Goal: Task Accomplishment & Management: Manage account settings

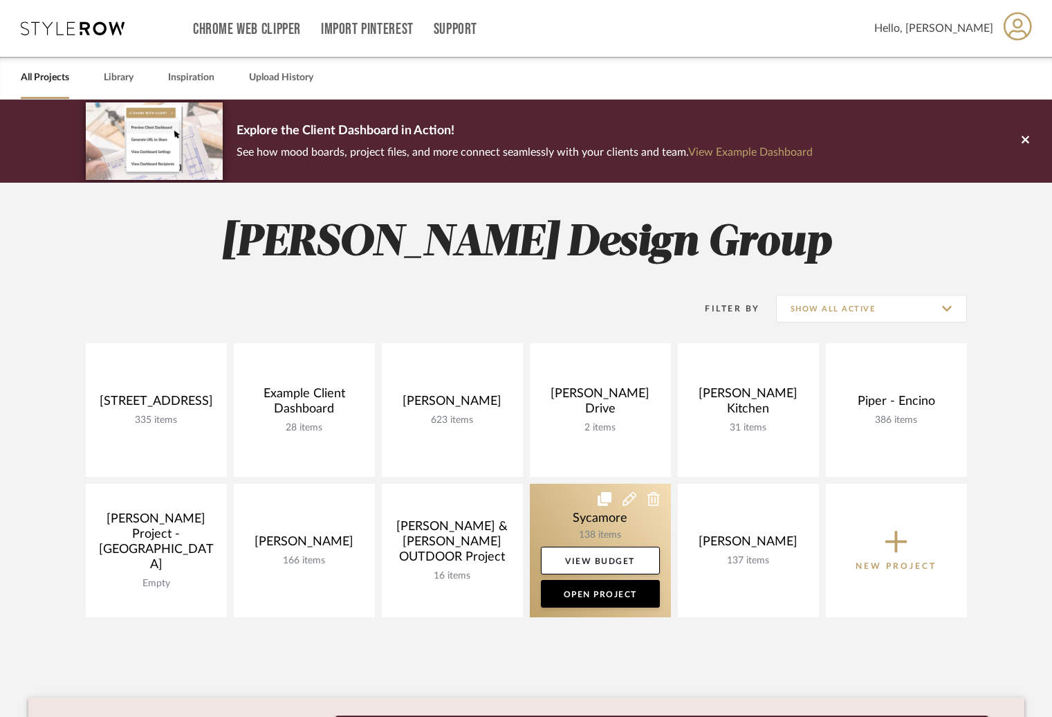
click at [563, 510] on link at bounding box center [600, 549] width 141 height 133
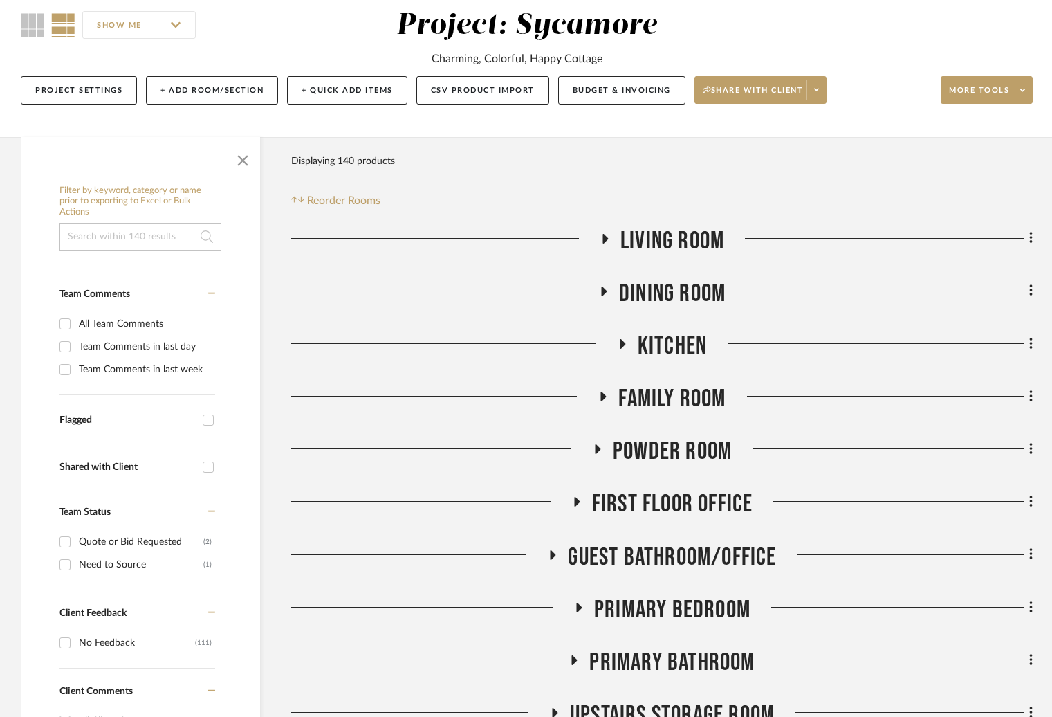
scroll to position [140, 0]
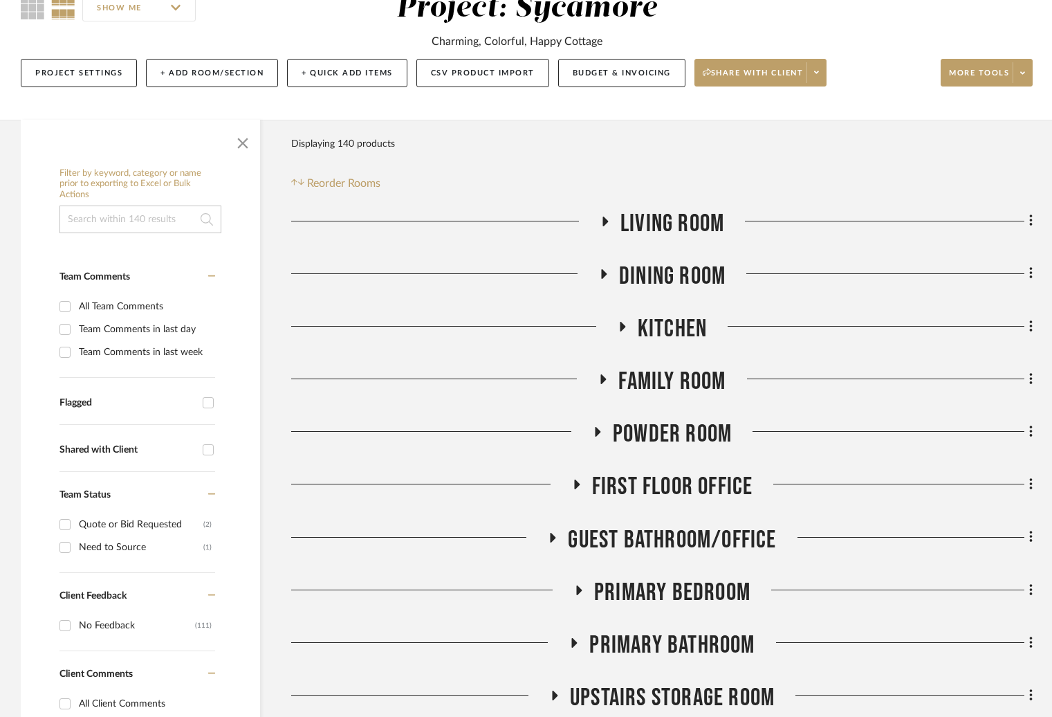
click at [662, 380] on span "Family Room" at bounding box center [671, 382] width 107 height 30
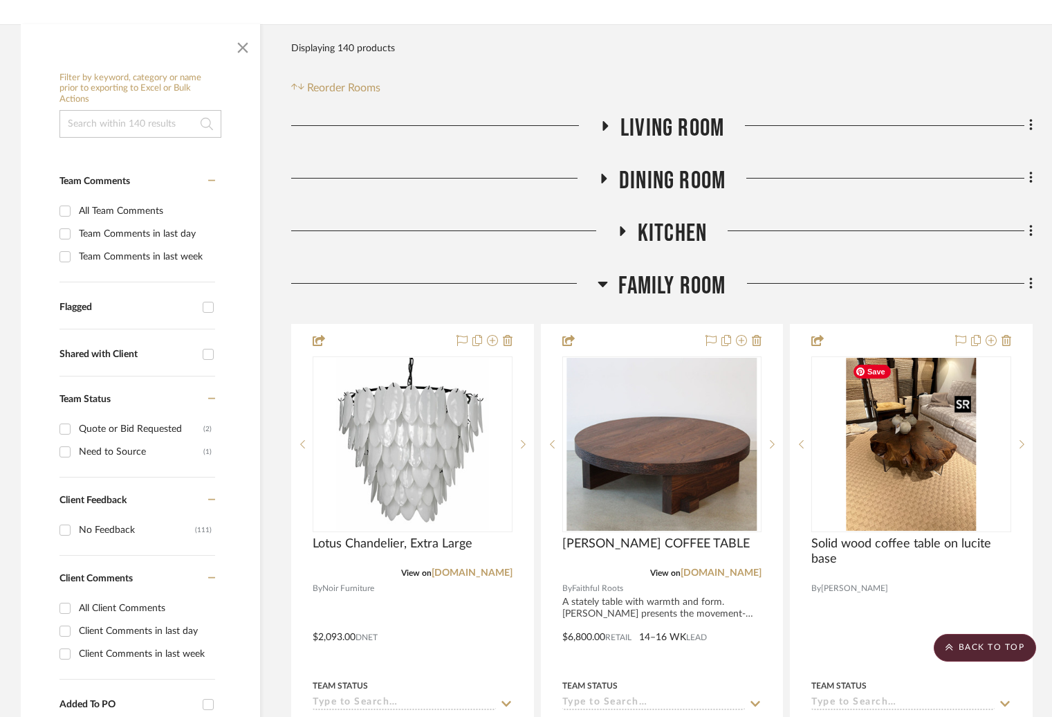
scroll to position [0, 0]
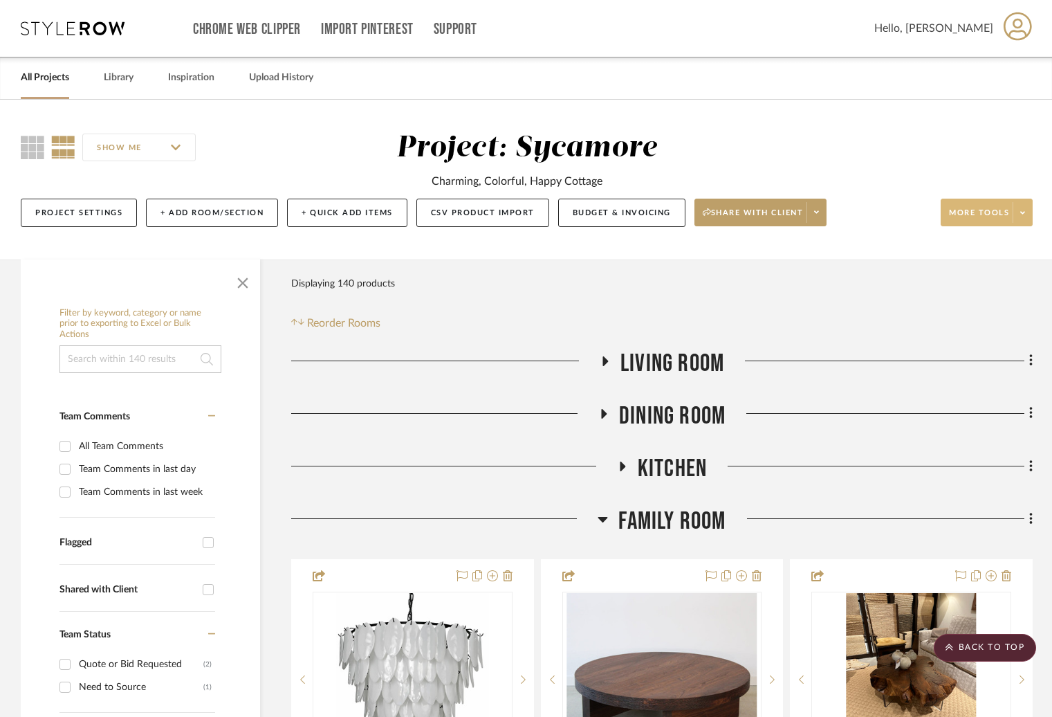
click at [956, 219] on span "More tools" at bounding box center [979, 218] width 60 height 21
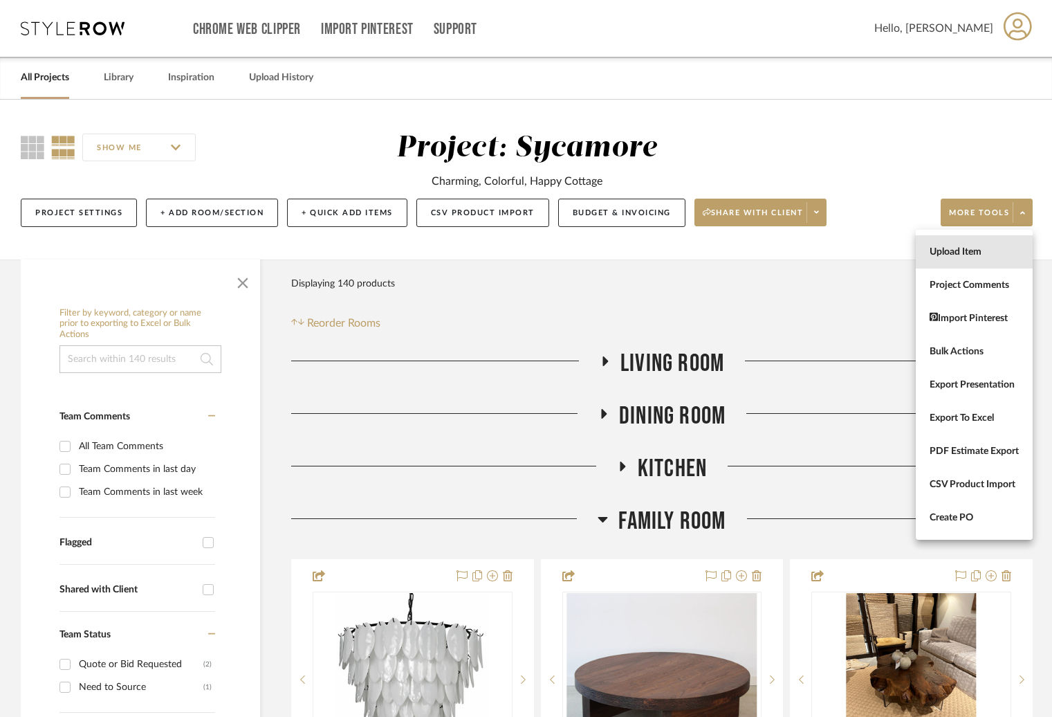
click at [955, 244] on button "Upload Item" at bounding box center [974, 251] width 117 height 33
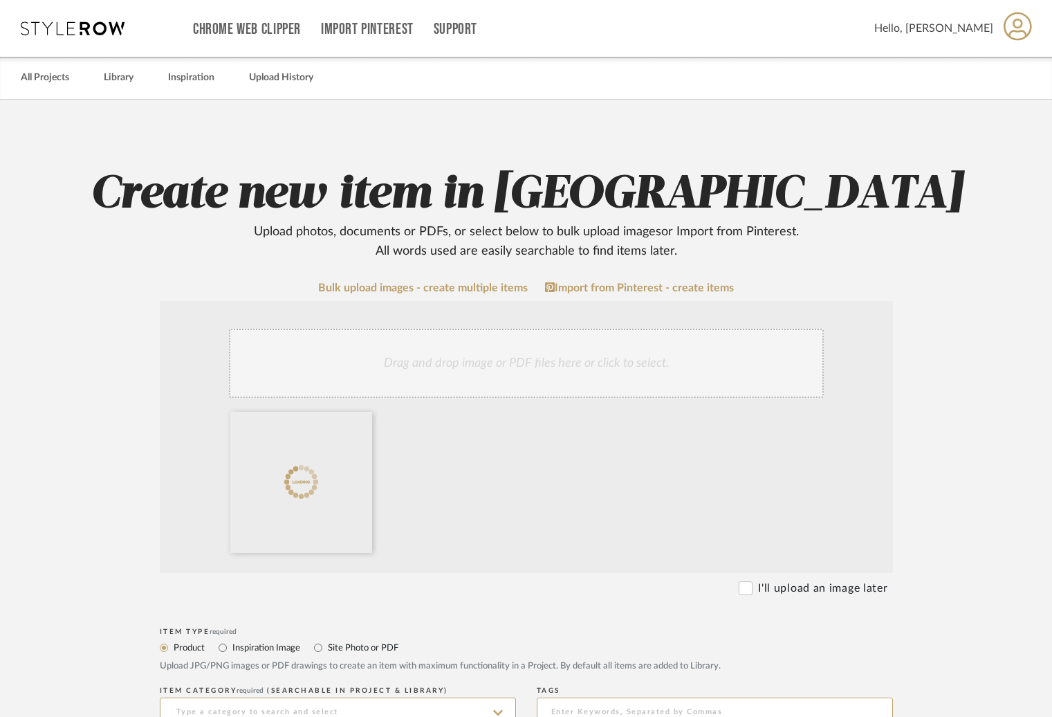
drag, startPoint x: 328, startPoint y: 647, endPoint x: 318, endPoint y: 671, distance: 25.4
click at [328, 647] on label "Site Photo or PDF" at bounding box center [362, 647] width 72 height 15
click at [326, 647] on input "Site Photo or PDF" at bounding box center [318, 647] width 17 height 17
radio input "true"
click at [299, 692] on div "Item name" at bounding box center [338, 690] width 356 height 8
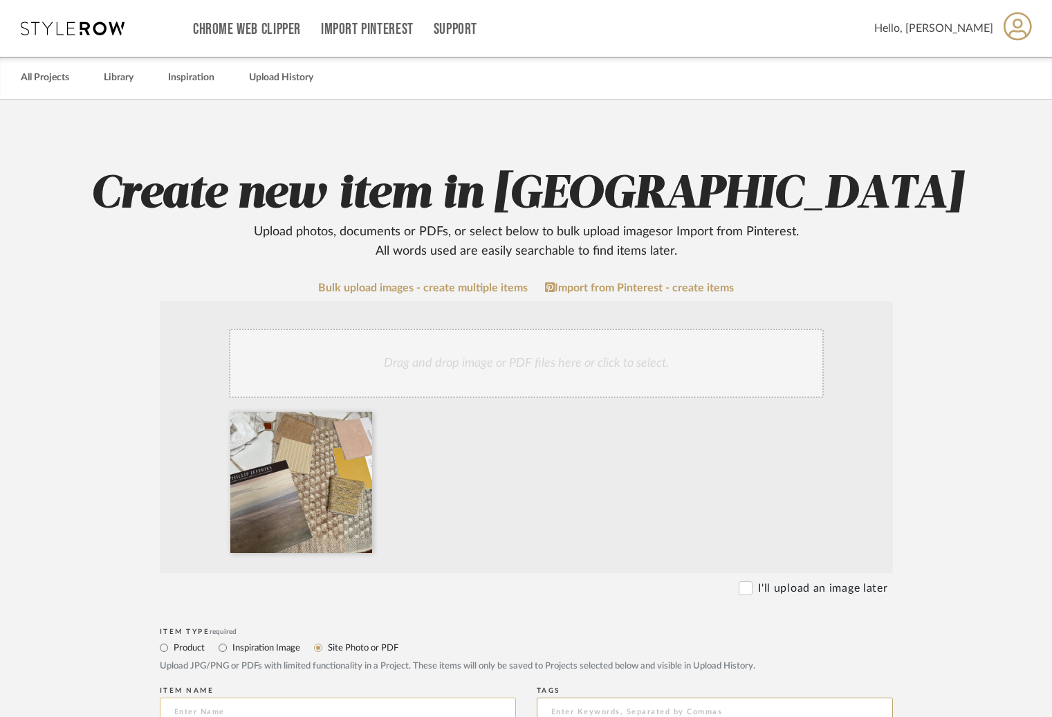
click at [299, 704] on input at bounding box center [338, 711] width 356 height 28
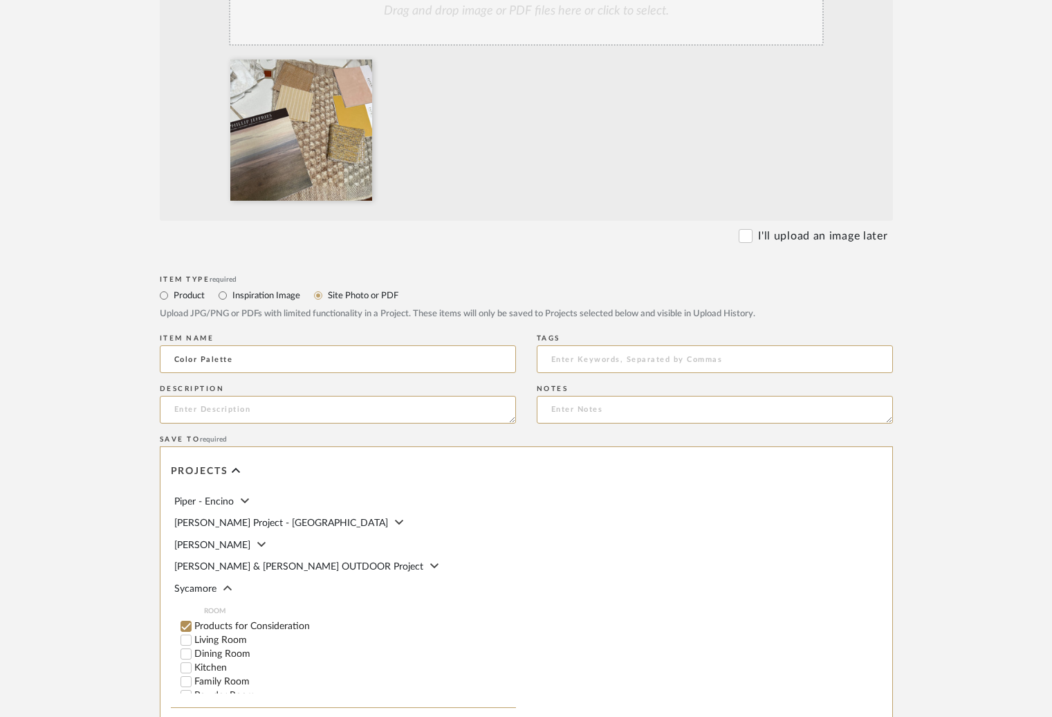
scroll to position [120, 0]
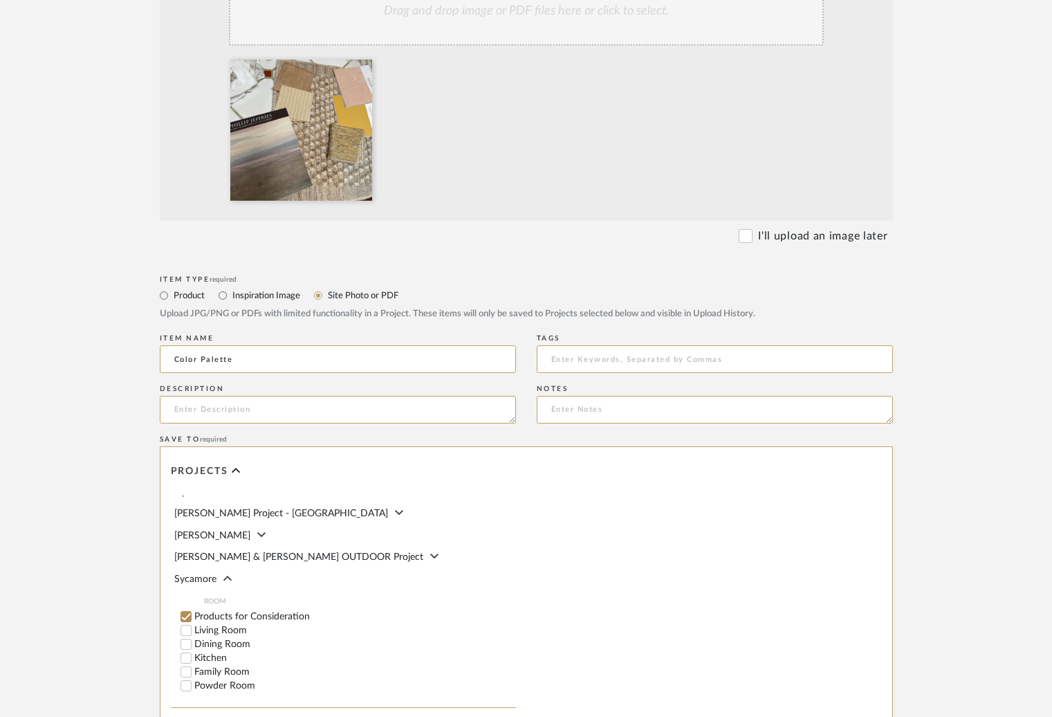
type input "Color Palette"
drag, startPoint x: 205, startPoint y: 661, endPoint x: 205, endPoint y: 650, distance: 10.4
click at [205, 667] on label "Family Room" at bounding box center [355, 672] width 322 height 10
click at [193, 665] on input "Family Room" at bounding box center [186, 672] width 14 height 14
checkbox input "false"
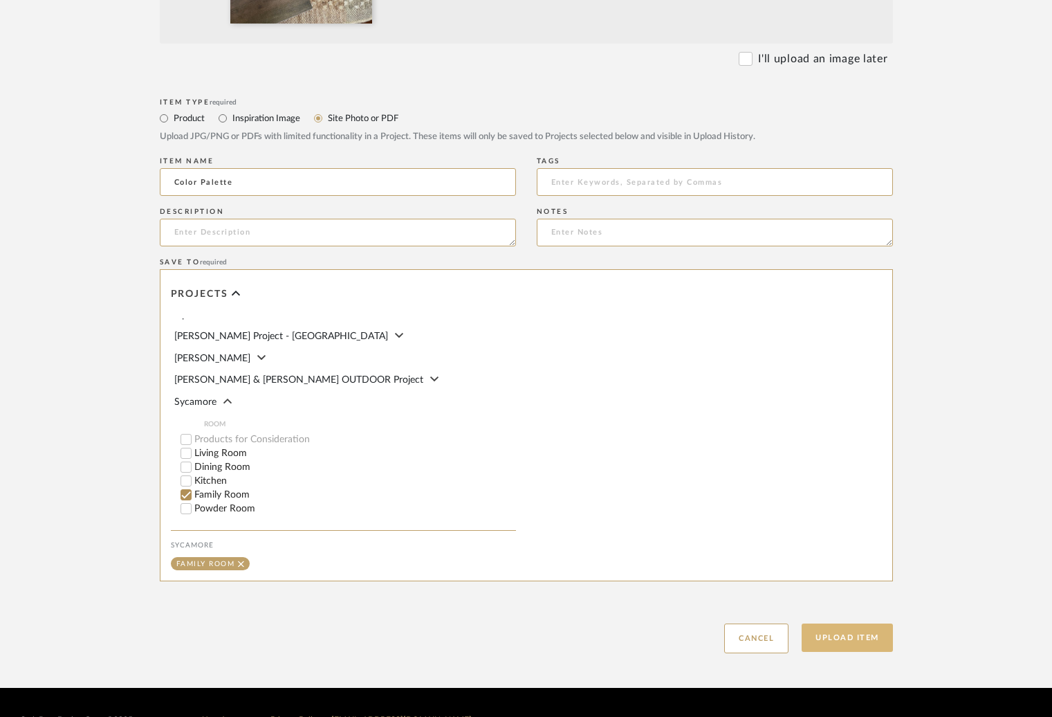
scroll to position [564, 0]
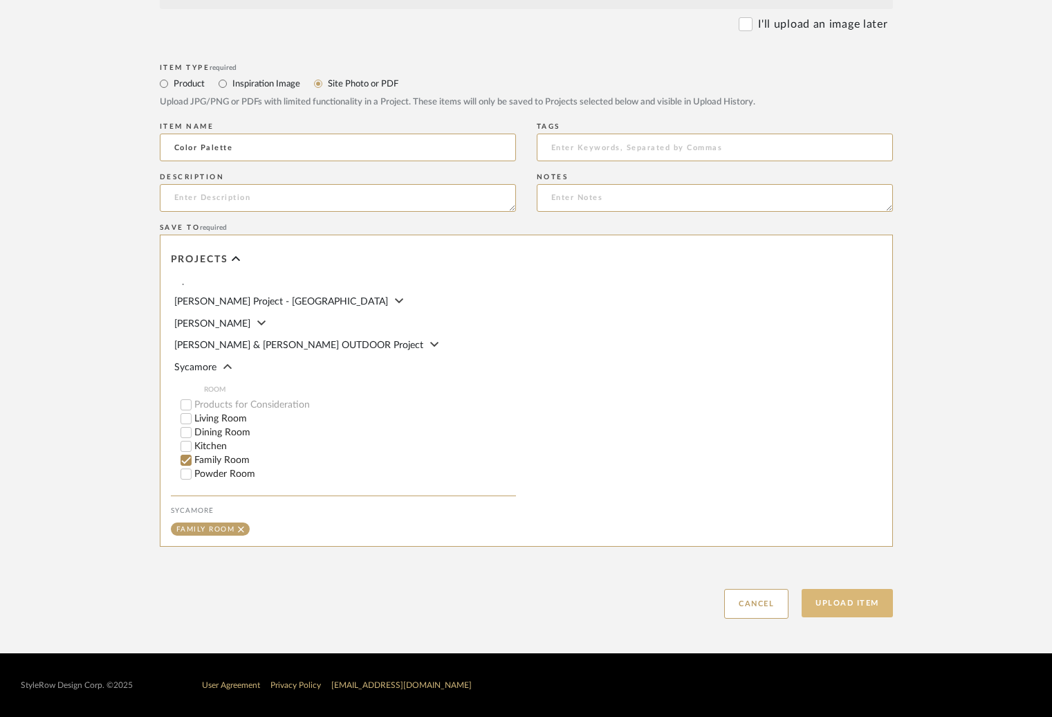
click at [874, 605] on button "Upload Item" at bounding box center [847, 603] width 91 height 28
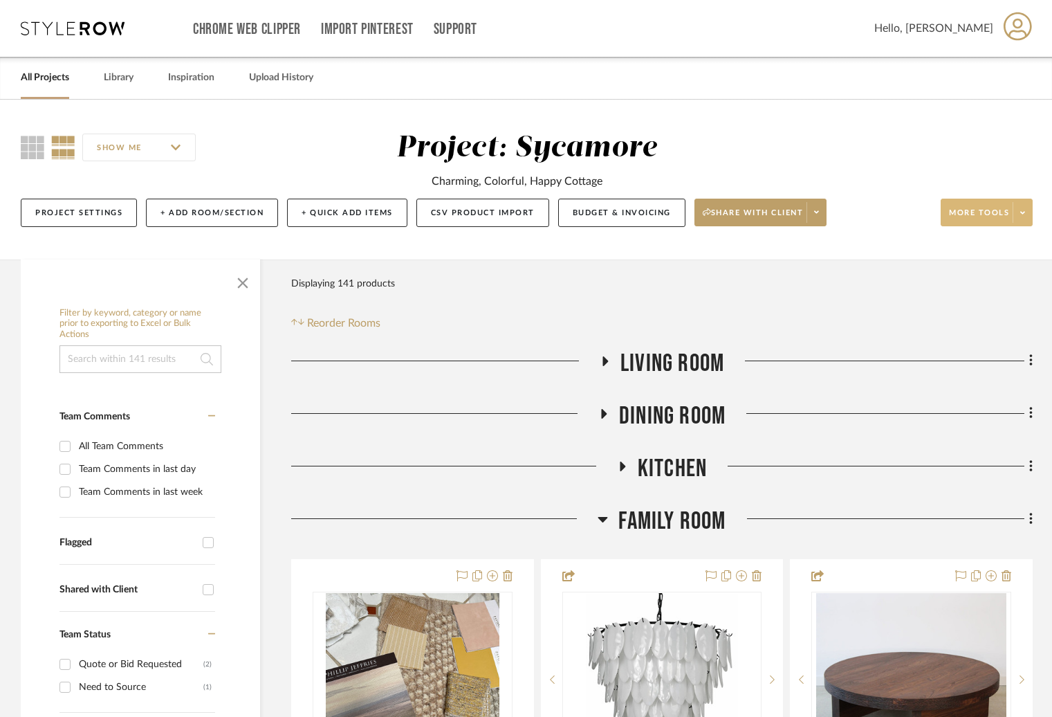
click at [984, 208] on span "More tools" at bounding box center [979, 218] width 60 height 21
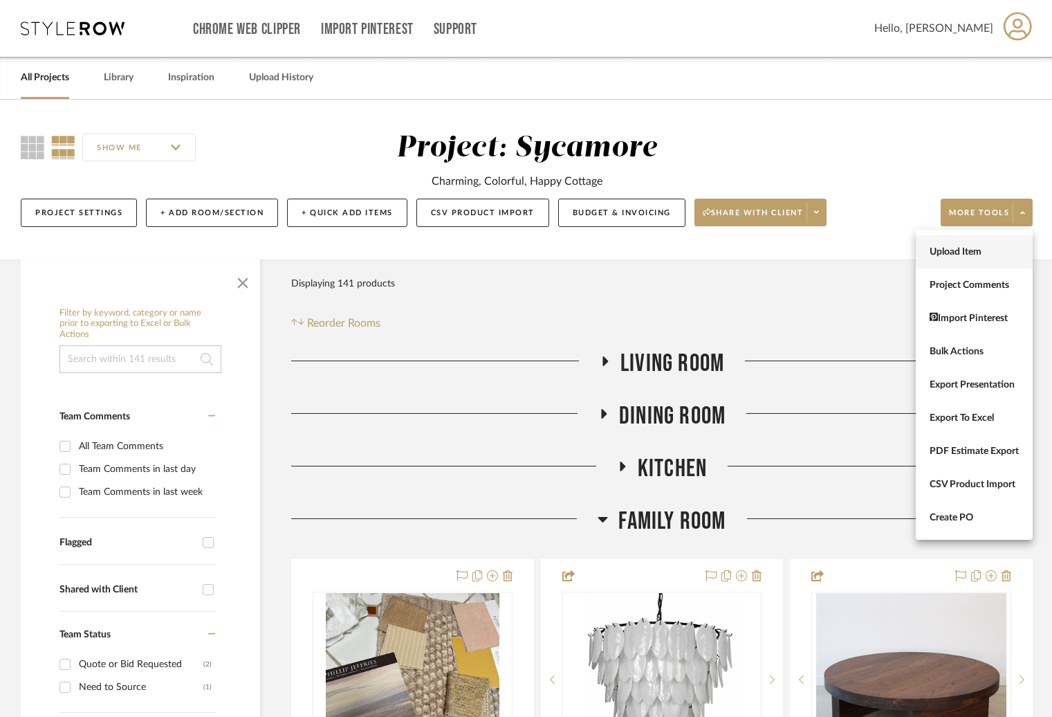
click at [991, 243] on button "Upload Item" at bounding box center [974, 251] width 117 height 33
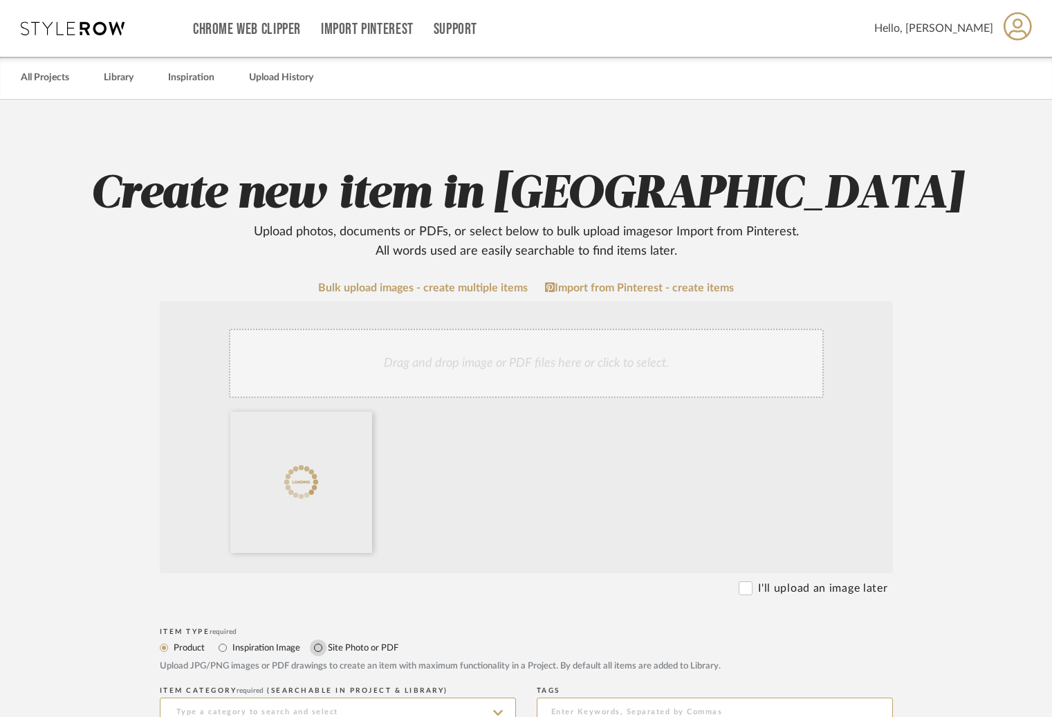
click at [324, 650] on input "Site Photo or PDF" at bounding box center [318, 647] width 17 height 17
radio input "true"
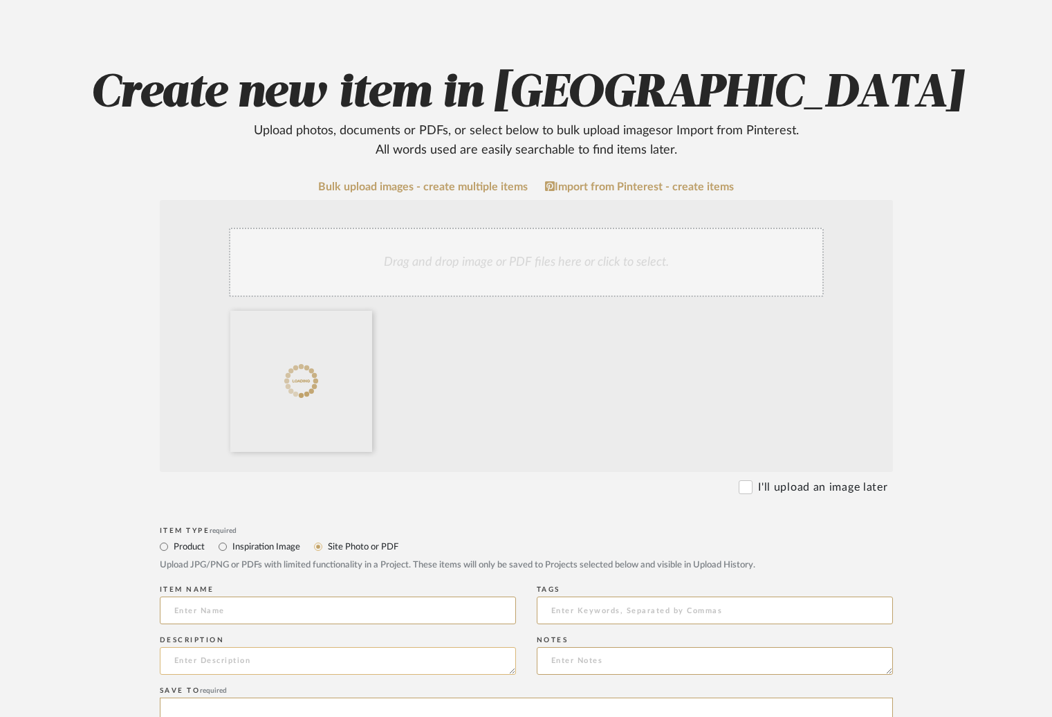
scroll to position [113, 0]
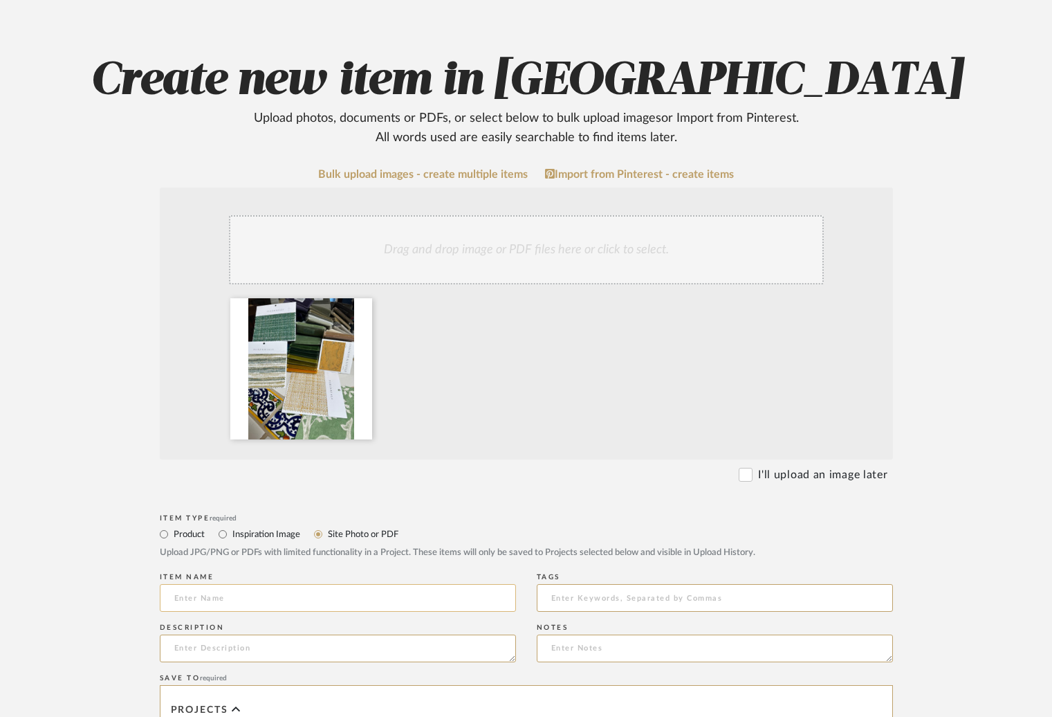
click at [228, 589] on input at bounding box center [338, 598] width 356 height 28
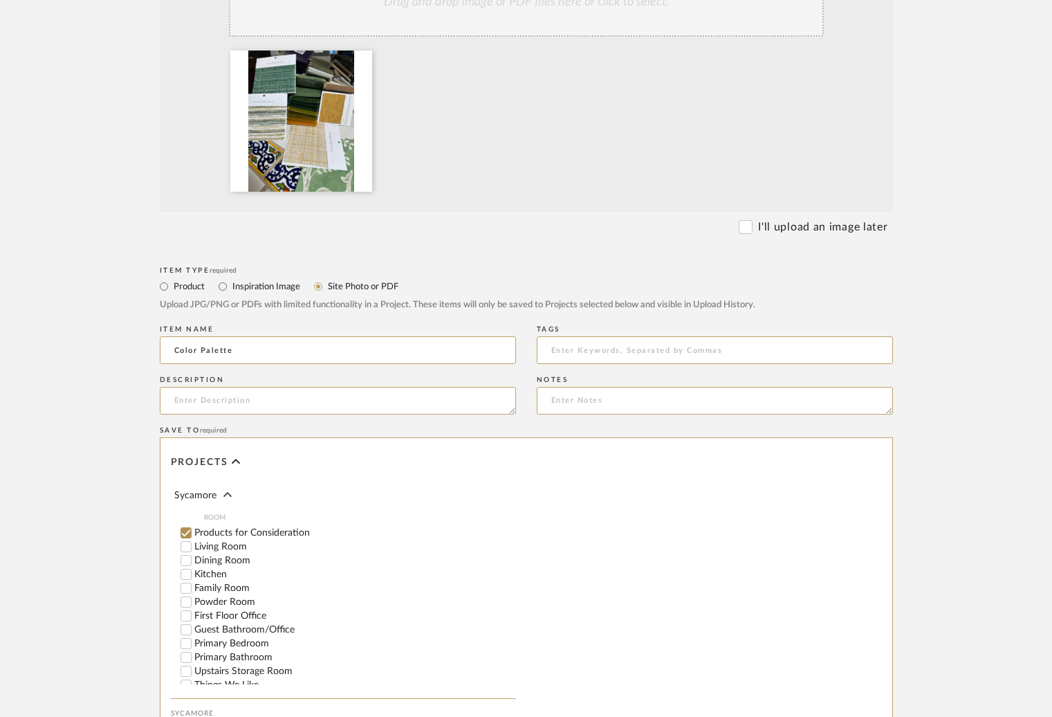
scroll to position [205, 0]
type input "Color Palette"
click at [203, 531] on label "Living Room" at bounding box center [355, 536] width 322 height 10
click at [193, 529] on input "Living Room" at bounding box center [186, 536] width 14 height 14
checkbox input "false"
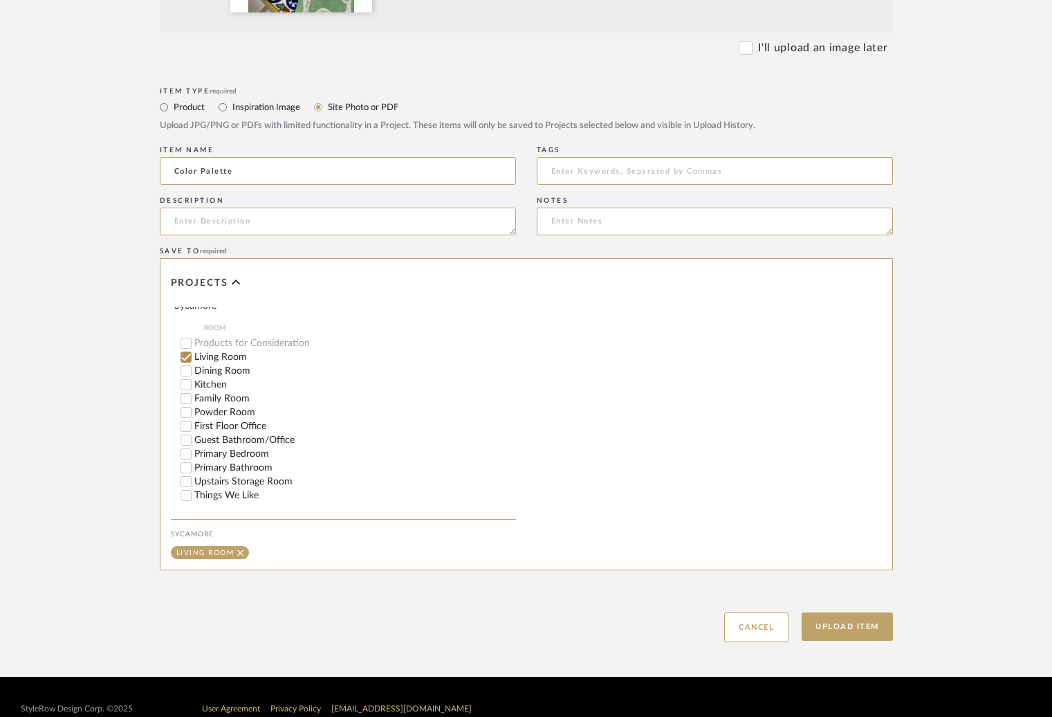
scroll to position [564, 0]
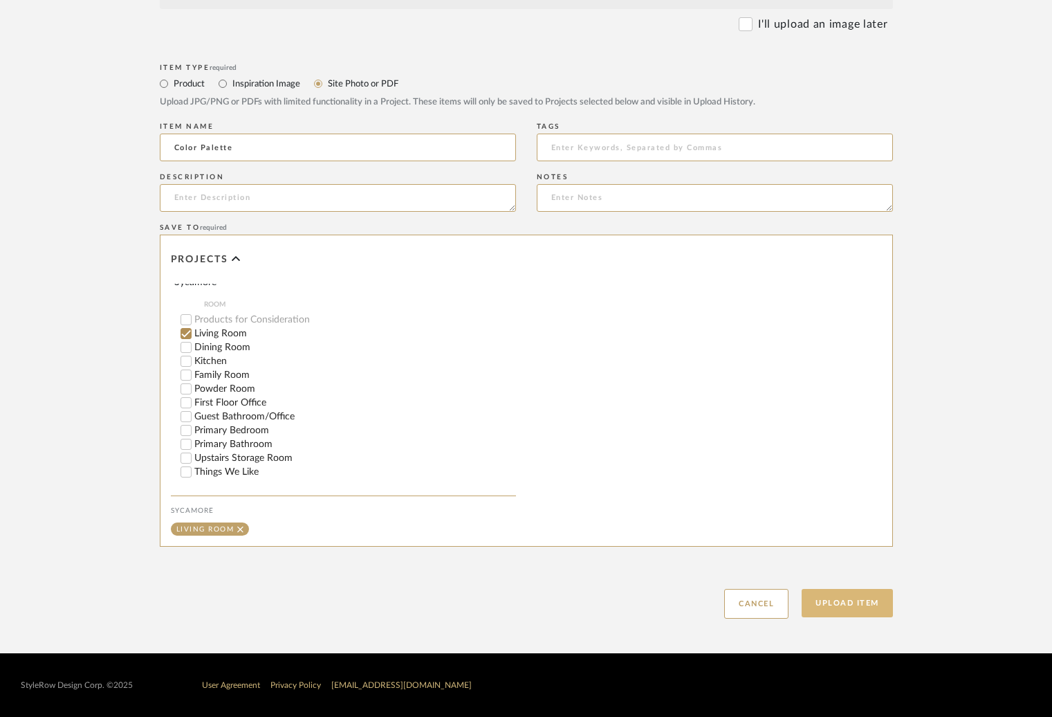
click at [852, 598] on button "Upload Item" at bounding box center [847, 603] width 91 height 28
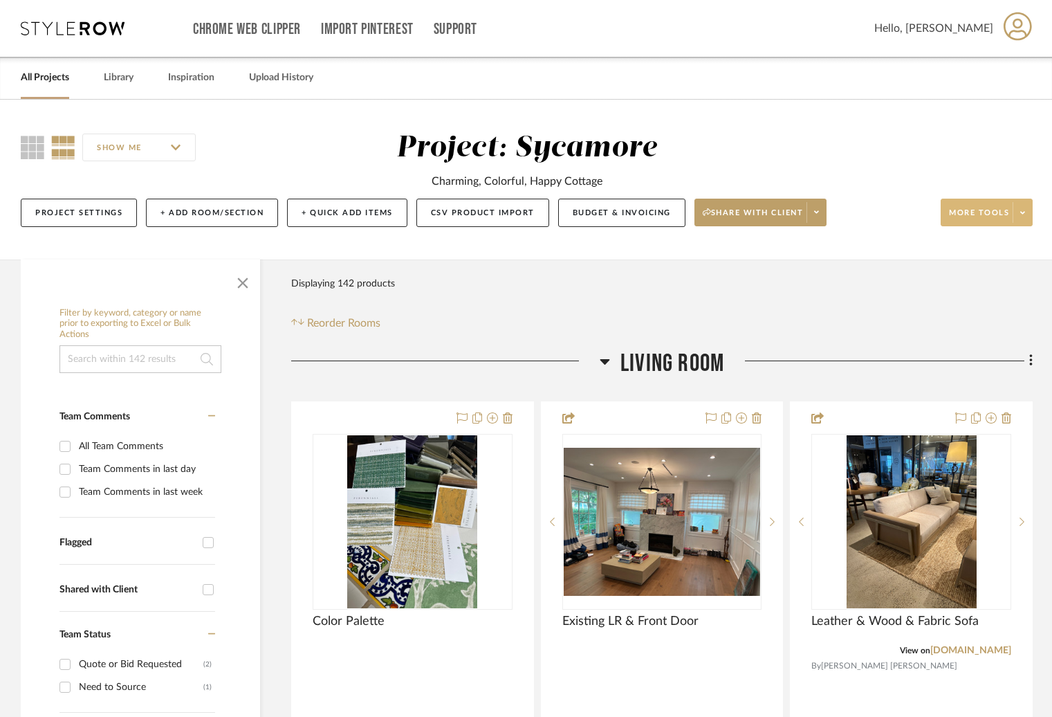
click at [997, 204] on button "More tools" at bounding box center [987, 213] width 92 height 28
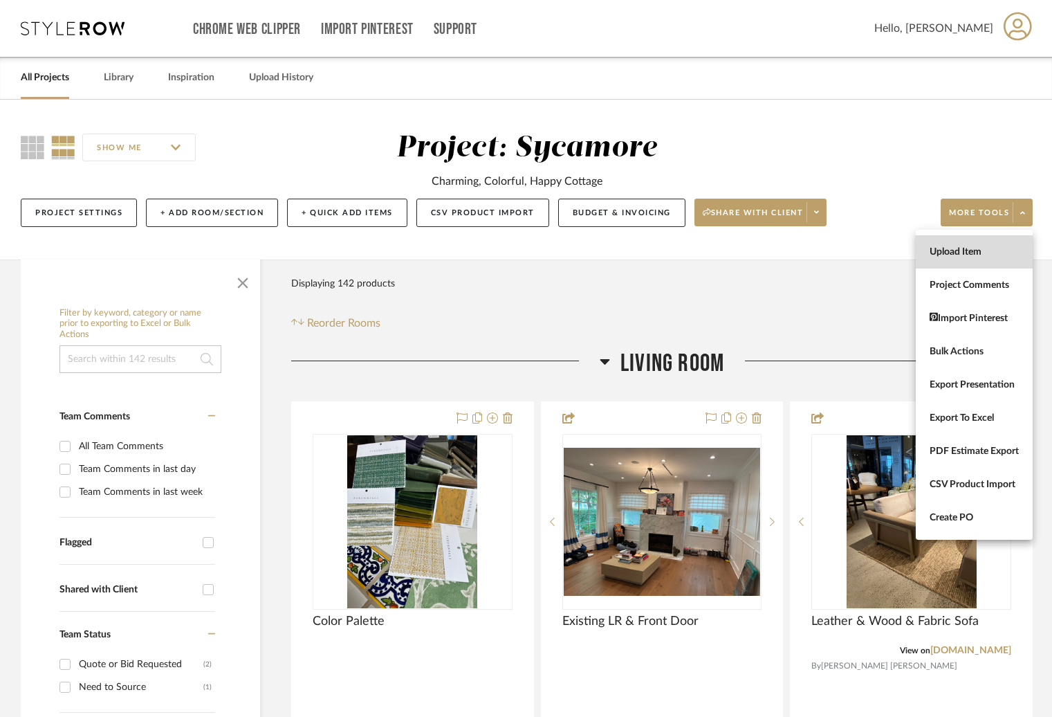
click at [946, 254] on span "Upload Item" at bounding box center [974, 252] width 89 height 12
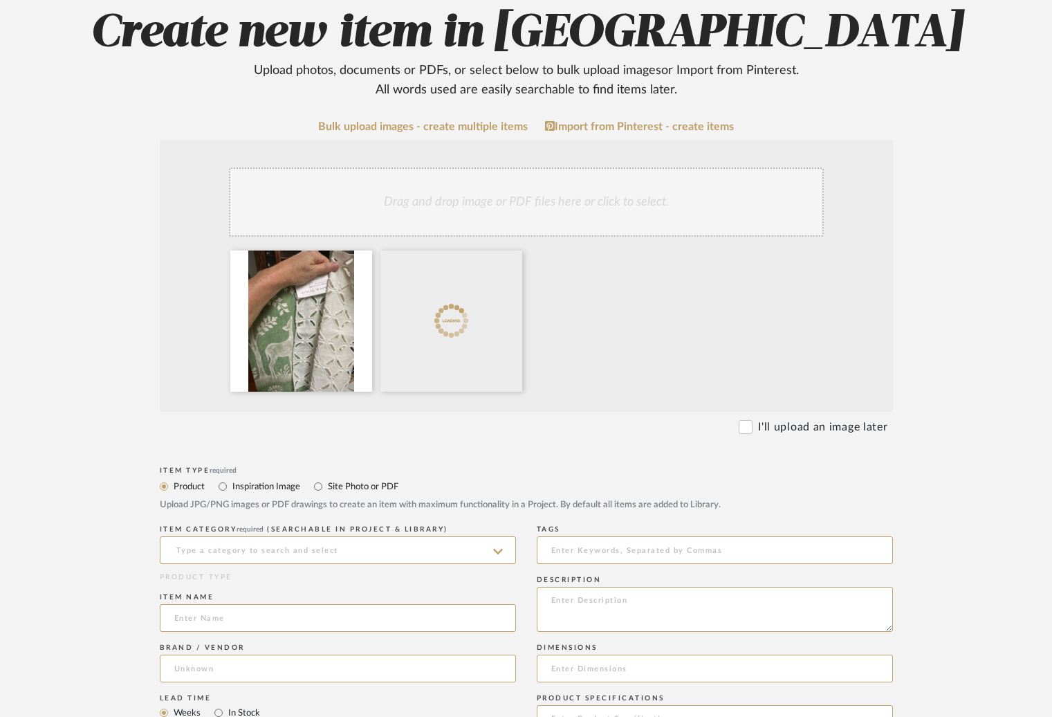
scroll to position [166, 0]
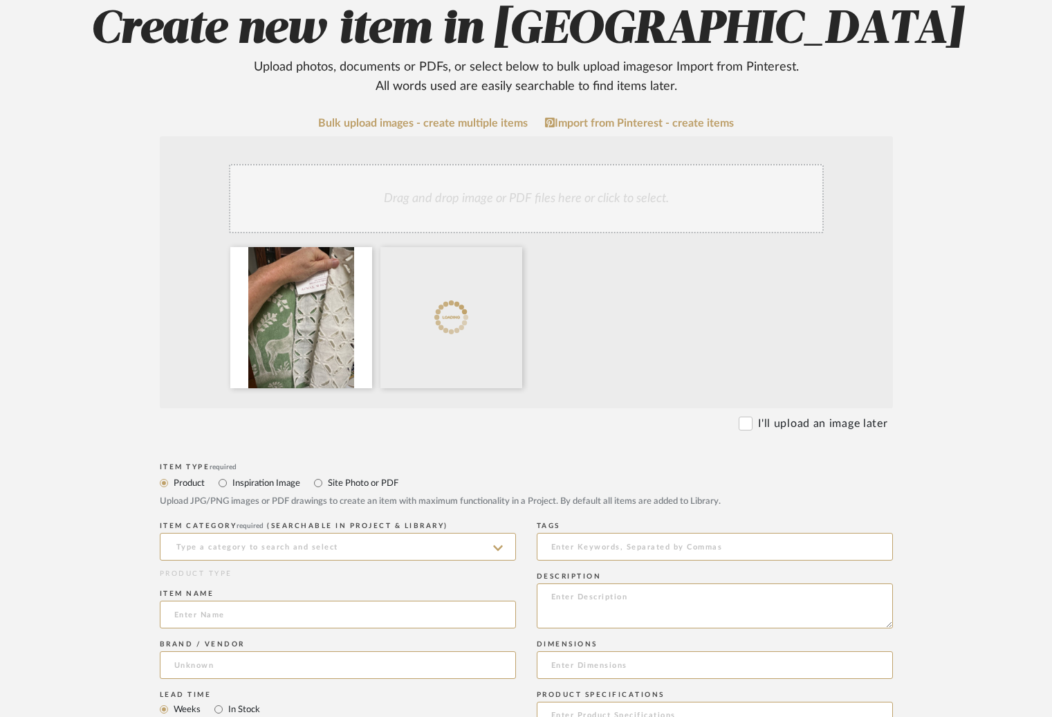
drag, startPoint x: 340, startPoint y: 489, endPoint x: 324, endPoint y: 507, distance: 24.0
click at [340, 489] on div "Site Photo or PDF" at bounding box center [356, 482] width 84 height 17
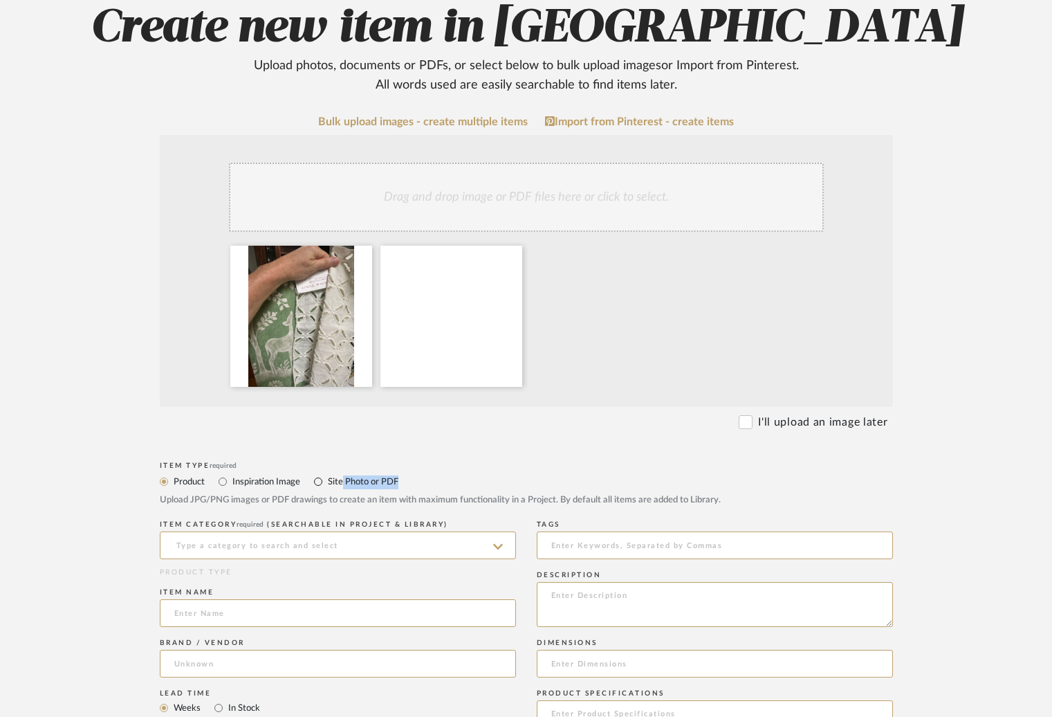
drag, startPoint x: 313, startPoint y: 481, endPoint x: 308, endPoint y: 505, distance: 24.2
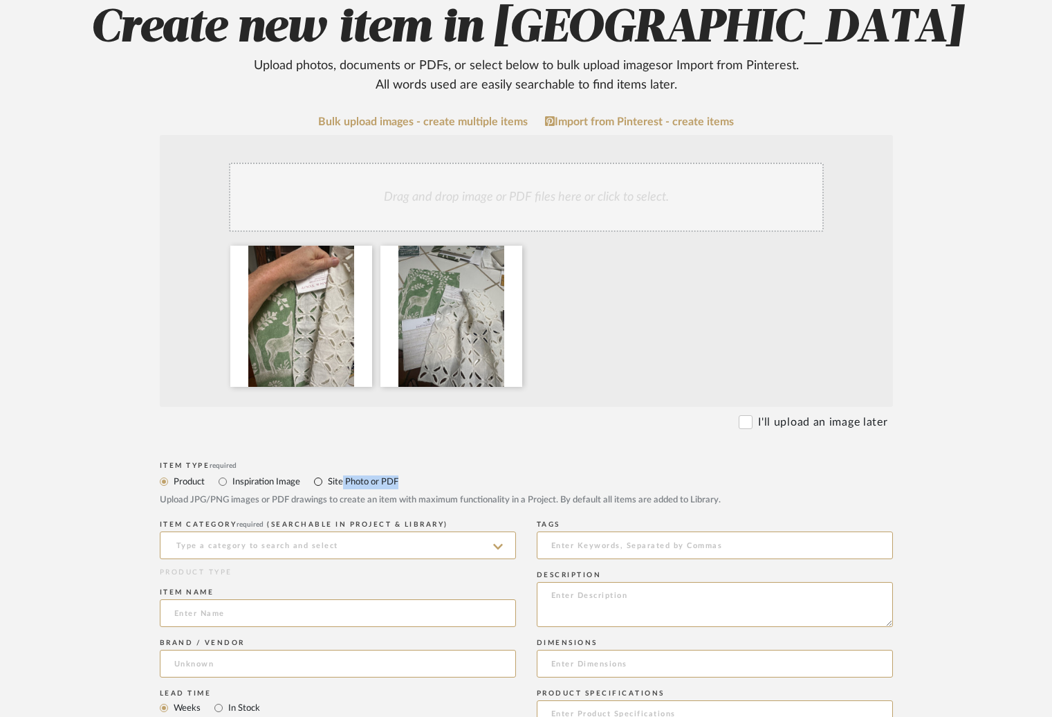
click at [313, 481] on input "Site Photo or PDF" at bounding box center [318, 481] width 17 height 17
radio input "true"
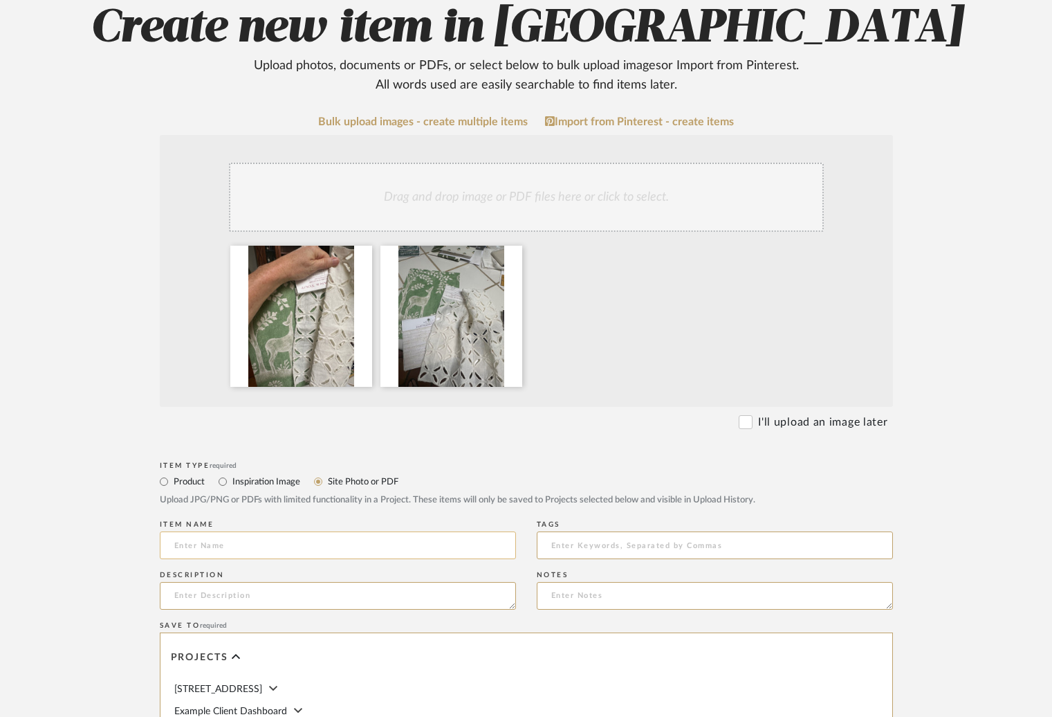
click at [288, 556] on input at bounding box center [338, 545] width 356 height 28
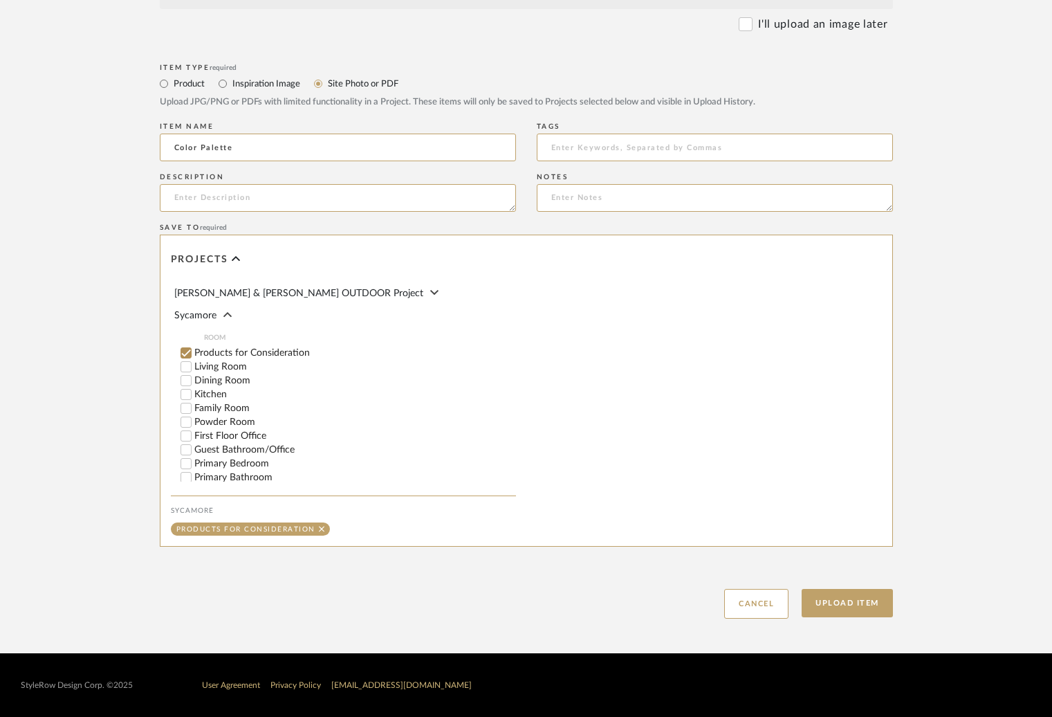
scroll to position [193, 0]
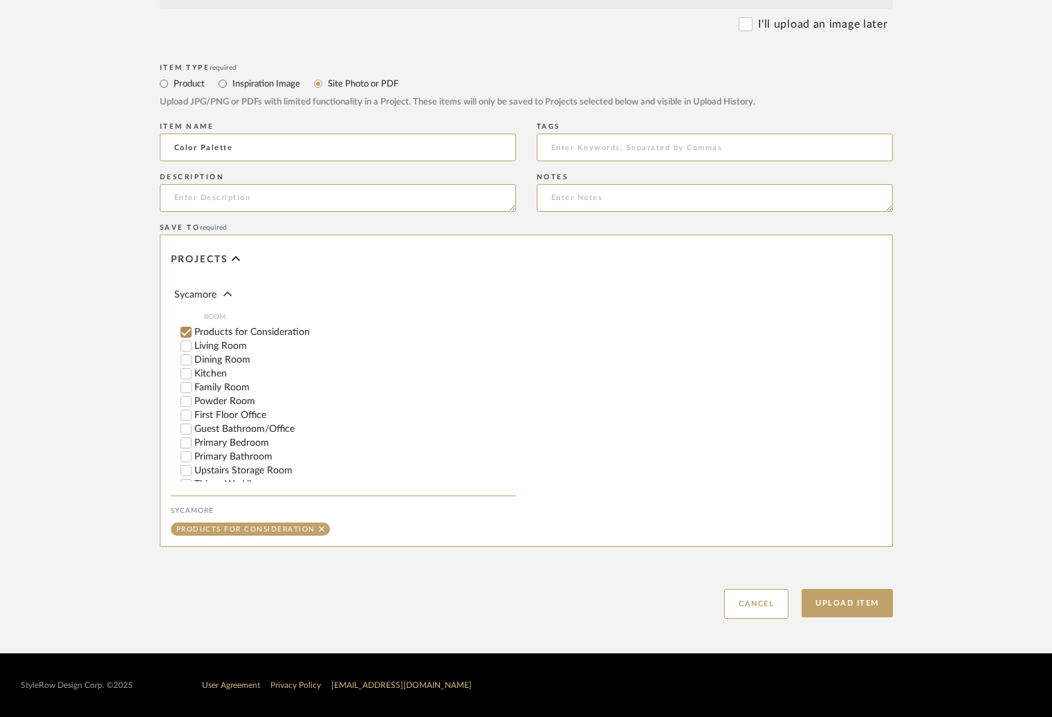
type input "Color Palette"
click at [185, 353] on input "Dining Room" at bounding box center [186, 360] width 14 height 14
checkbox input "false"
click at [834, 604] on button "Upload Item" at bounding box center [847, 603] width 91 height 28
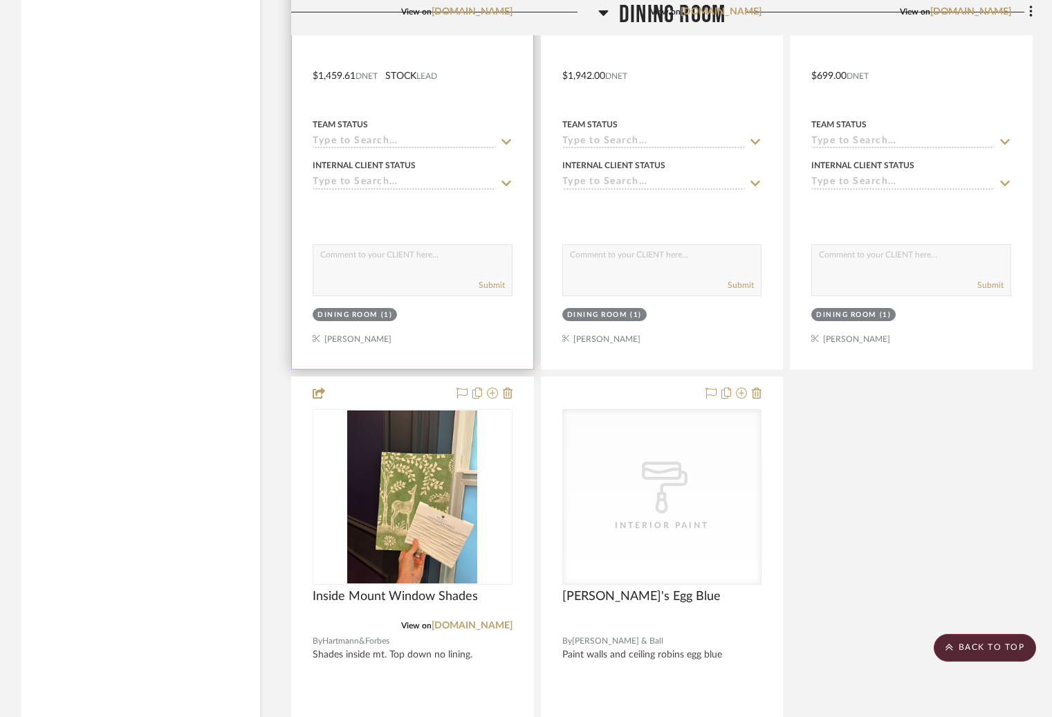
scroll to position [4524, 0]
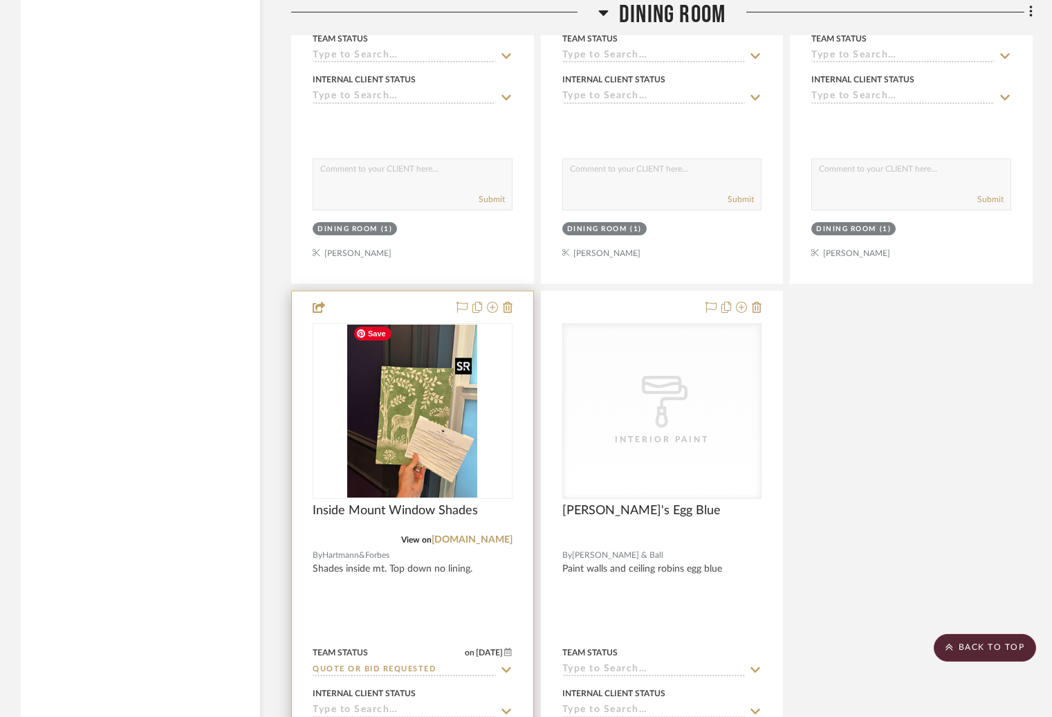
click at [444, 411] on img "0" at bounding box center [412, 410] width 130 height 173
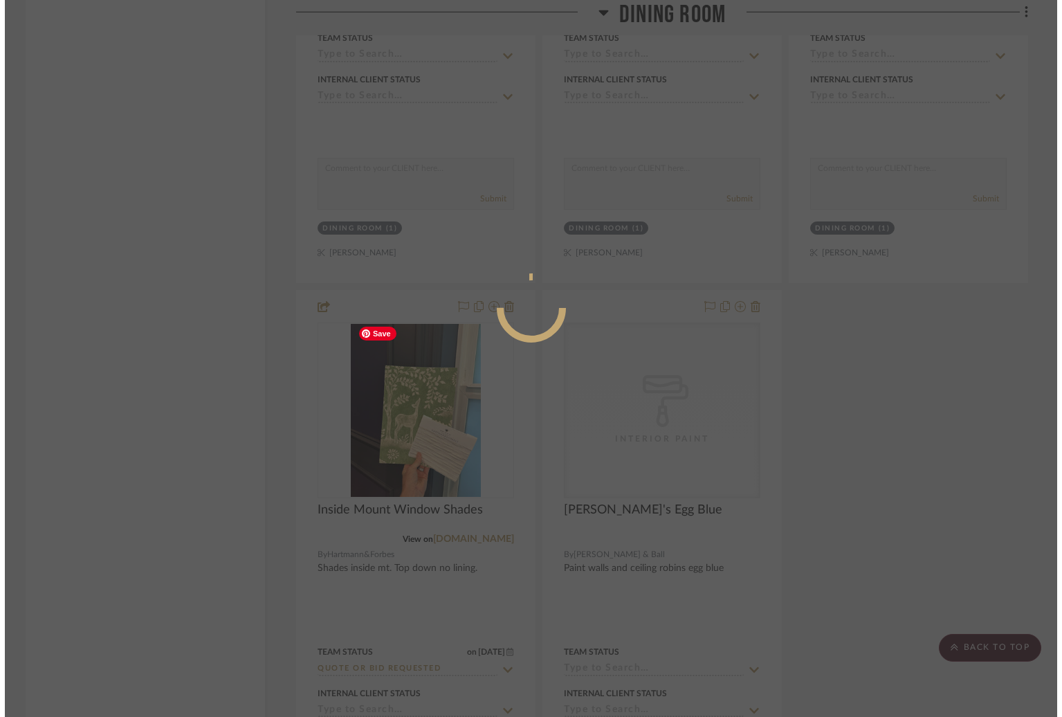
scroll to position [0, 0]
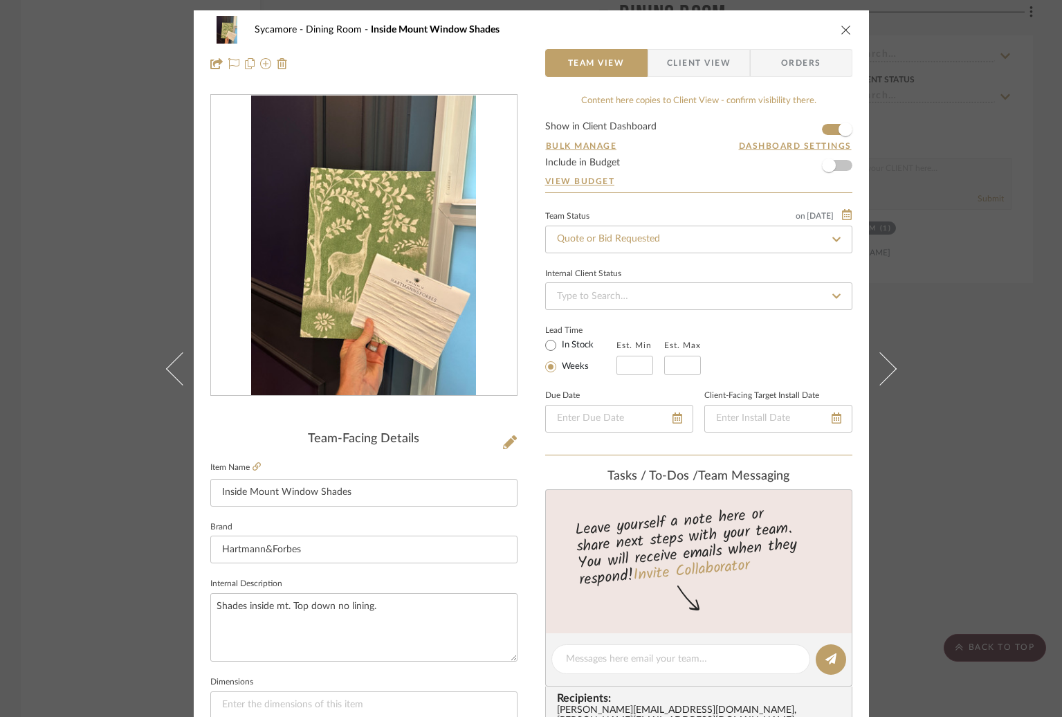
click at [842, 30] on icon "close" at bounding box center [845, 29] width 11 height 11
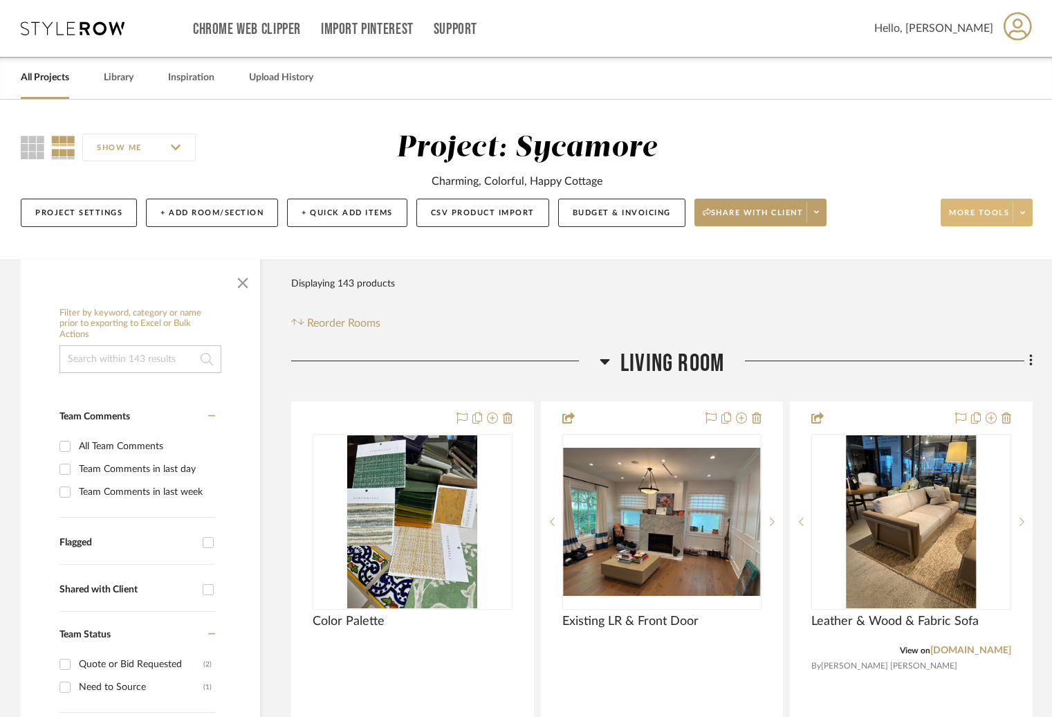
click at [975, 212] on span "More tools" at bounding box center [979, 218] width 60 height 21
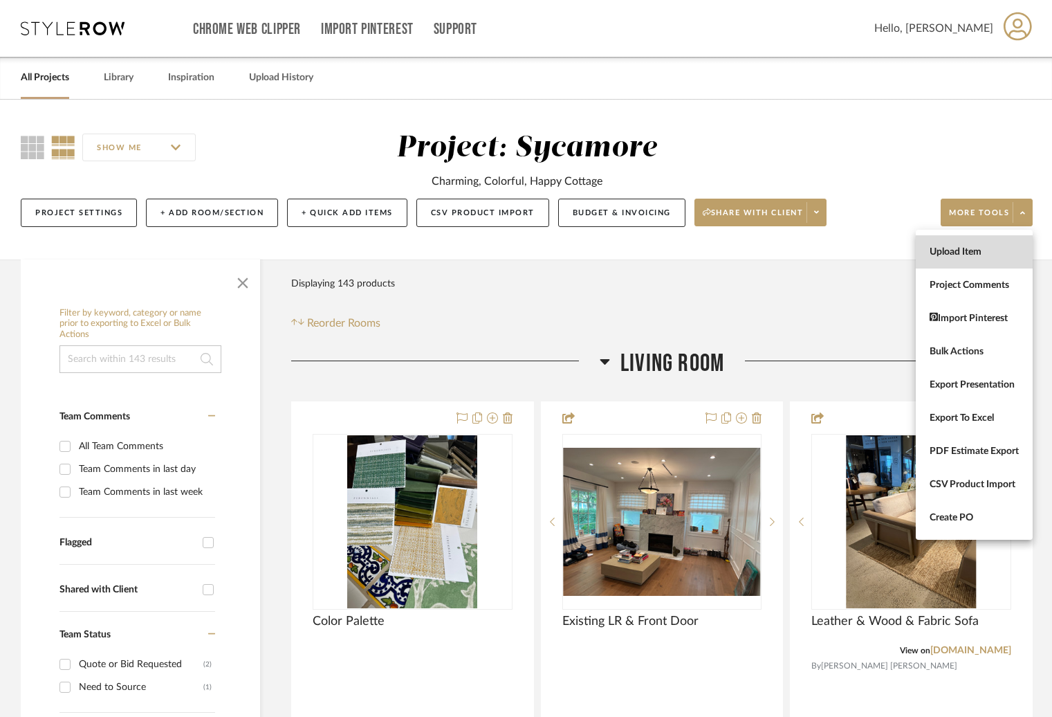
click at [970, 249] on span "Upload Item" at bounding box center [974, 252] width 89 height 12
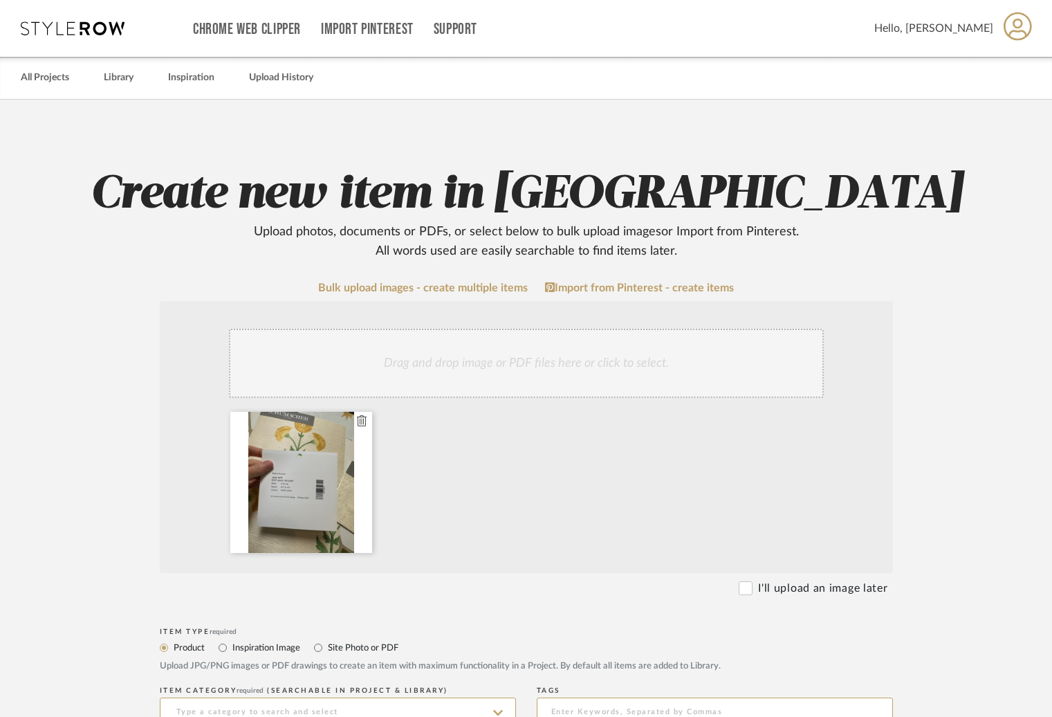
click at [360, 416] on icon at bounding box center [362, 420] width 10 height 11
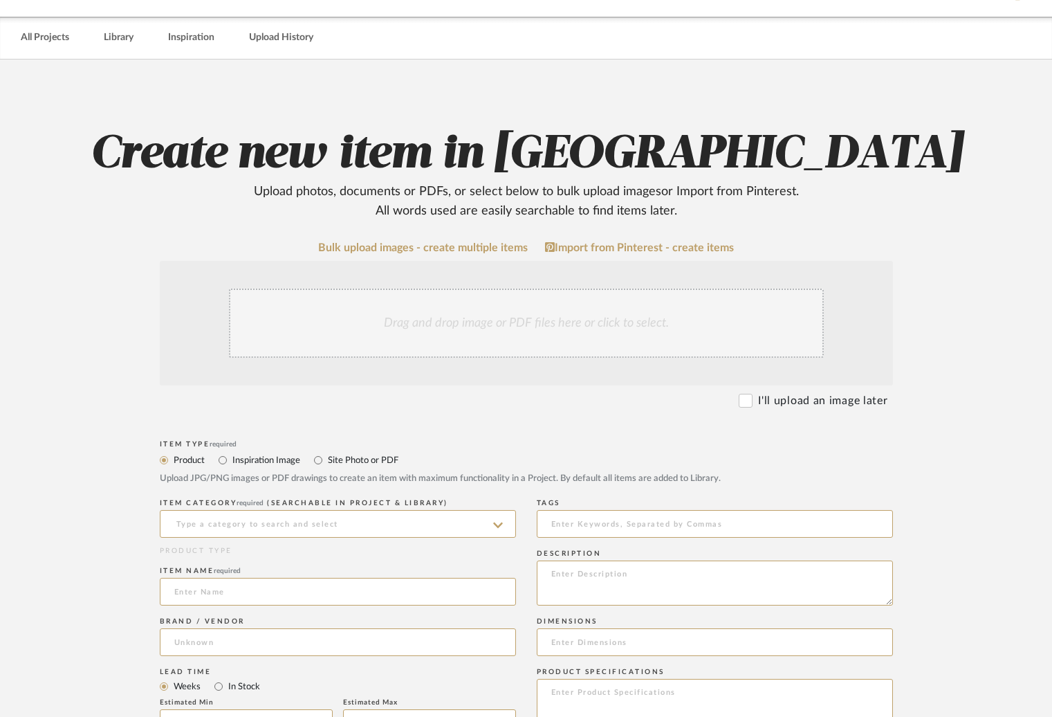
scroll to position [39, 0]
click at [752, 333] on div "Drag and drop image or PDF files here or click to select." at bounding box center [526, 323] width 595 height 69
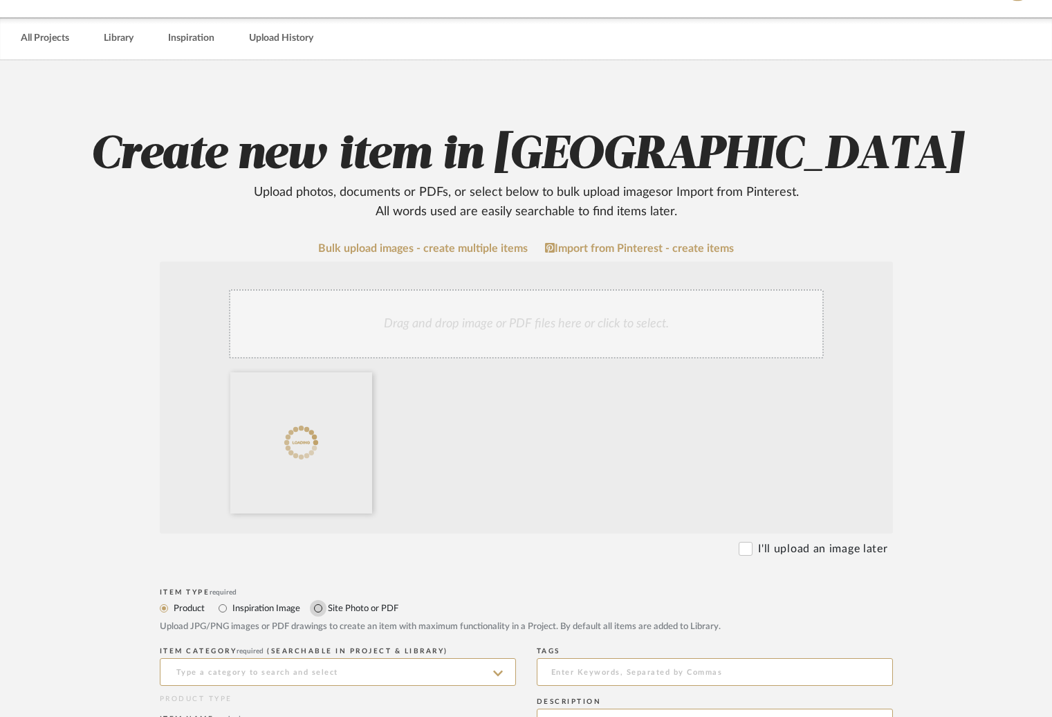
click at [322, 614] on input "Site Photo or PDF" at bounding box center [318, 608] width 17 height 17
radio input "true"
click at [252, 663] on input at bounding box center [338, 672] width 356 height 28
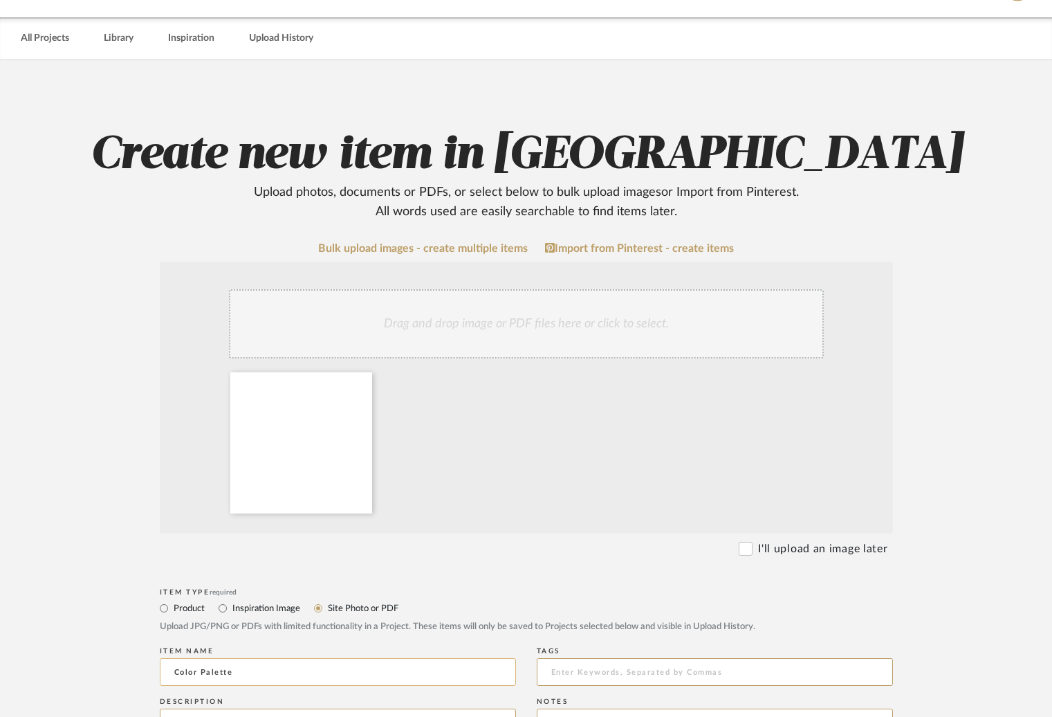
type input "Color Palette"
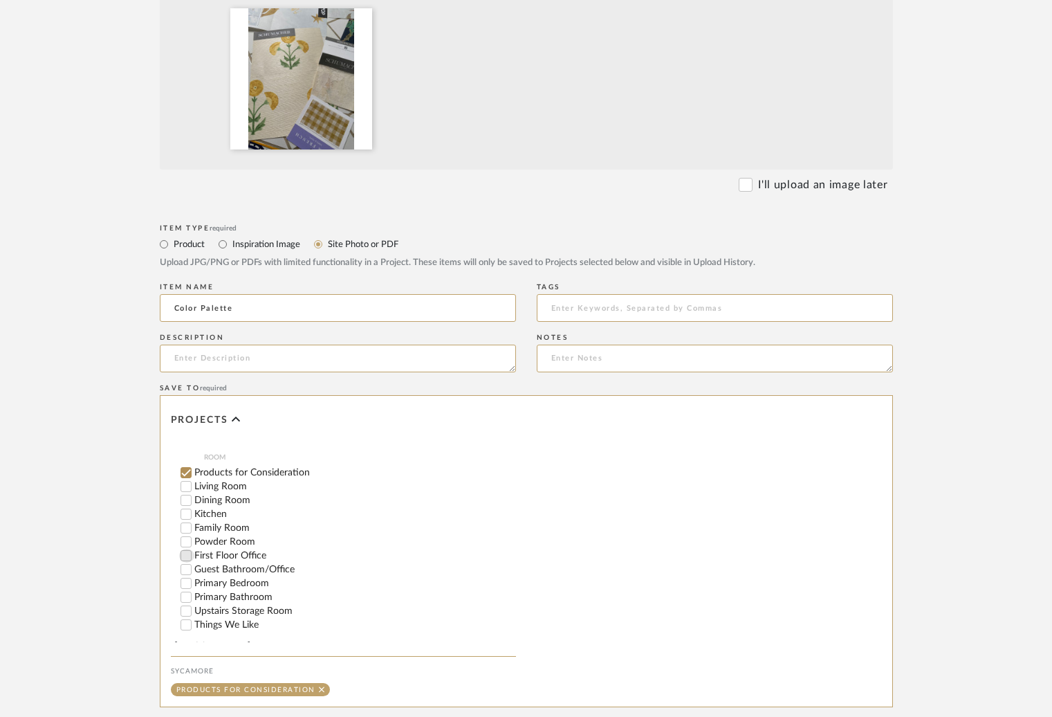
scroll to position [405, 0]
drag, startPoint x: 186, startPoint y: 545, endPoint x: 362, endPoint y: 571, distance: 178.3
click at [187, 546] on input "First Floor Office" at bounding box center [186, 553] width 14 height 14
checkbox input "false"
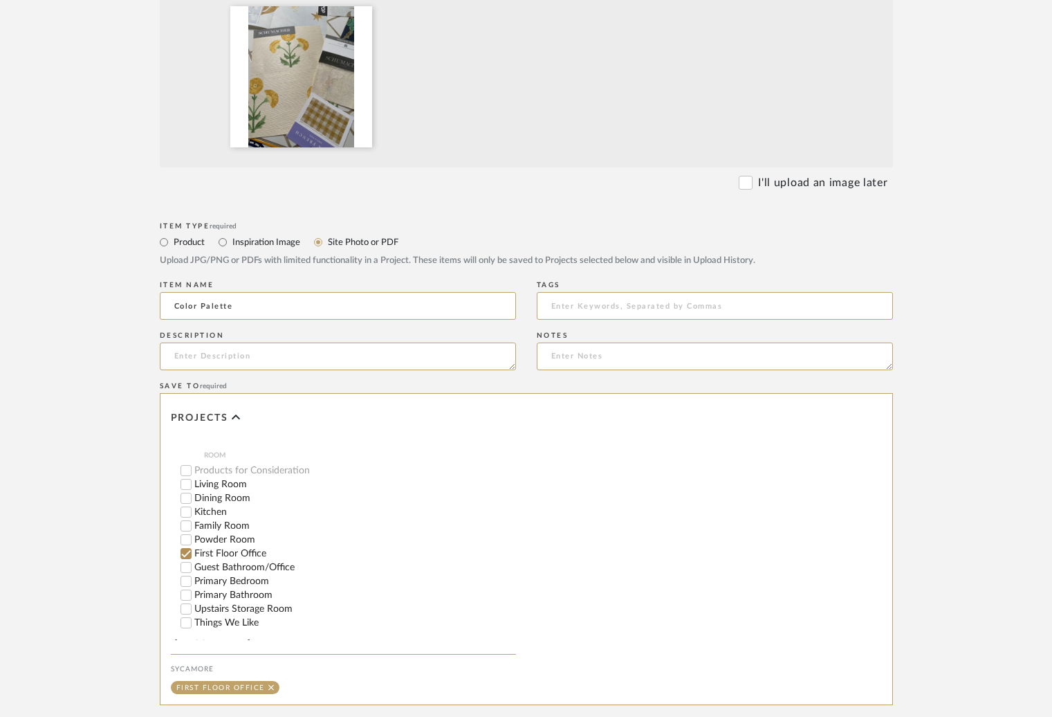
scroll to position [564, 0]
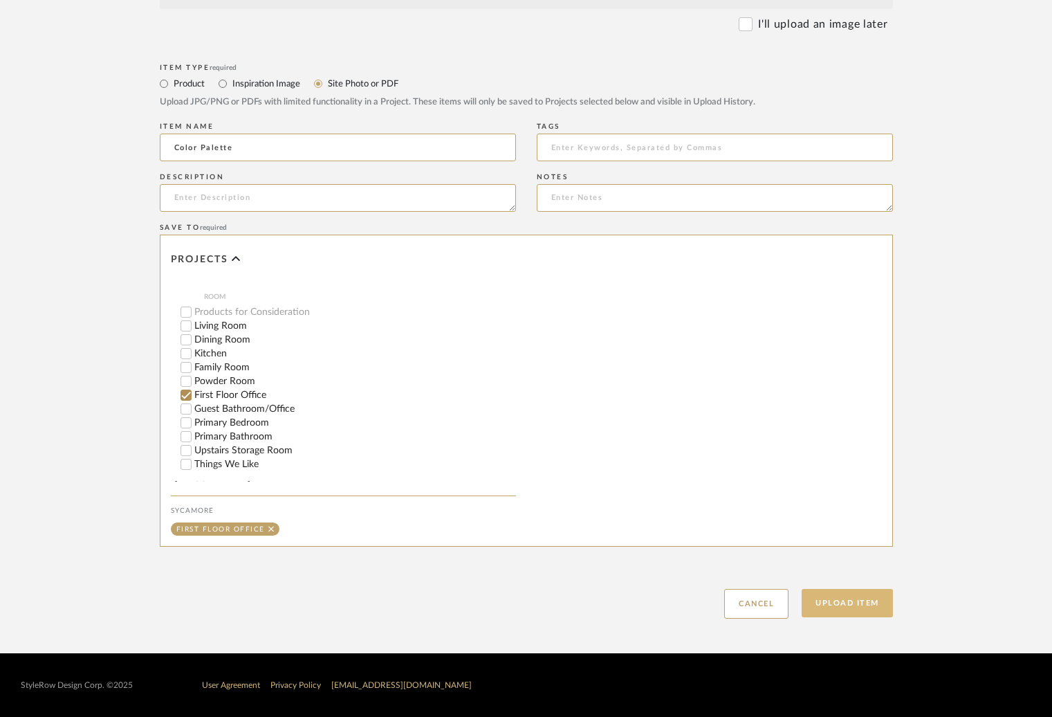
click at [841, 607] on button "Upload Item" at bounding box center [847, 603] width 91 height 28
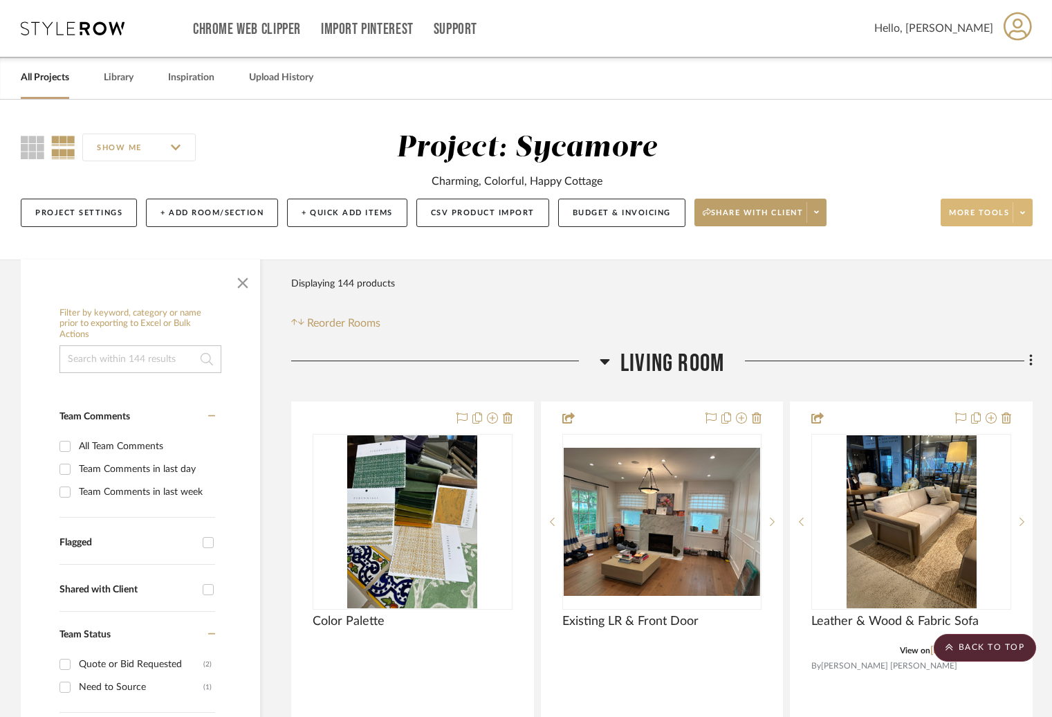
click at [967, 216] on span "More tools" at bounding box center [979, 218] width 60 height 21
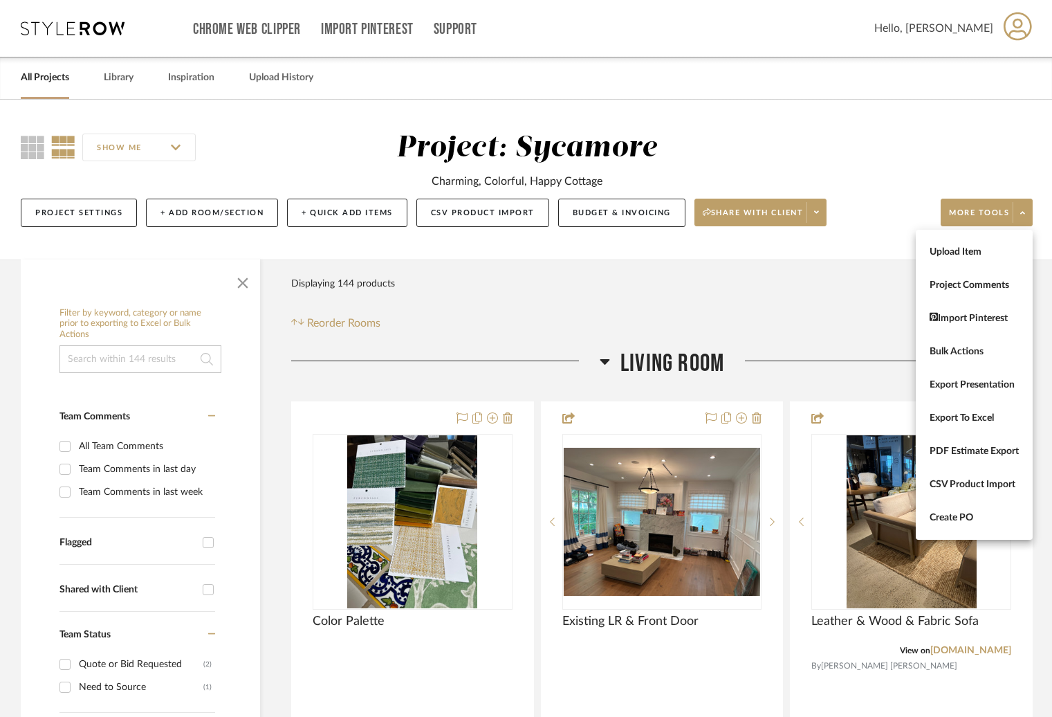
click at [961, 256] on span "Upload Item" at bounding box center [974, 252] width 89 height 12
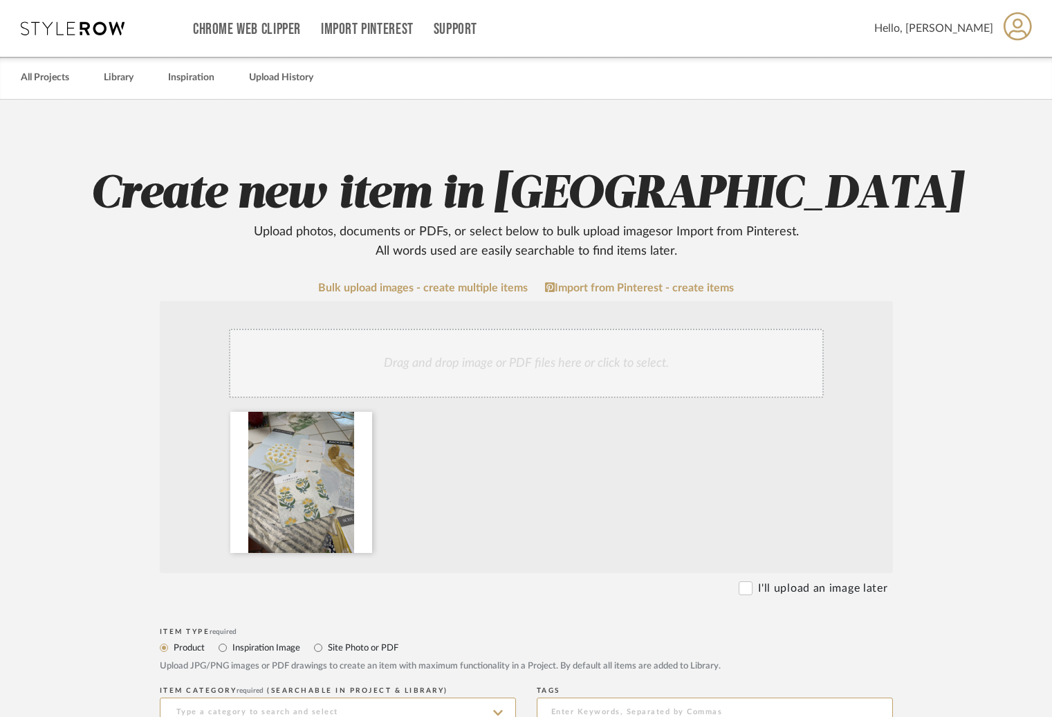
scroll to position [335, 0]
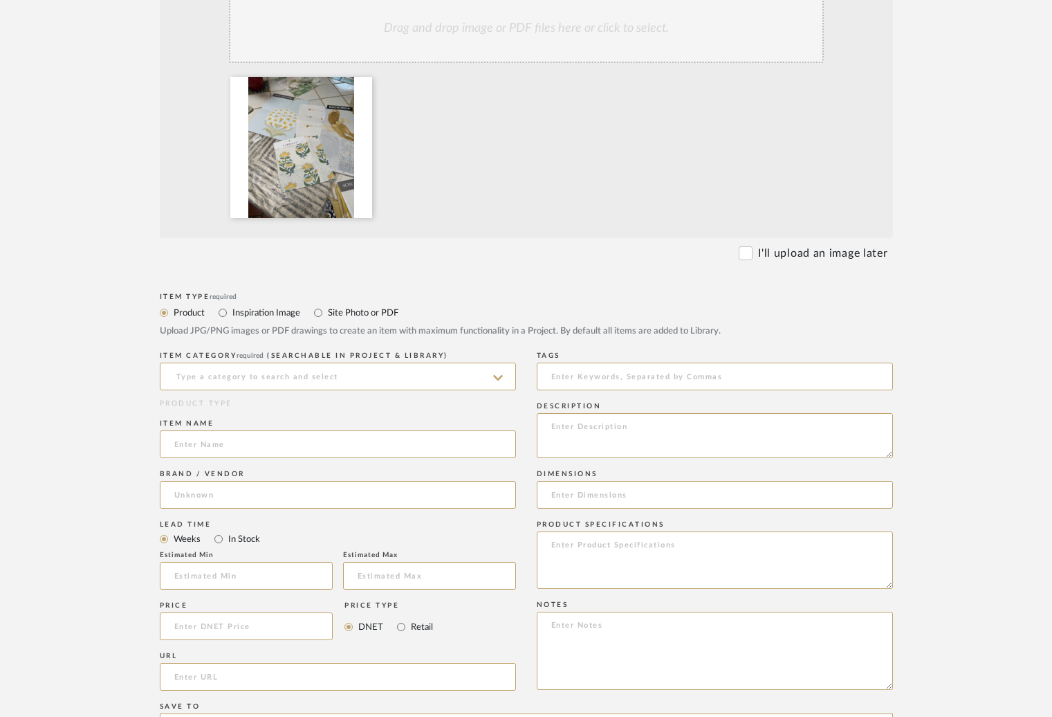
drag, startPoint x: 331, startPoint y: 315, endPoint x: 317, endPoint y: 347, distance: 35.6
click at [331, 315] on label "Site Photo or PDF" at bounding box center [362, 312] width 72 height 15
click at [326, 315] on input "Site Photo or PDF" at bounding box center [318, 312] width 17 height 17
radio input "true"
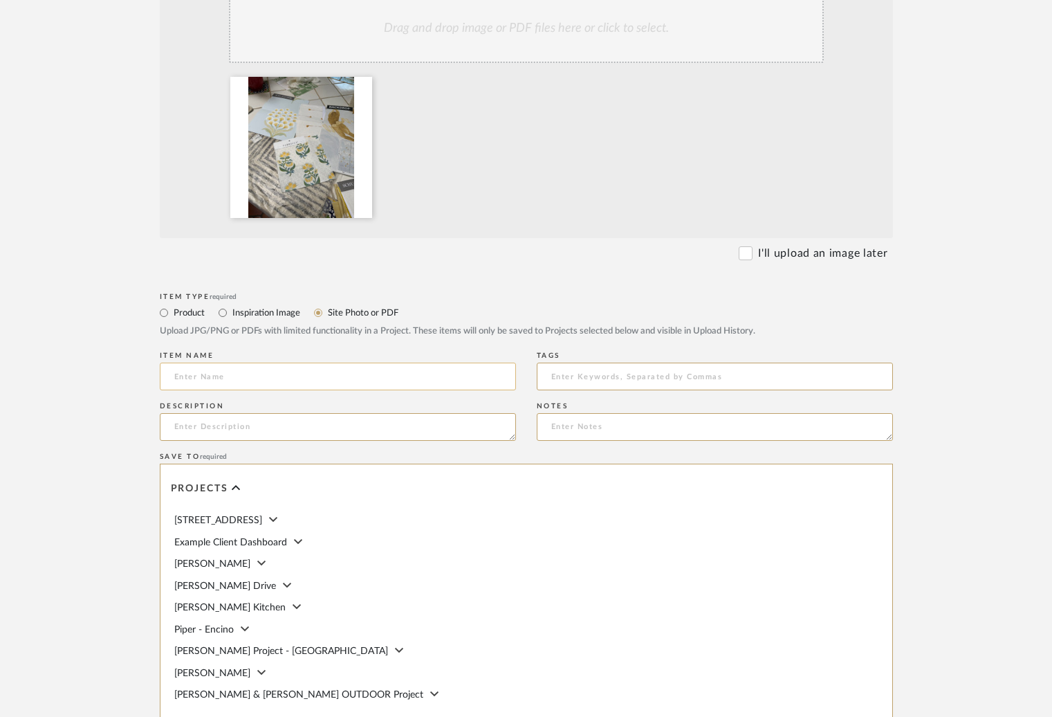
click at [305, 374] on input at bounding box center [338, 376] width 356 height 28
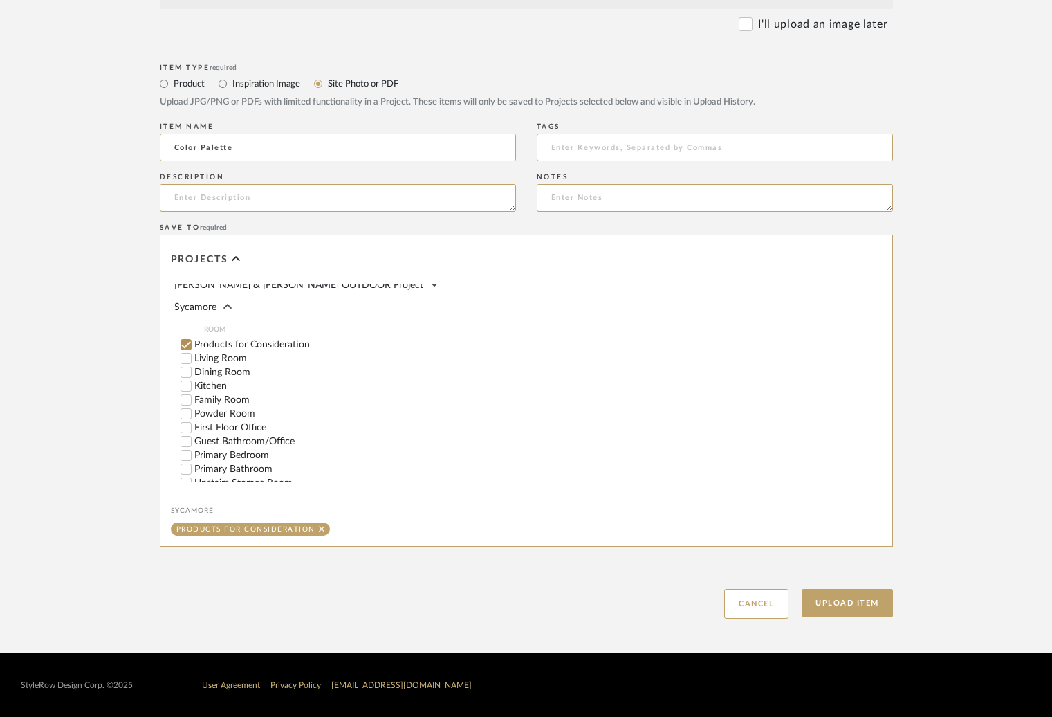
scroll to position [213, 0]
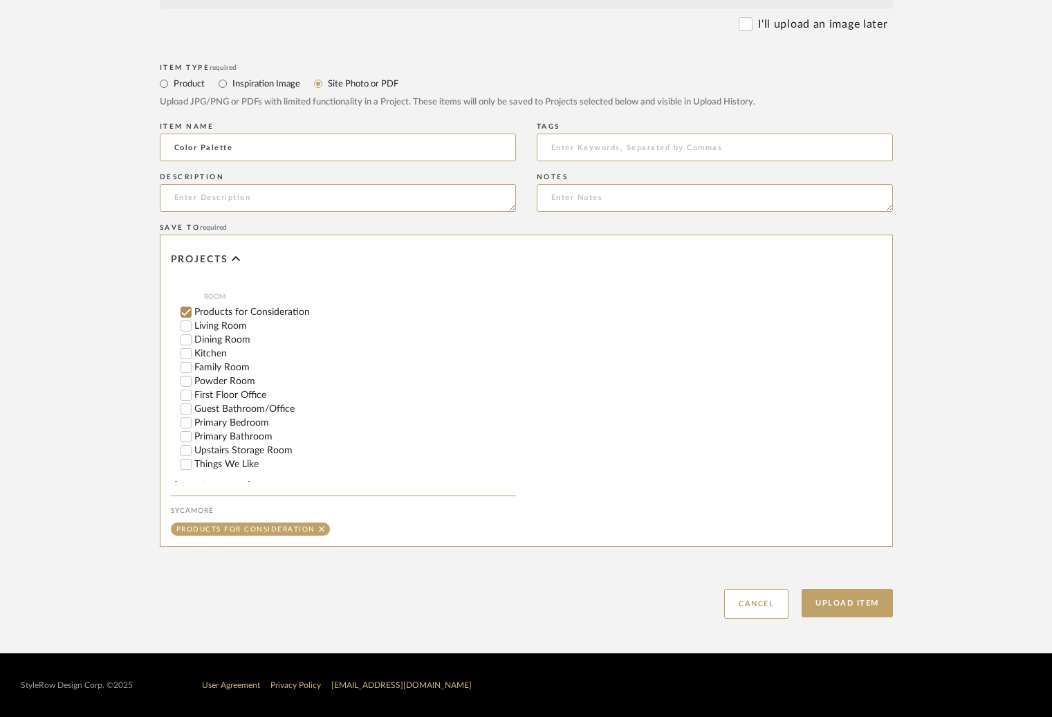
type input "Color Palette"
click at [183, 416] on input "Primary Bedroom" at bounding box center [186, 423] width 14 height 14
checkbox input "false"
drag, startPoint x: 874, startPoint y: 607, endPoint x: 771, endPoint y: 673, distance: 122.2
click at [873, 609] on button "Upload Item" at bounding box center [847, 603] width 91 height 28
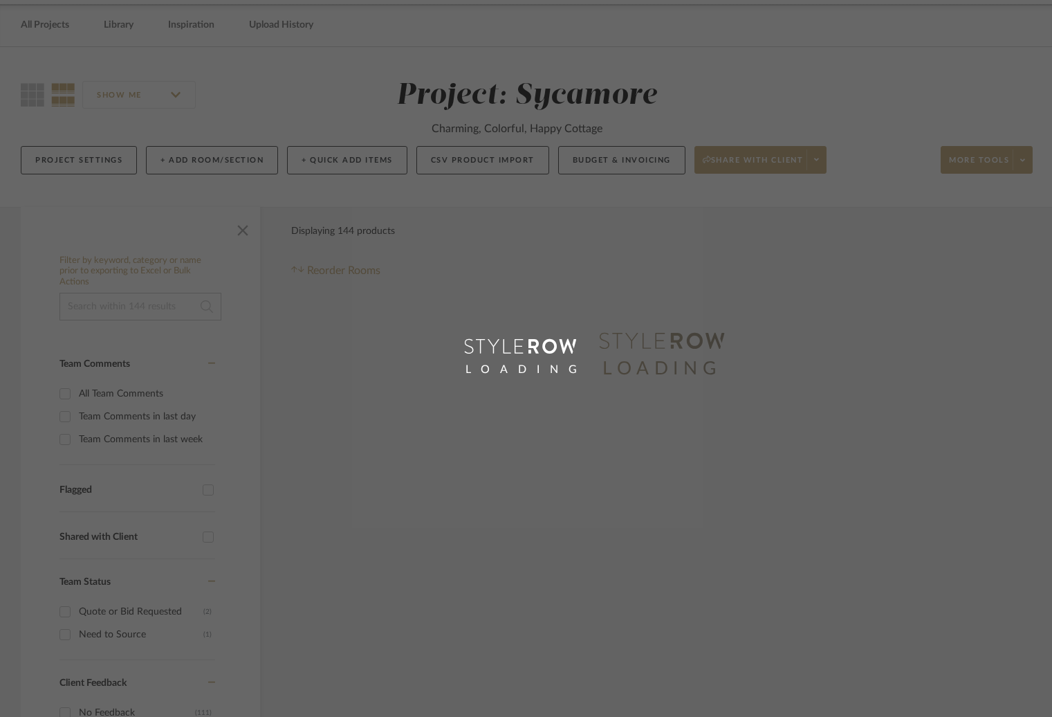
scroll to position [10, 0]
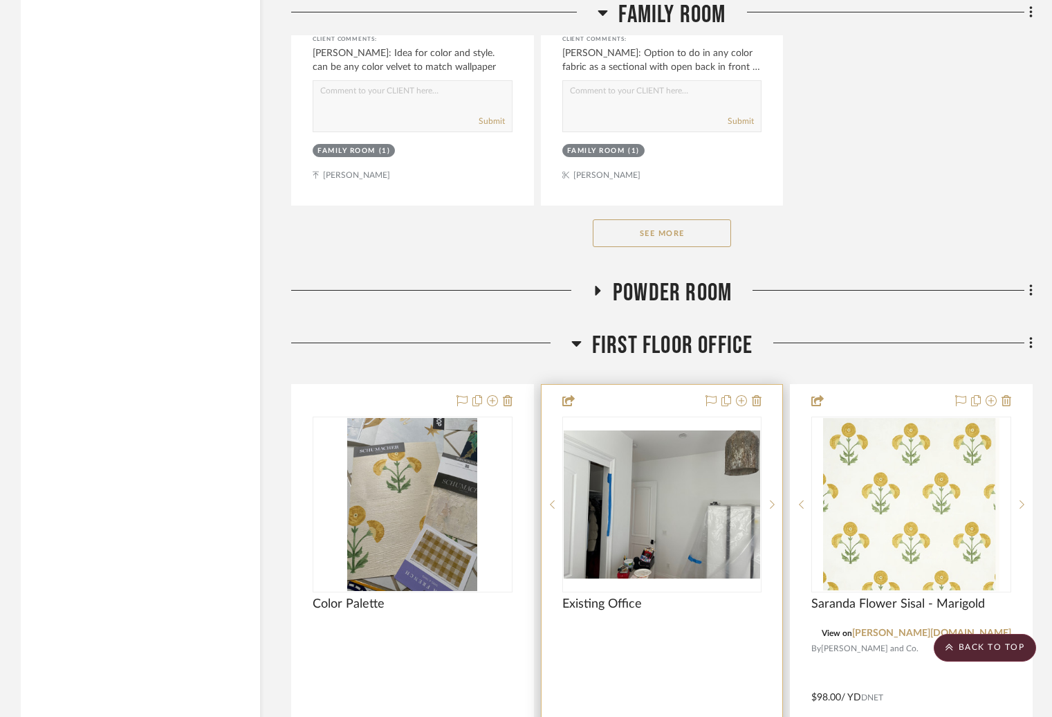
scroll to position [5920, 0]
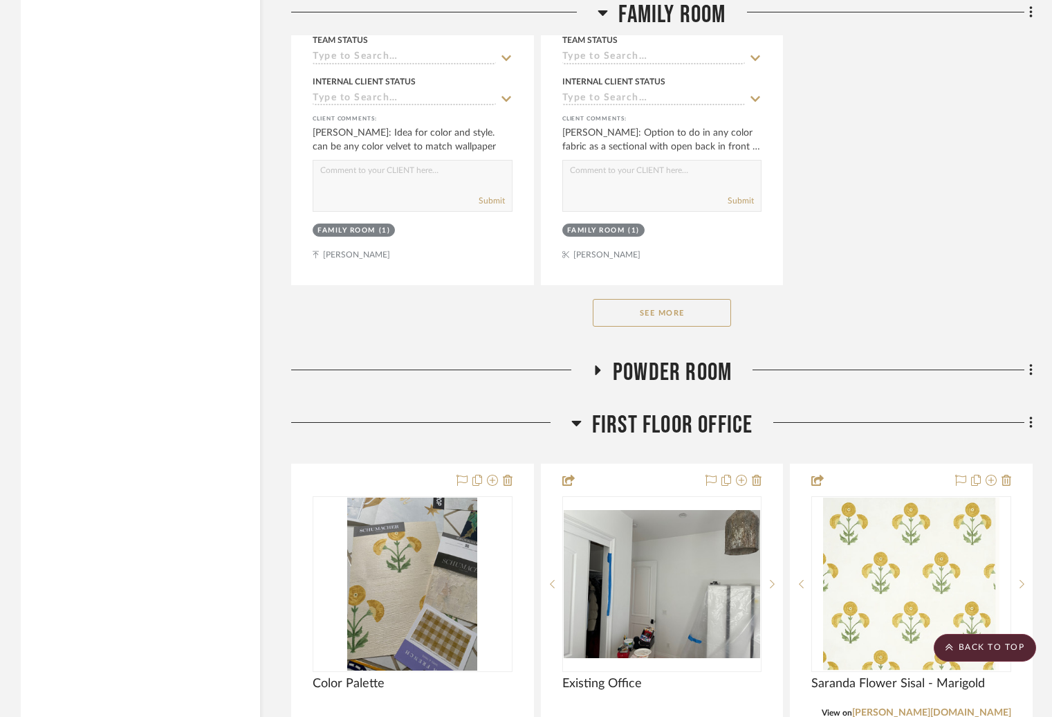
click at [649, 413] on span "First Floor Office" at bounding box center [672, 425] width 161 height 30
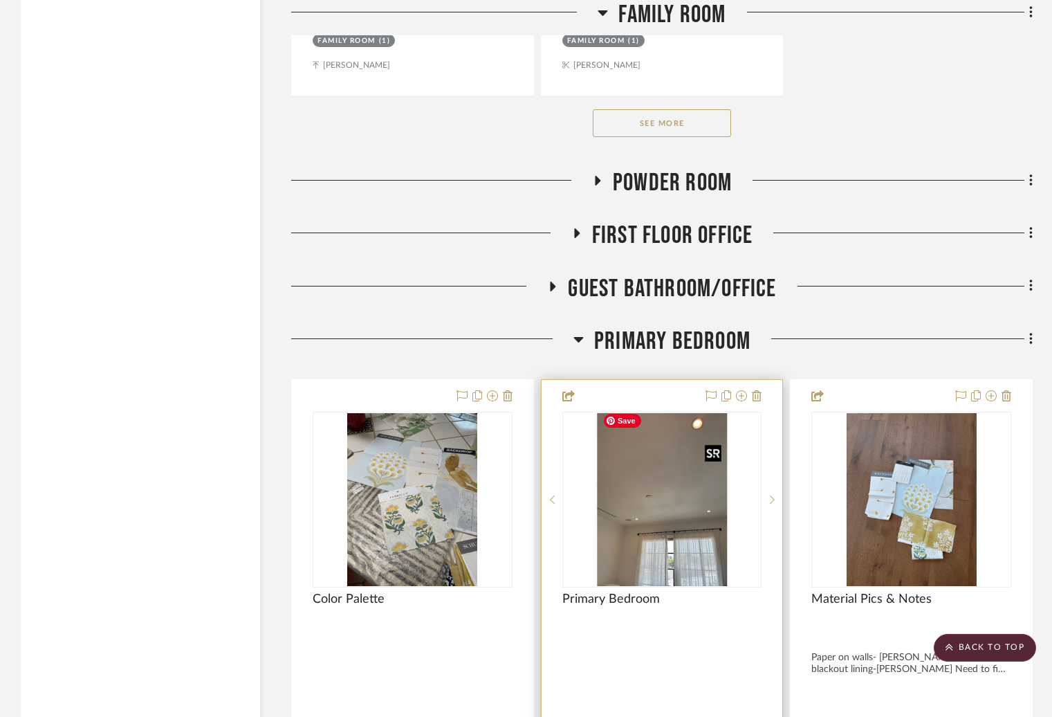
scroll to position [6157, 0]
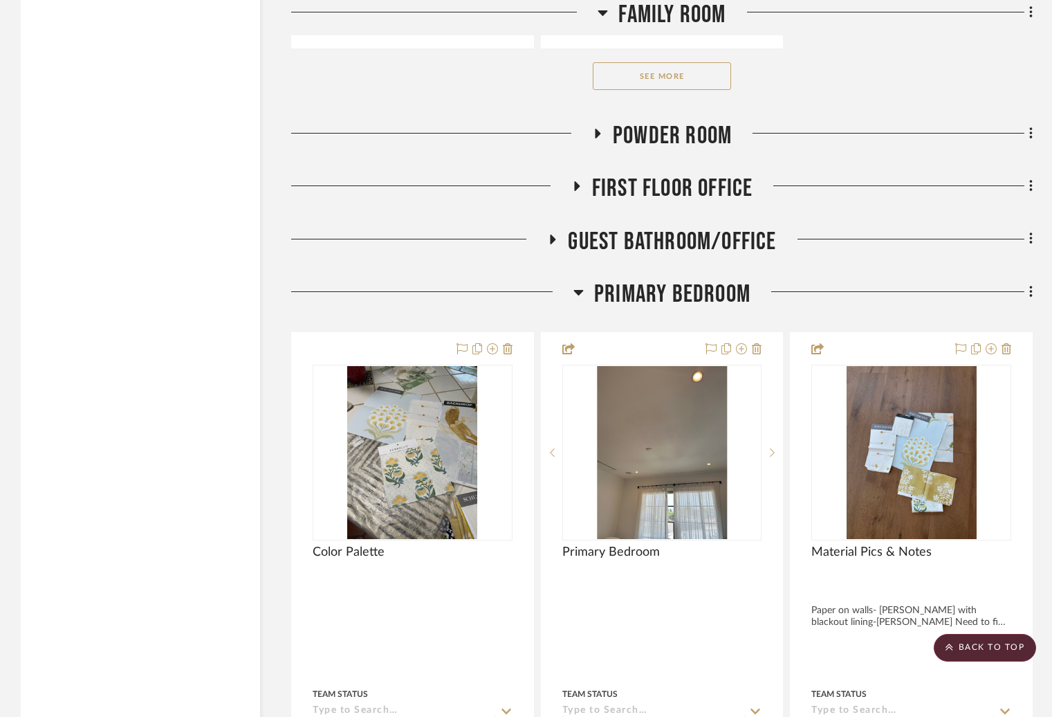
click at [685, 286] on span "Primary Bedroom" at bounding box center [672, 294] width 156 height 30
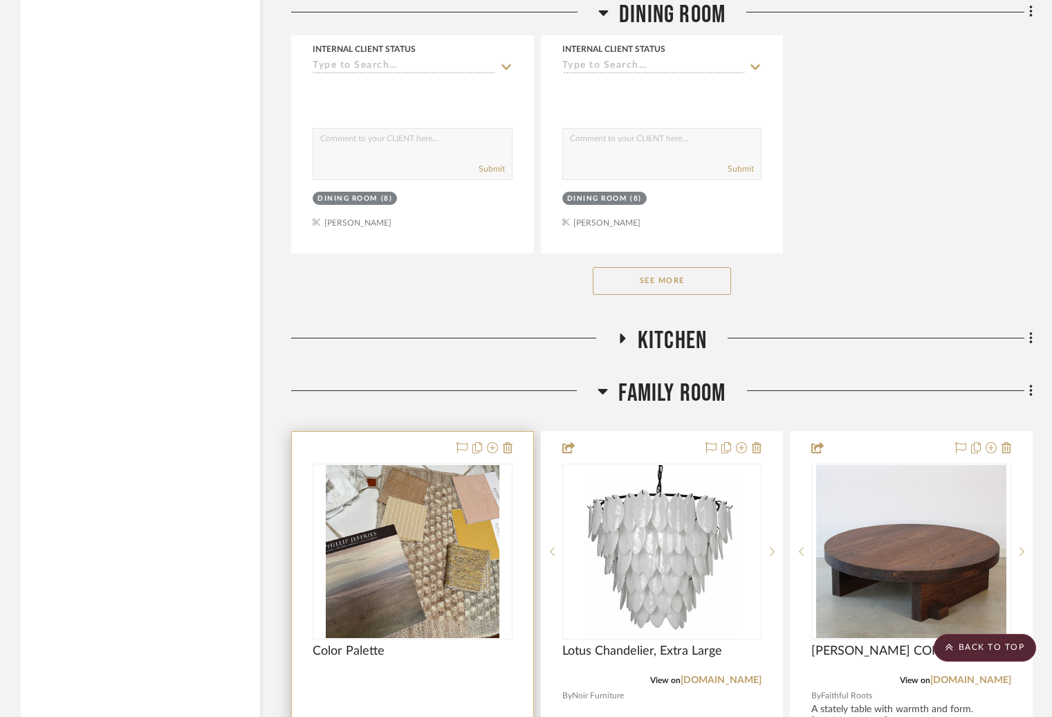
scroll to position [4041, 0]
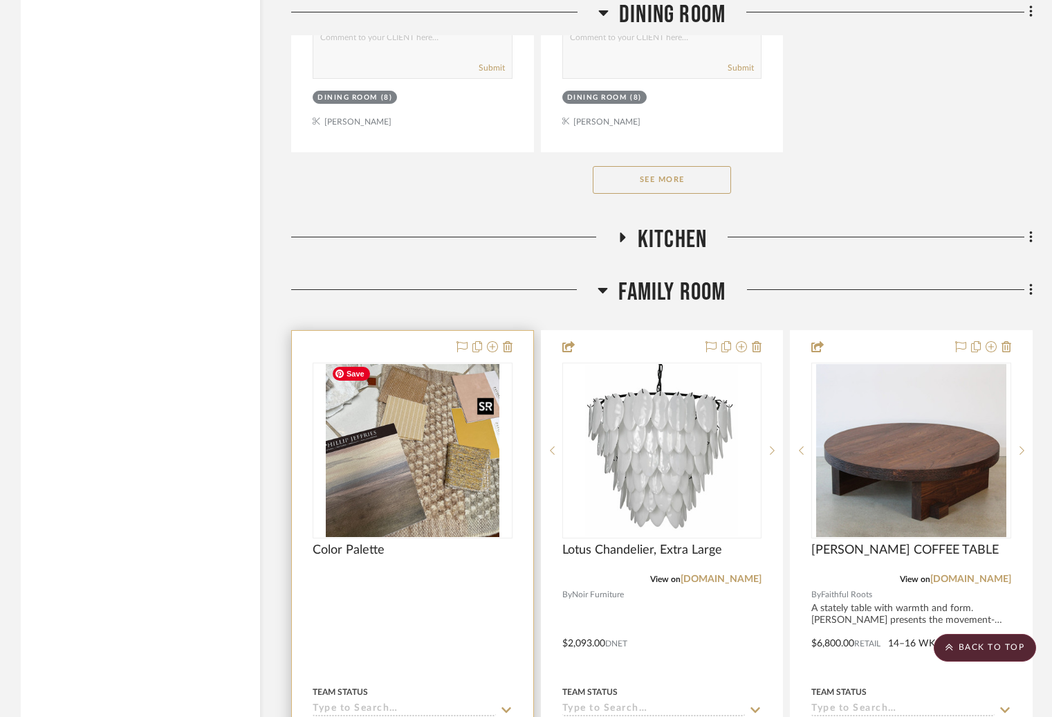
click at [0, 0] on img at bounding box center [0, 0] width 0 height 0
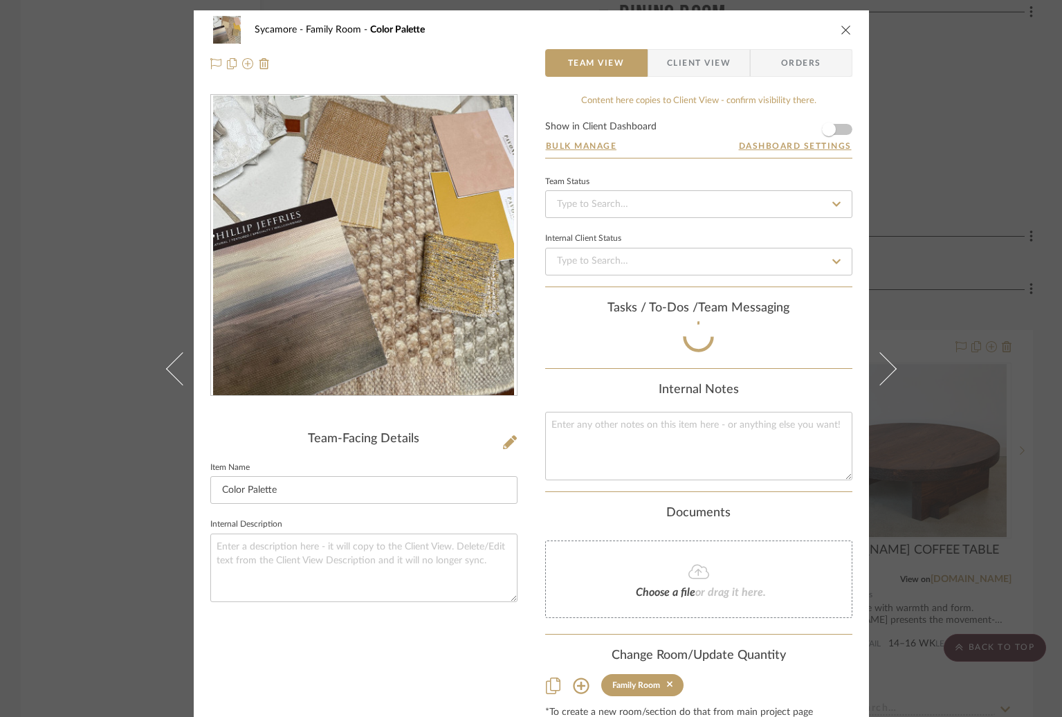
scroll to position [1, 0]
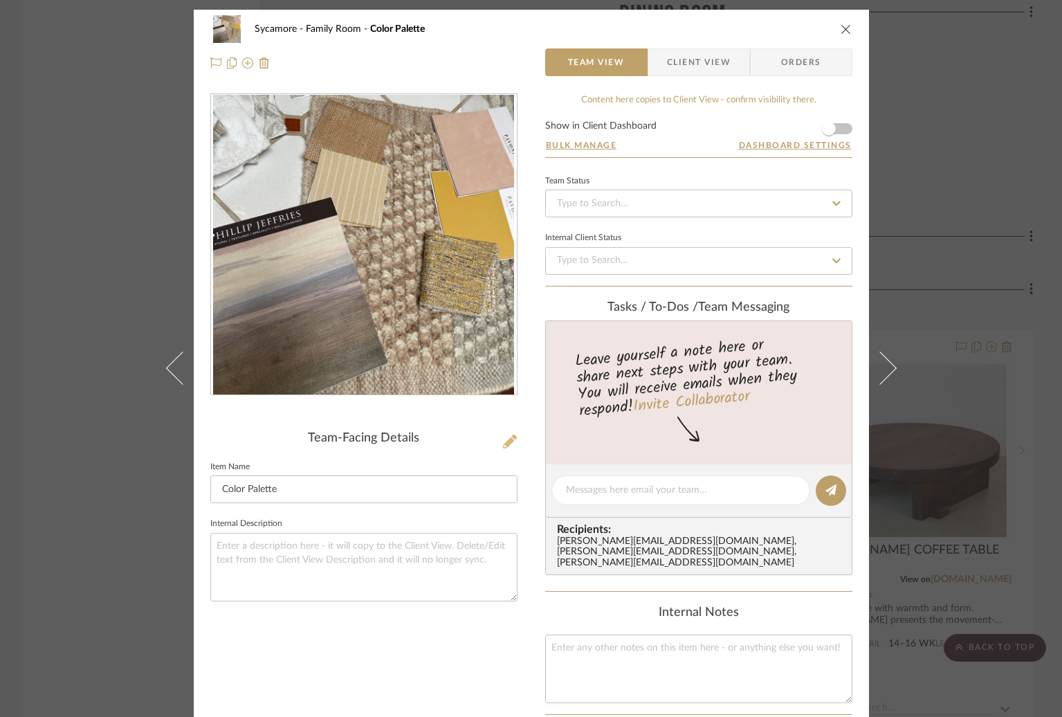
click at [511, 445] on icon at bounding box center [510, 441] width 14 height 14
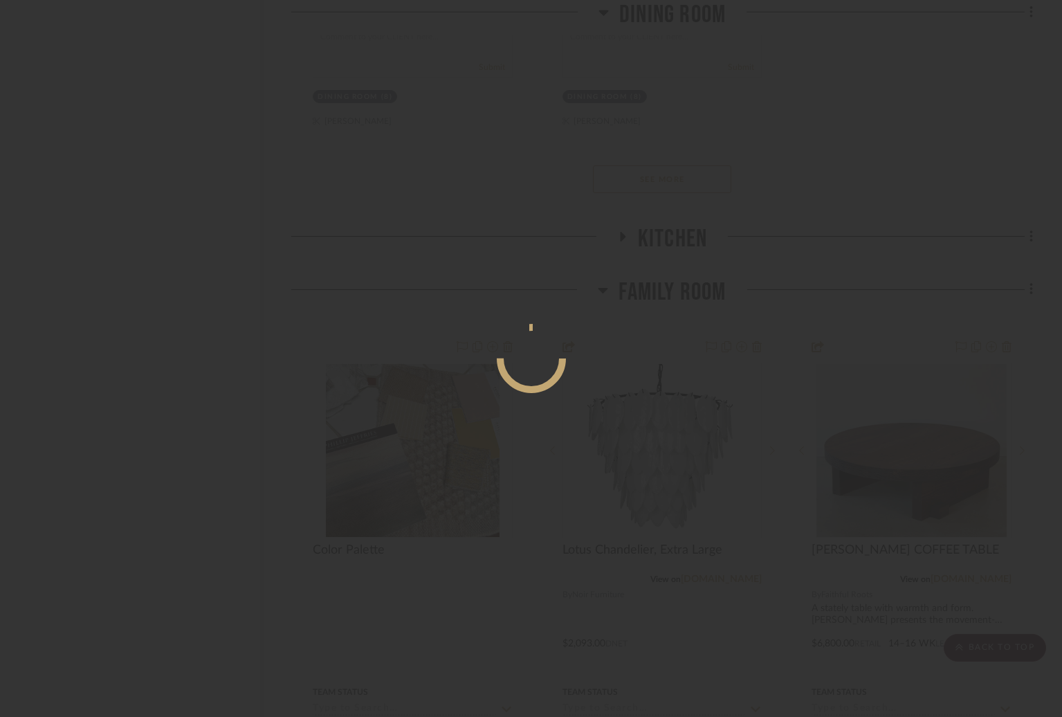
scroll to position [0, 0]
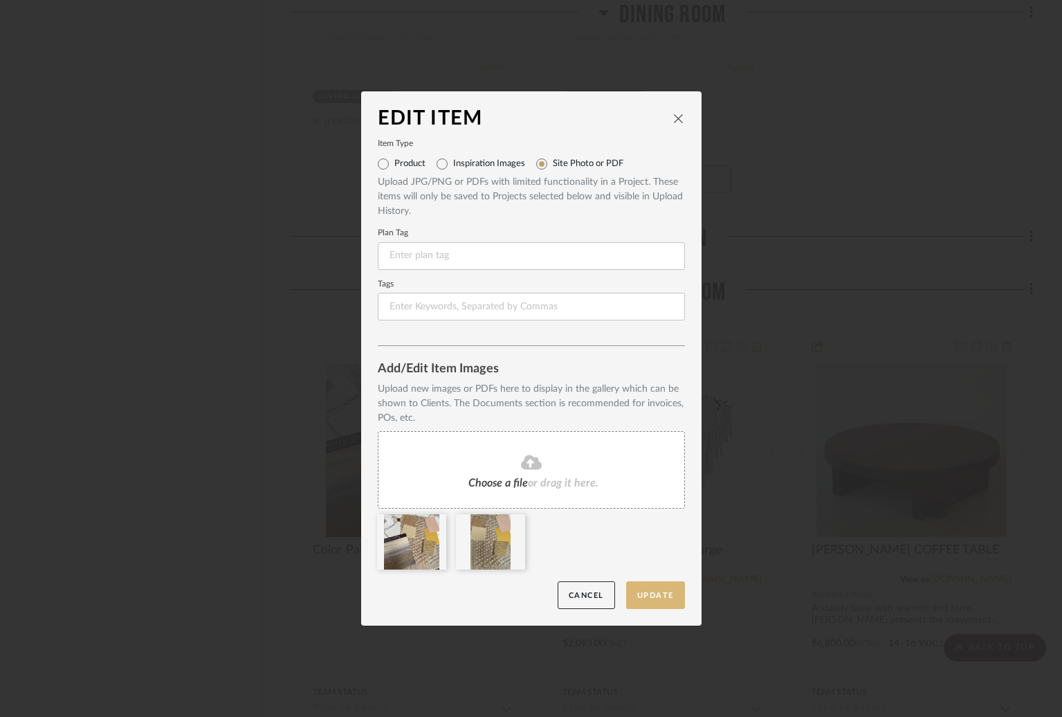
click at [666, 590] on button "Update" at bounding box center [655, 595] width 59 height 28
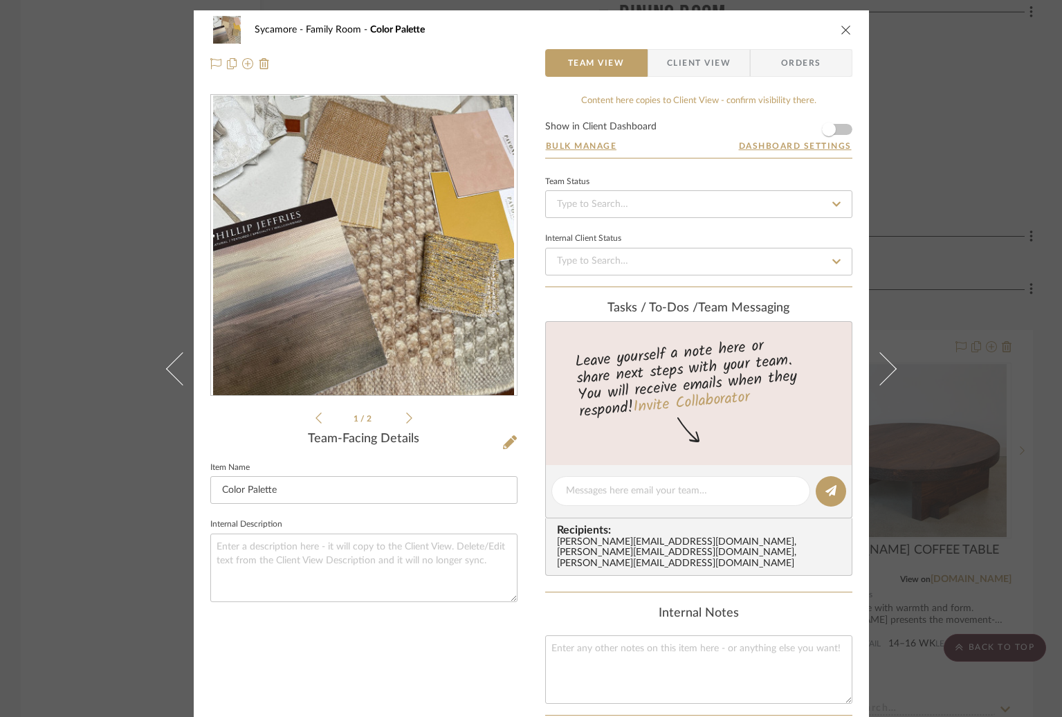
click at [842, 26] on icon "close" at bounding box center [845, 29] width 11 height 11
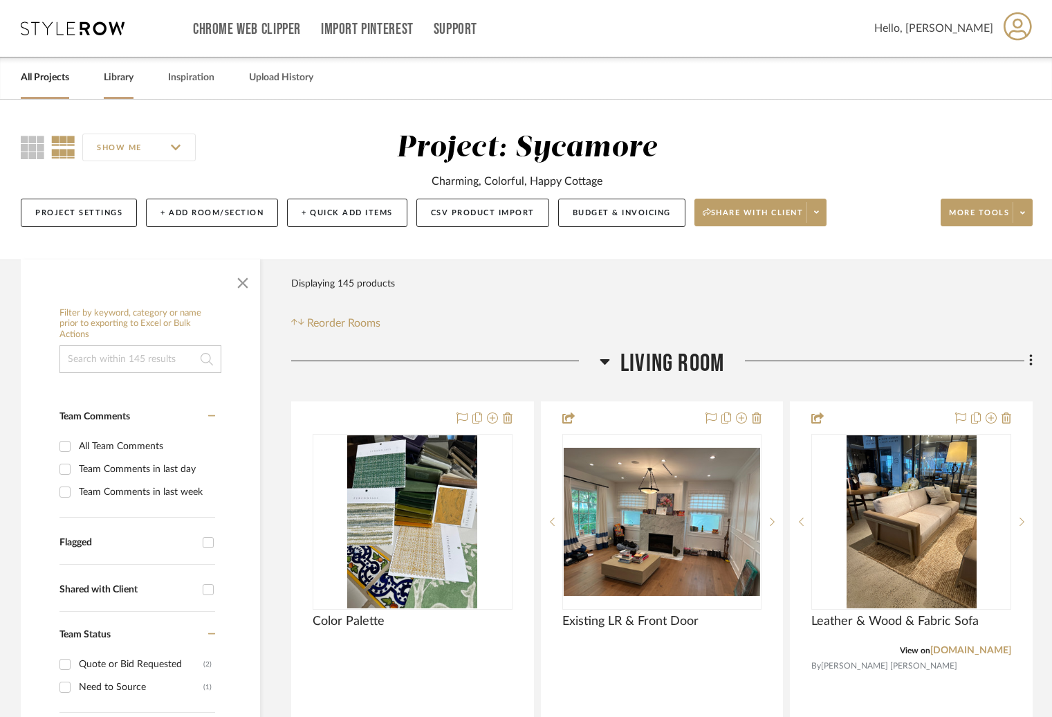
click at [133, 80] on link "Library" at bounding box center [119, 77] width 30 height 19
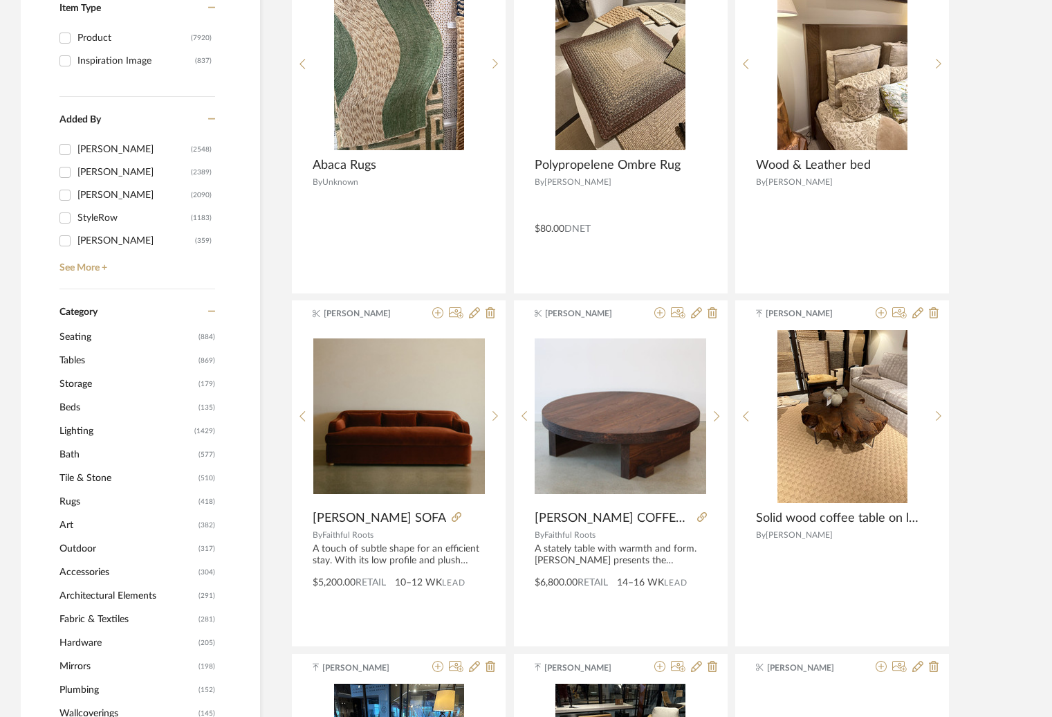
click at [66, 501] on span "Rugs" at bounding box center [127, 502] width 136 height 24
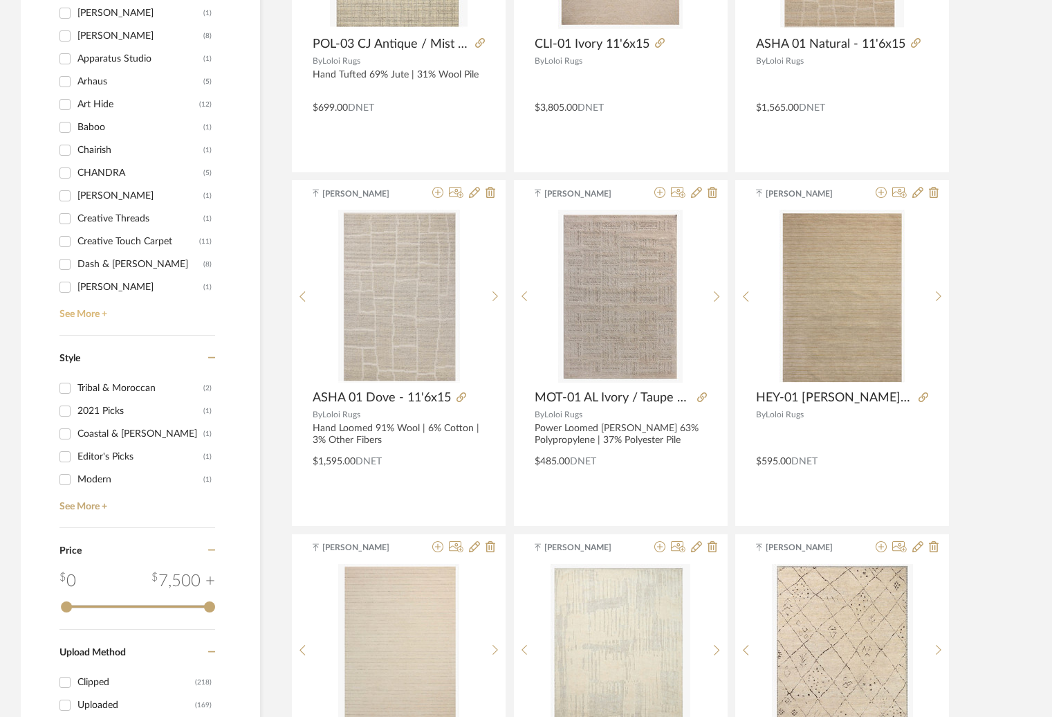
click at [90, 317] on link "See More +" at bounding box center [135, 309] width 159 height 22
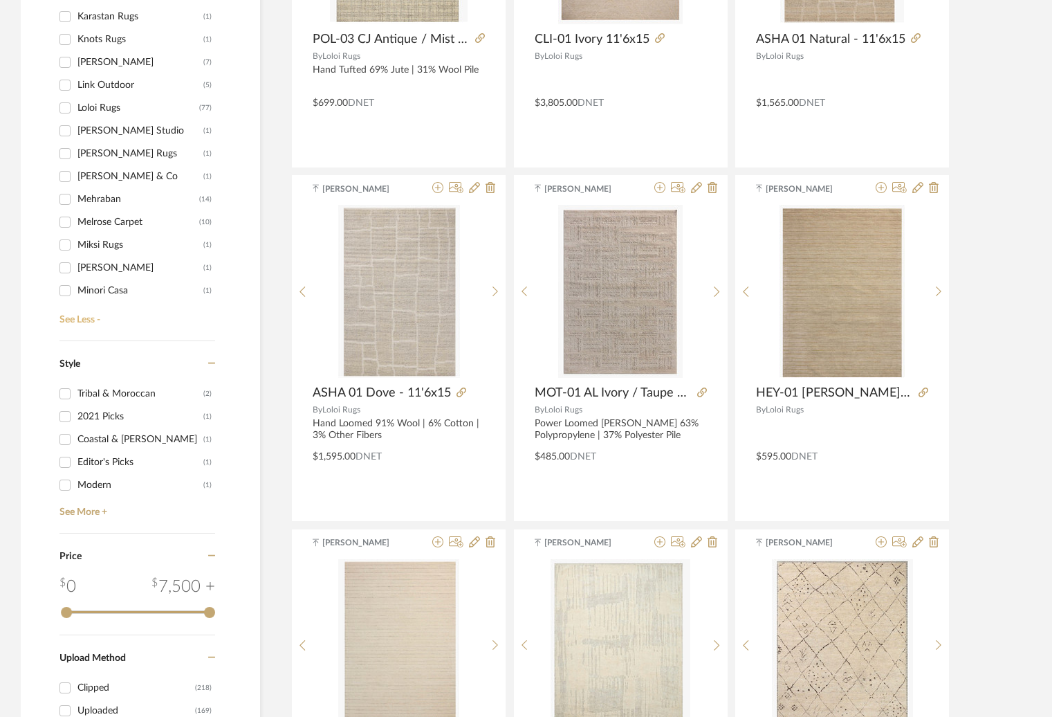
scroll to position [538, 0]
click at [100, 109] on div "Loloi Rugs" at bounding box center [138, 109] width 122 height 22
click at [76, 109] on input "Loloi Rugs (77)" at bounding box center [65, 109] width 22 height 22
checkbox input "true"
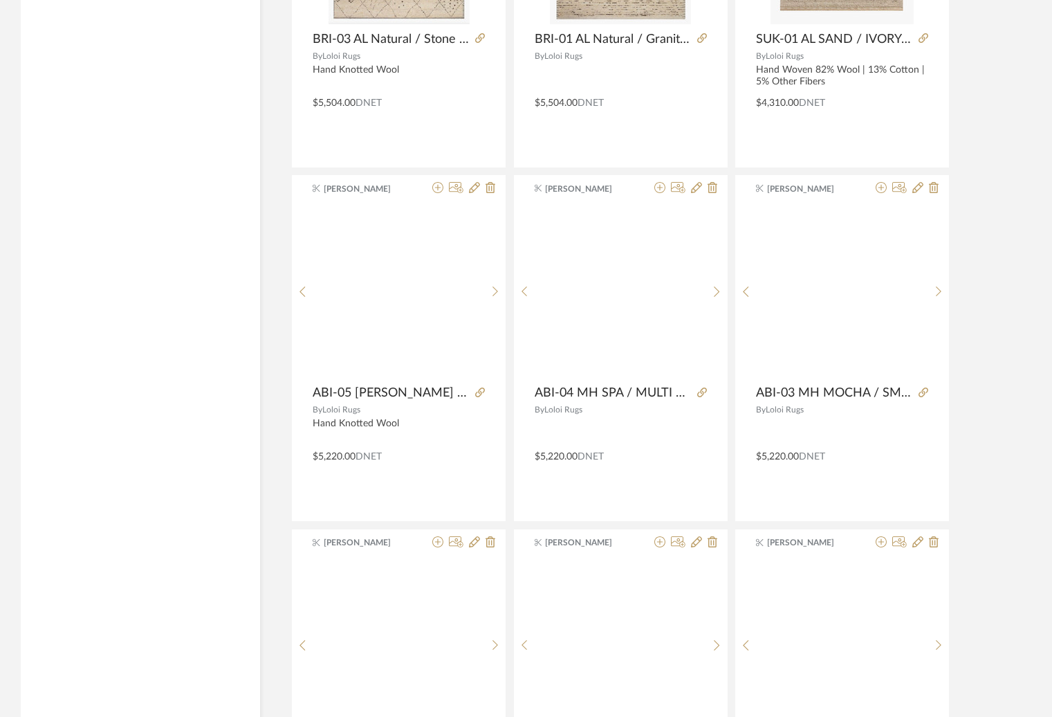
scroll to position [825, 0]
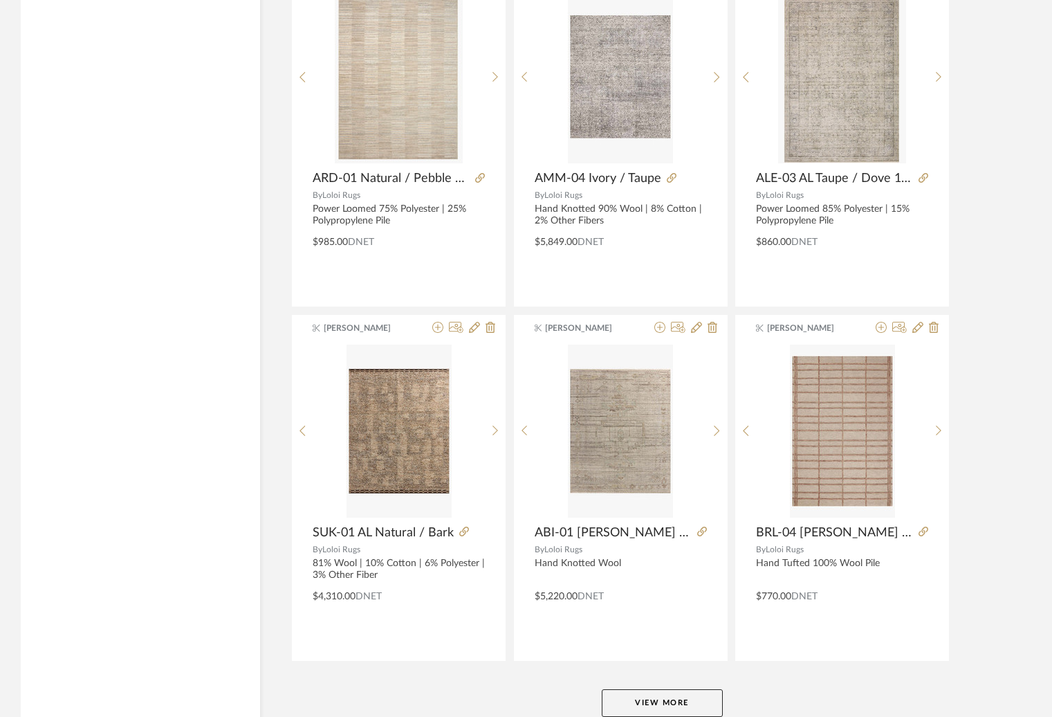
scroll to position [3994, 0]
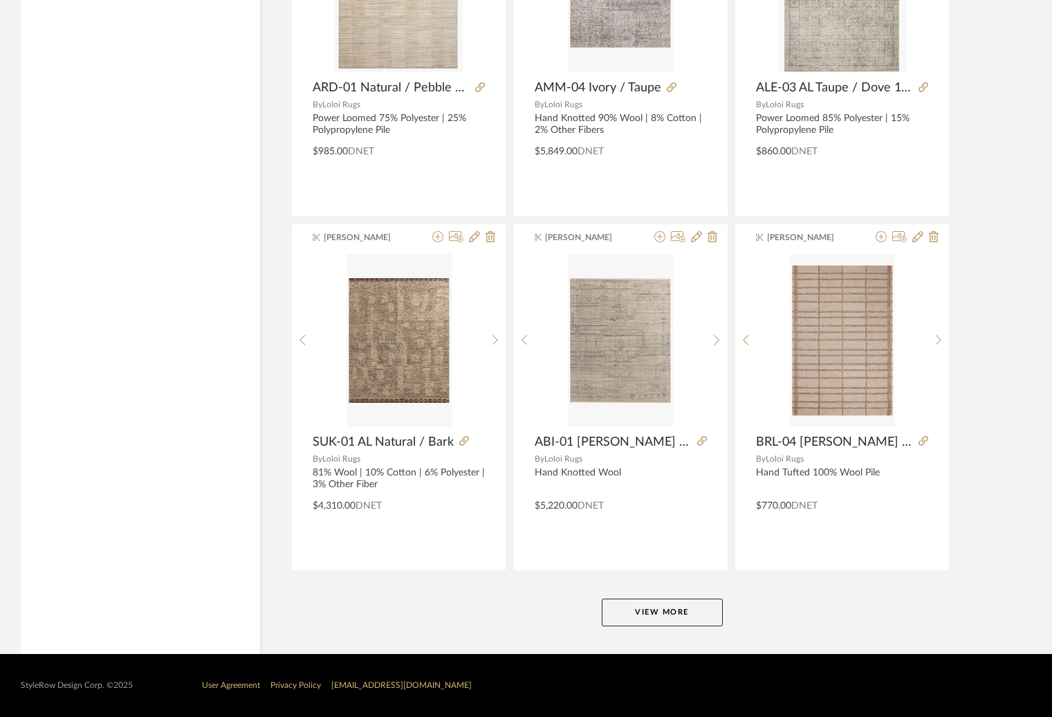
click at [712, 611] on button "View More" at bounding box center [662, 612] width 121 height 28
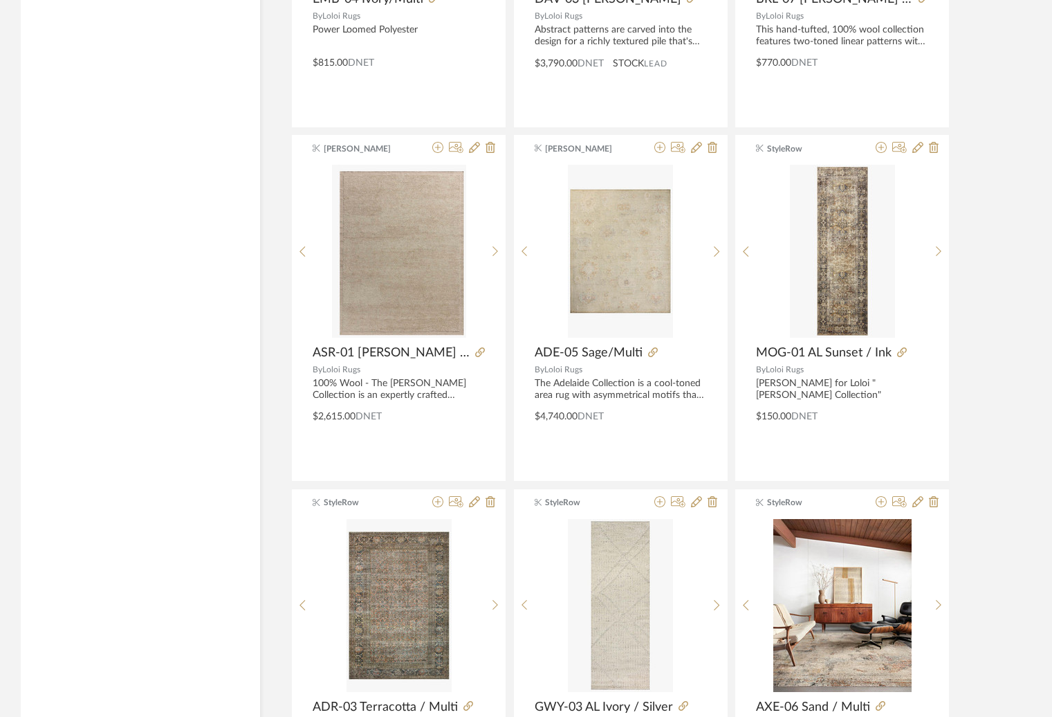
scroll to position [5210, 0]
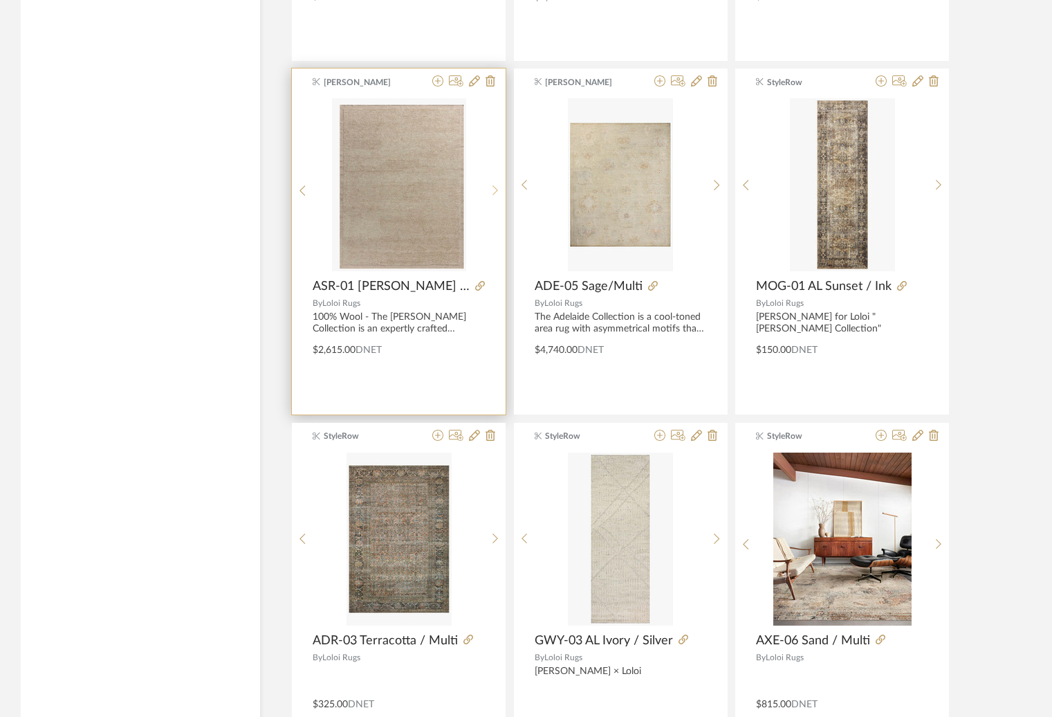
click at [492, 189] on icon at bounding box center [495, 191] width 6 height 12
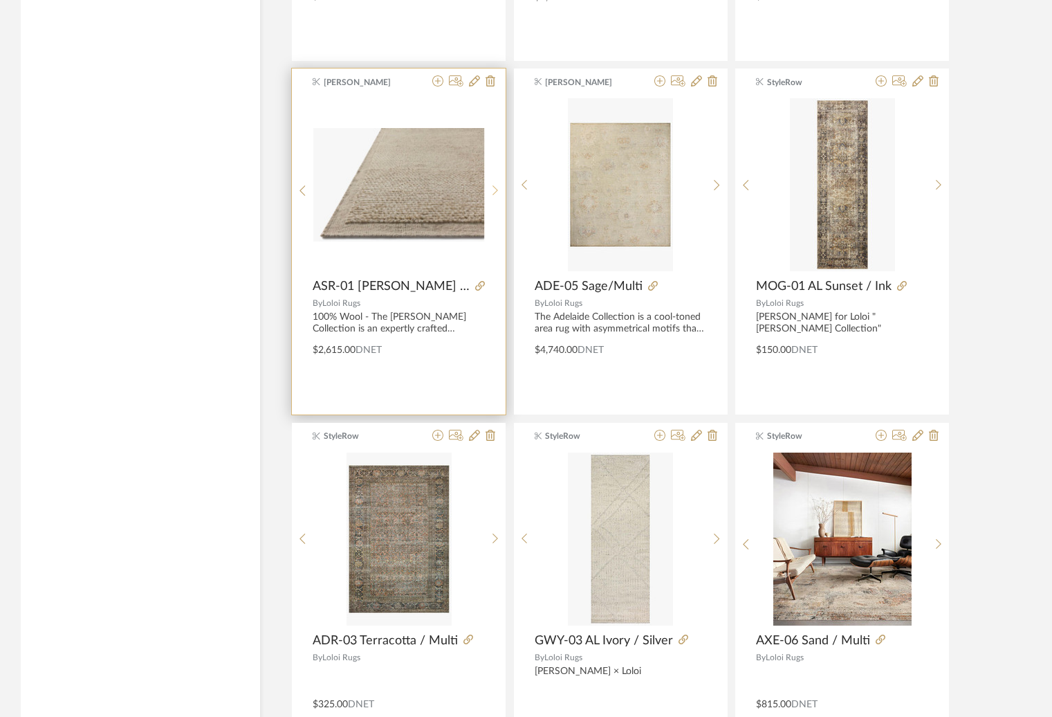
click at [492, 189] on icon at bounding box center [495, 191] width 6 height 12
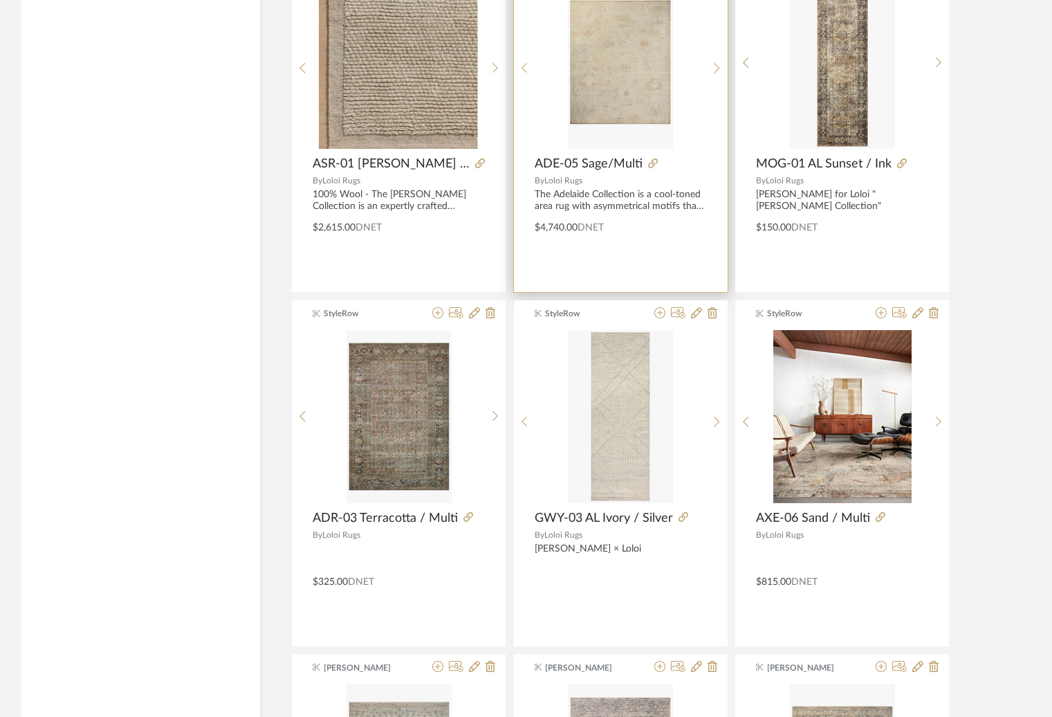
scroll to position [5019, 0]
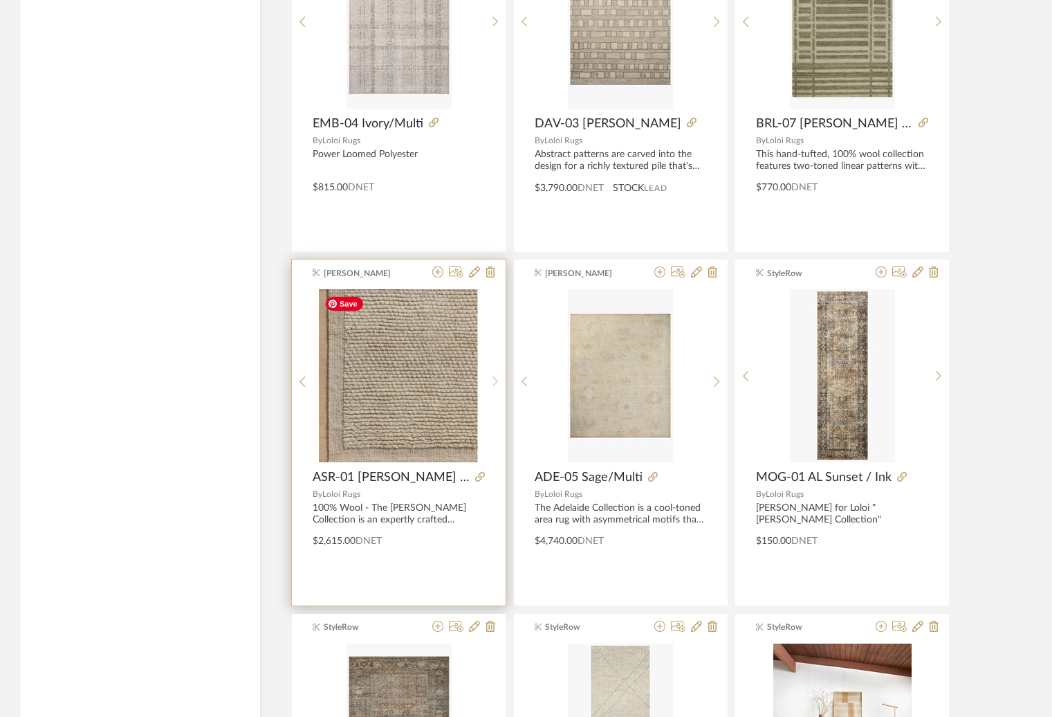
click at [490, 385] on sr-next-btn at bounding box center [495, 382] width 21 height 12
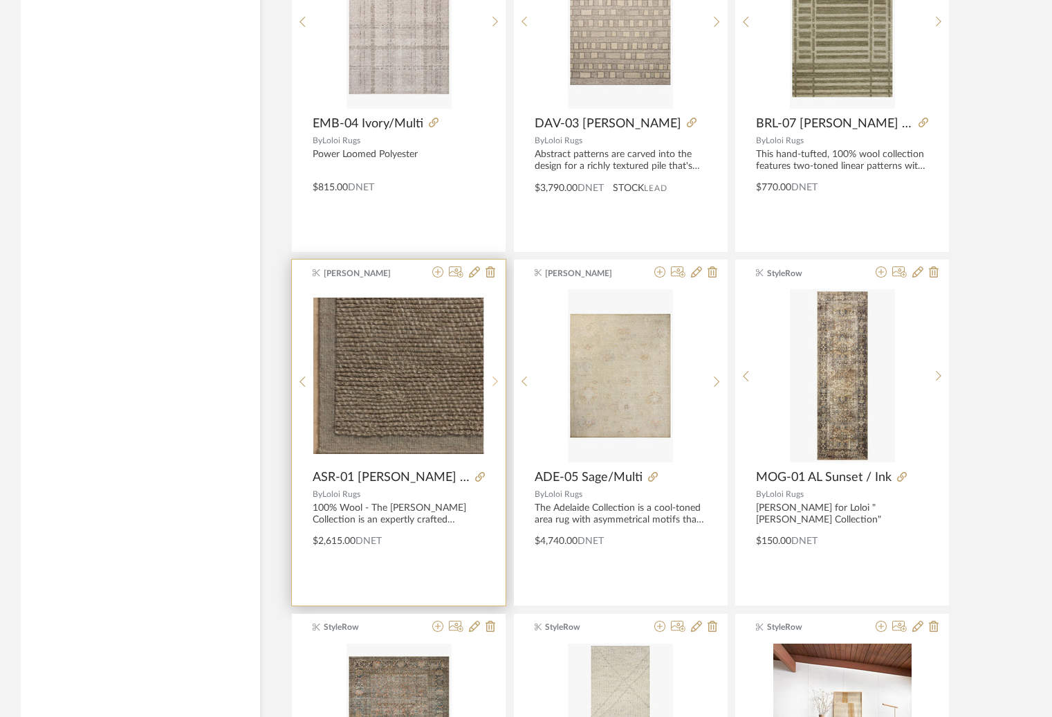
click at [491, 385] on sr-next-btn at bounding box center [495, 382] width 21 height 12
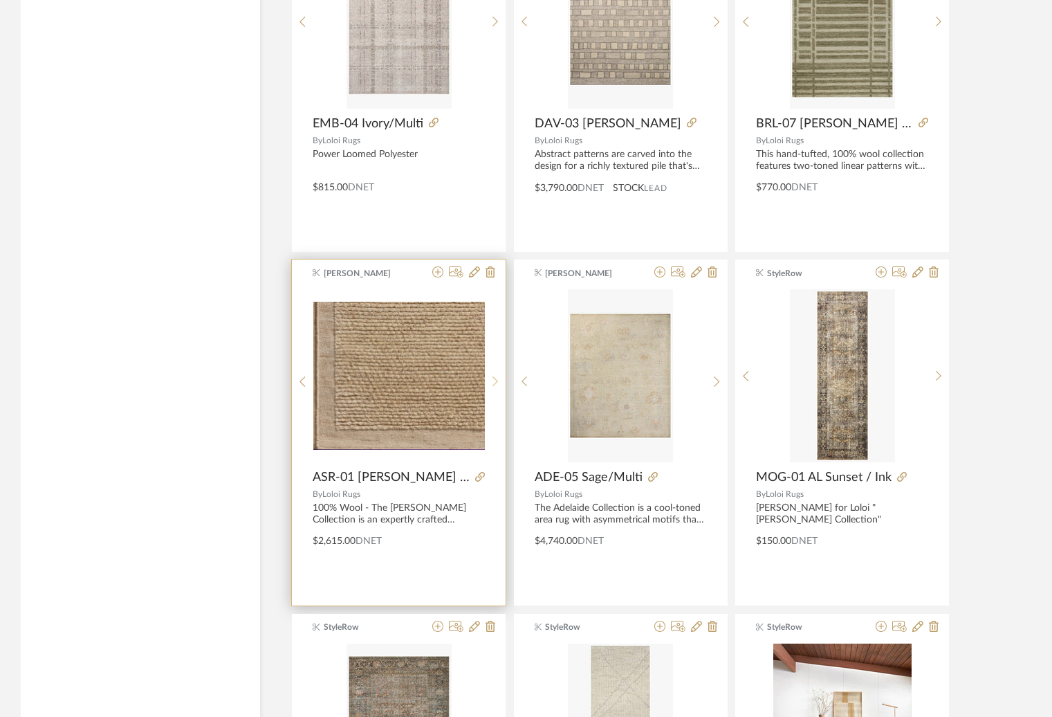
click at [492, 385] on icon at bounding box center [495, 382] width 6 height 12
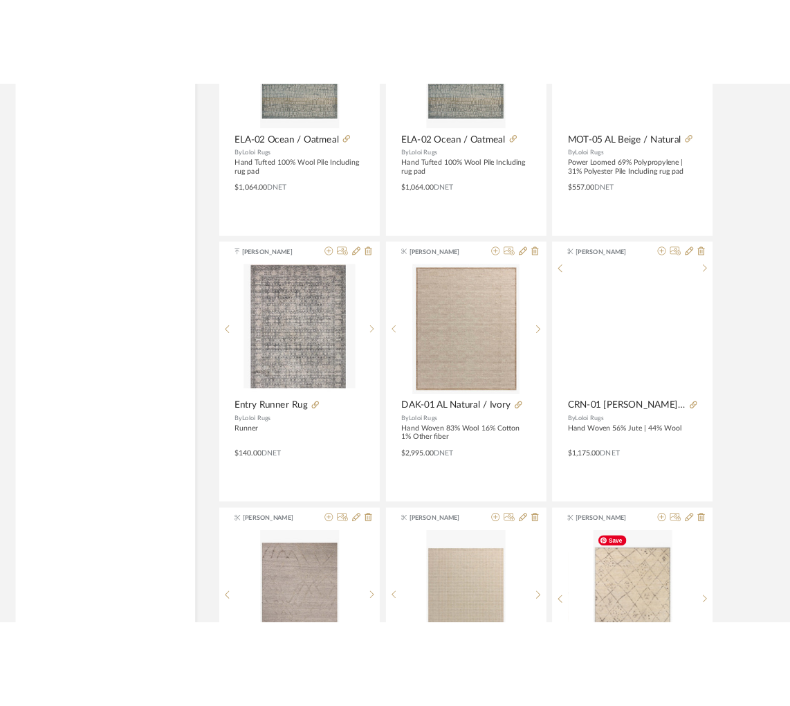
scroll to position [2666, 0]
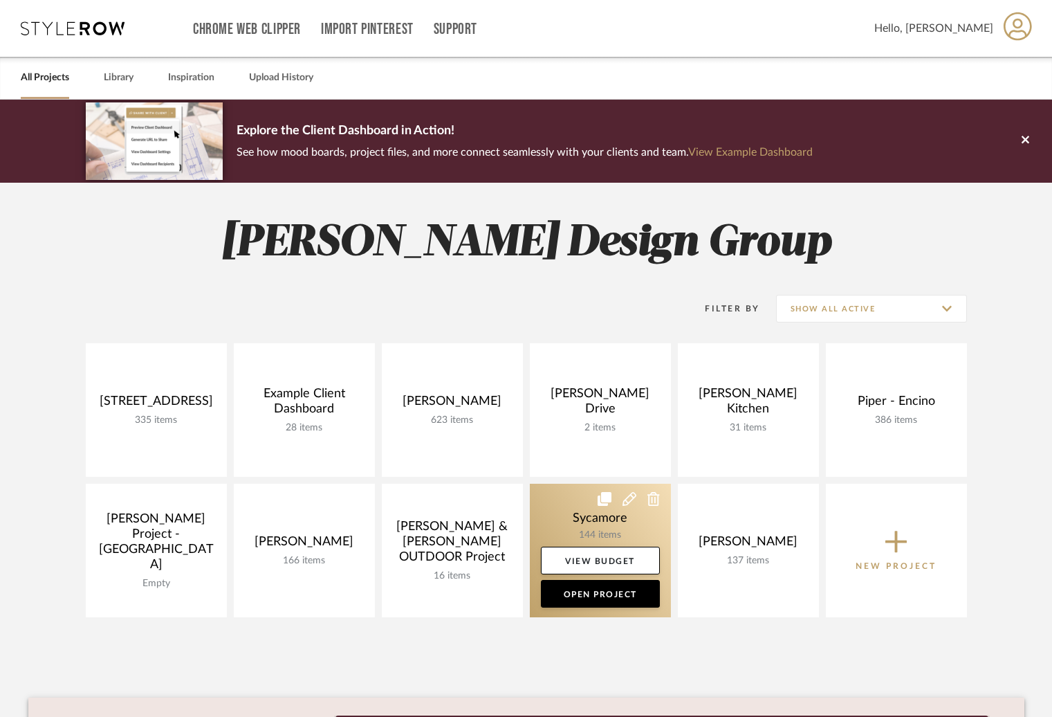
click at [584, 520] on link at bounding box center [600, 549] width 141 height 133
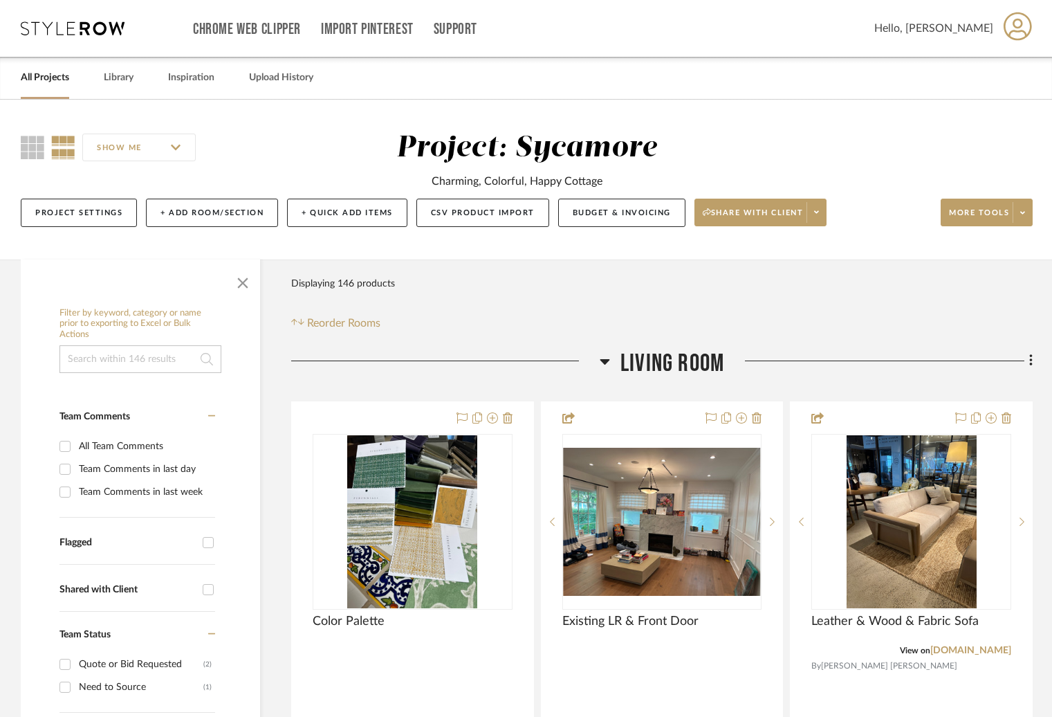
click at [653, 352] on span "Living Room" at bounding box center [672, 364] width 104 height 30
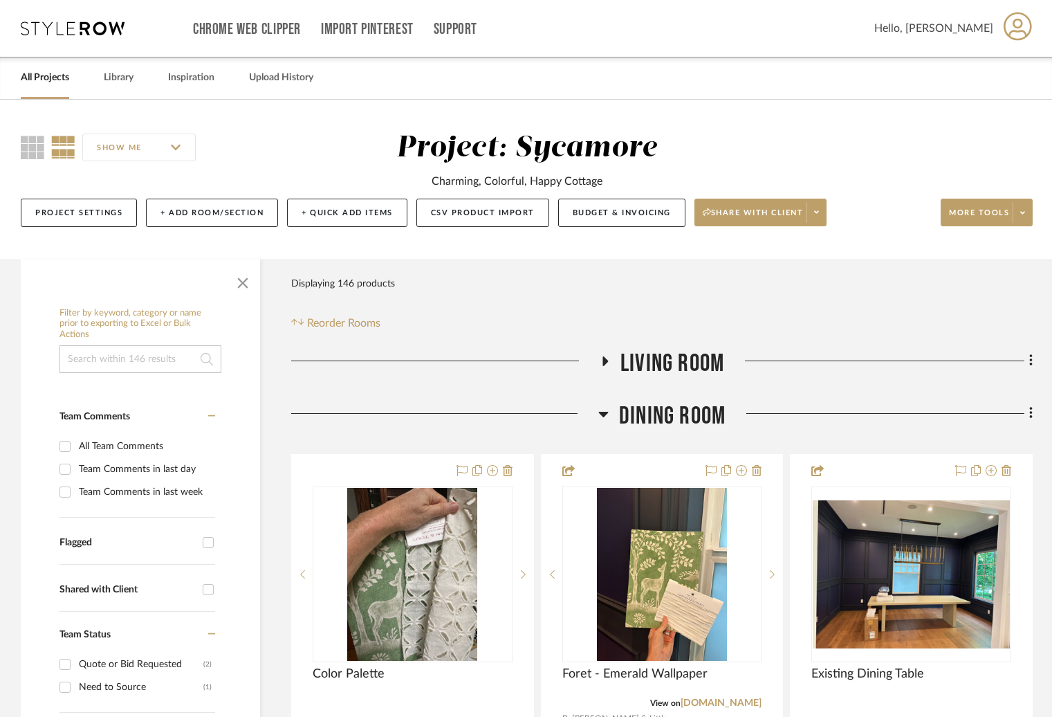
click at [657, 412] on span "Dining Room" at bounding box center [672, 416] width 107 height 30
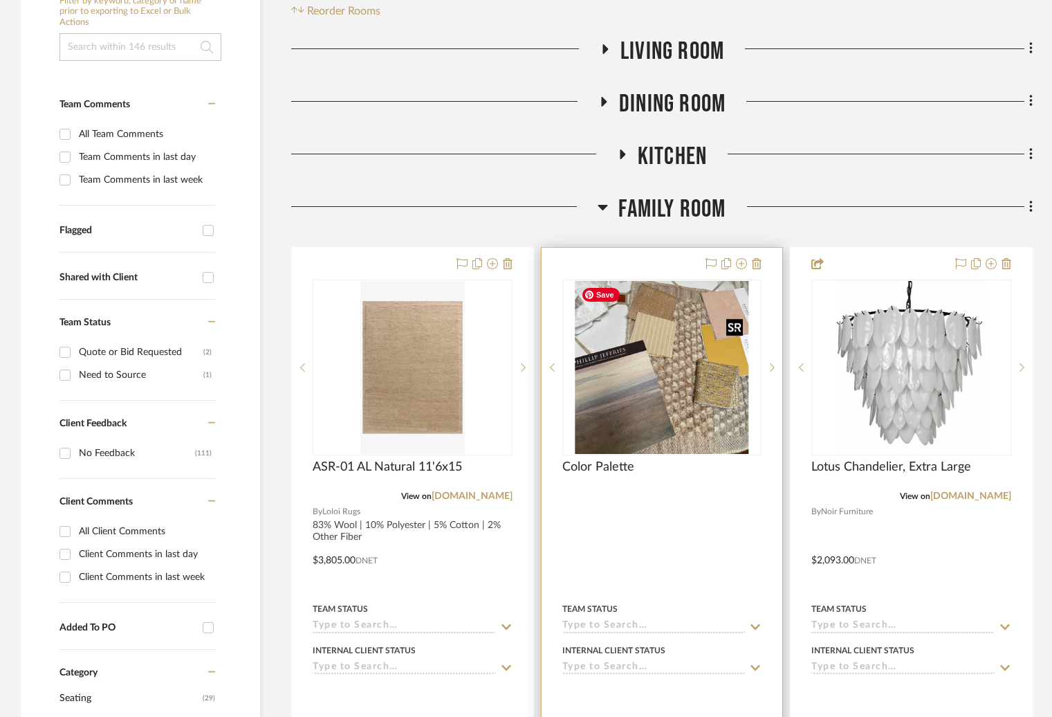
scroll to position [311, 0]
click at [640, 400] on img "0" at bounding box center [662, 368] width 174 height 173
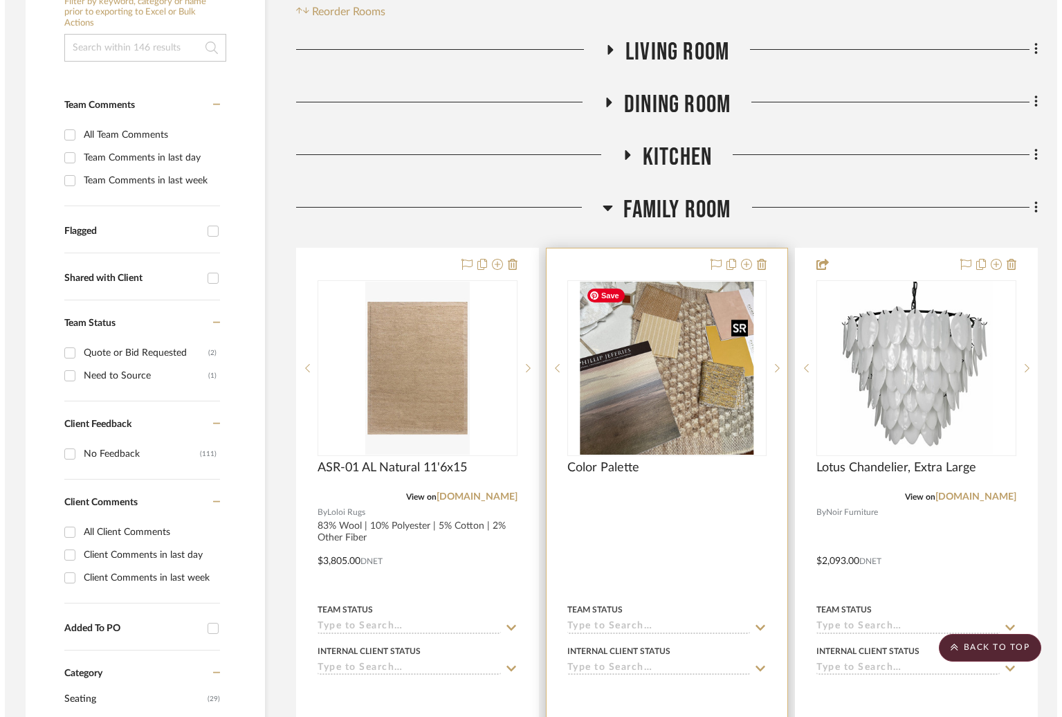
scroll to position [0, 0]
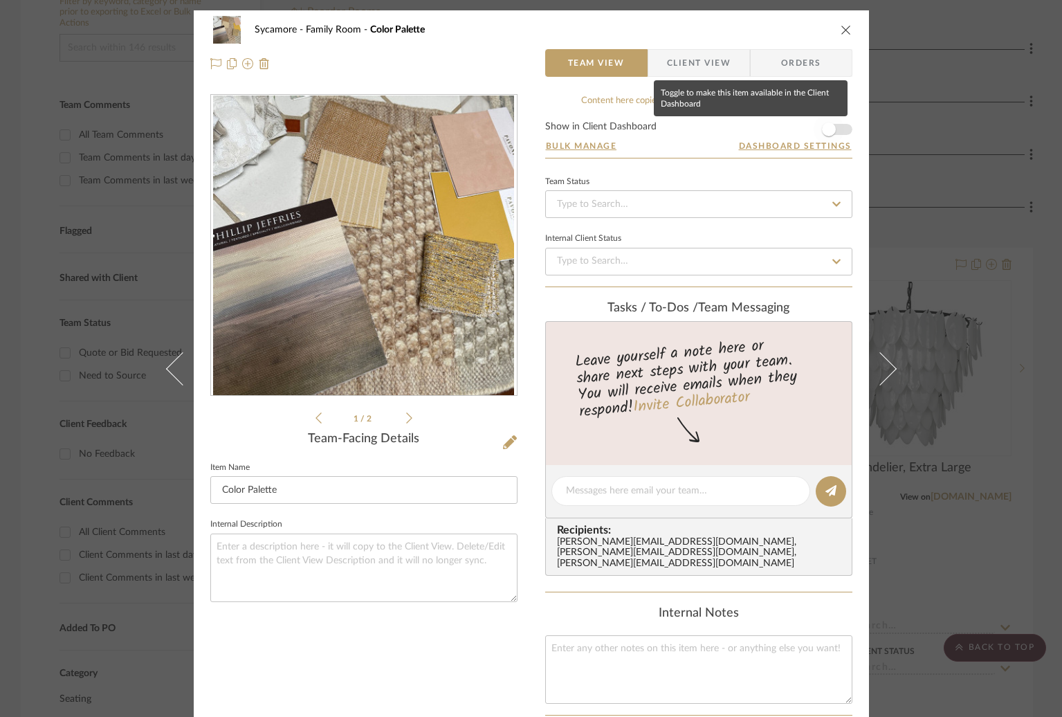
click at [836, 132] on span "button" at bounding box center [828, 129] width 30 height 30
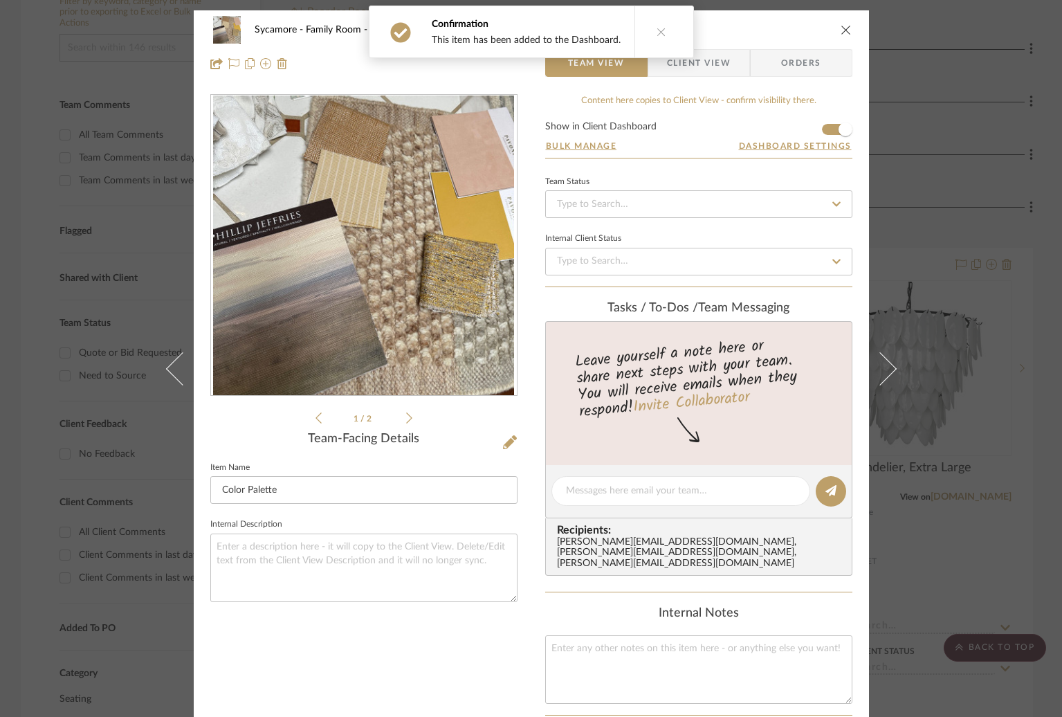
drag, startPoint x: 841, startPoint y: 32, endPoint x: 816, endPoint y: 118, distance: 90.0
click at [841, 32] on icon "close" at bounding box center [845, 29] width 11 height 11
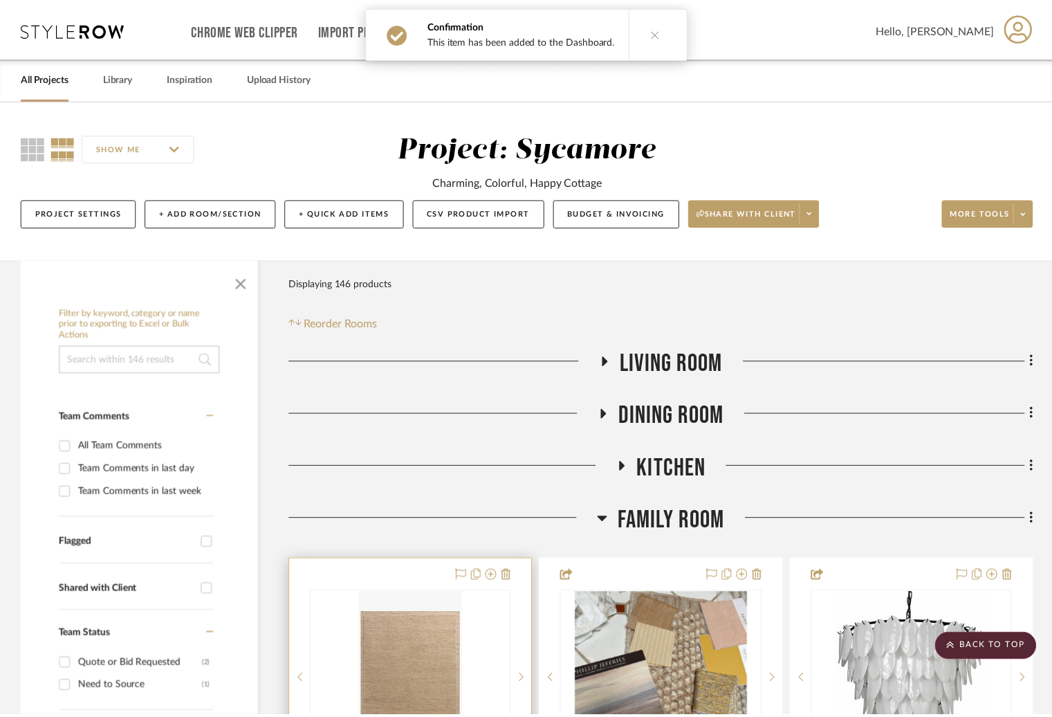
scroll to position [311, 0]
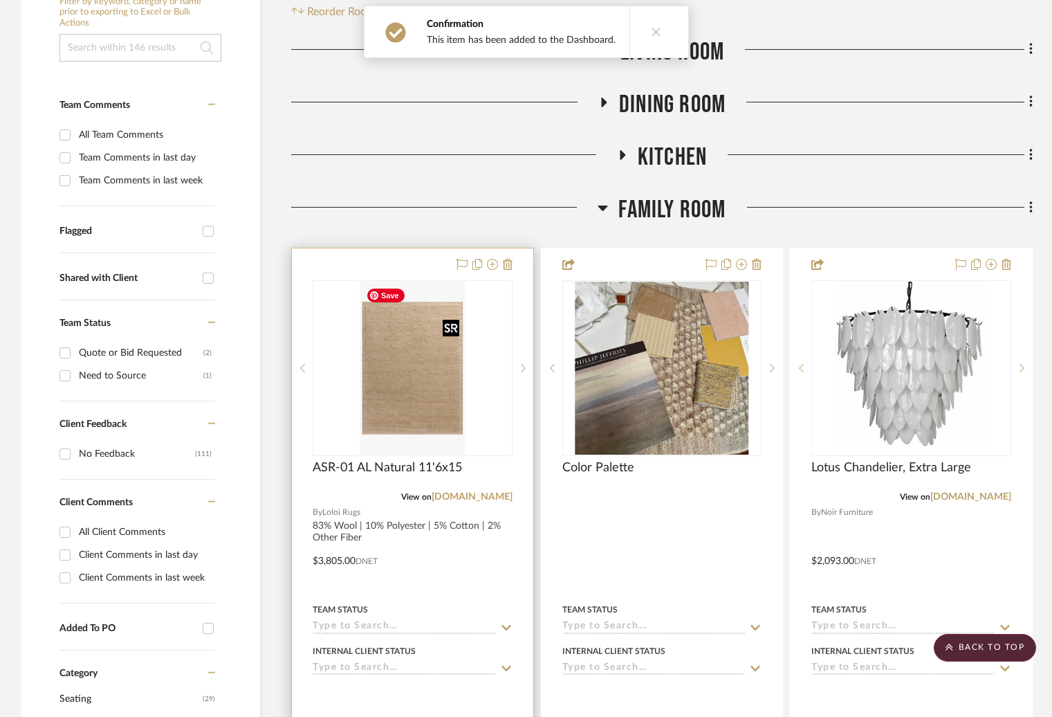
click at [0, 0] on img at bounding box center [0, 0] width 0 height 0
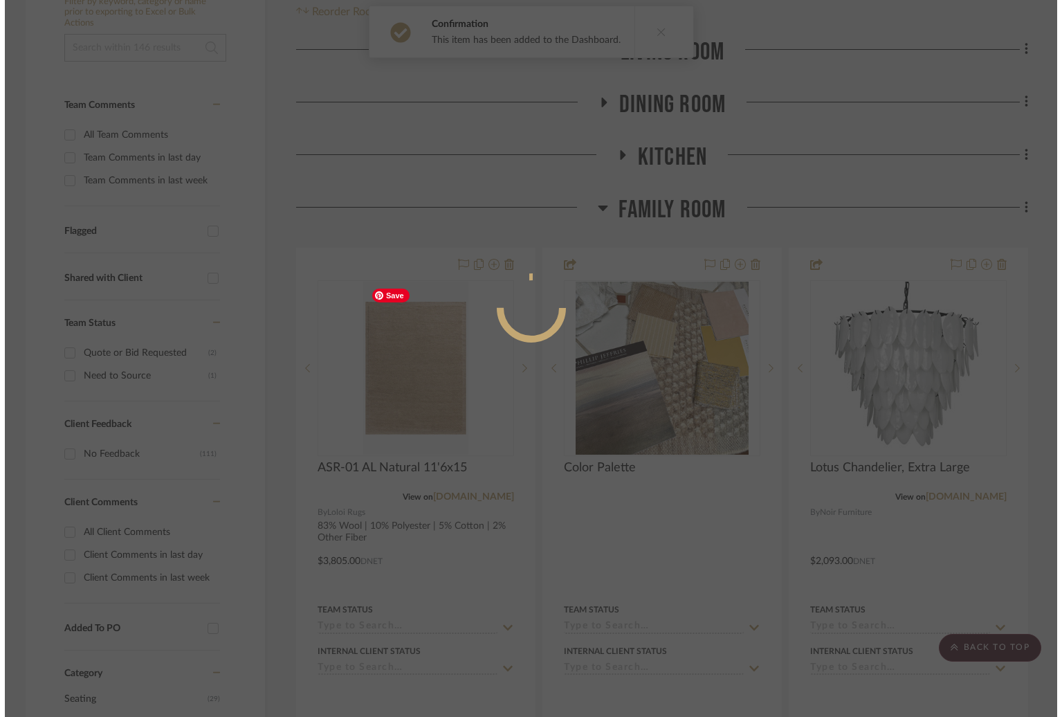
scroll to position [0, 0]
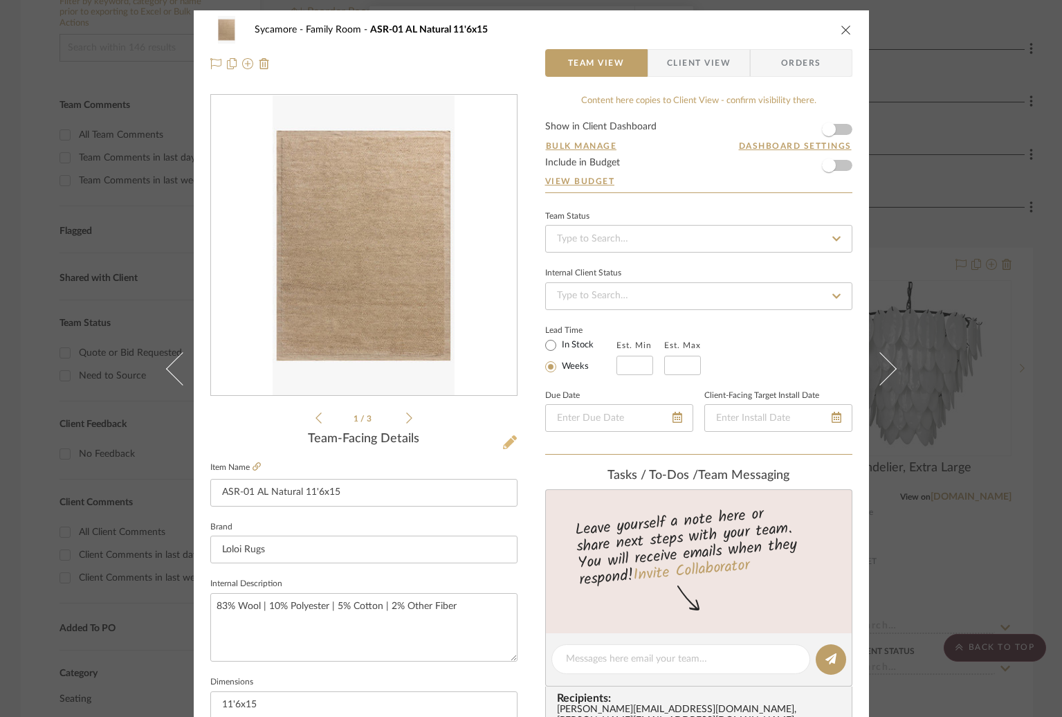
click at [503, 436] on icon at bounding box center [510, 442] width 14 height 14
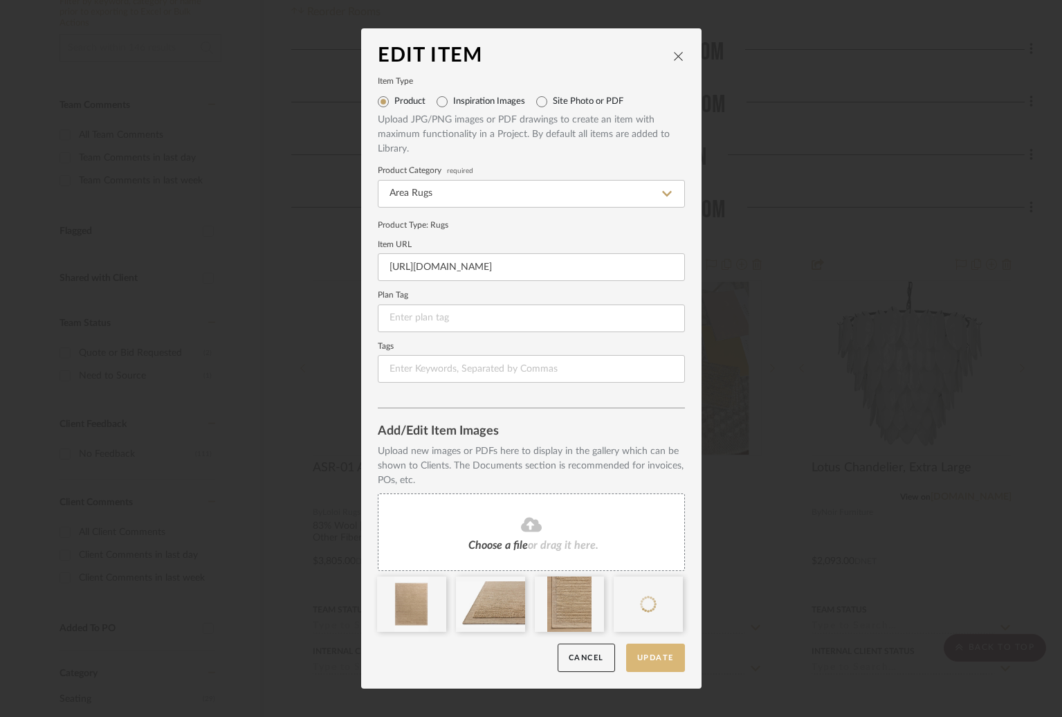
click at [660, 662] on button "Update" at bounding box center [655, 657] width 59 height 28
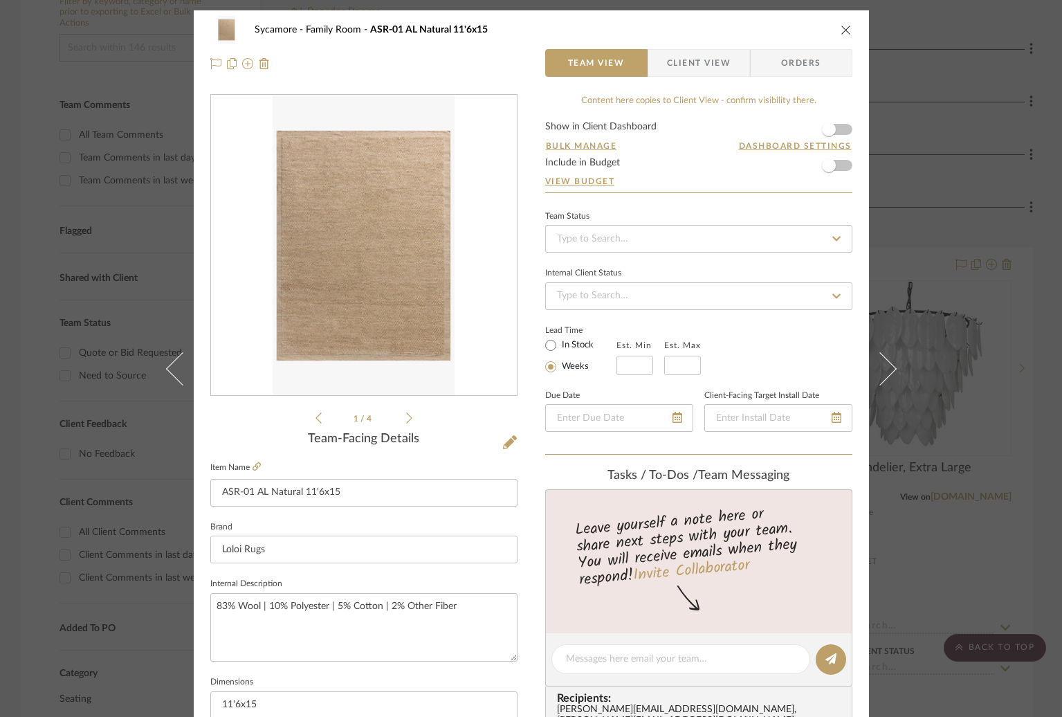
click at [842, 33] on icon "close" at bounding box center [845, 29] width 11 height 11
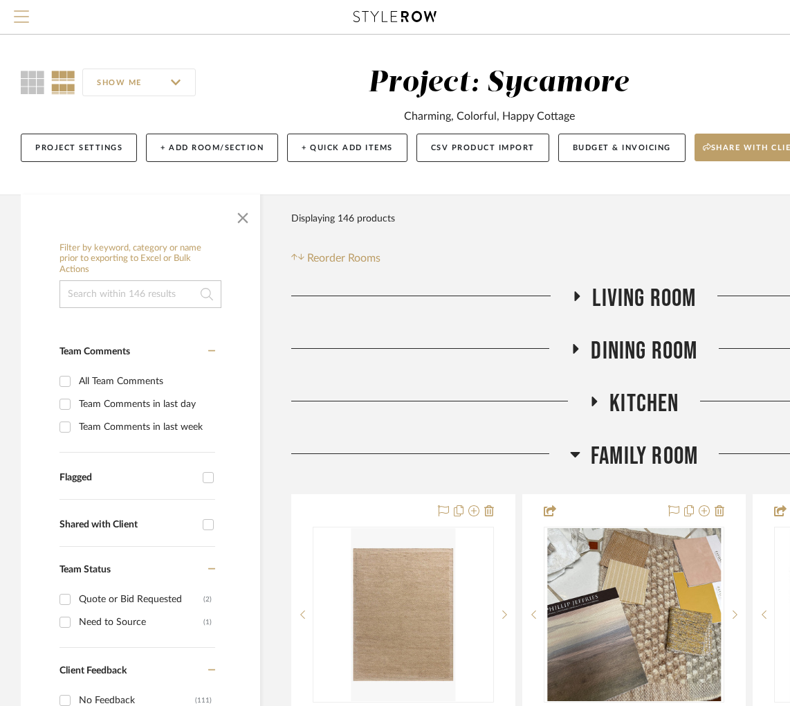
click at [26, 12] on span "Menu" at bounding box center [21, 20] width 15 height 21
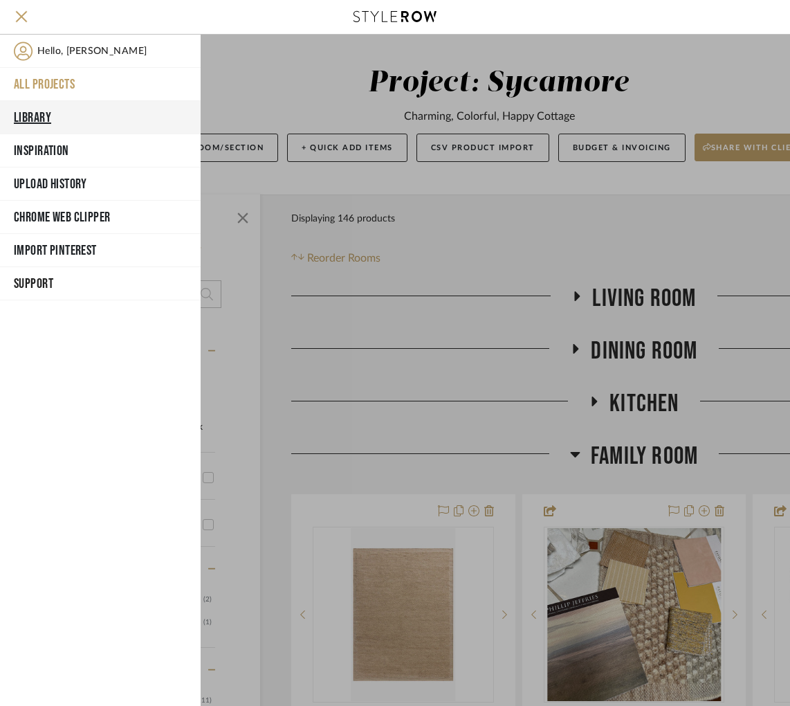
click at [32, 107] on button "Library" at bounding box center [100, 117] width 201 height 33
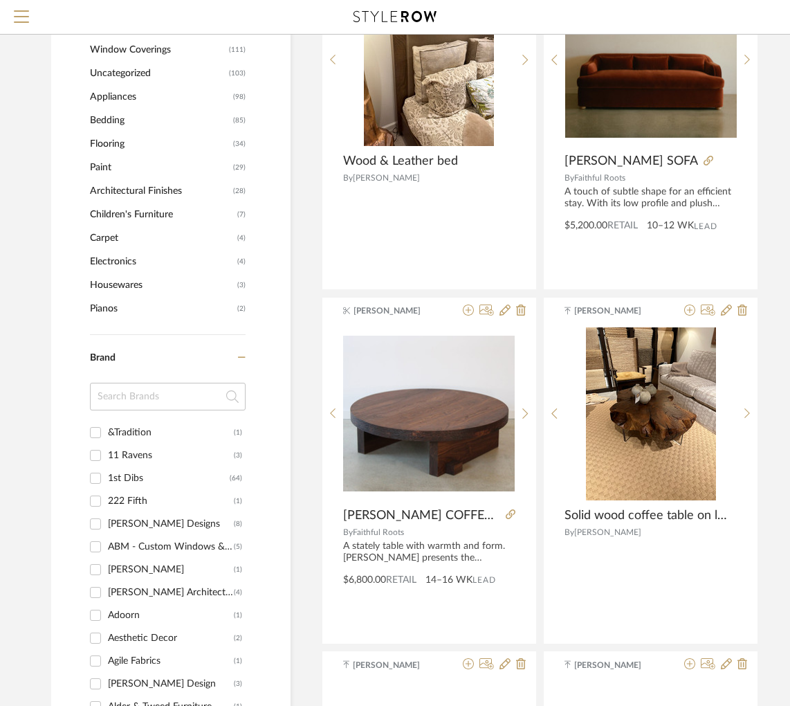
scroll to position [1125, 0]
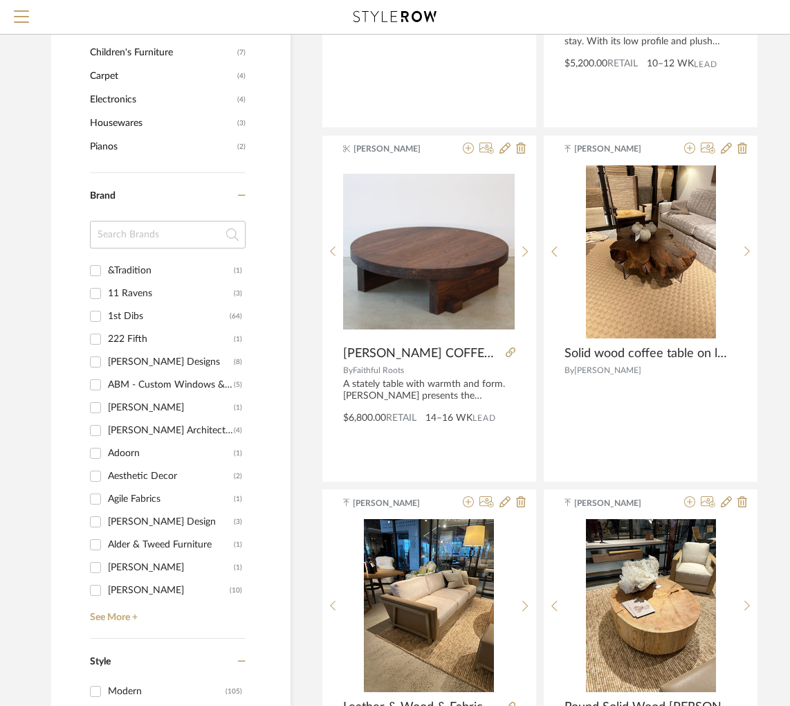
drag, startPoint x: 113, startPoint y: 213, endPoint x: 113, endPoint y: 223, distance: 10.4
click at [113, 213] on label "Brand" at bounding box center [164, 202] width 149 height 24
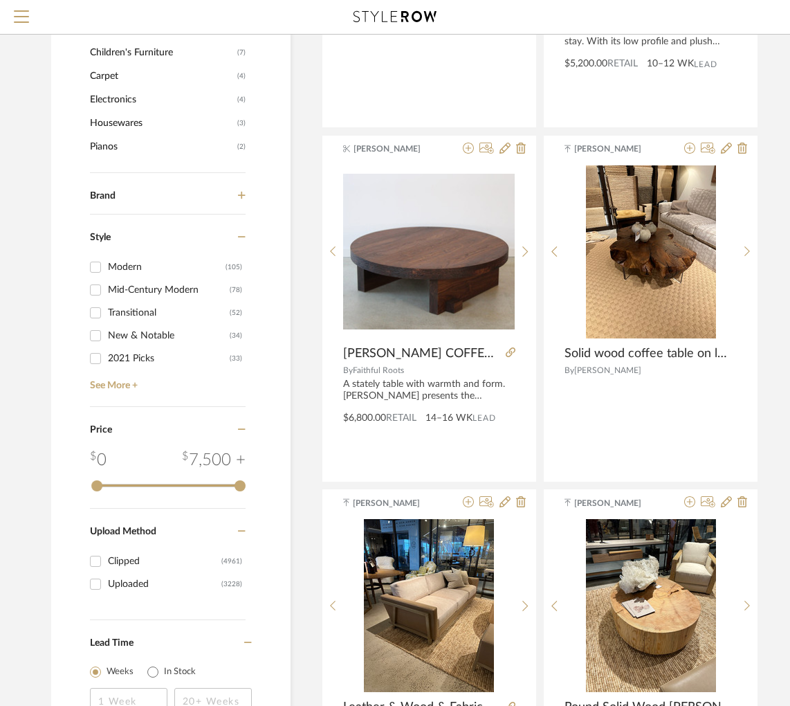
click at [114, 228] on div "Style" at bounding box center [168, 234] width 156 height 41
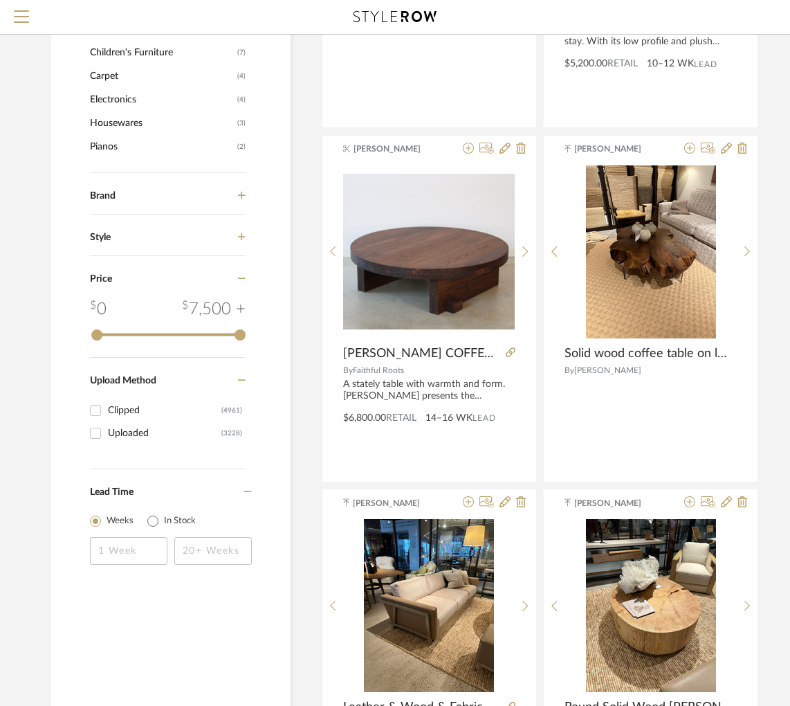
click at [129, 203] on label "Brand" at bounding box center [164, 202] width 149 height 24
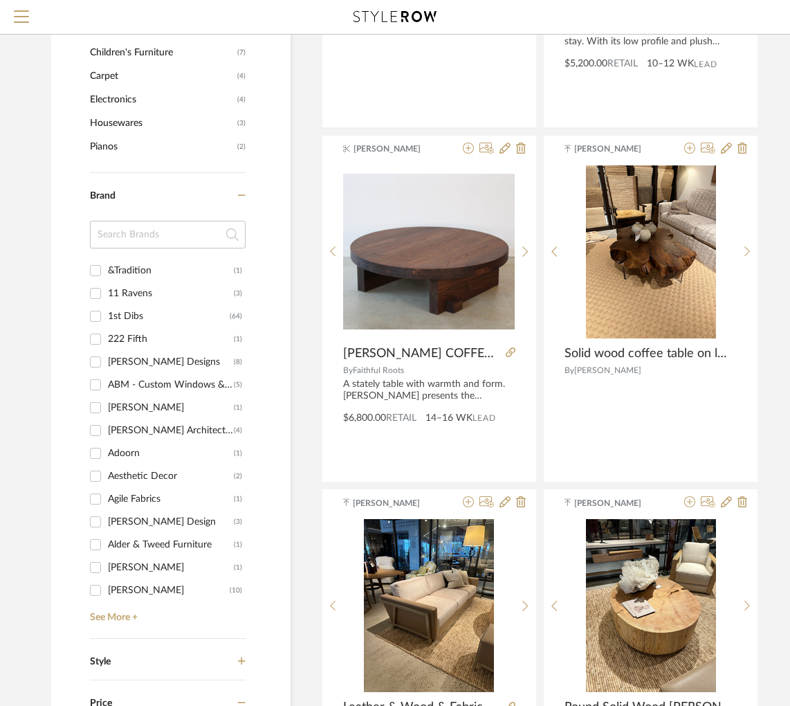
click at [131, 230] on input at bounding box center [168, 235] width 156 height 28
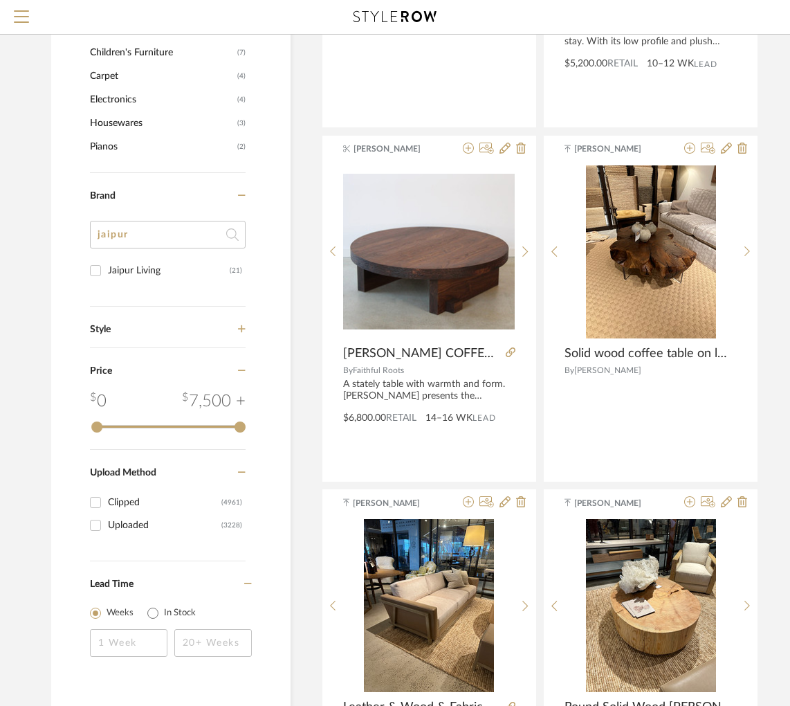
type input "jaipur"
click at [135, 271] on div "Jaipur Living" at bounding box center [169, 270] width 122 height 22
click at [107, 271] on input "Jaipur Living (21)" at bounding box center [95, 270] width 22 height 22
checkbox input "true"
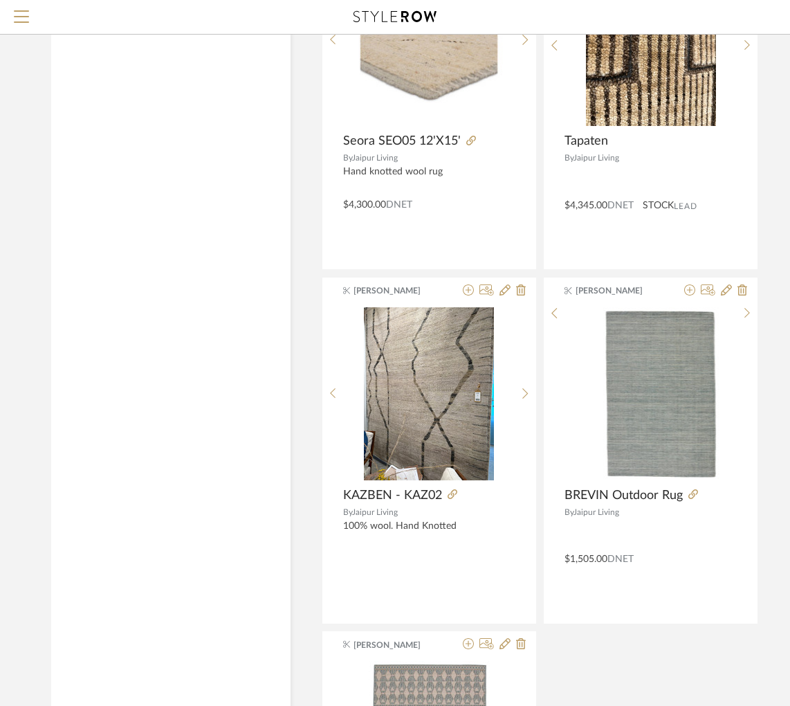
scroll to position [3381, 0]
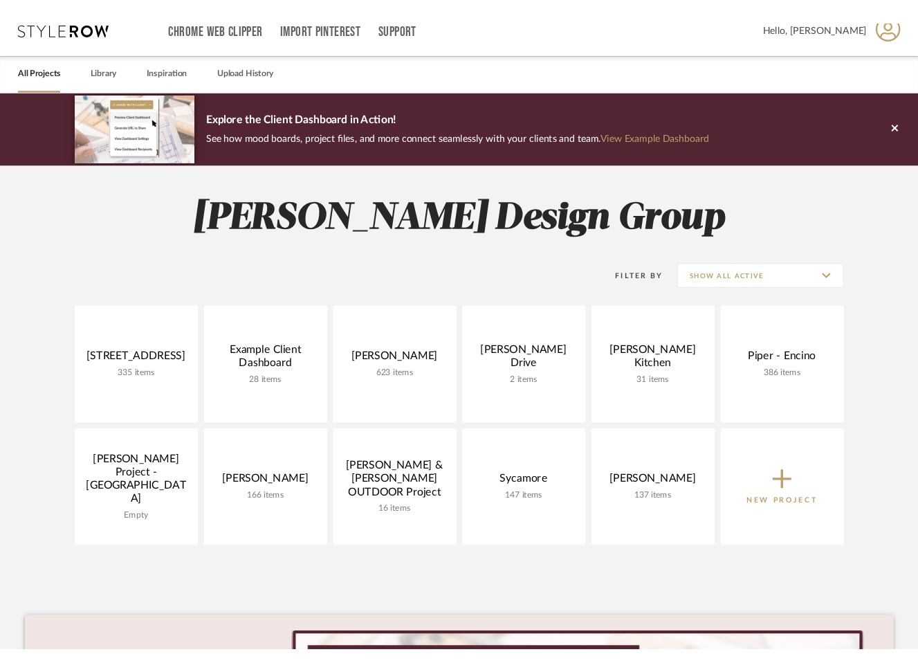
scroll to position [22, 0]
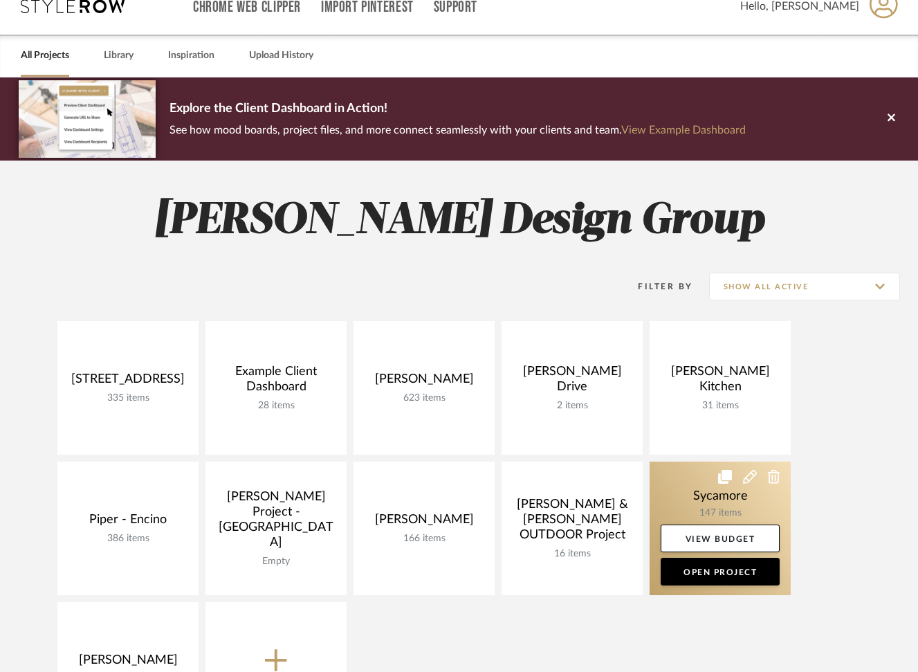
click at [692, 507] on link at bounding box center [719, 527] width 141 height 133
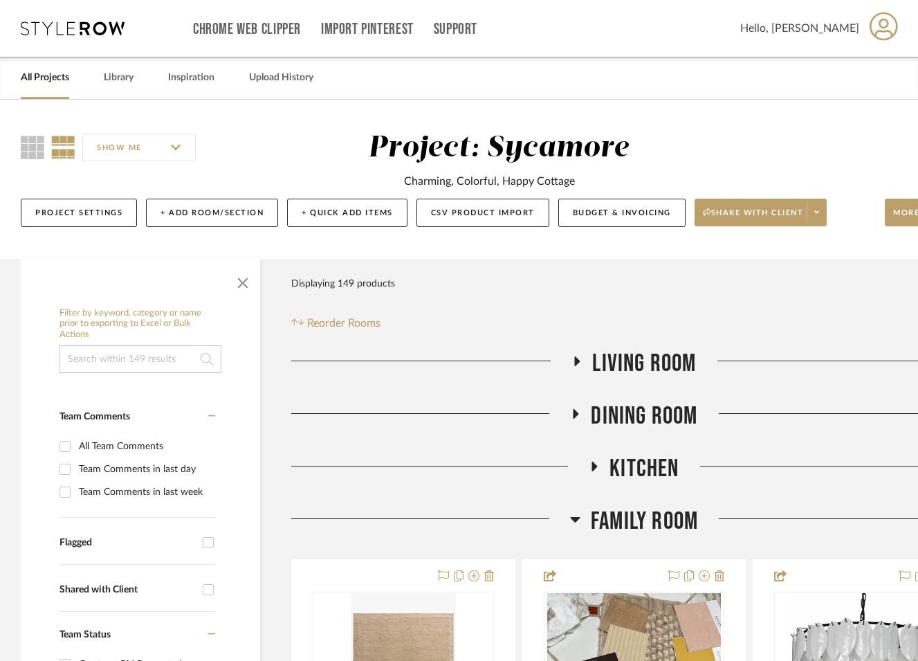
click at [657, 369] on span "Living Room" at bounding box center [644, 364] width 104 height 30
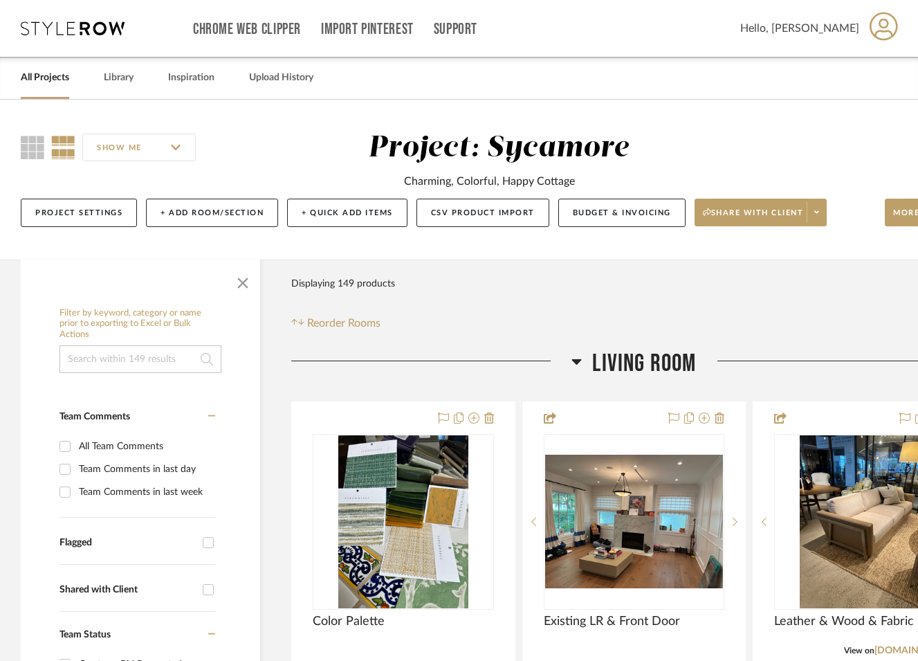
scroll to position [0, 78]
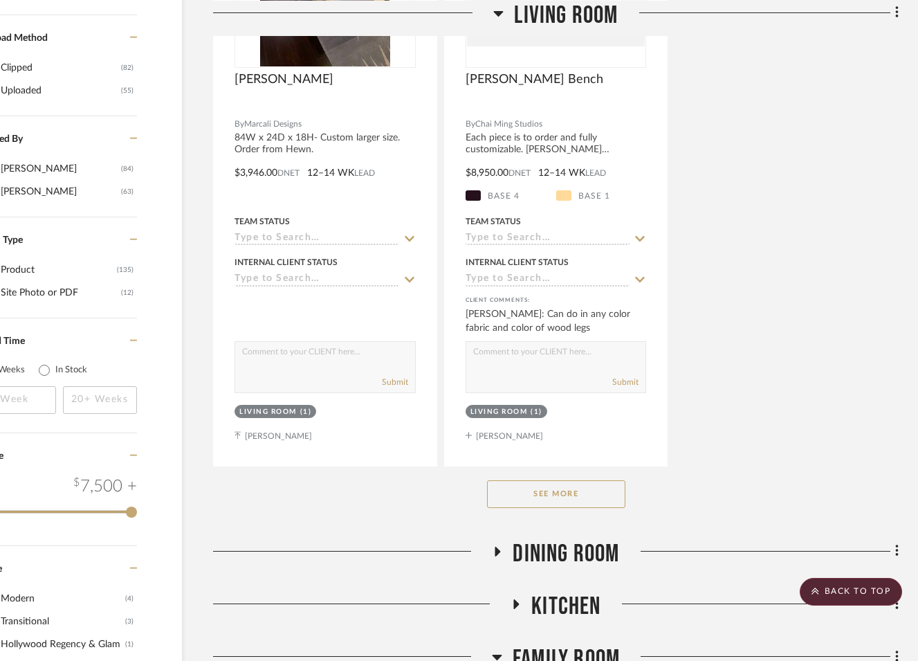
click at [569, 494] on button "See More" at bounding box center [556, 494] width 138 height 28
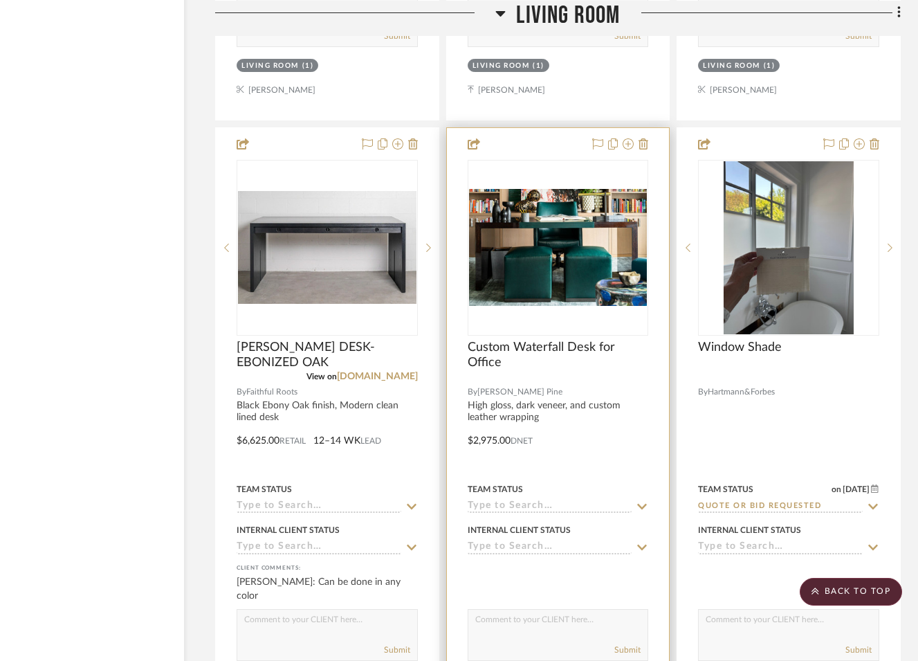
scroll to position [2679, 76]
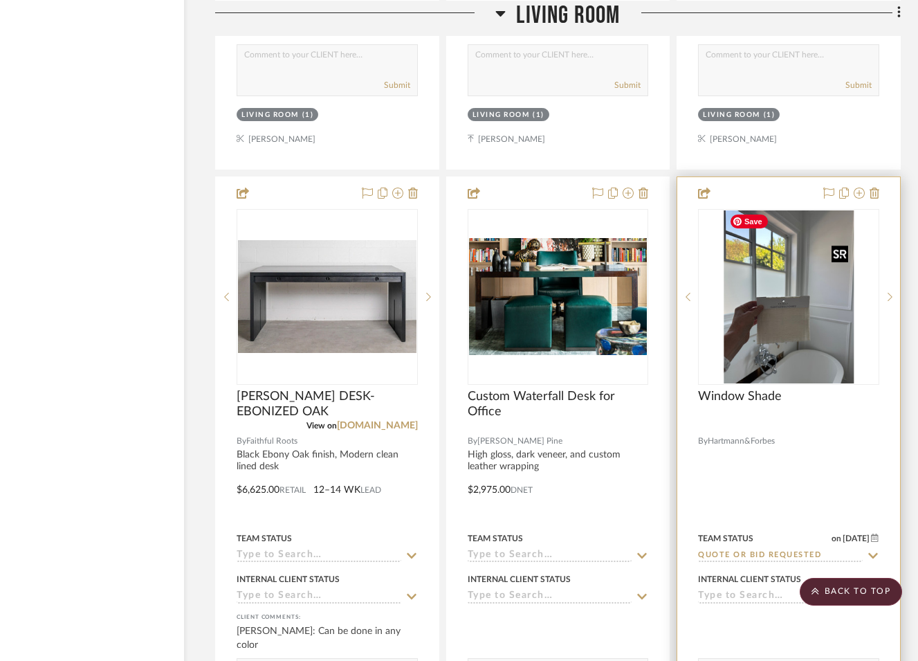
click at [770, 333] on img "0" at bounding box center [788, 296] width 130 height 173
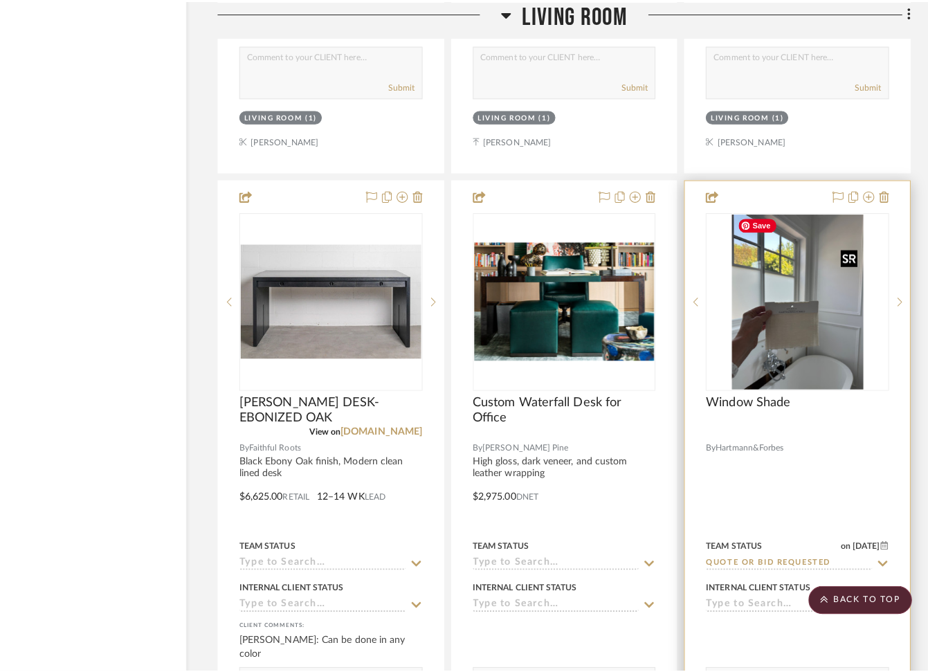
scroll to position [0, 0]
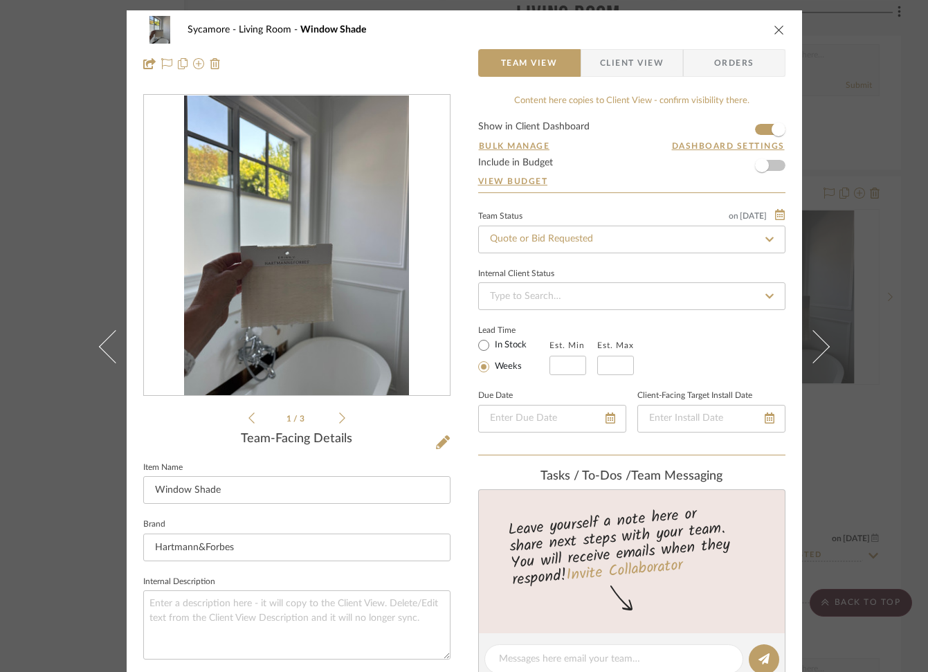
click at [774, 33] on icon "close" at bounding box center [778, 29] width 11 height 11
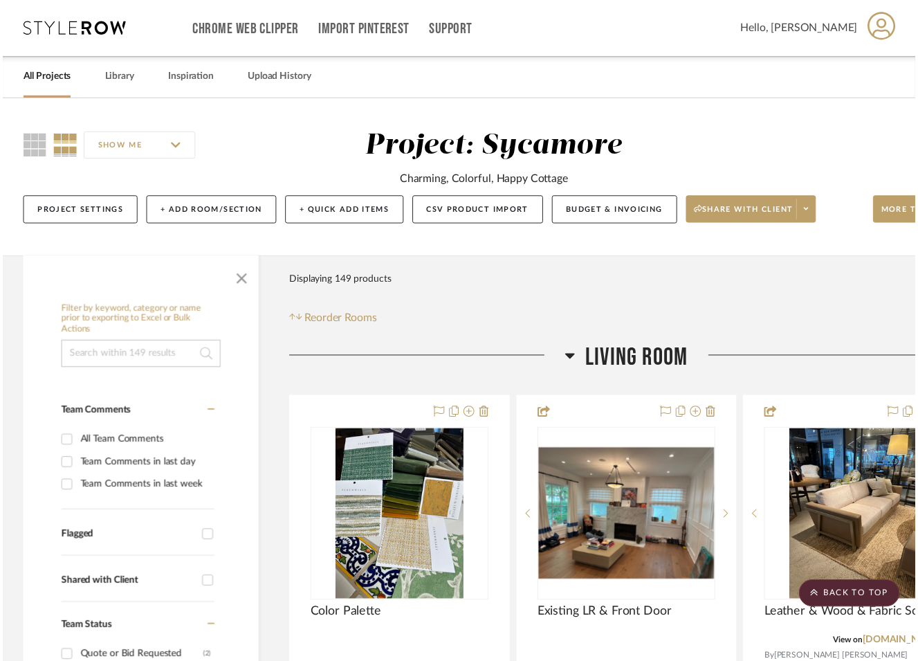
scroll to position [2679, 76]
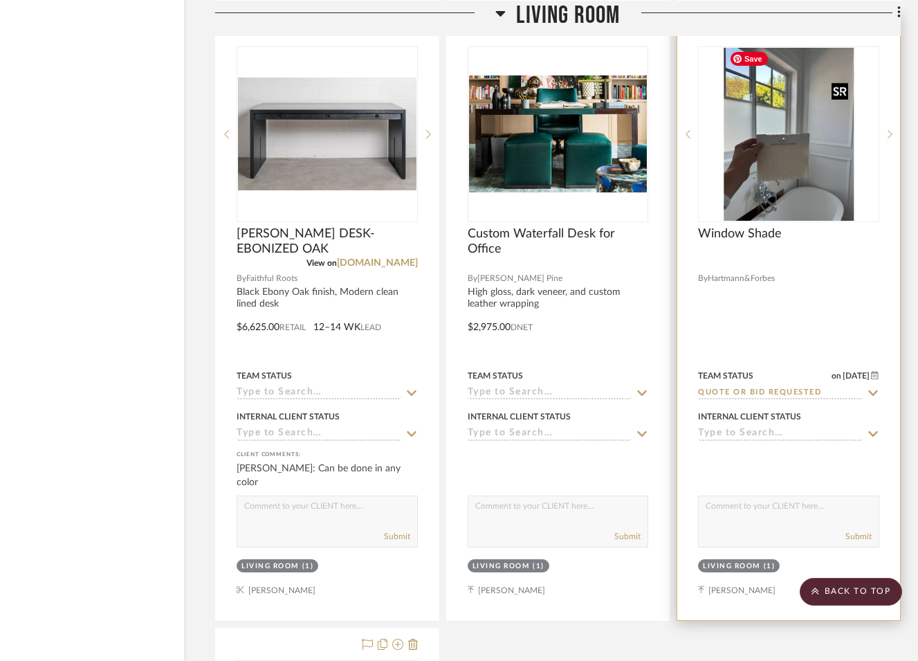
click at [763, 184] on img "0" at bounding box center [788, 134] width 130 height 173
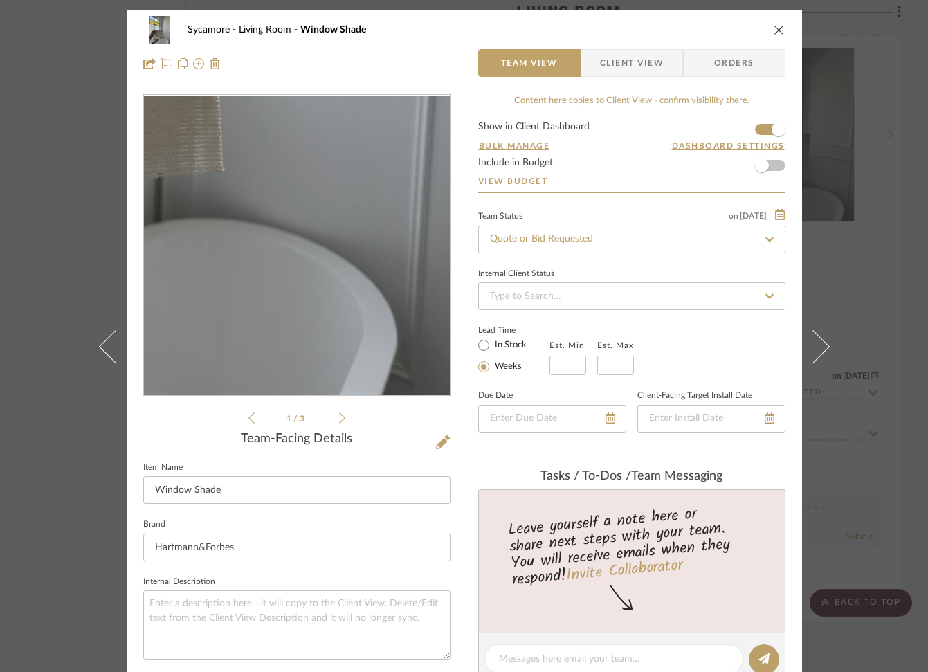
scroll to position [9, 0]
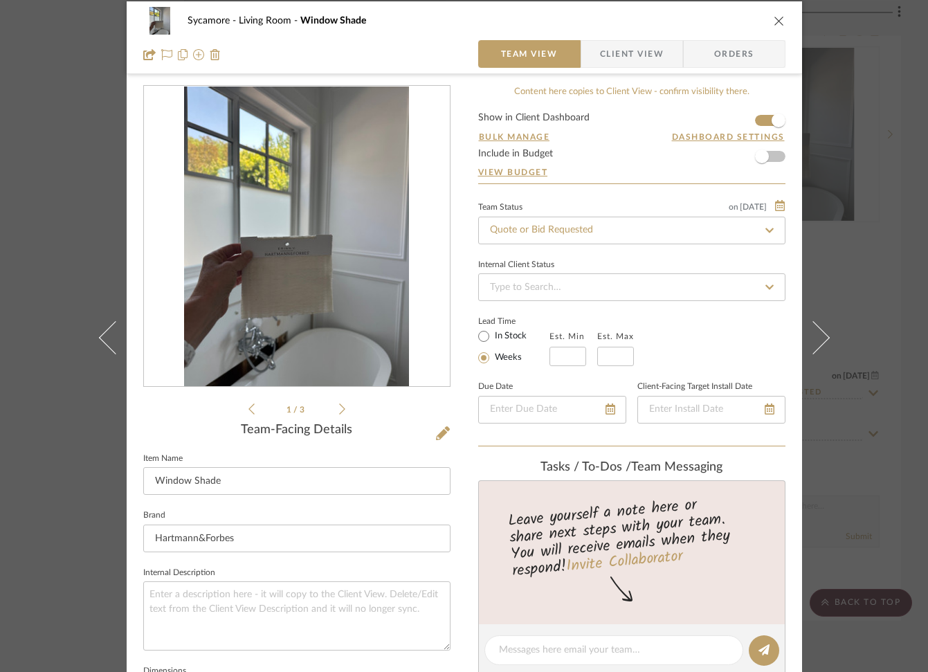
click at [331, 416] on div "1 / 3 Team-Facing Details Item Name Window Shade Brand Hartmann&Forbes Internal…" at bounding box center [296, 653] width 307 height 1136
click at [339, 406] on icon at bounding box center [342, 409] width 6 height 12
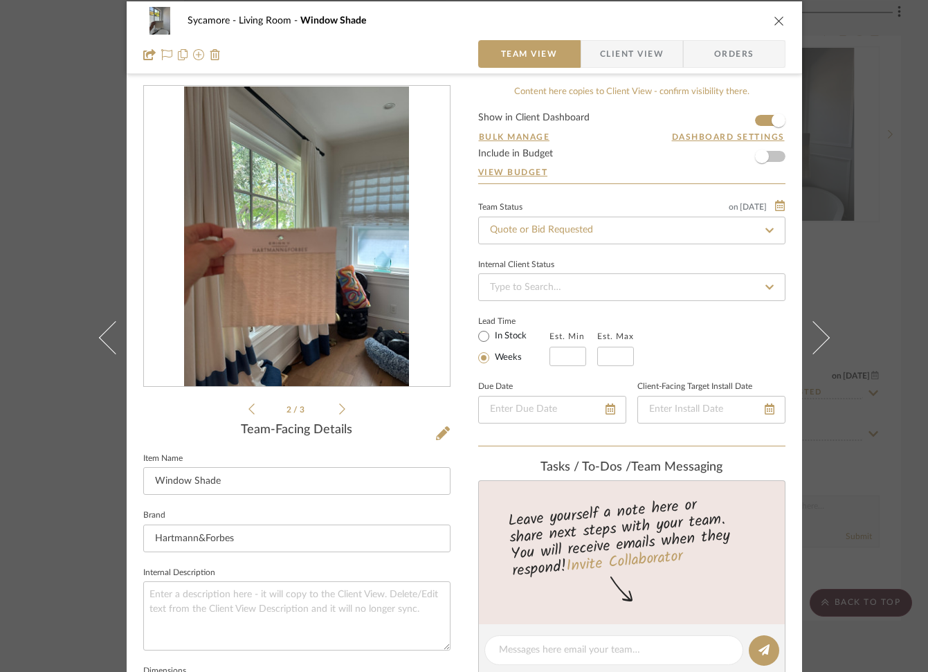
click at [339, 406] on icon at bounding box center [342, 409] width 6 height 12
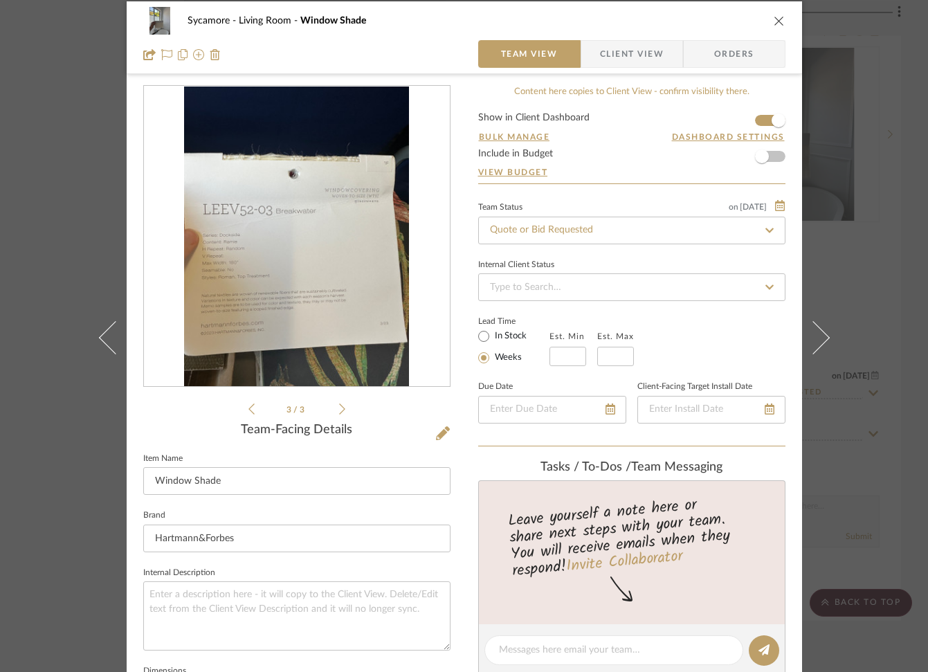
click at [339, 406] on icon at bounding box center [342, 409] width 6 height 12
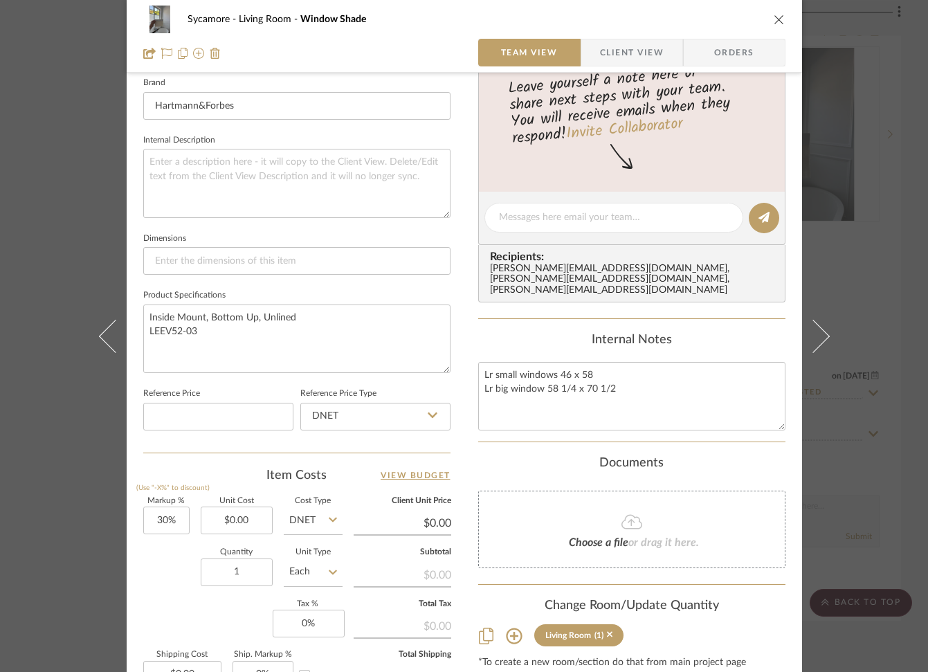
scroll to position [457, 0]
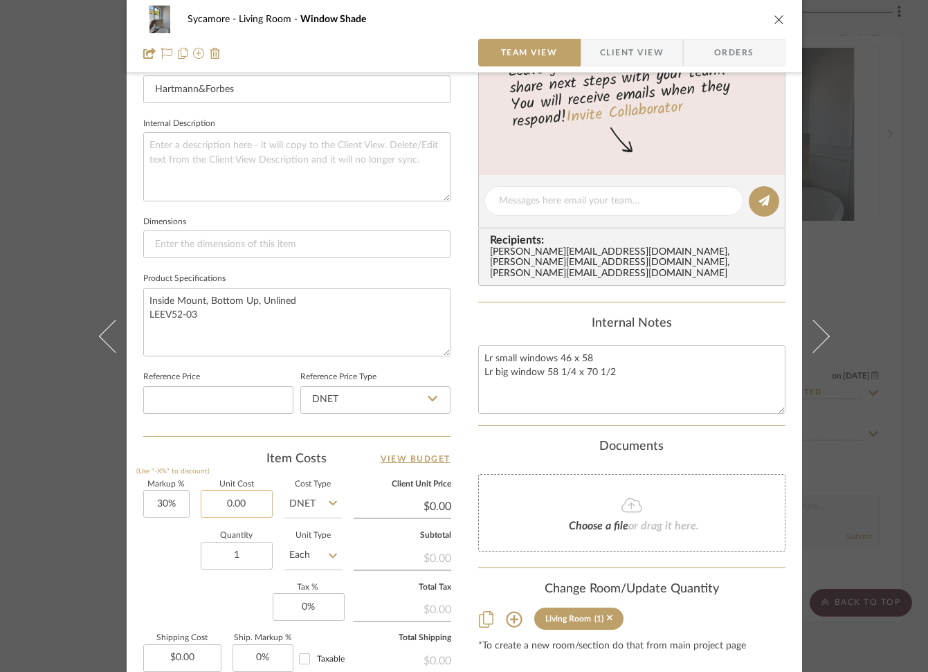
click at [225, 504] on input "0.00" at bounding box center [237, 504] width 72 height 28
type input "$1,319.00"
click at [226, 566] on input "1" at bounding box center [237, 558] width 72 height 28
type input "$1,714.70"
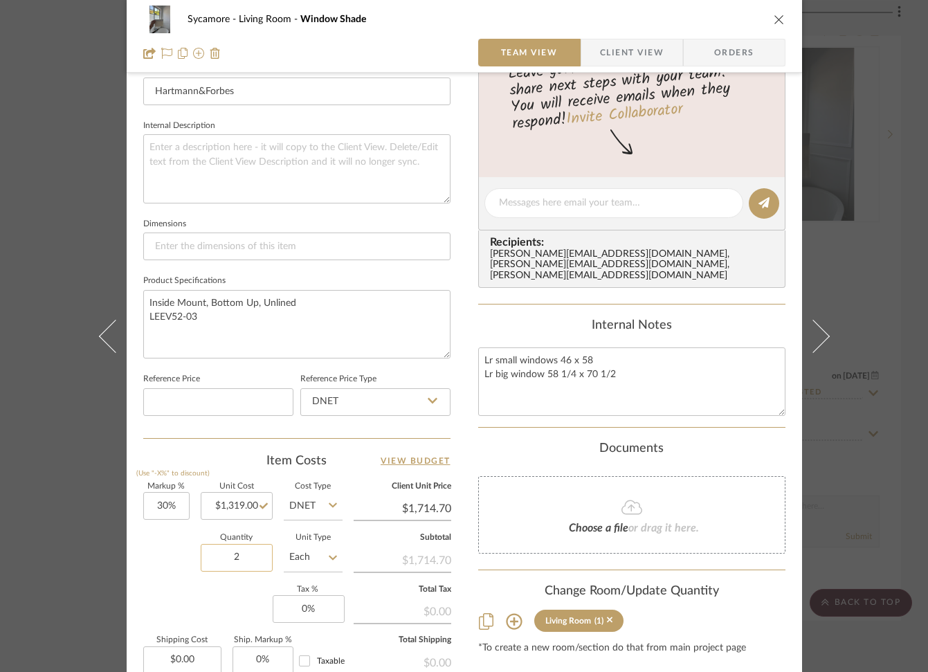
scroll to position [448, 0]
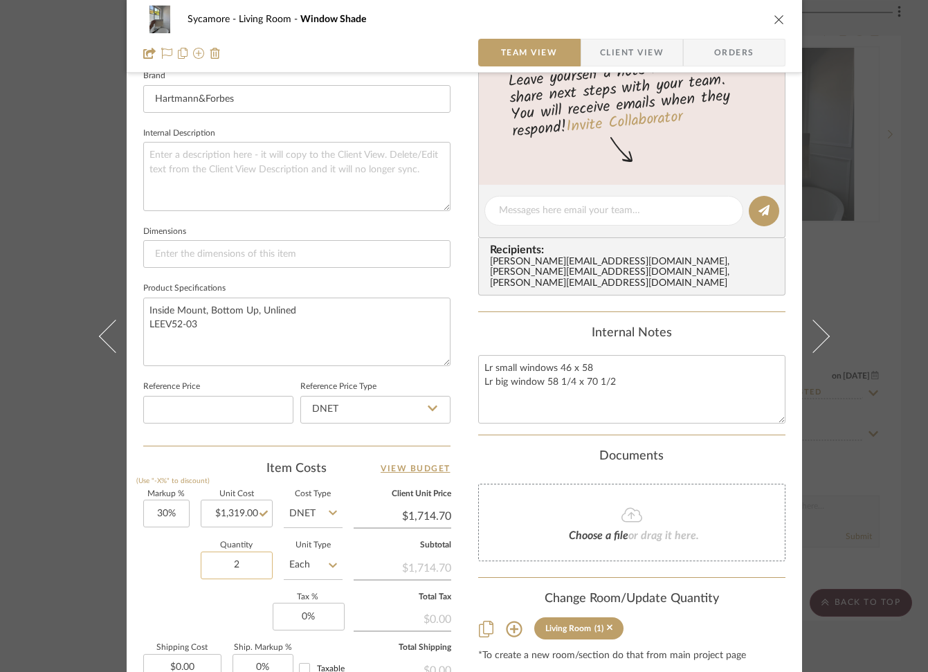
type input "2"
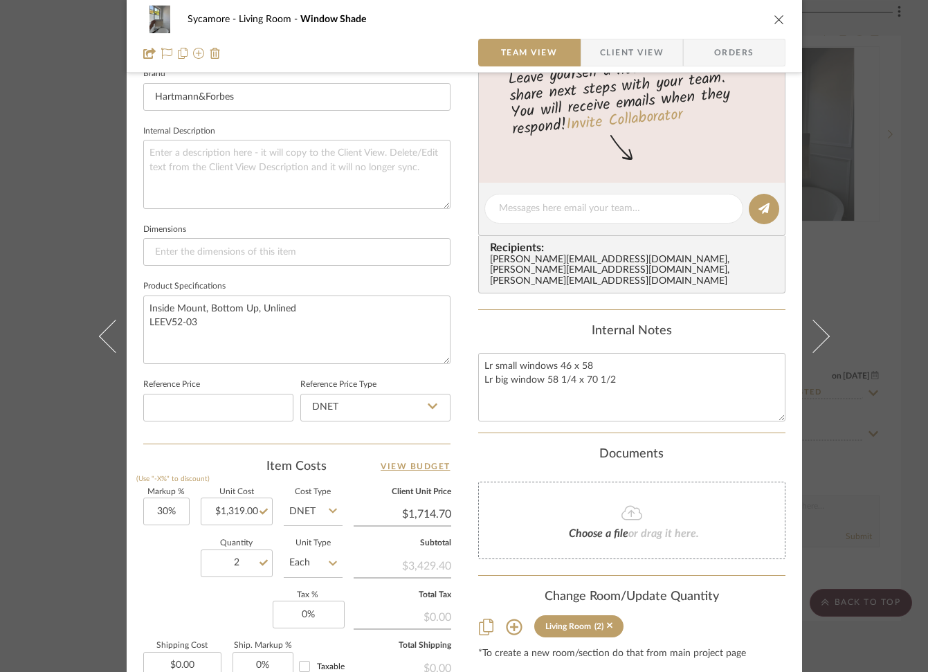
click at [234, 615] on div "Markup % (Use "-X%" to discount) 30% Unit Cost $1,319.00 Cost Type DNET Client …" at bounding box center [296, 589] width 307 height 202
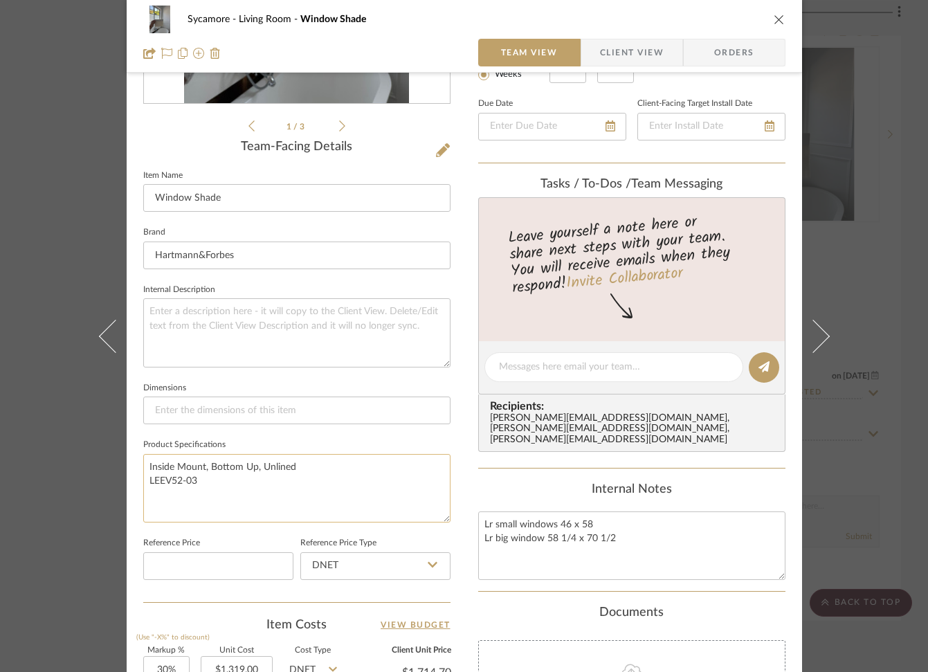
scroll to position [191, 0]
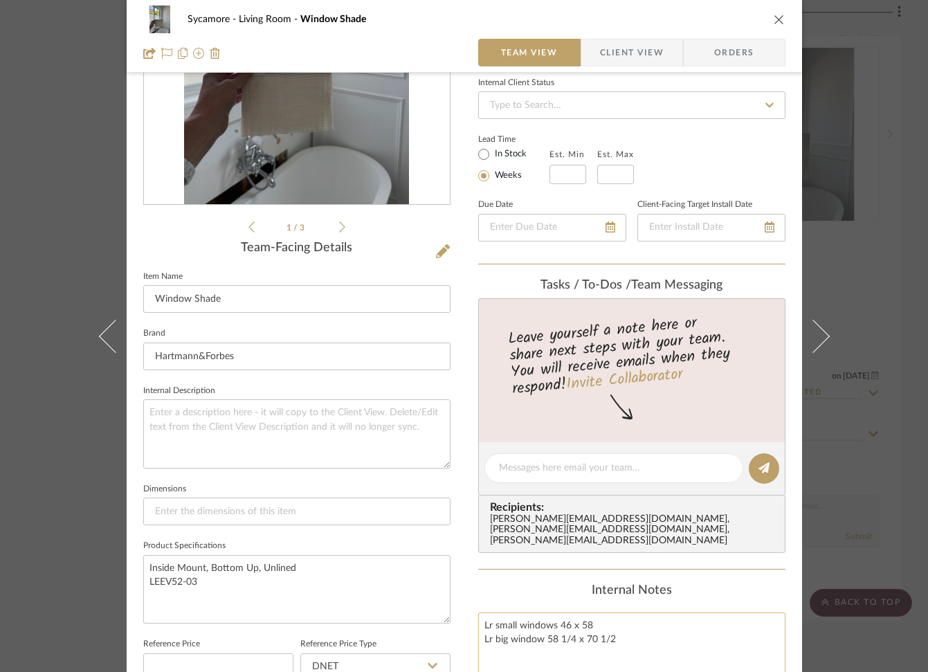
drag, startPoint x: 637, startPoint y: 605, endPoint x: 618, endPoint y: 606, distance: 19.4
click at [637, 612] on textarea "Lr small windows 46 x 58 Lr big window 58 1/4 x 70 1/2" at bounding box center [631, 646] width 307 height 68
drag, startPoint x: 630, startPoint y: 625, endPoint x: 452, endPoint y: 618, distance: 177.9
click at [452, 618] on div "Sycamore Living Room Window Shade Team View Client View Orders 1 / 3 Team-Facin…" at bounding box center [464, 456] width 675 height 1275
click at [587, 633] on textarea "Lr small windows 46 x 58 Lr big window 58 1/4 x 70 1/2" at bounding box center [631, 646] width 307 height 68
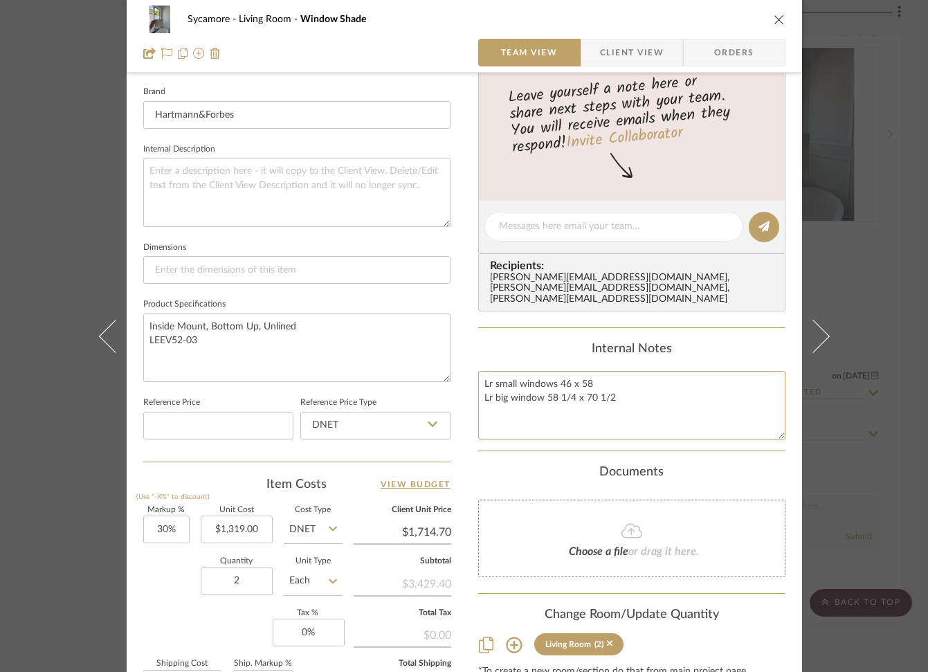
scroll to position [611, 0]
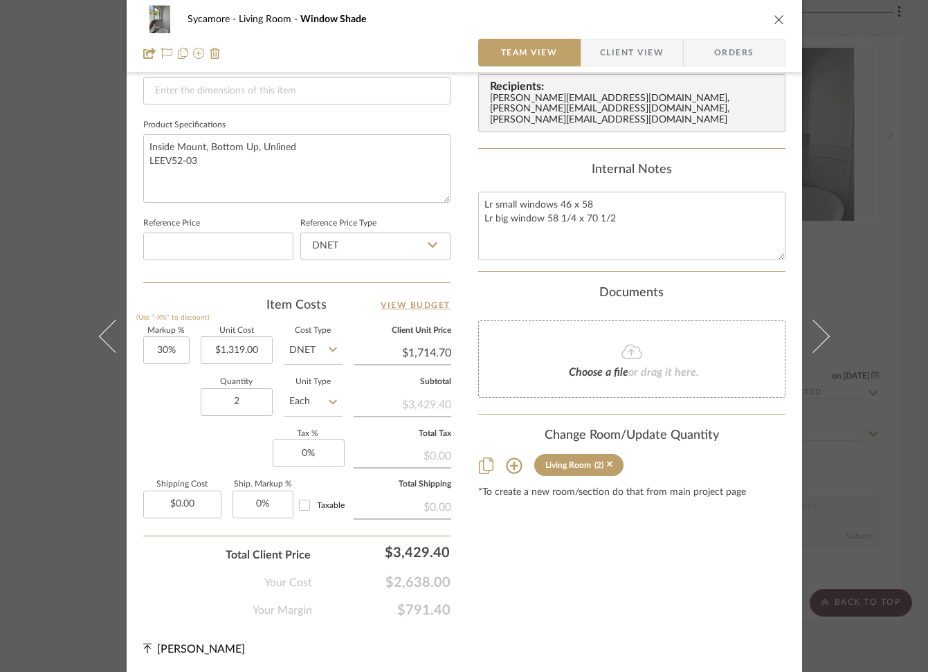
click at [481, 457] on icon at bounding box center [486, 465] width 15 height 17
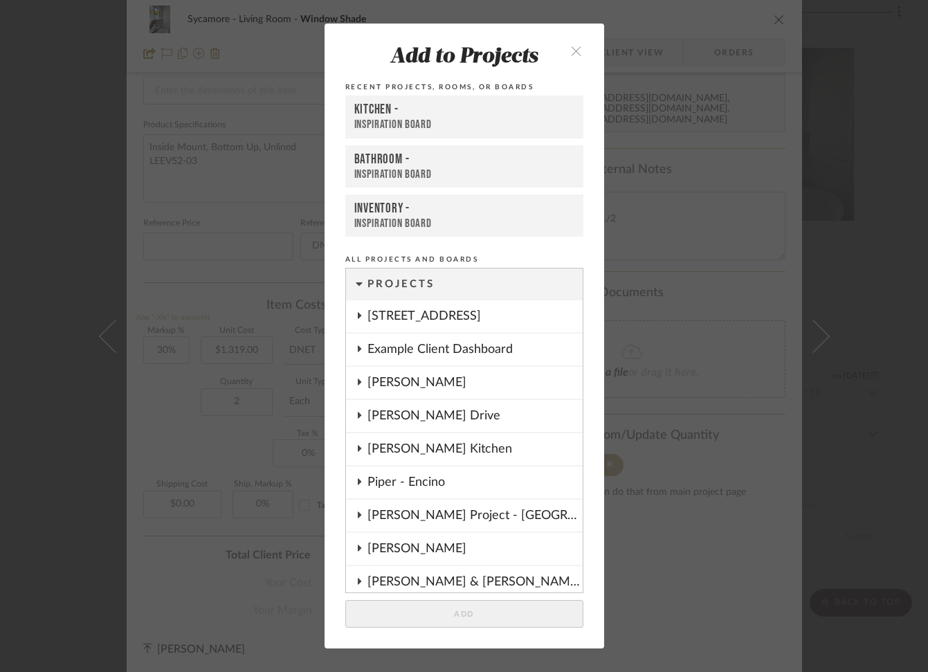
click at [571, 44] on button "close" at bounding box center [576, 50] width 41 height 28
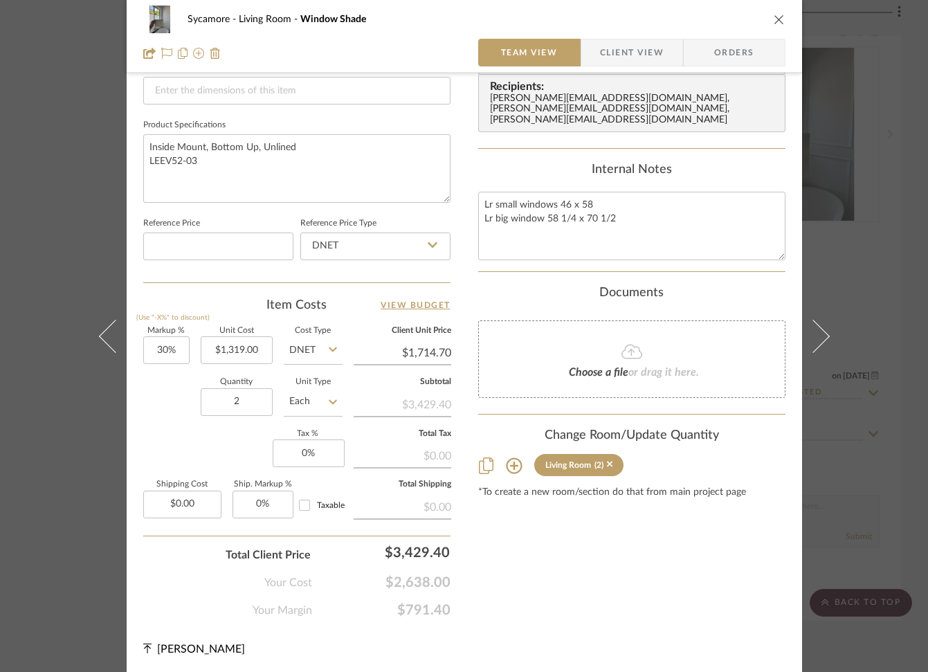
click at [645, 487] on div "*To create a new room/section do that from main project page" at bounding box center [631, 492] width 307 height 11
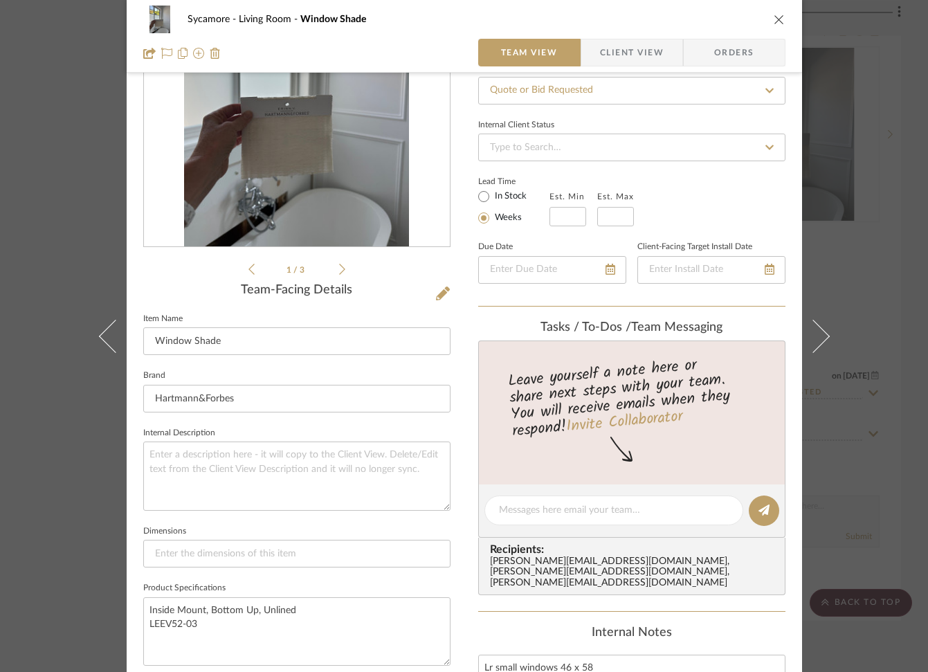
scroll to position [0, 0]
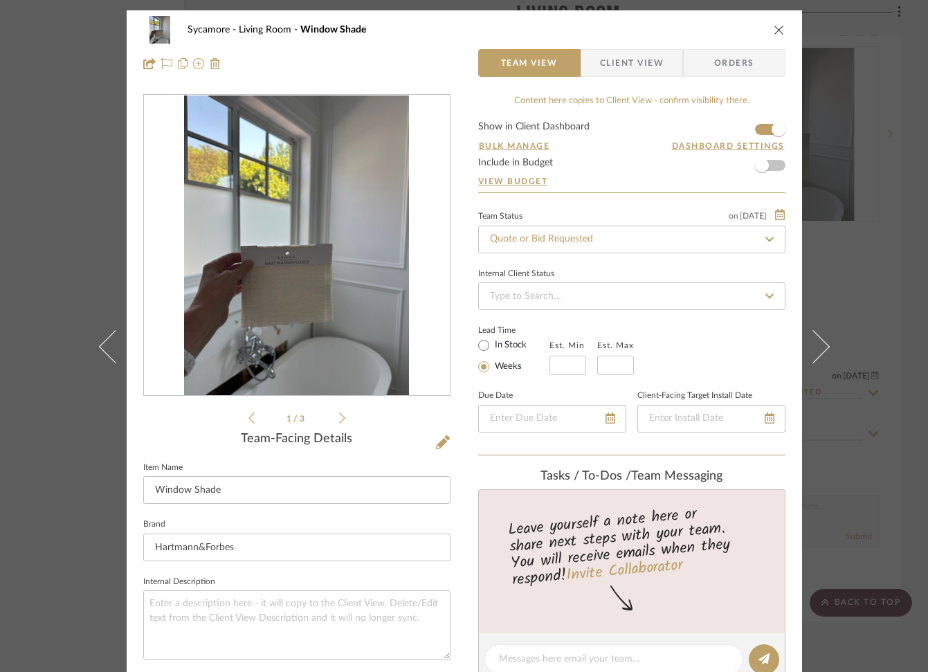
click at [775, 28] on icon "close" at bounding box center [778, 29] width 11 height 11
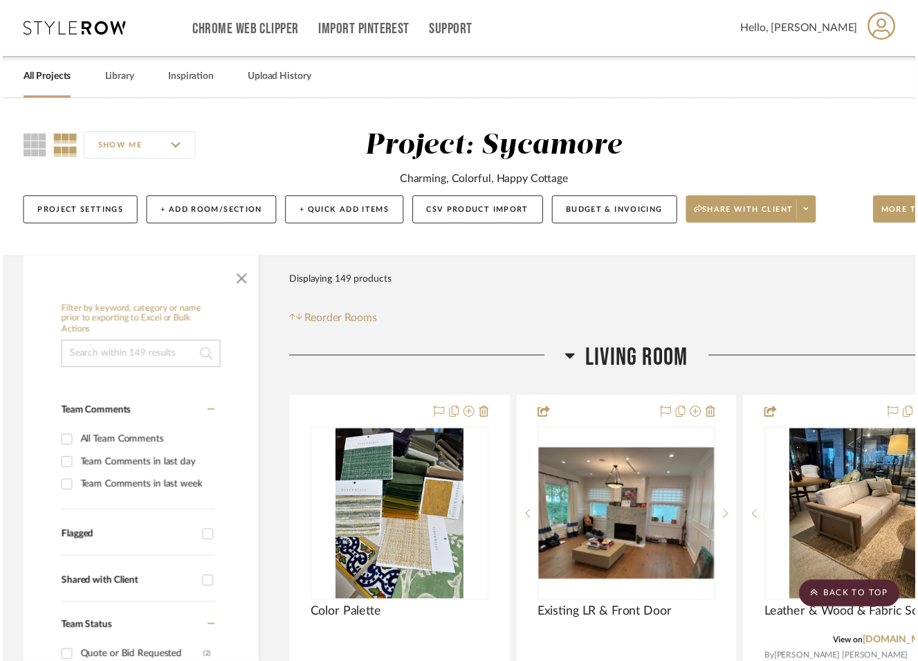
scroll to position [2841, 76]
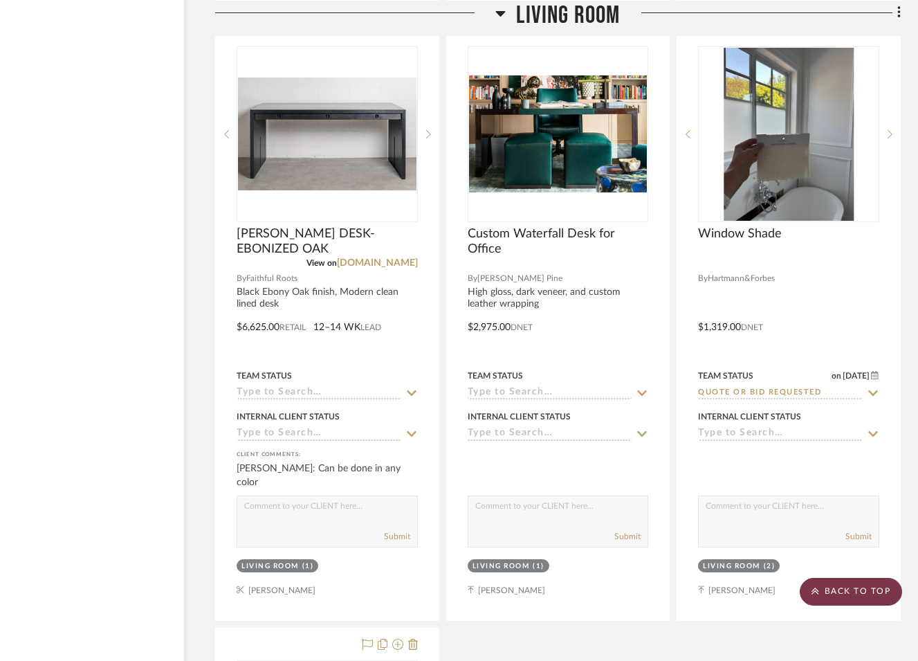
click at [874, 597] on scroll-to-top-button "BACK TO TOP" at bounding box center [851, 592] width 102 height 28
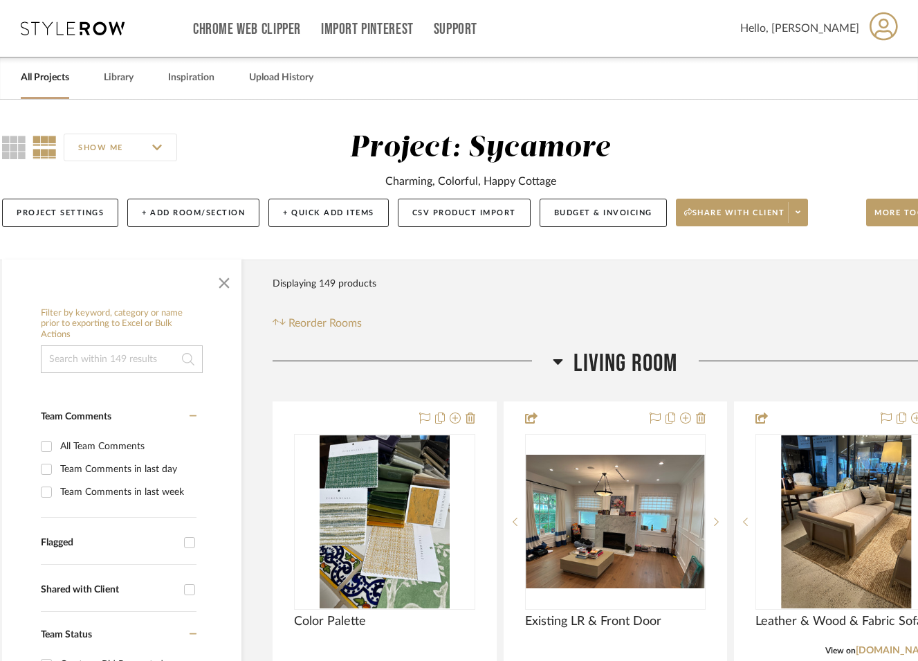
scroll to position [0, 78]
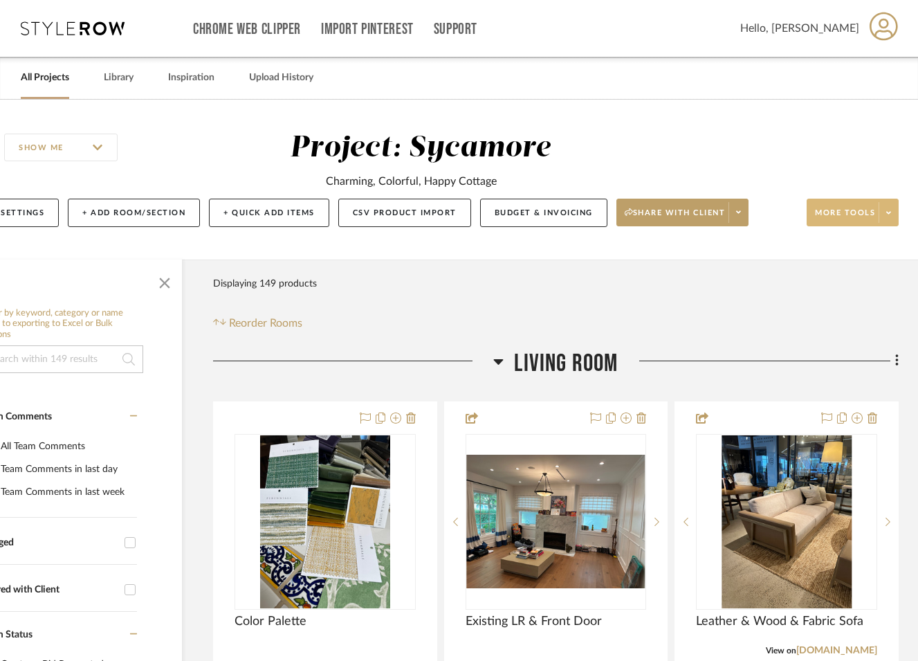
click at [840, 214] on span "More tools" at bounding box center [845, 218] width 60 height 21
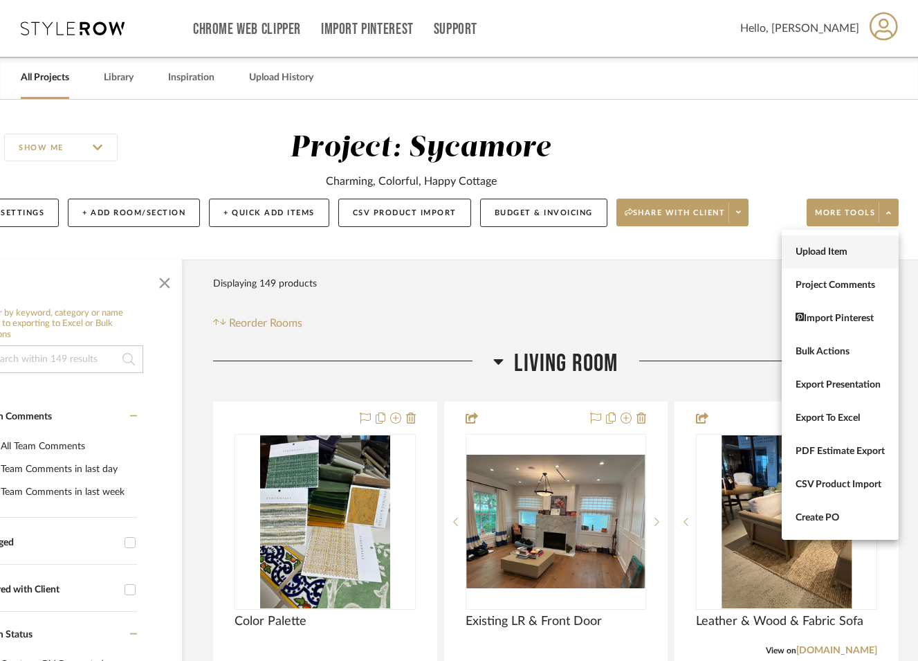
click at [836, 248] on span "Upload Item" at bounding box center [839, 252] width 89 height 12
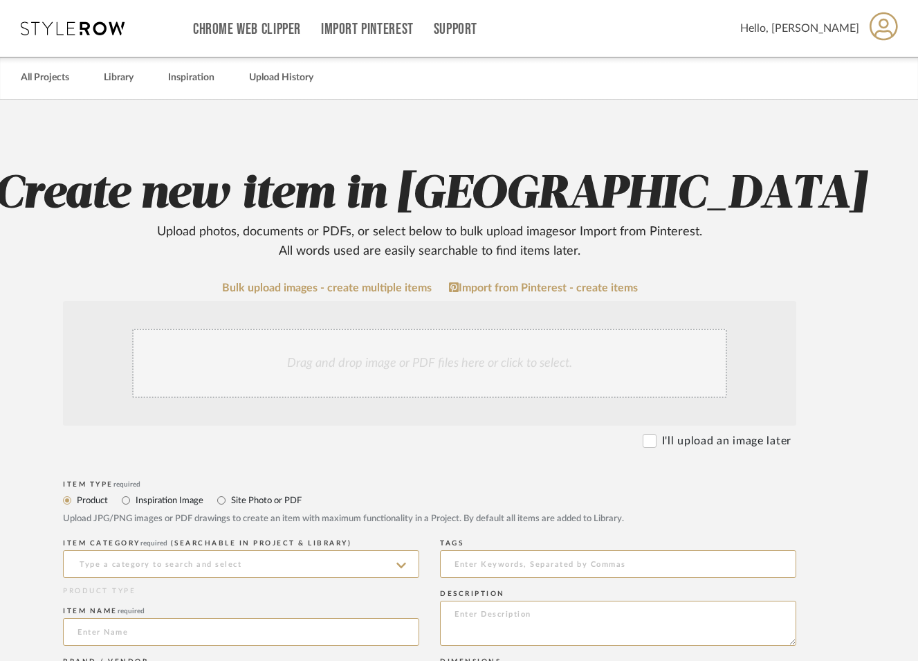
drag, startPoint x: 677, startPoint y: 437, endPoint x: 555, endPoint y: 489, distance: 133.0
click at [677, 437] on label "I'll upload an image later" at bounding box center [726, 440] width 129 height 17
click at [656, 437] on input "I'll upload an image later" at bounding box center [650, 441] width 14 height 14
checkbox input "true"
click at [279, 560] on input at bounding box center [241, 564] width 356 height 28
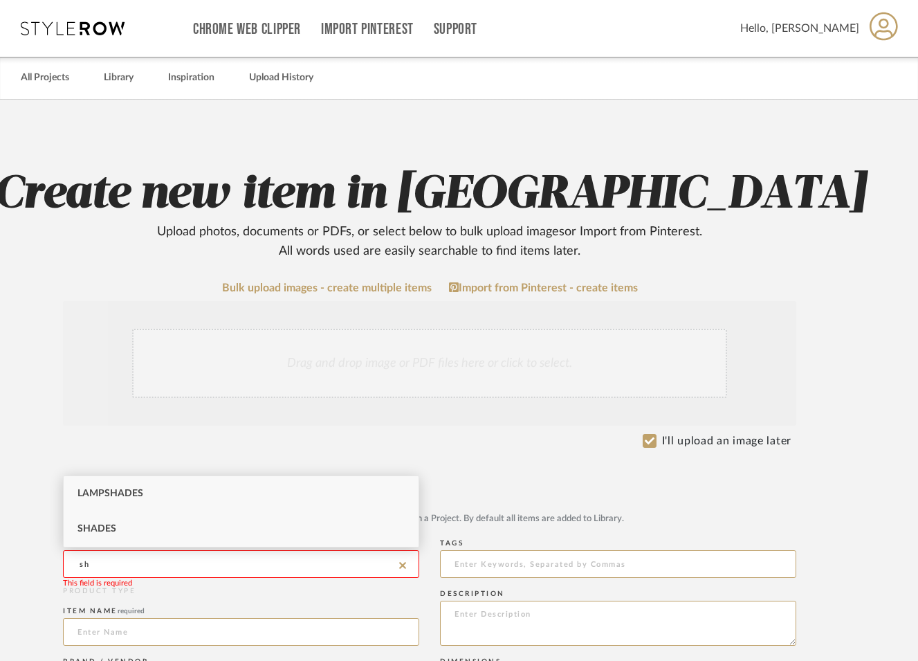
type input "s"
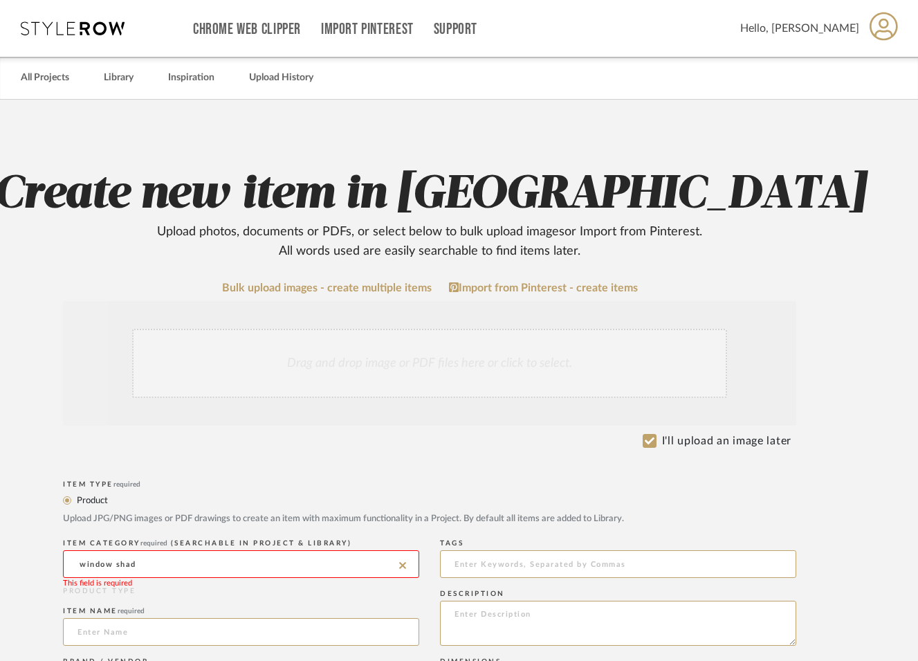
type input "window shad"
click at [170, 539] on div "ITEM CATEGORY required (Searchable in Project & Library)" at bounding box center [241, 543] width 356 height 8
click at [168, 563] on input at bounding box center [241, 564] width 356 height 28
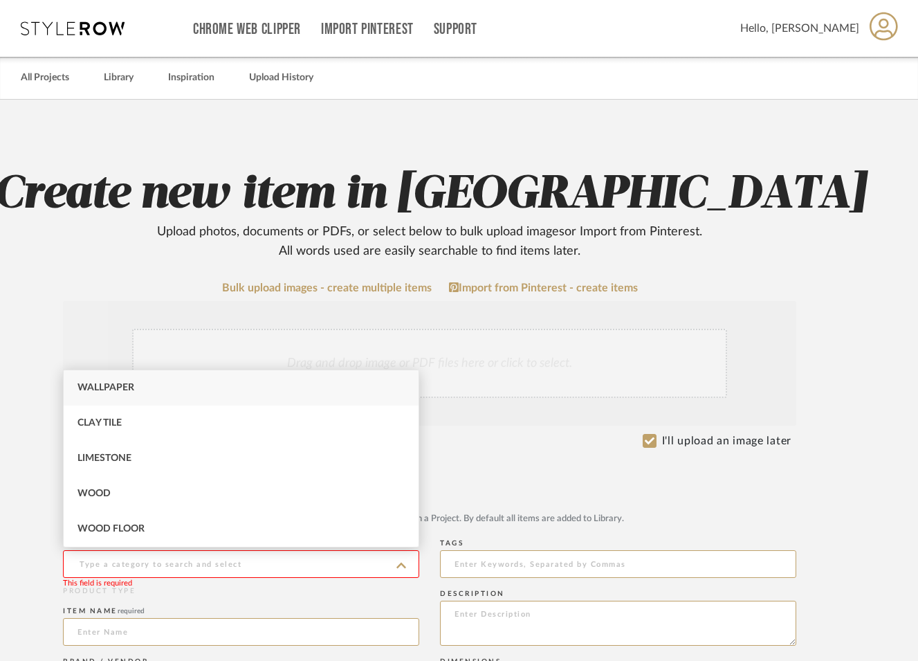
click at [169, 562] on input at bounding box center [241, 564] width 356 height 28
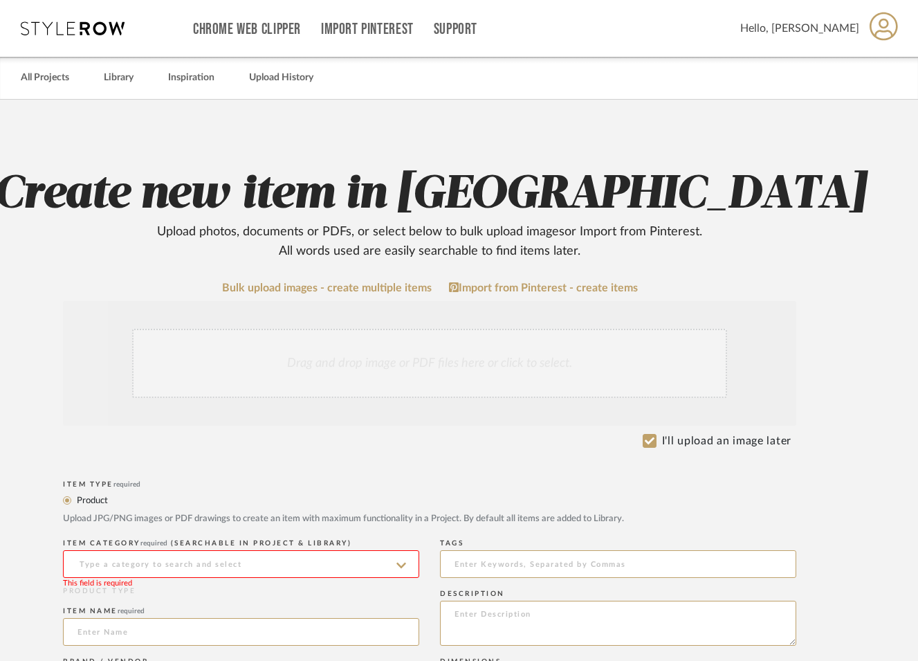
click at [169, 562] on input at bounding box center [241, 564] width 356 height 28
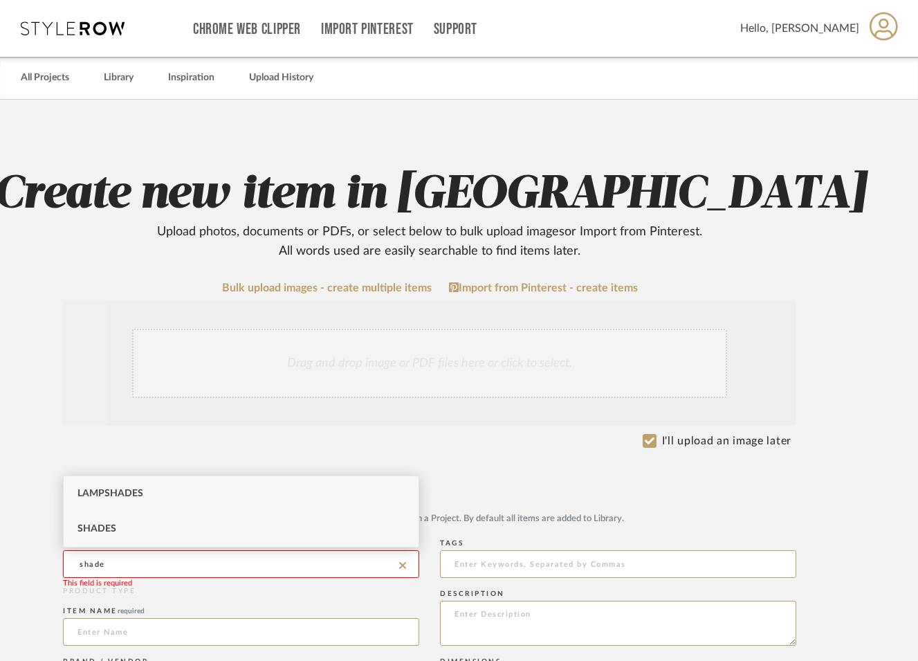
click at [91, 533] on span "Shades" at bounding box center [96, 529] width 39 height 10
type input "Shades"
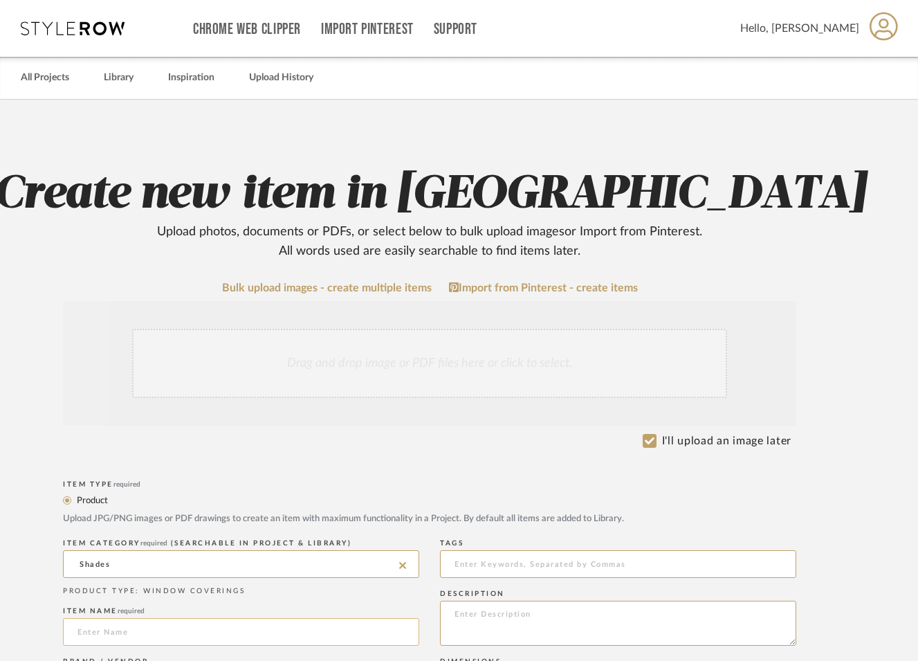
click at [155, 636] on input at bounding box center [241, 632] width 356 height 28
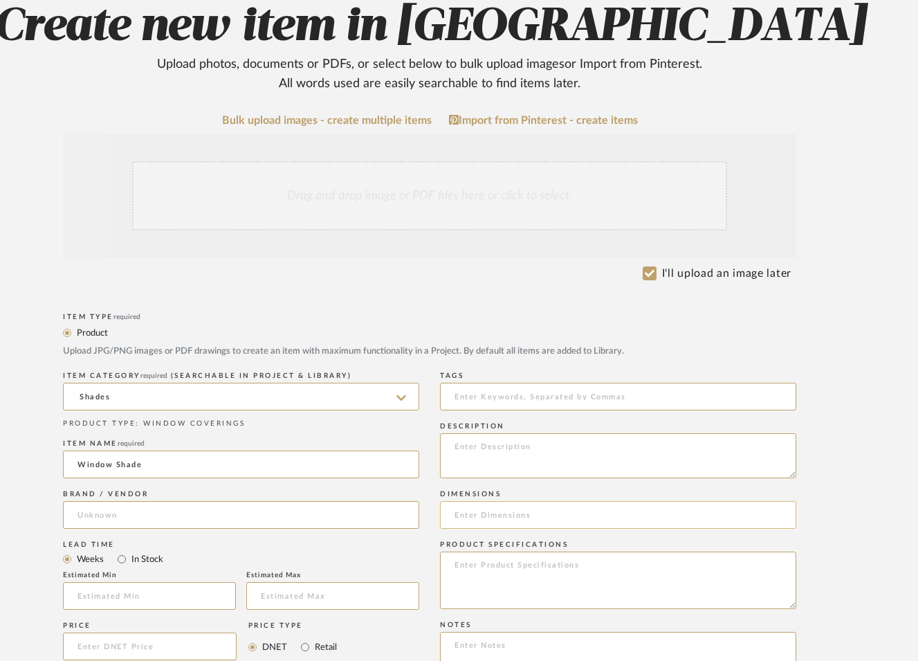
type input "Window Shade"
click at [492, 519] on input at bounding box center [618, 515] width 356 height 28
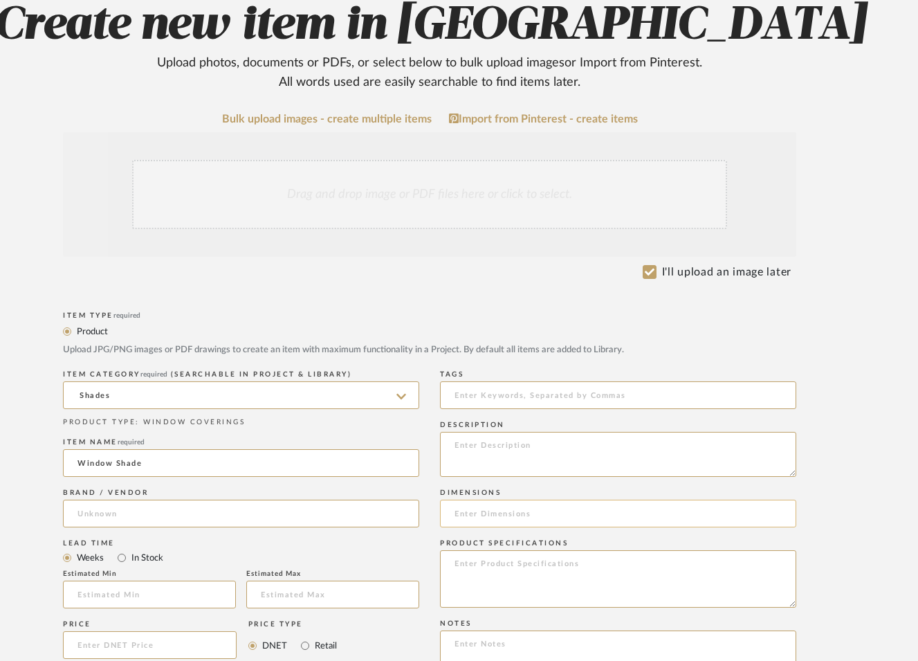
paste input "Lr big window 58 1/4 x 70 1/2"
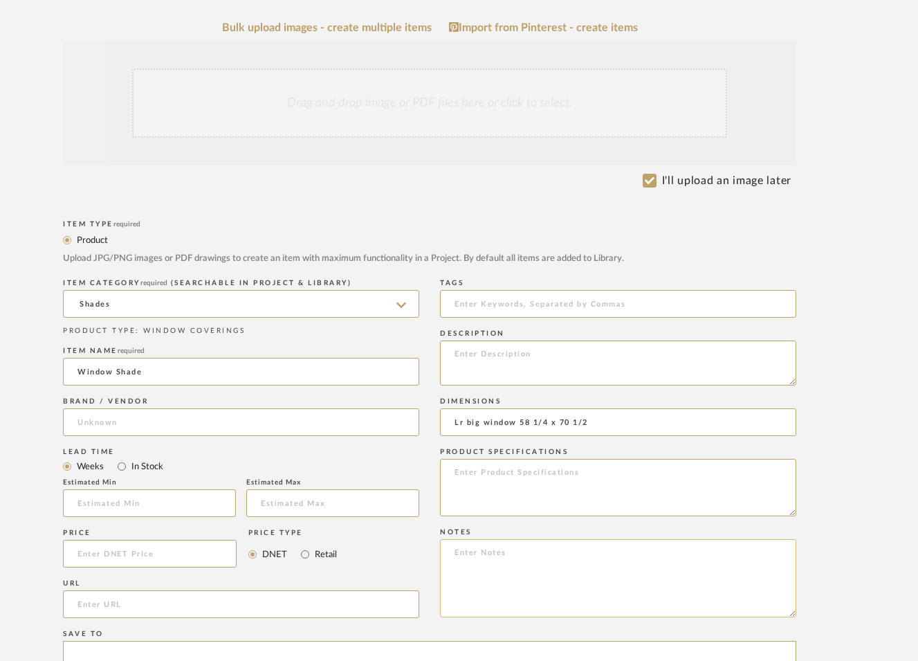
type input "Lr big window 58 1/4 x 70 1/2"
click at [486, 548] on textarea at bounding box center [618, 578] width 356 height 78
paste textarea "Lr big window 58 1/4 x 70 1/2"
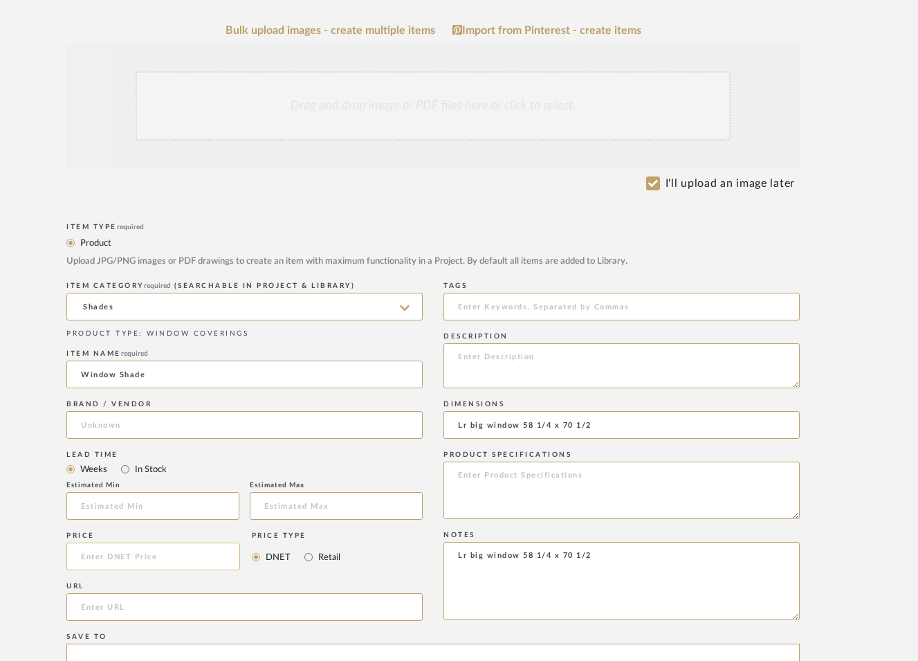
type textarea "Lr big window 58 1/4 x 70 1/2"
click at [113, 560] on input at bounding box center [153, 556] width 174 height 28
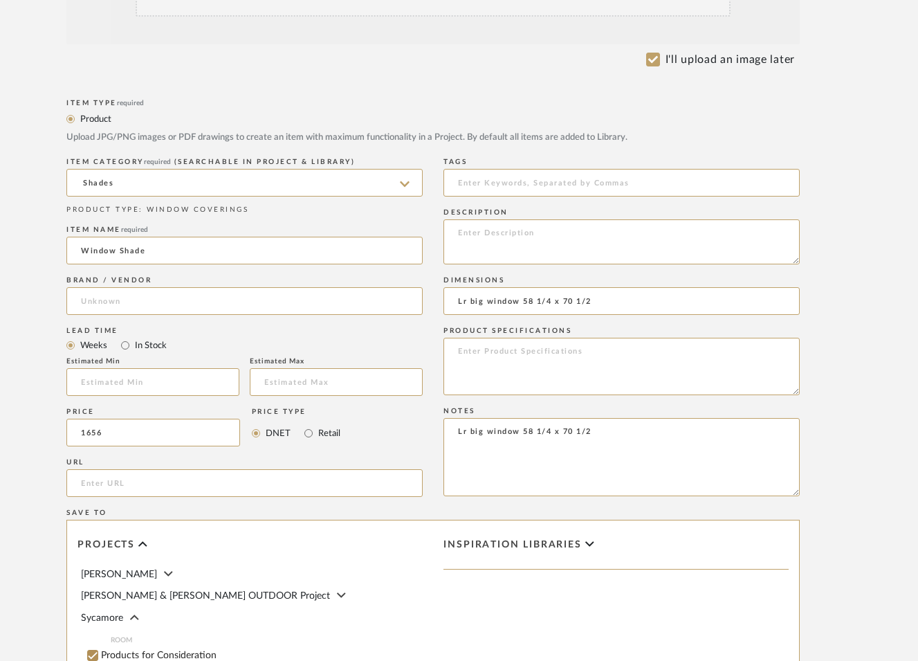
scroll to position [213, 0]
type input "$1,656.00"
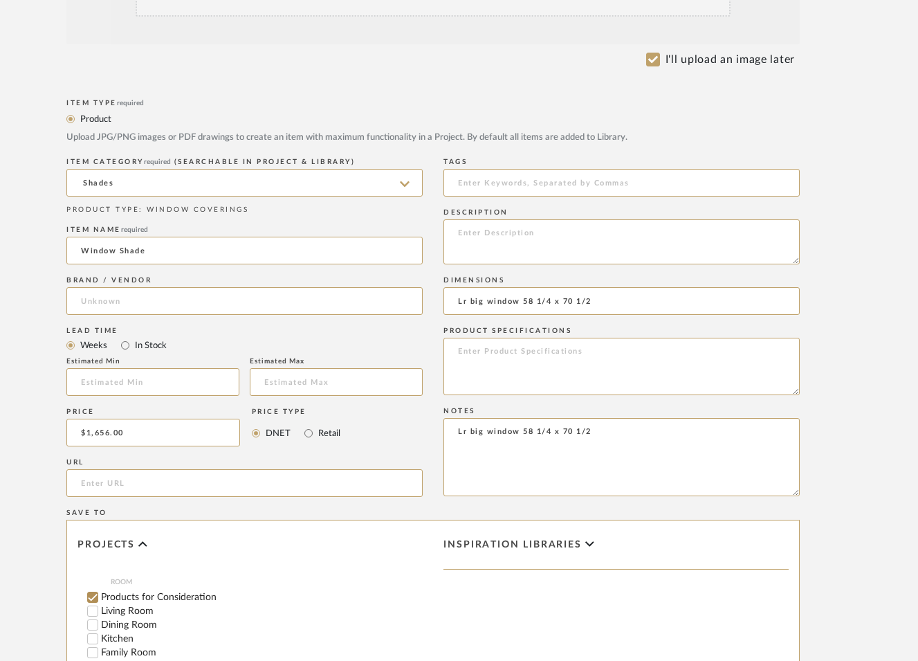
click at [117, 606] on label "Living Room" at bounding box center [262, 611] width 322 height 10
click at [100, 604] on input "Living Room" at bounding box center [93, 611] width 14 height 14
checkbox input "false"
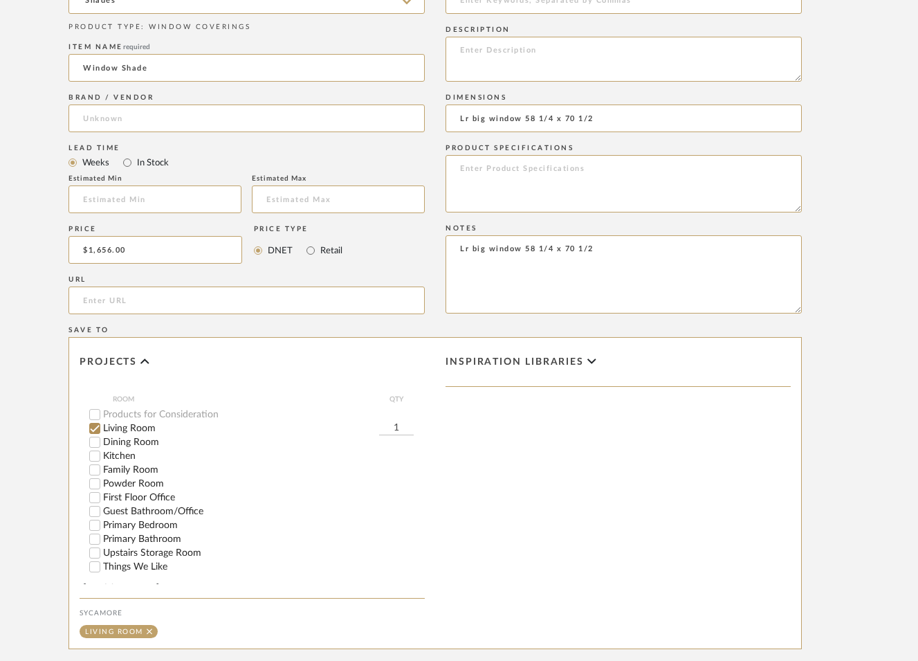
scroll to position [723, 63]
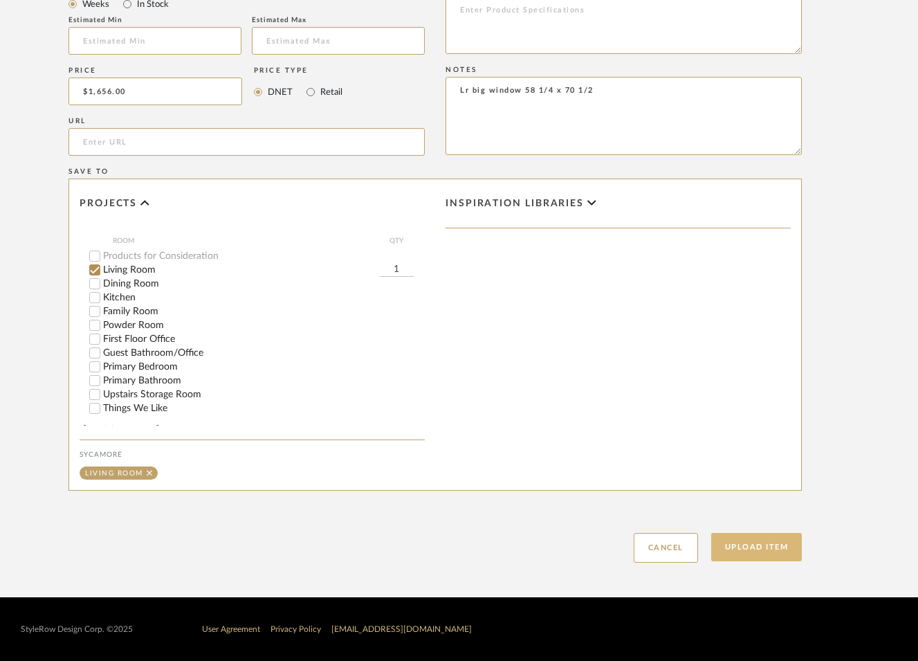
drag, startPoint x: 767, startPoint y: 553, endPoint x: 716, endPoint y: 554, distance: 51.2
click at [767, 552] on button "Upload Item" at bounding box center [756, 547] width 91 height 28
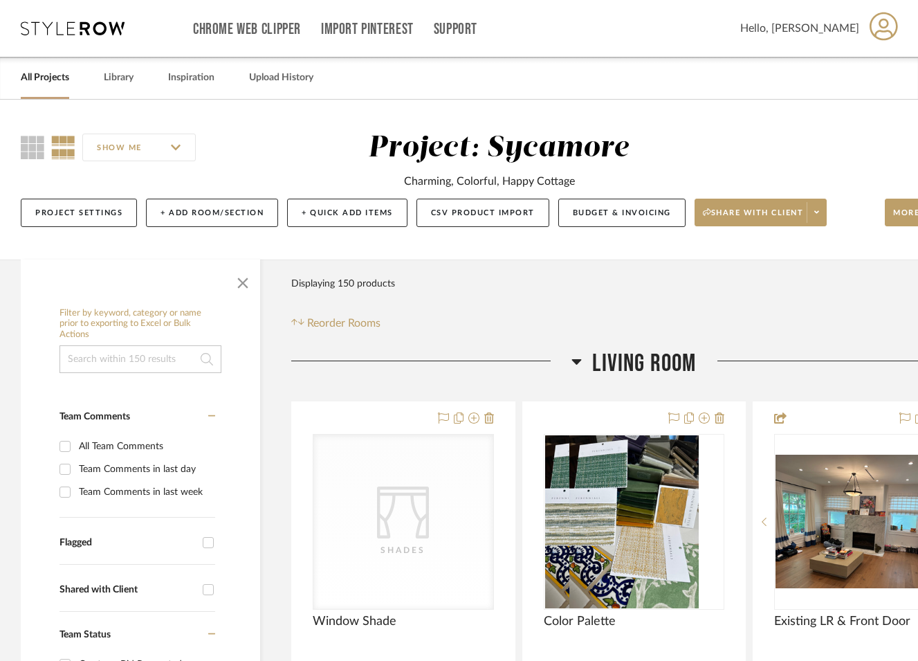
drag, startPoint x: 620, startPoint y: 362, endPoint x: 631, endPoint y: 378, distance: 19.4
click at [620, 362] on span "Living Room" at bounding box center [644, 364] width 104 height 30
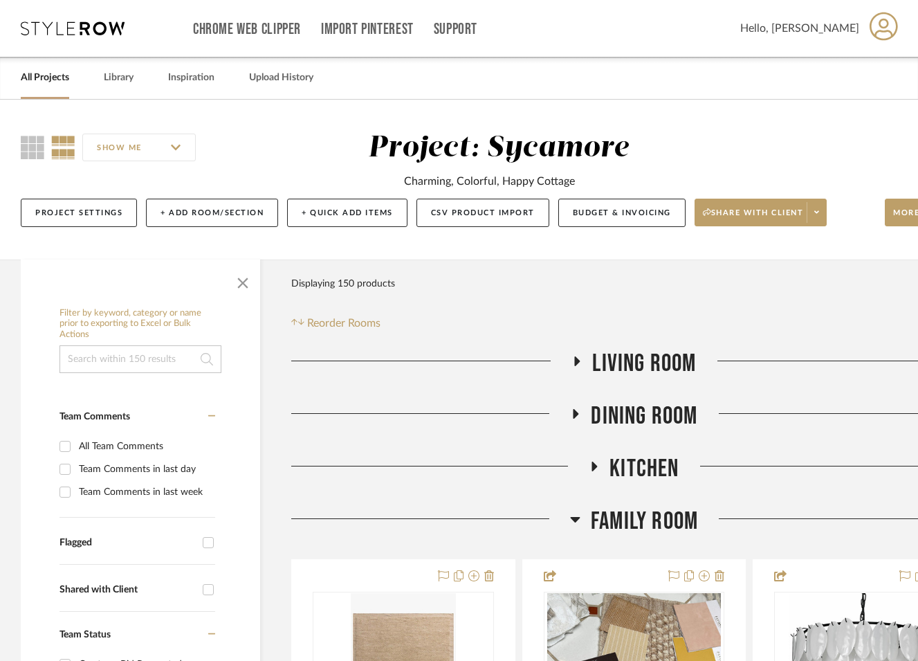
click at [645, 410] on span "Dining Room" at bounding box center [644, 416] width 107 height 30
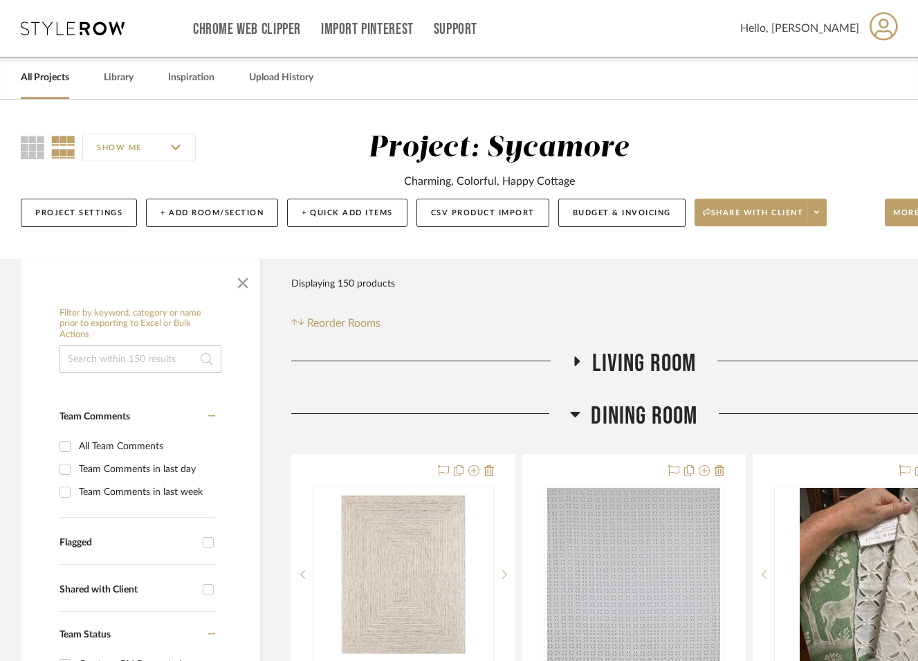
click at [654, 358] on span "Living Room" at bounding box center [644, 364] width 104 height 30
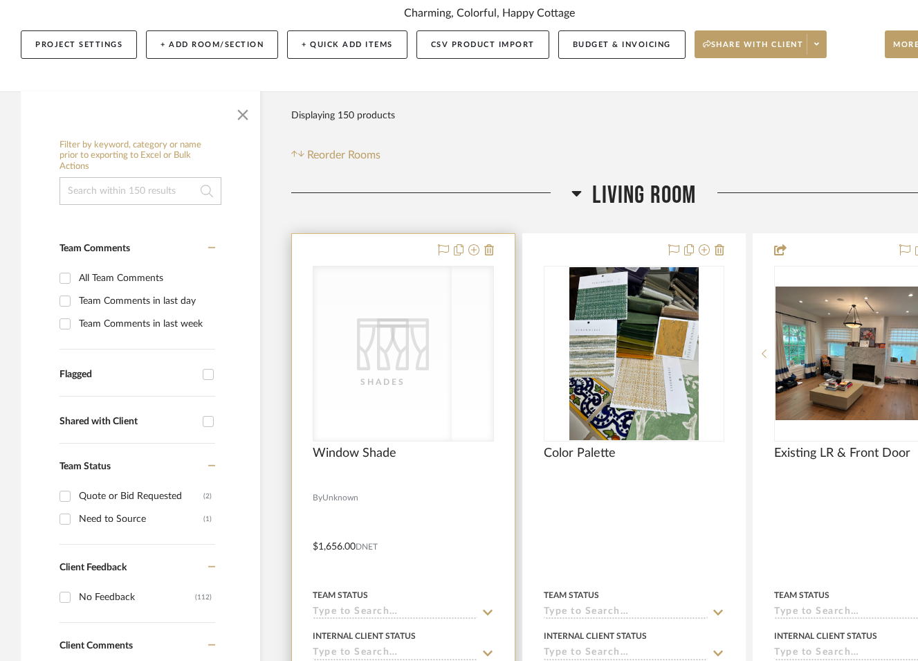
scroll to position [200, 0]
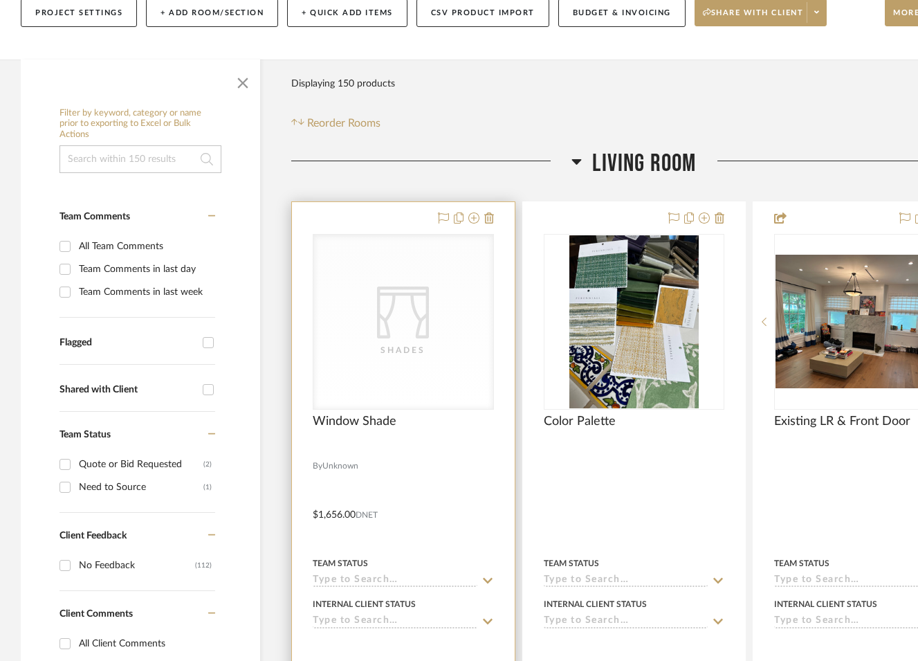
click at [392, 370] on div "CategoryIconFabrics Created with Sketch. Shades" at bounding box center [403, 321] width 180 height 174
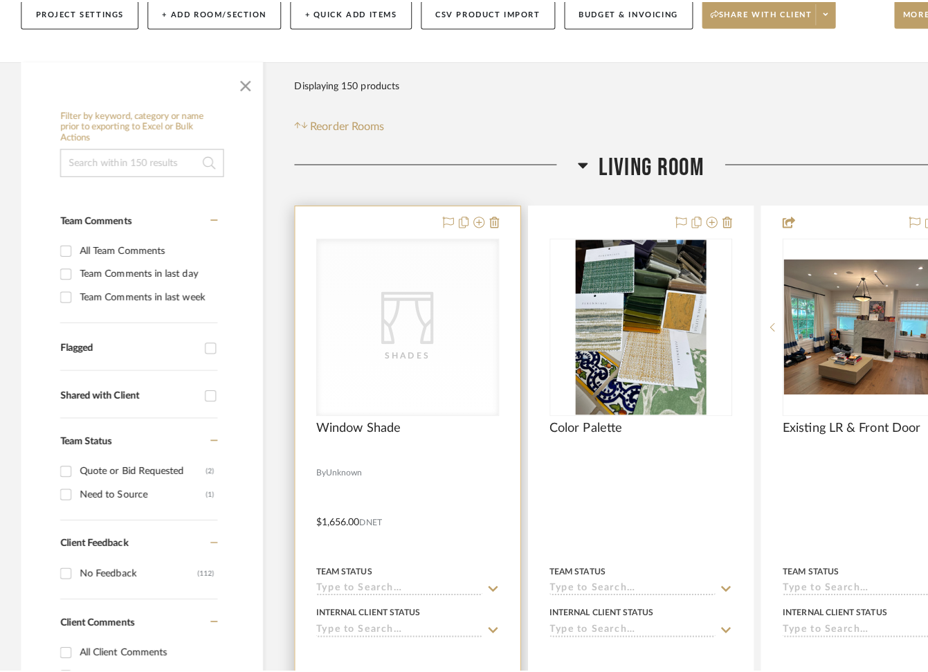
scroll to position [0, 0]
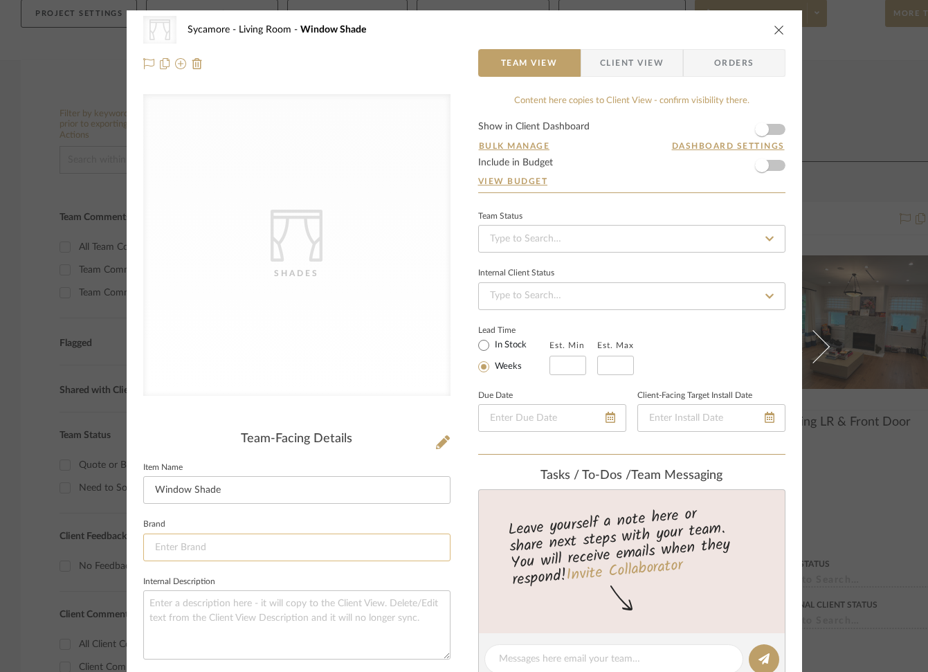
click at [204, 543] on input at bounding box center [296, 547] width 307 height 28
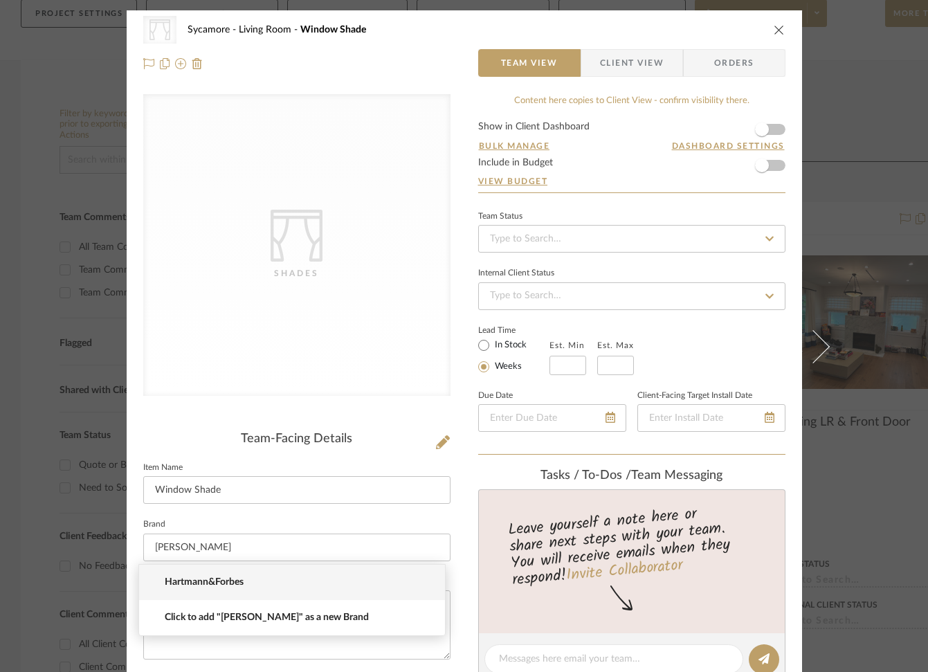
click at [227, 578] on span "Hartmann&Forbes" at bounding box center [298, 582] width 266 height 12
type input "Hartmann&Forbes"
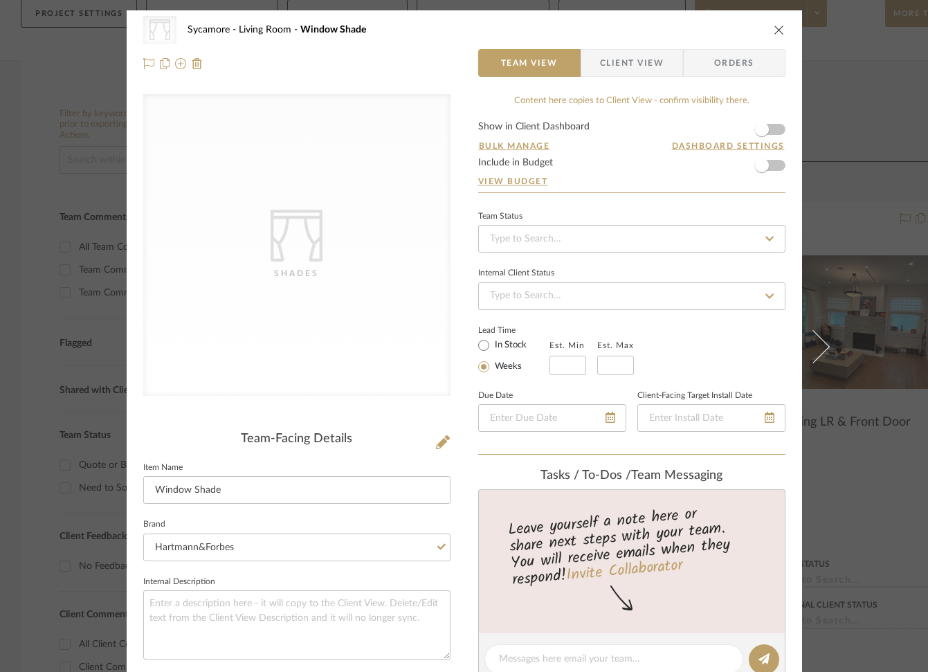
click at [461, 522] on div "CategoryIconFabrics Created with Sketch. Shades Sycamore Living Room Window Sha…" at bounding box center [464, 647] width 675 height 1275
click at [773, 26] on icon "close" at bounding box center [778, 29] width 11 height 11
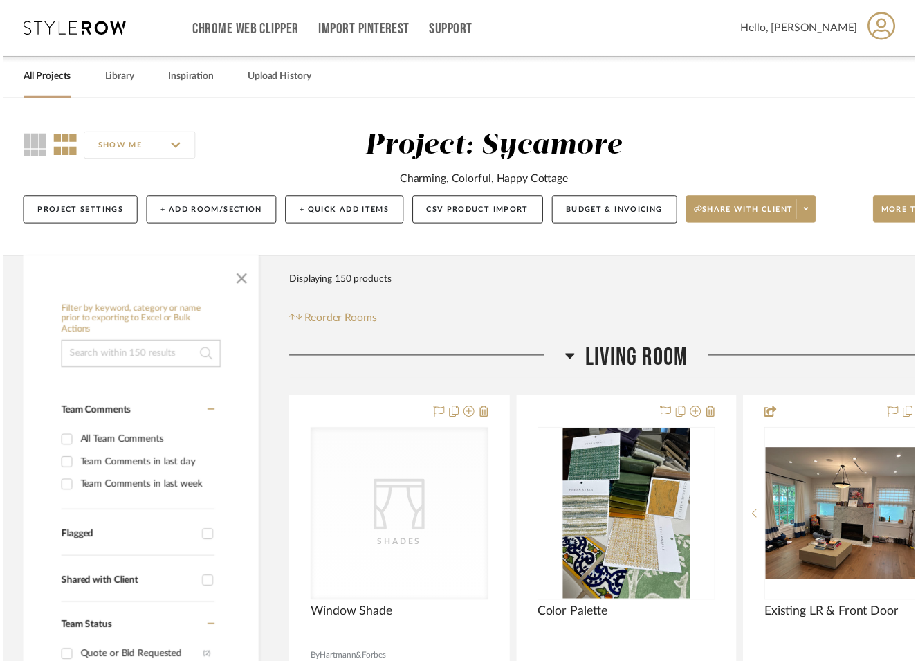
scroll to position [199, 0]
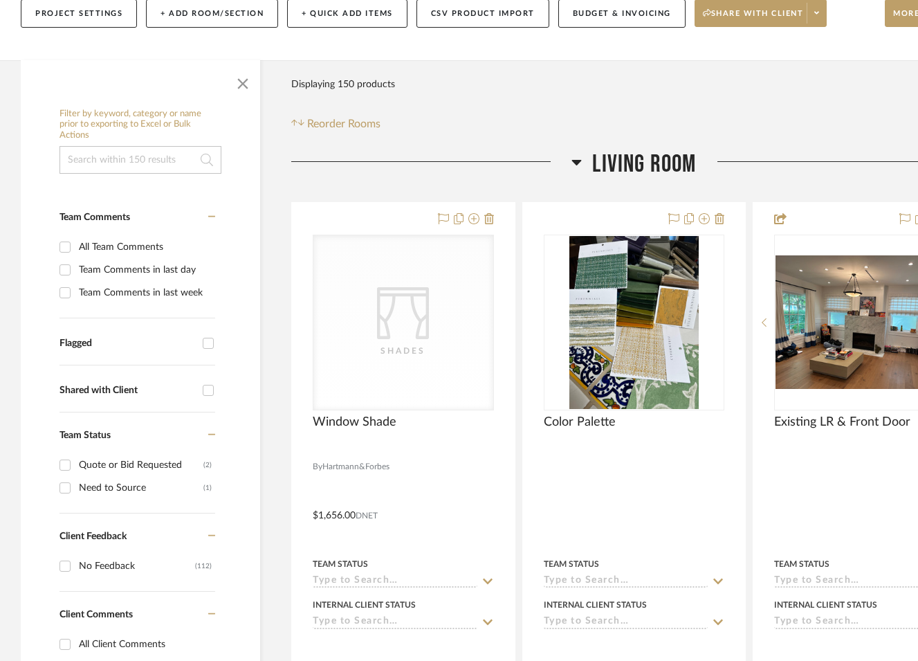
click at [679, 151] on span "Living Room" at bounding box center [644, 164] width 104 height 30
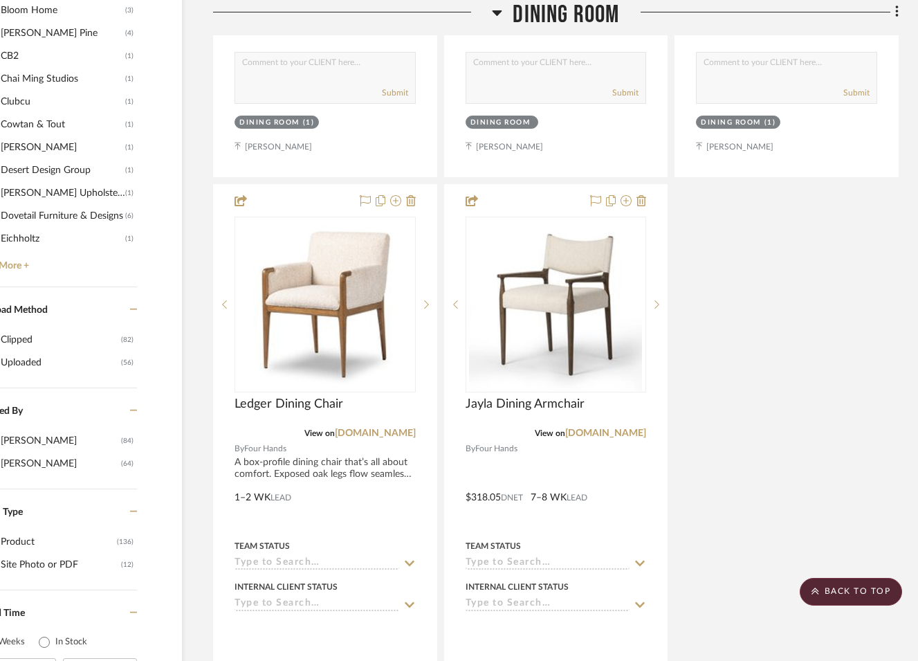
scroll to position [1695, 78]
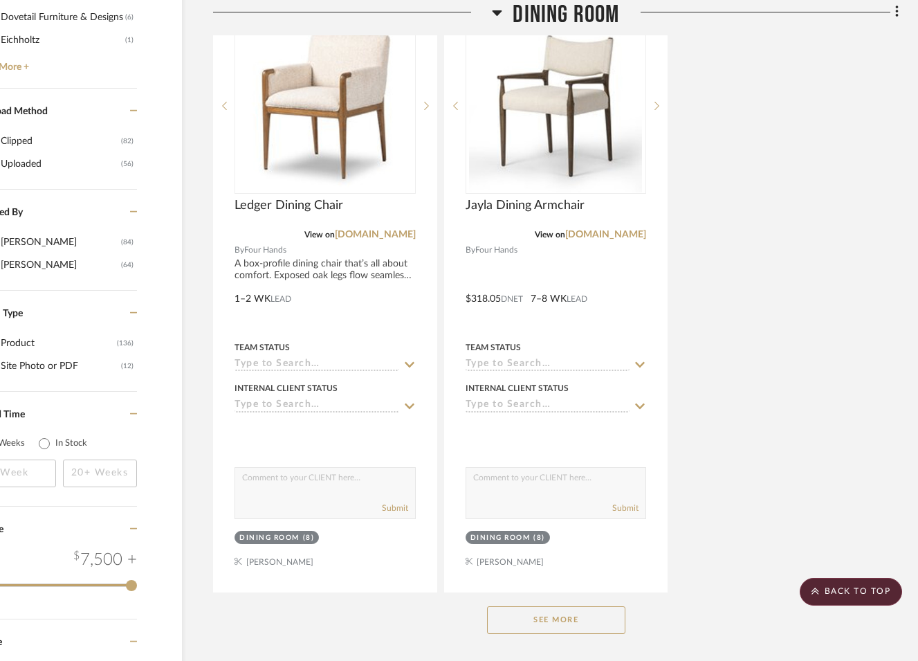
click at [557, 626] on button "See More" at bounding box center [556, 620] width 138 height 28
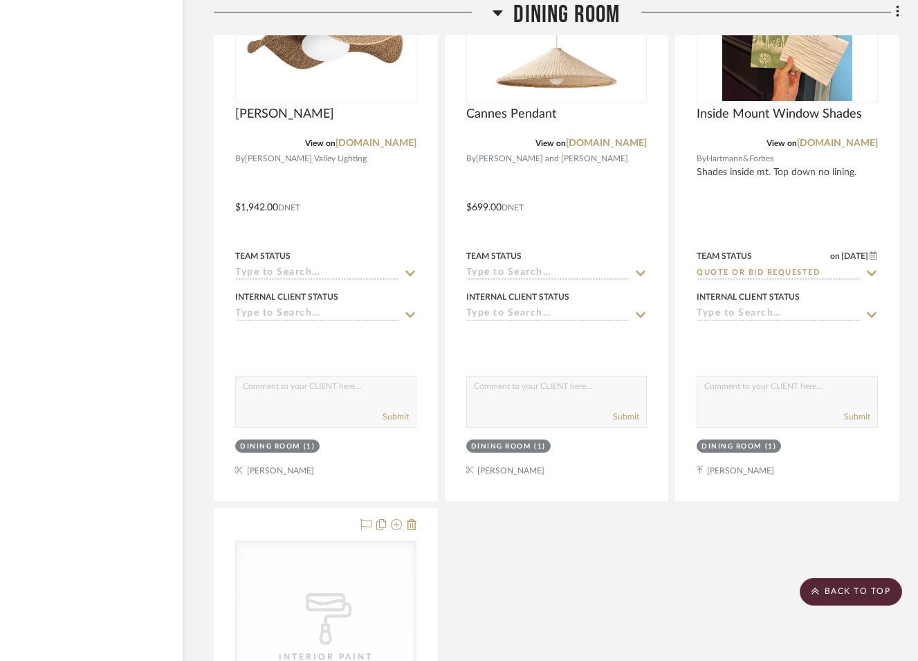
scroll to position [3294, 77]
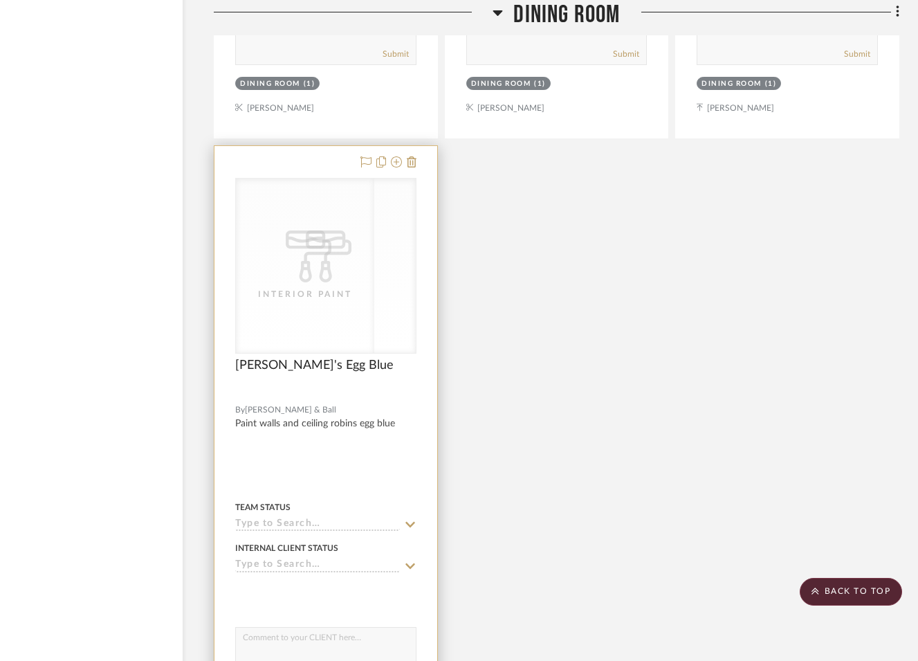
click at [342, 249] on icon at bounding box center [329, 256] width 46 height 52
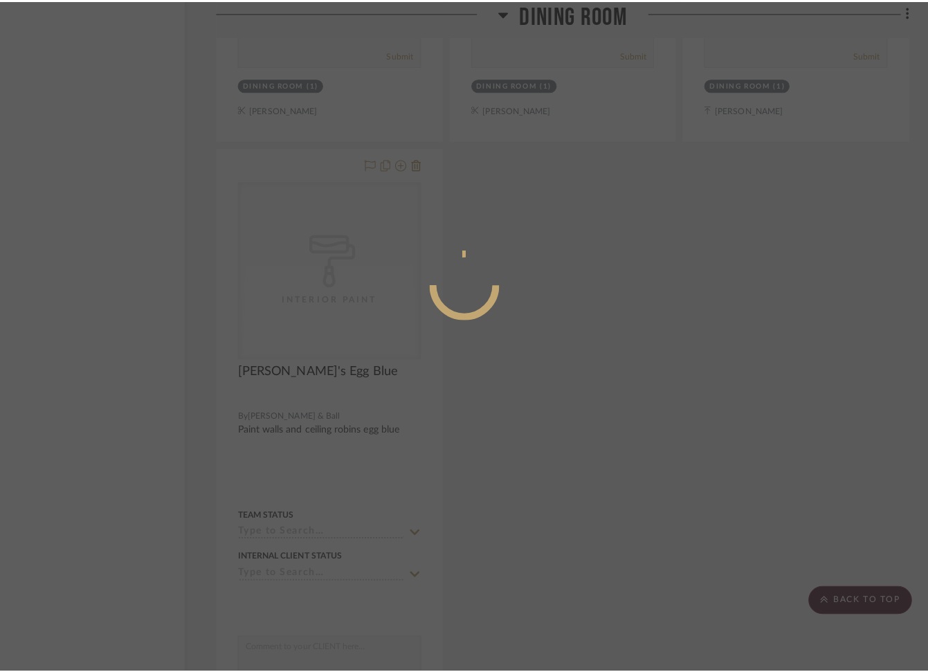
scroll to position [0, 0]
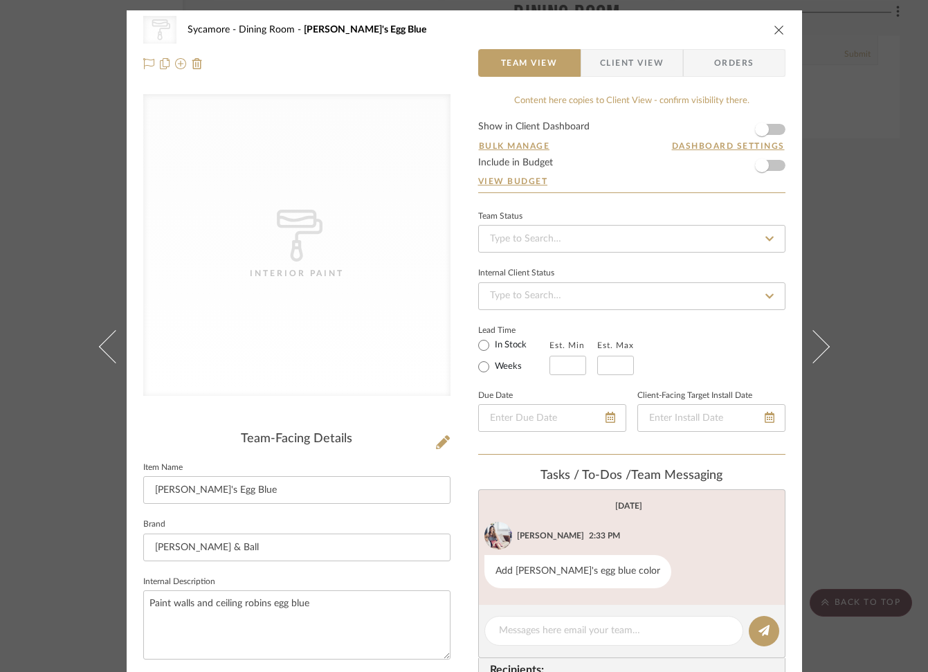
drag, startPoint x: 433, startPoint y: 441, endPoint x: 443, endPoint y: 450, distance: 13.7
click at [436, 441] on icon at bounding box center [443, 442] width 14 height 14
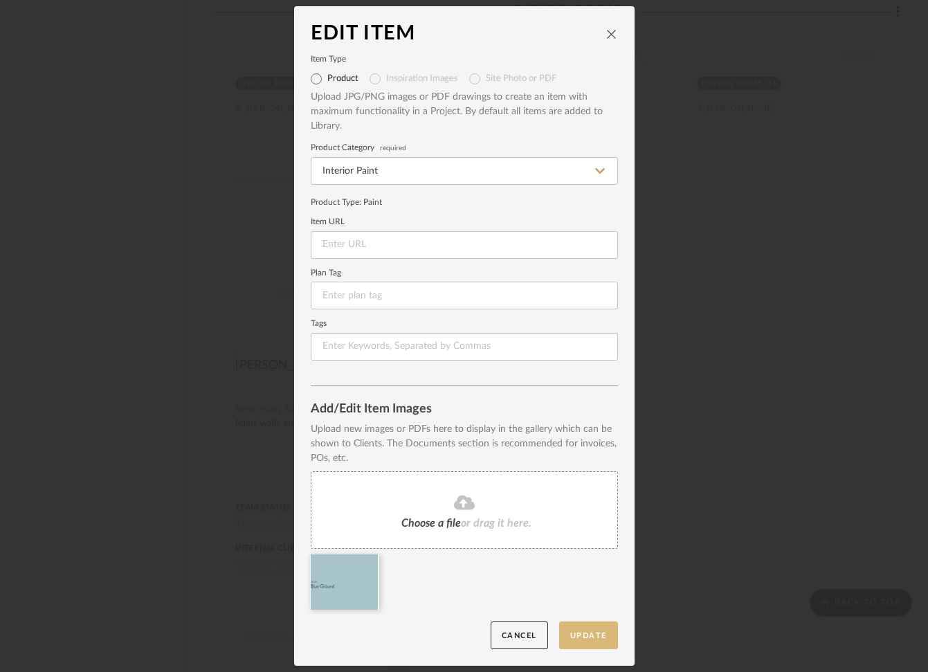
click at [589, 642] on button "Update" at bounding box center [588, 635] width 59 height 28
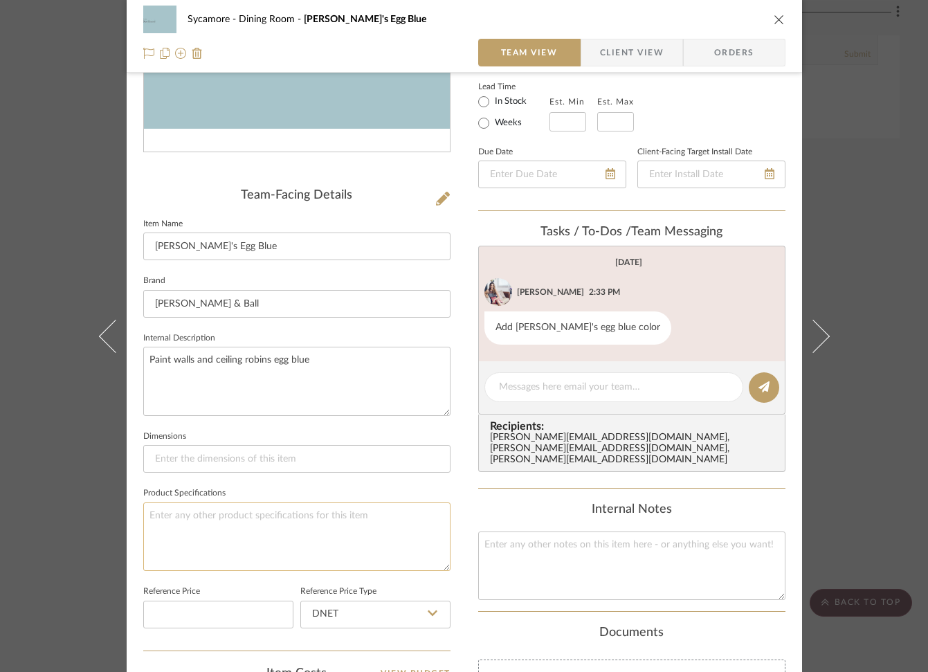
scroll to position [244, 0]
drag, startPoint x: 269, startPoint y: 542, endPoint x: 260, endPoint y: 533, distance: 12.7
click at [269, 542] on textarea at bounding box center [296, 535] width 307 height 68
click at [443, 208] on div "Team-Facing Details Item Name Robin's Egg Blue Brand Farrow & Ball Internal Des…" at bounding box center [296, 418] width 307 height 462
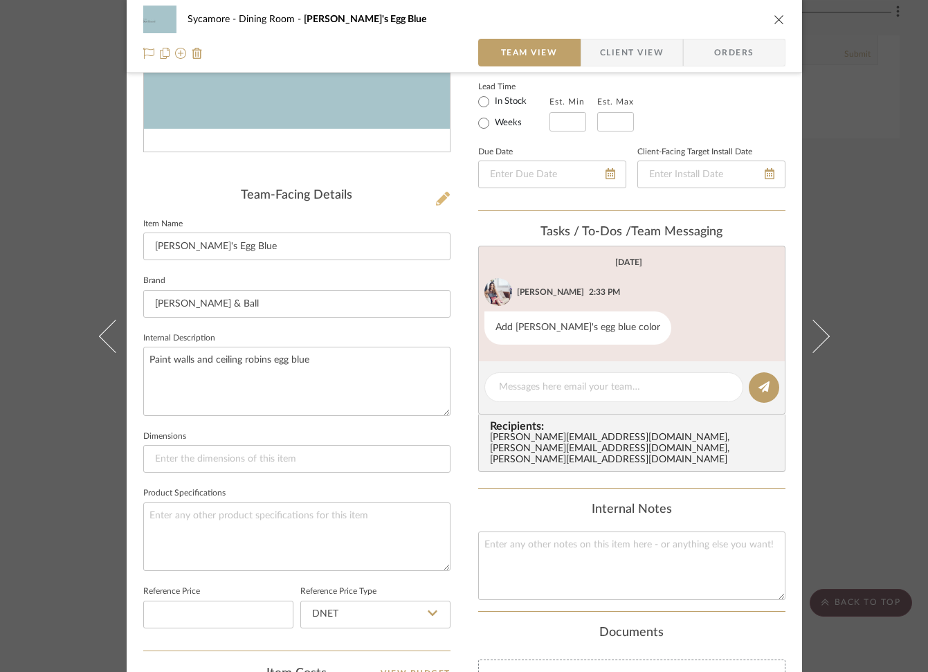
click at [436, 200] on icon at bounding box center [443, 199] width 14 height 14
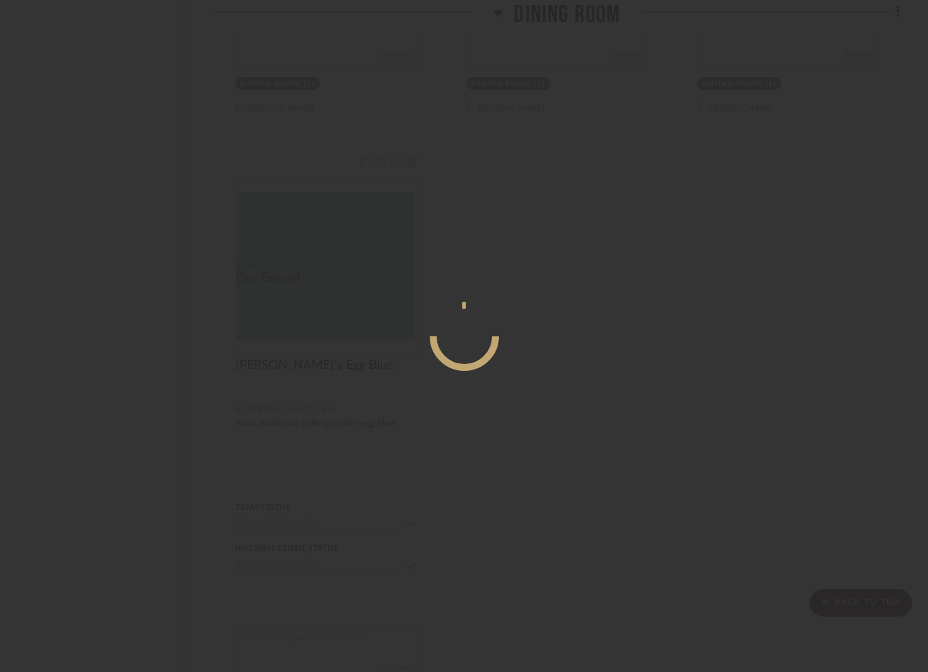
scroll to position [0, 0]
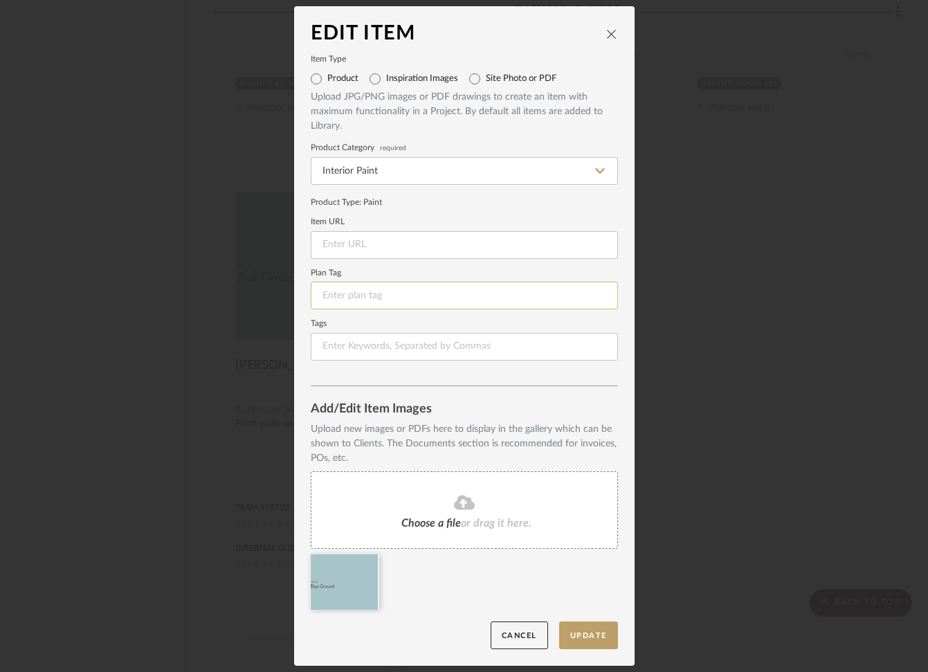
click at [403, 302] on input at bounding box center [464, 296] width 307 height 28
click at [413, 248] on input at bounding box center [464, 245] width 307 height 28
paste input "https://www.farrow-ball.com/us/paint/blue-ground"
type input "https://www.farrow-ball.com/us/paint/blue-ground"
click at [584, 617] on edit-item-images "Upload new images or PDFs here to display in the gallery which can be shown to …" at bounding box center [464, 521] width 307 height 199
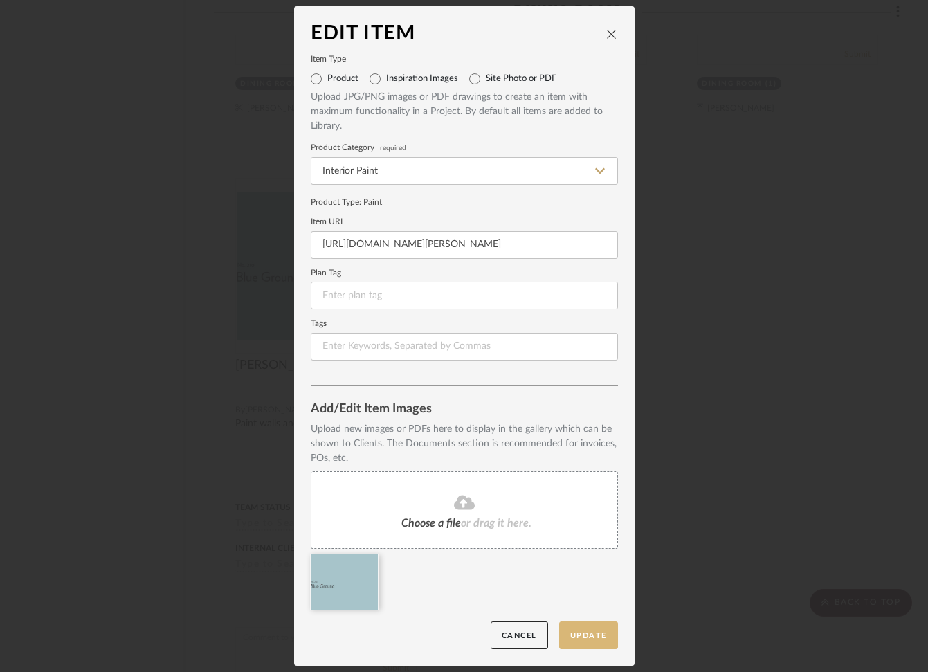
click at [591, 639] on button "Update" at bounding box center [588, 635] width 59 height 28
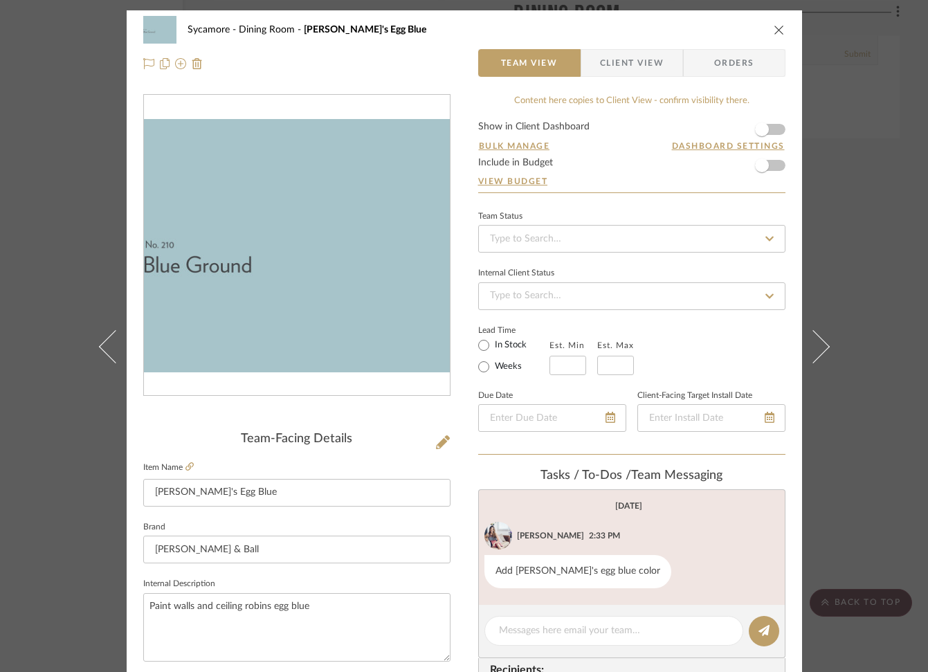
click at [774, 28] on icon "close" at bounding box center [778, 29] width 11 height 11
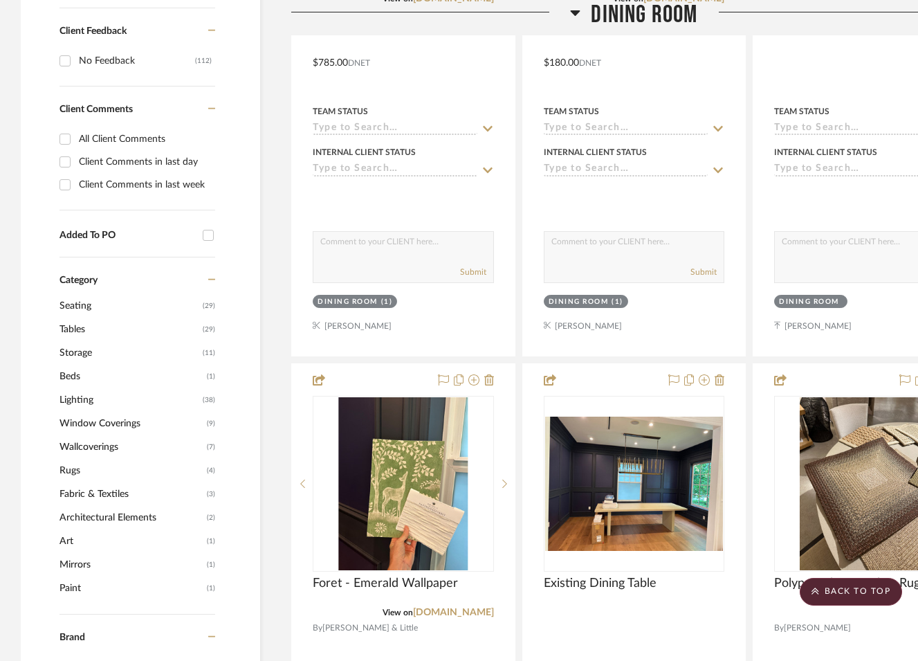
scroll to position [897, 0]
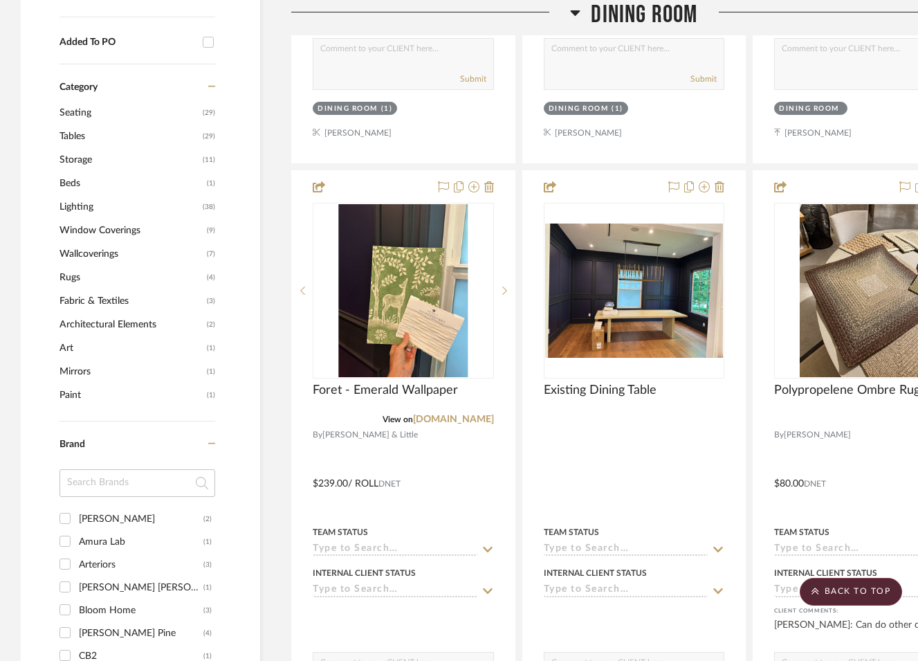
click at [113, 481] on input at bounding box center [137, 483] width 156 height 28
type input "[PERSON_NAME]"
click at [116, 519] on div "Hartmann&Forbes" at bounding box center [141, 519] width 125 height 22
click at [76, 519] on input "Hartmann&Forbes (3)" at bounding box center [65, 518] width 22 height 22
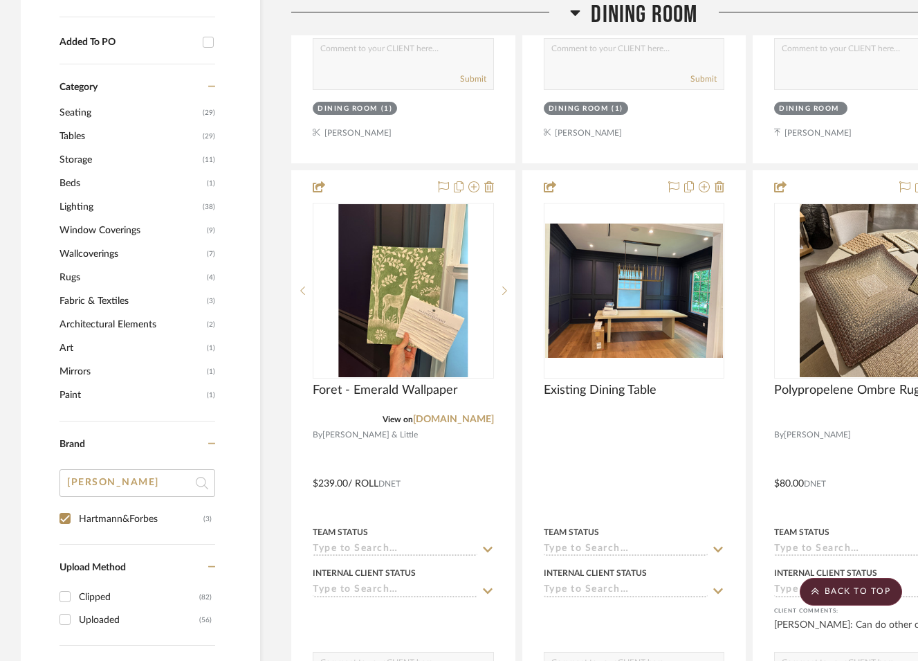
checkbox input "true"
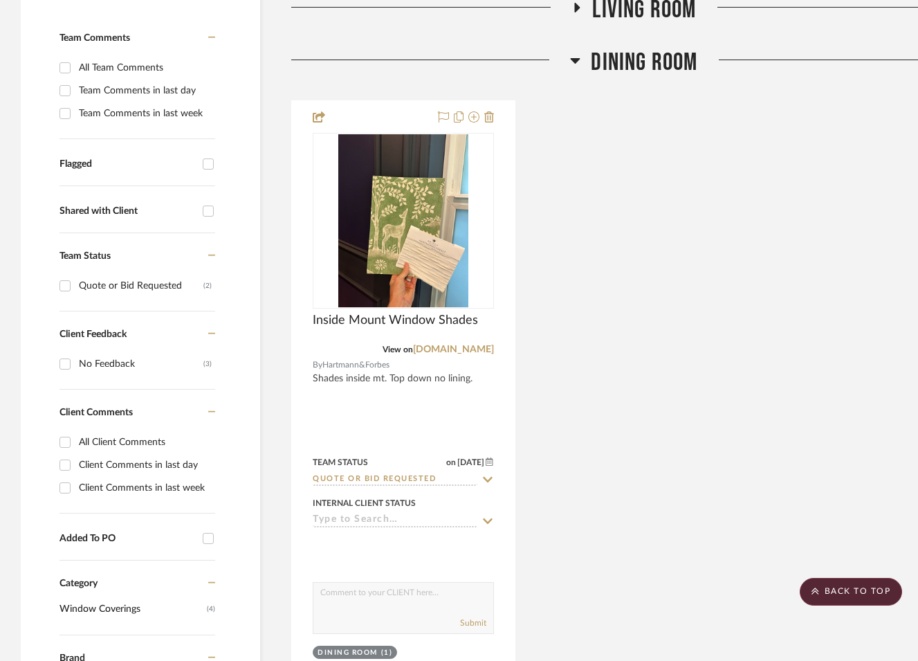
scroll to position [182, 0]
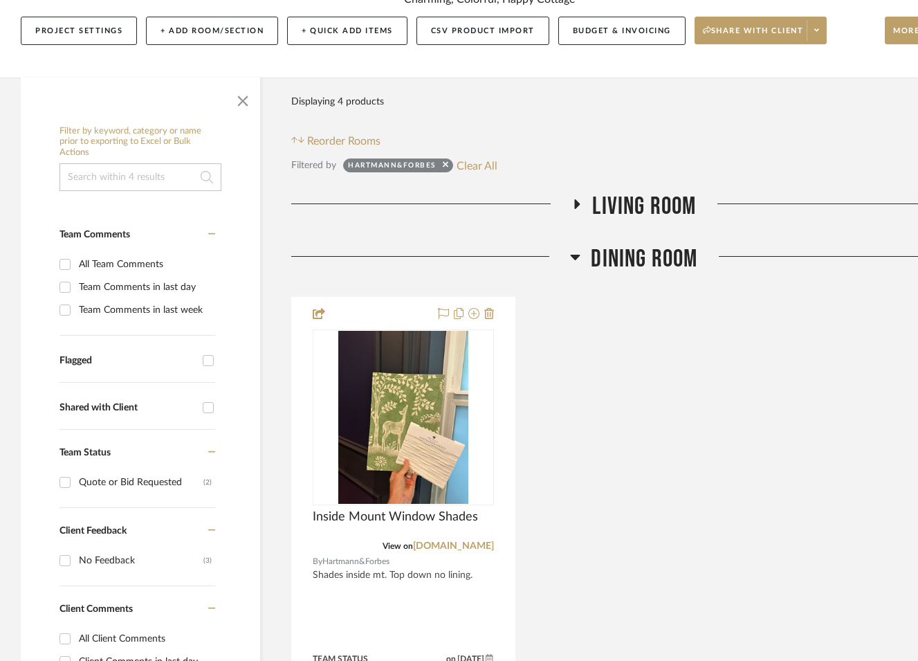
click at [645, 199] on span "Living Room" at bounding box center [644, 207] width 104 height 30
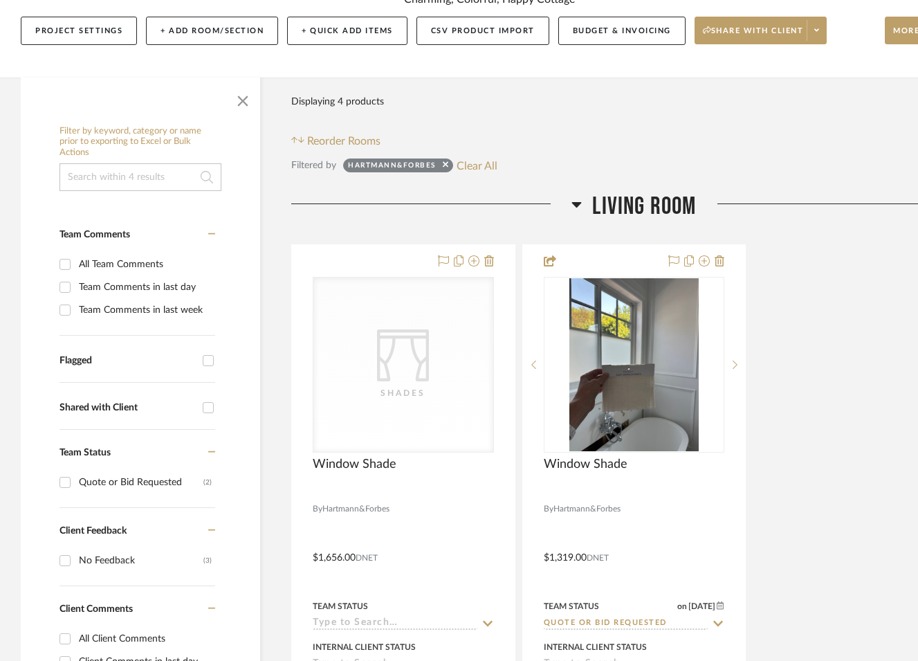
click at [645, 199] on span "Living Room" at bounding box center [644, 207] width 104 height 30
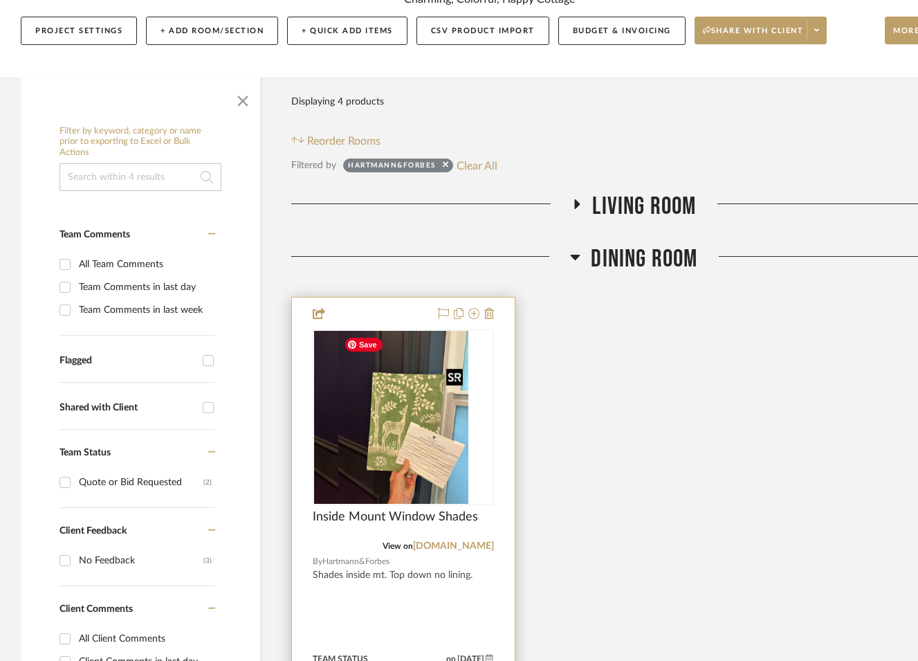
click at [411, 416] on div at bounding box center [403, 417] width 181 height 176
click at [442, 463] on img "0" at bounding box center [403, 417] width 130 height 173
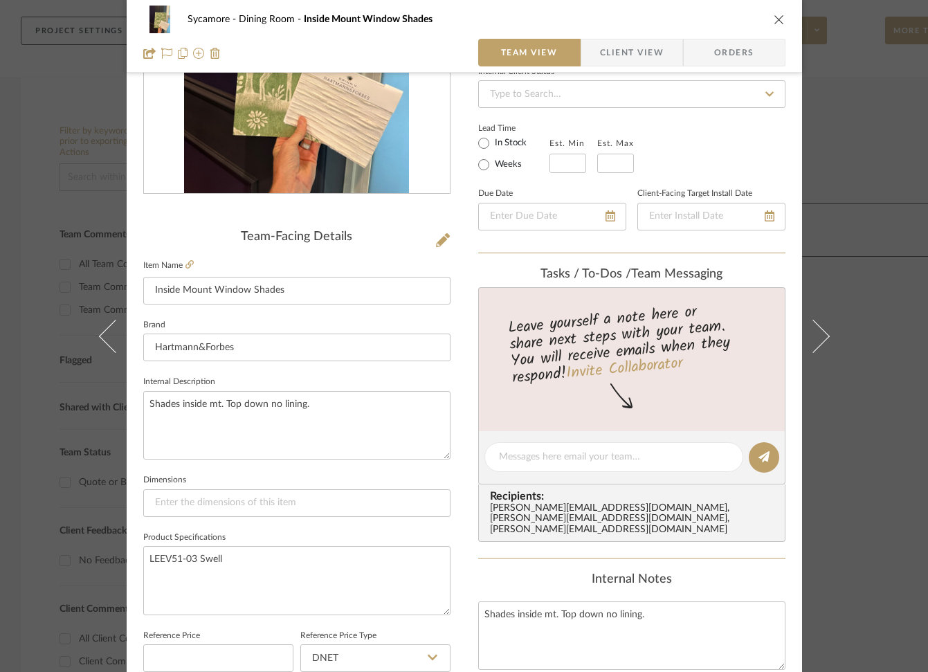
scroll to position [416, 0]
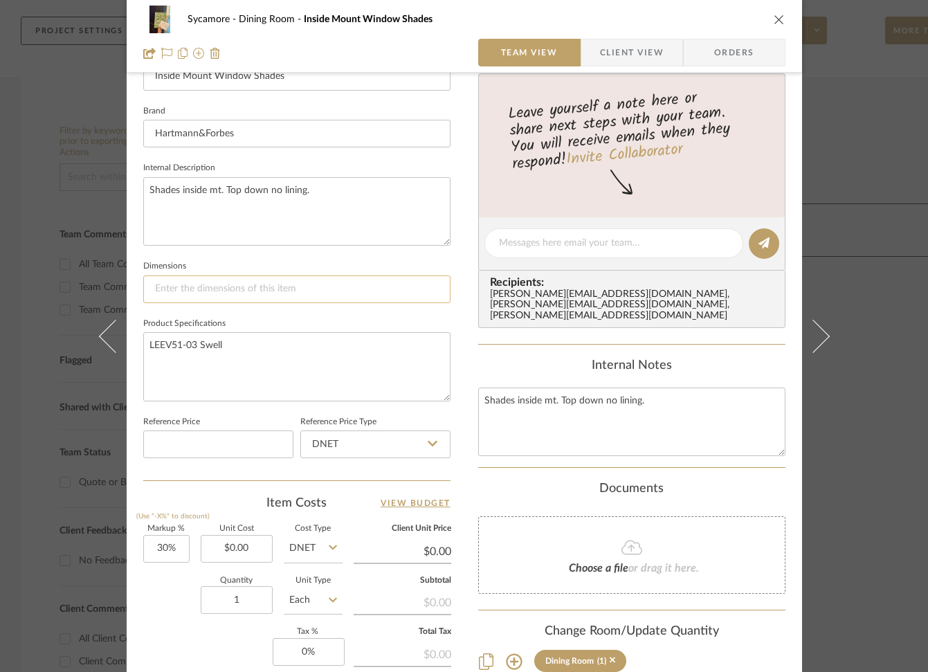
click at [249, 284] on input at bounding box center [296, 289] width 307 height 28
type input "70x70"
type input "0.00"
click at [212, 549] on input "0.00" at bounding box center [237, 549] width 72 height 28
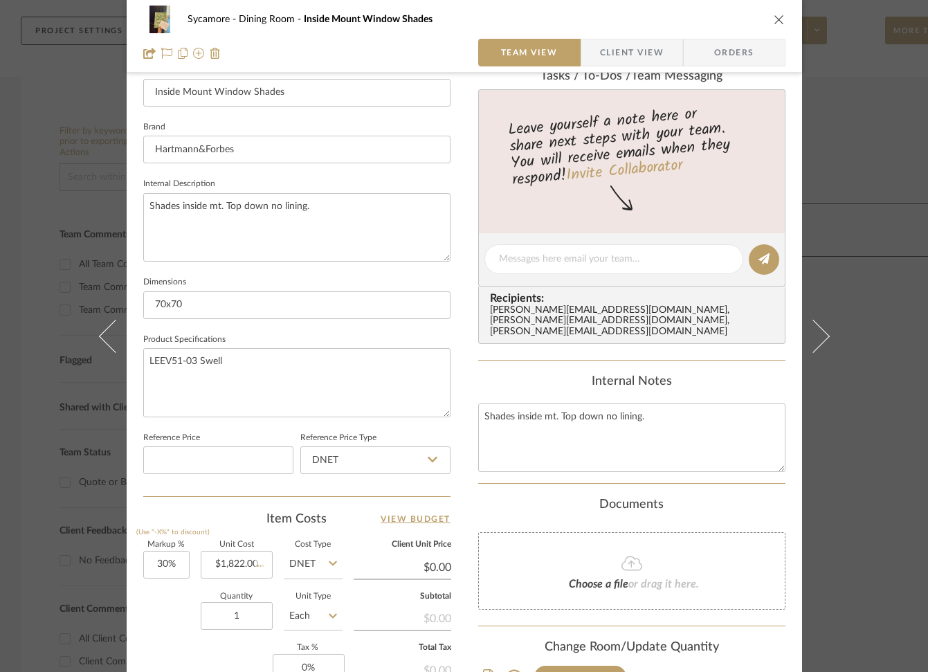
scroll to position [382, 0]
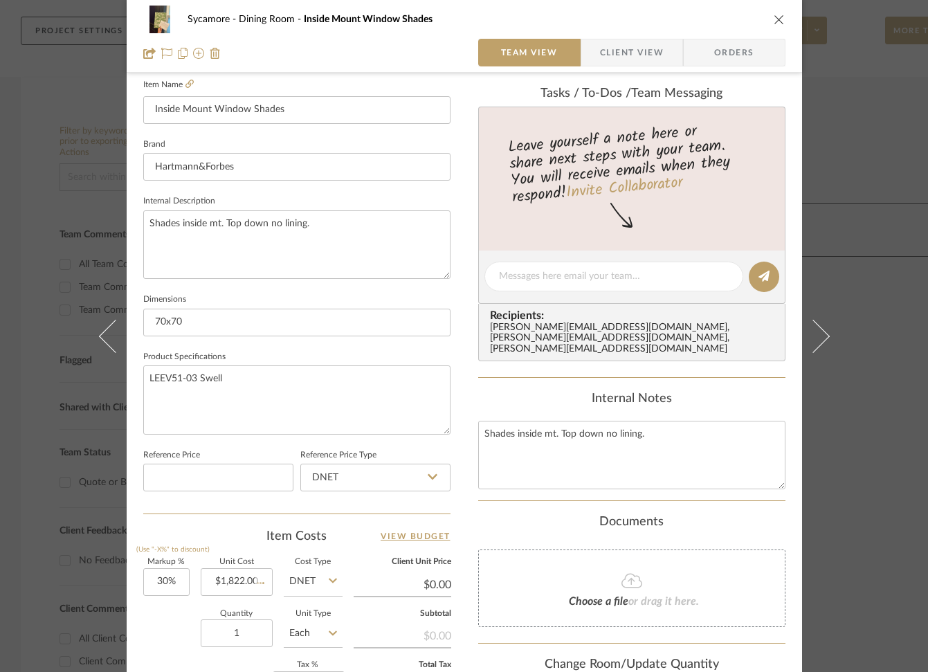
click at [501, 484] on div "Content here copies to Client View - confirm visibility there. Show in Client D…" at bounding box center [631, 281] width 307 height 1138
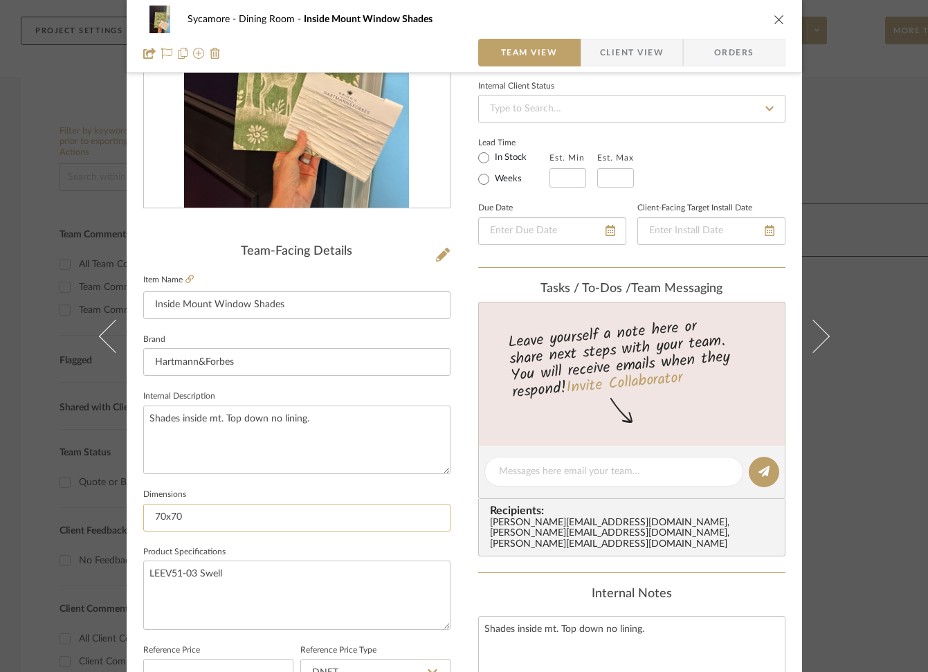
scroll to position [205, 0]
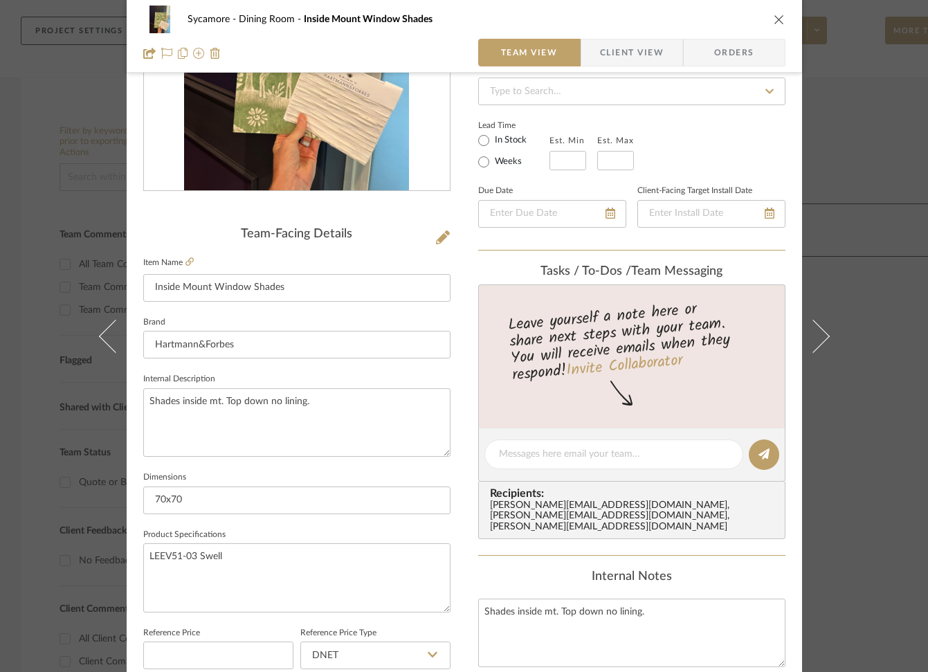
click at [774, 19] on icon "close" at bounding box center [778, 19] width 11 height 11
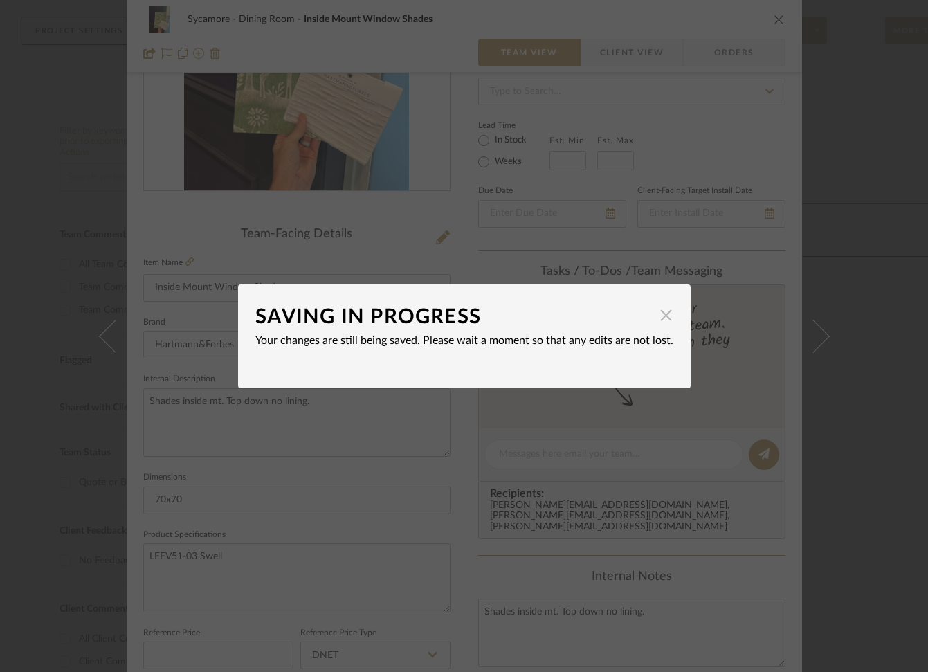
drag, startPoint x: 615, startPoint y: 320, endPoint x: 645, endPoint y: 318, distance: 30.5
click at [615, 320] on div "SAVING IN PROGRESS" at bounding box center [453, 317] width 397 height 30
click at [662, 318] on span "button" at bounding box center [666, 316] width 28 height 28
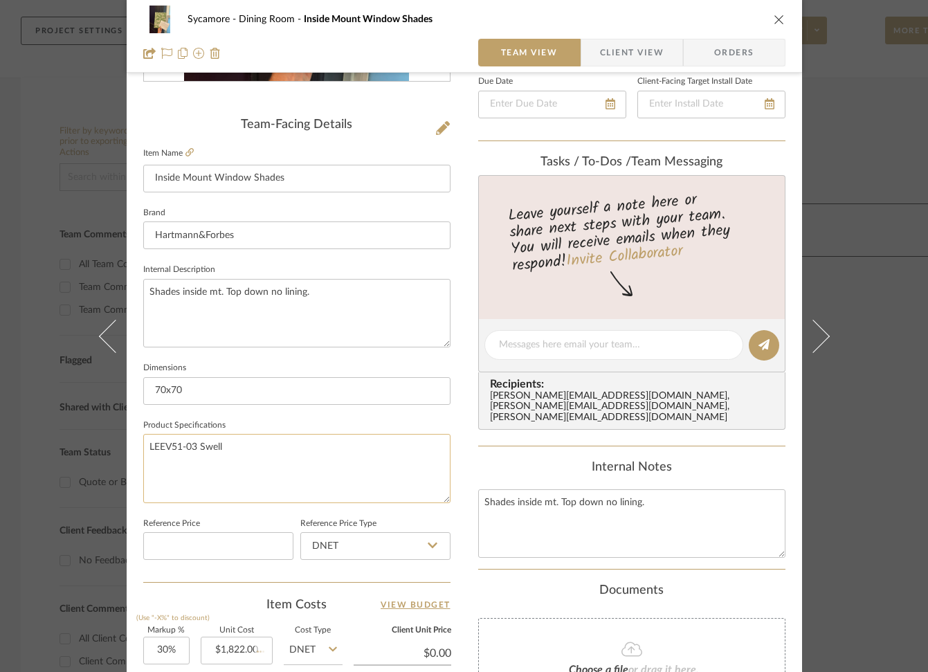
scroll to position [323, 0]
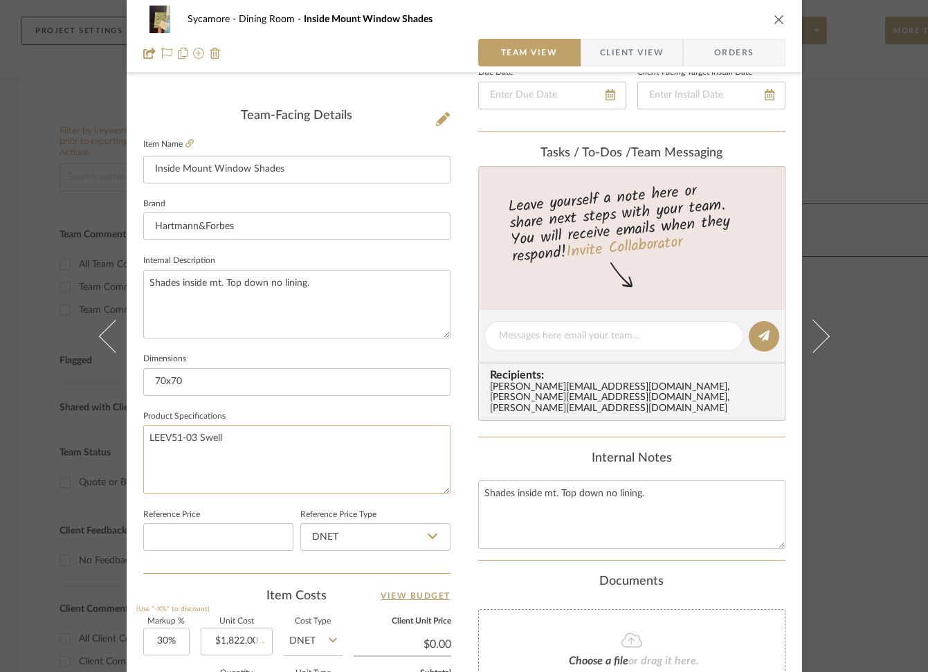
click at [305, 458] on textarea "LEEV51-03 Swell" at bounding box center [296, 459] width 307 height 68
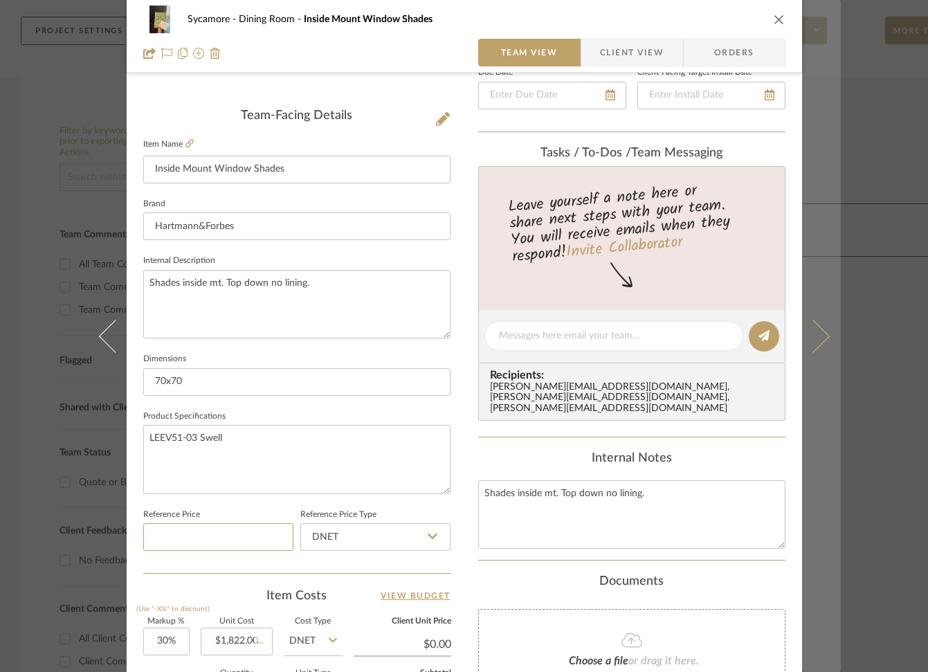
scroll to position [322, 0]
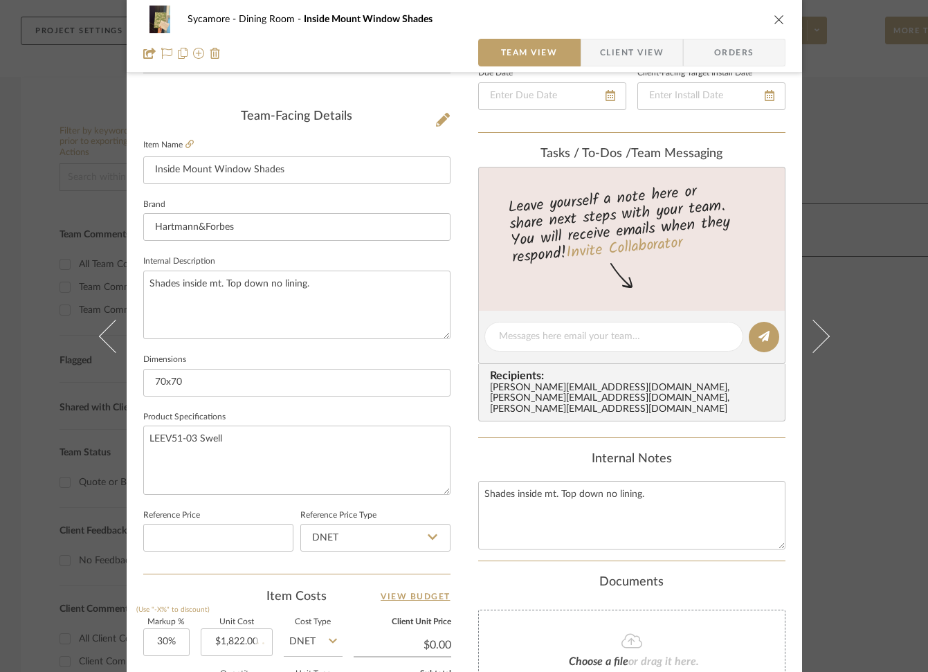
click at [781, 20] on div "Sycamore Dining Room Inside Mount Window Shades Team View Client View Orders" at bounding box center [464, 36] width 675 height 73
click at [775, 20] on icon "close" at bounding box center [778, 19] width 11 height 11
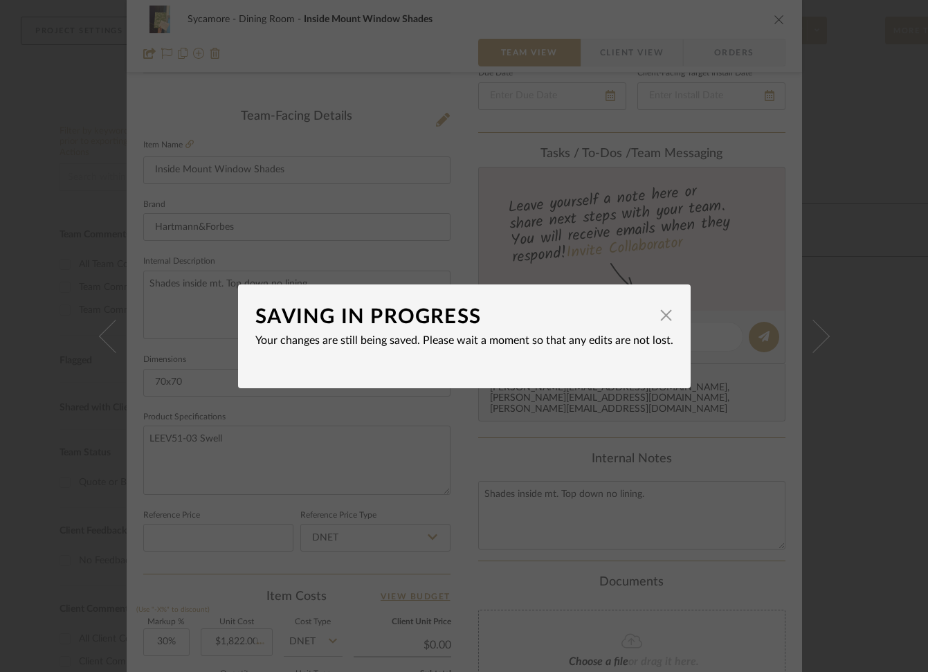
scroll to position [324, 0]
click at [665, 309] on span "button" at bounding box center [666, 316] width 28 height 28
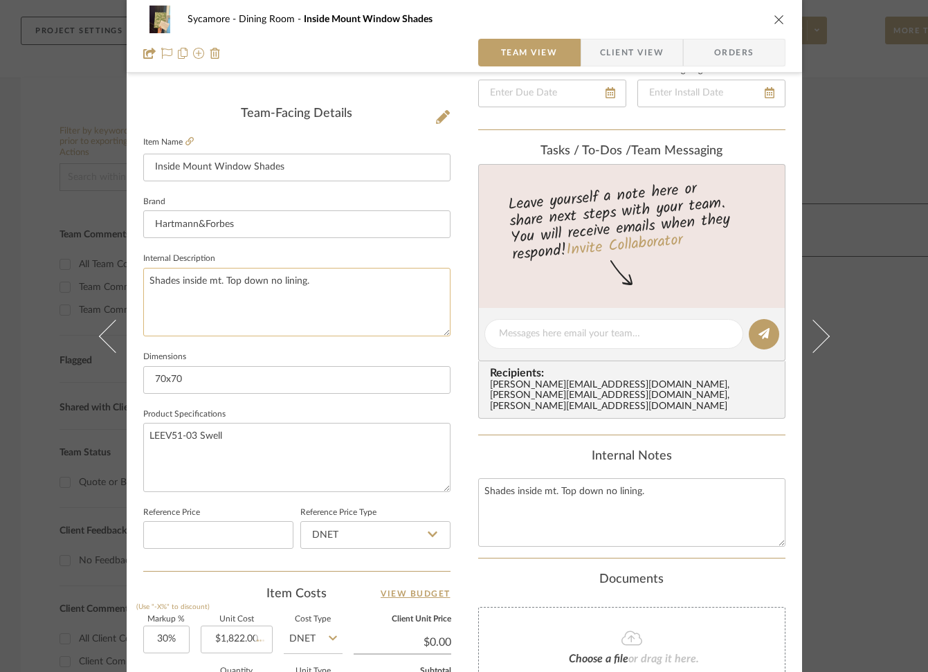
click at [337, 320] on textarea "Shades inside mt. Top down no lining." at bounding box center [296, 302] width 307 height 68
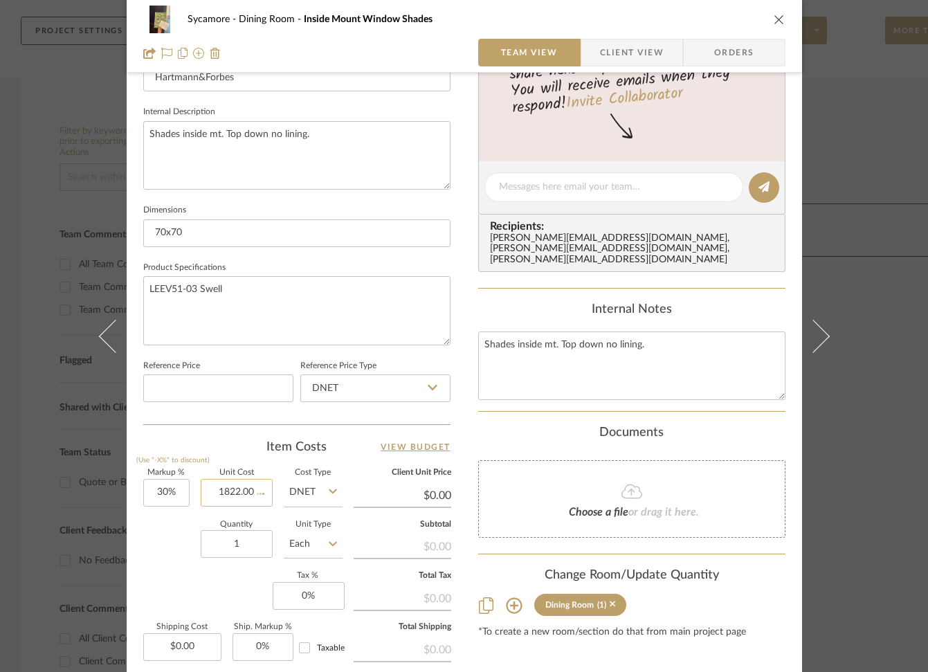
click at [240, 481] on input "1822.00" at bounding box center [237, 493] width 72 height 28
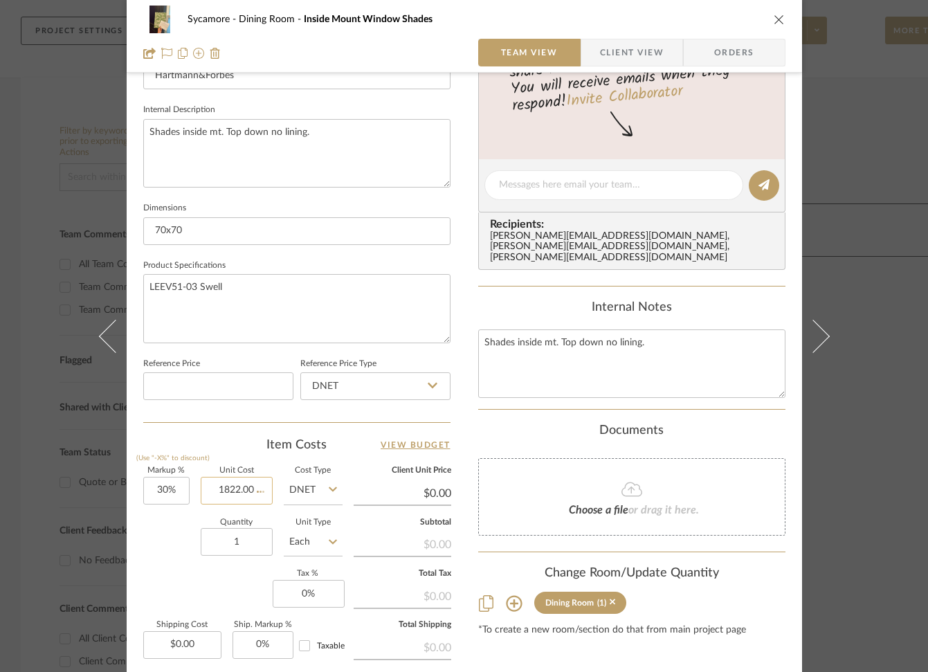
scroll to position [471, 0]
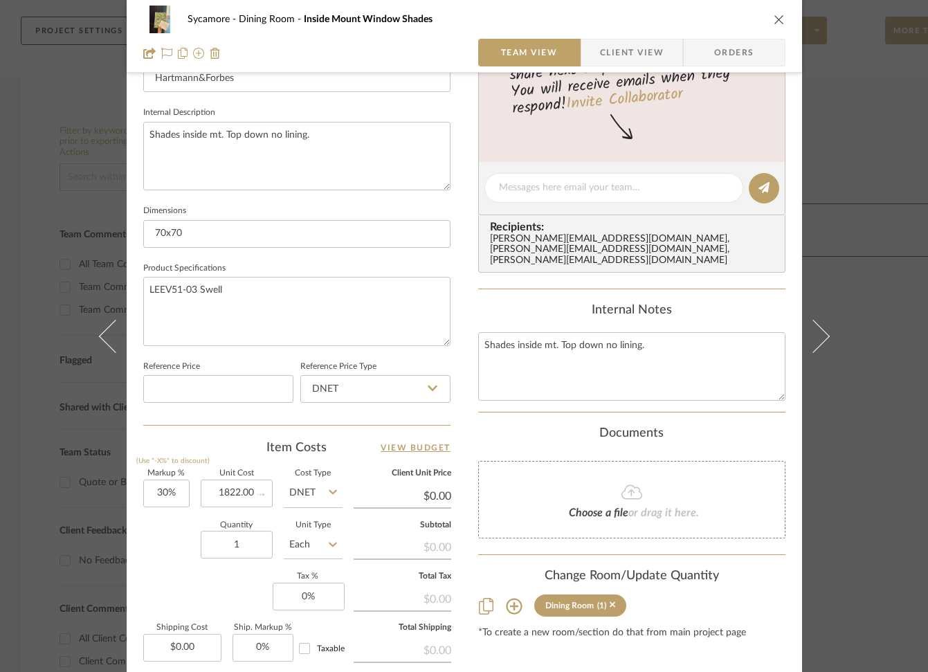
type input "$1,822.00"
type input "$0.00"
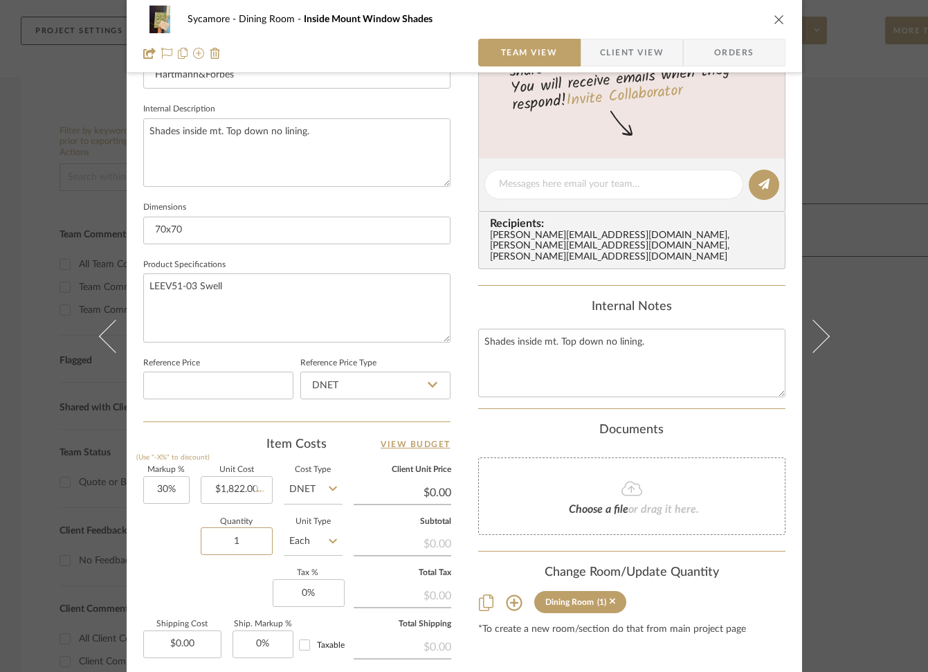
drag, startPoint x: 262, startPoint y: 548, endPoint x: 288, endPoint y: 522, distance: 36.7
click at [266, 544] on input "1" at bounding box center [237, 541] width 72 height 28
click at [321, 484] on input "DNET" at bounding box center [313, 490] width 59 height 28
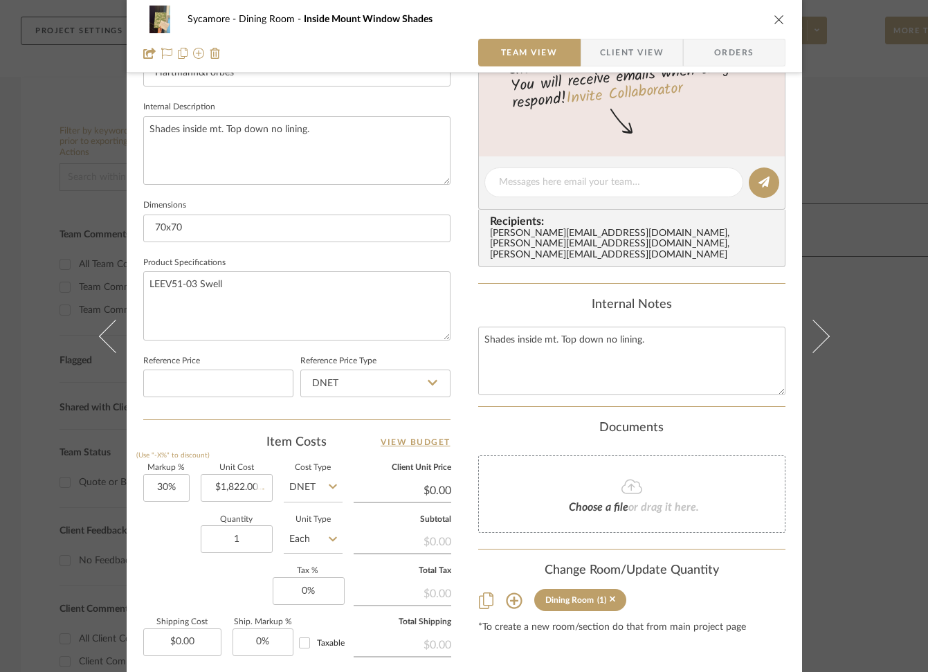
click at [315, 540] on input "Each" at bounding box center [313, 539] width 59 height 28
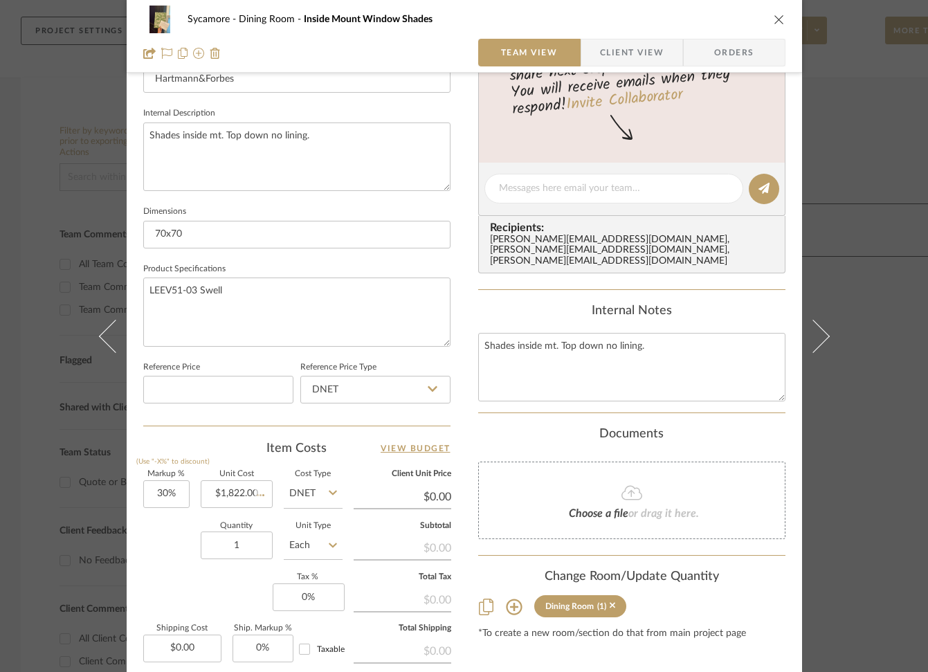
scroll to position [468, 0]
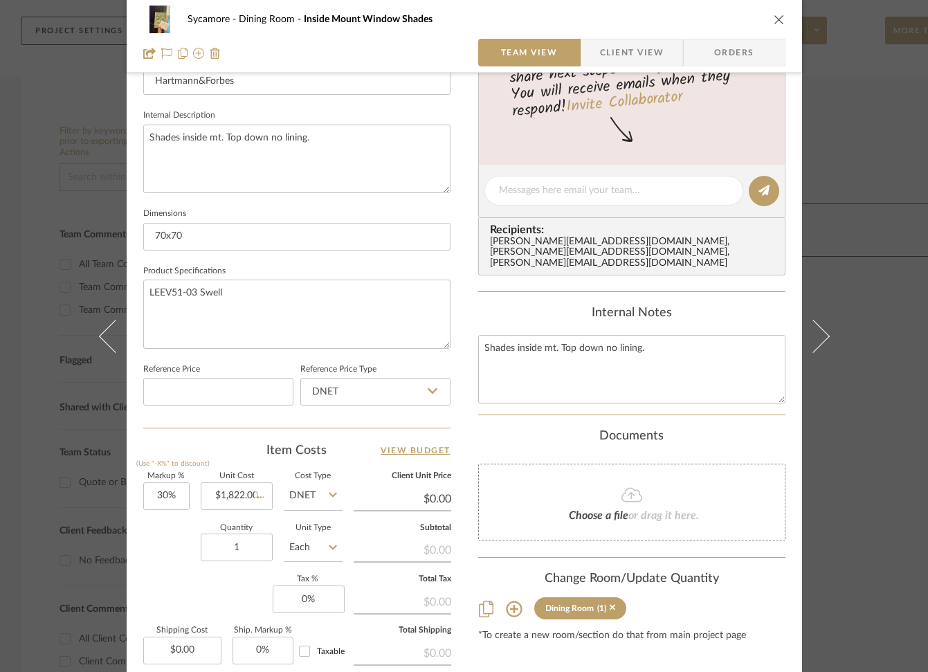
click at [302, 543] on input "Each" at bounding box center [313, 547] width 59 height 28
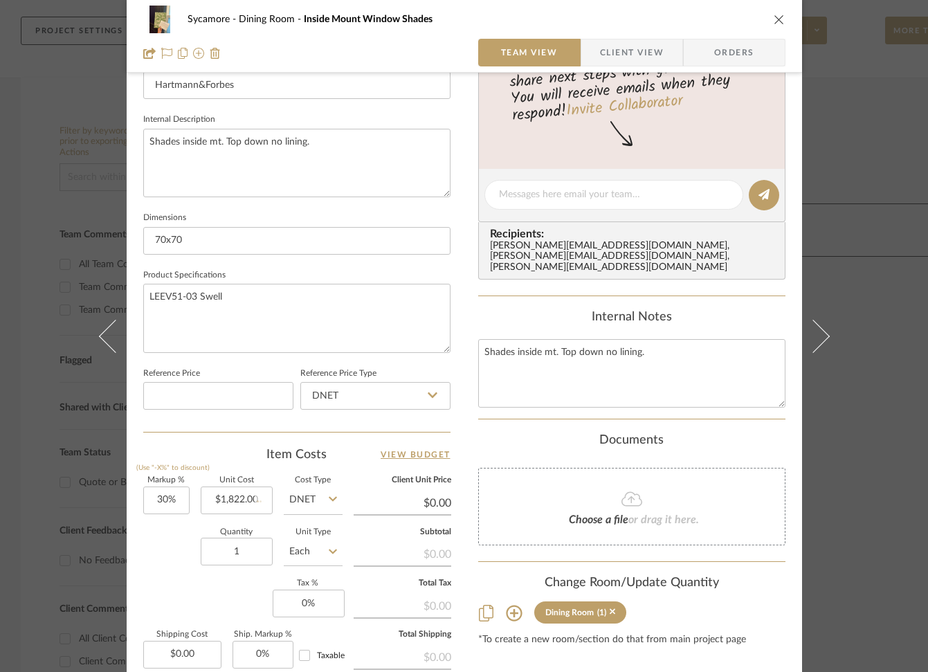
click at [302, 543] on input "Each" at bounding box center [313, 551] width 59 height 28
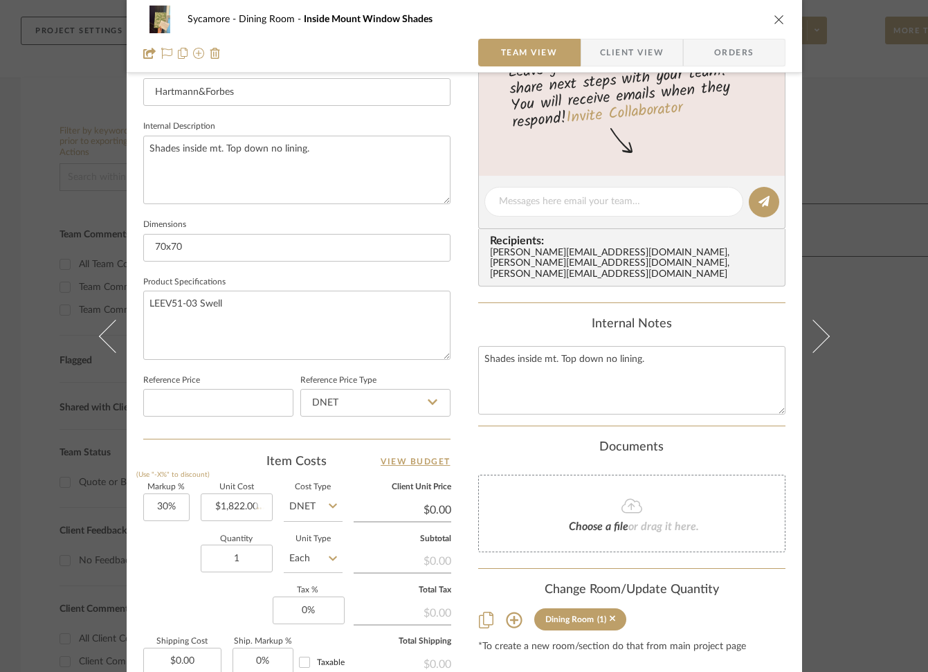
click at [512, 489] on div "Choose a file or drag it here." at bounding box center [631, 512] width 307 height 77
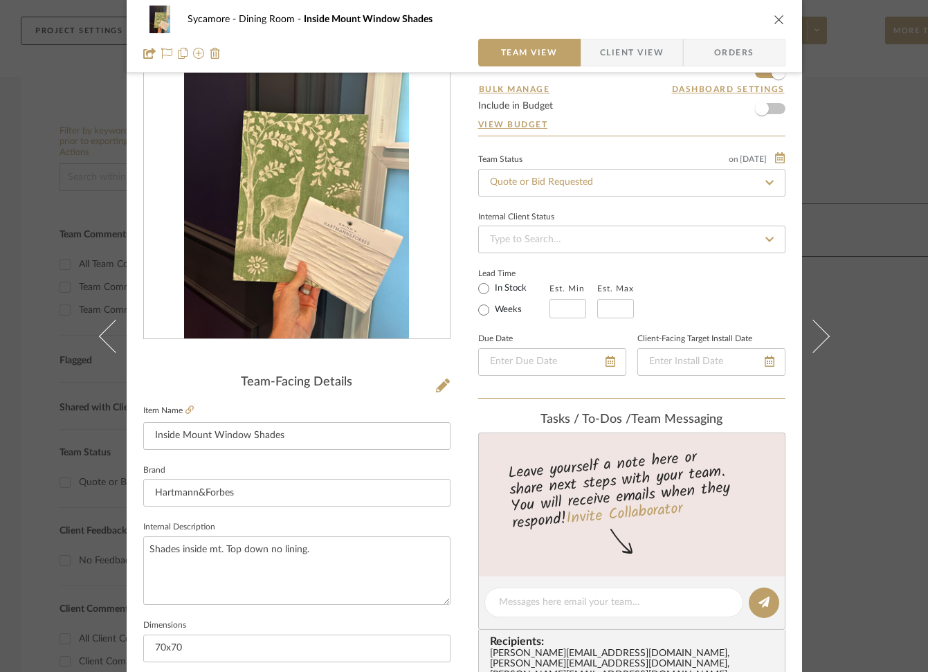
scroll to position [5, 0]
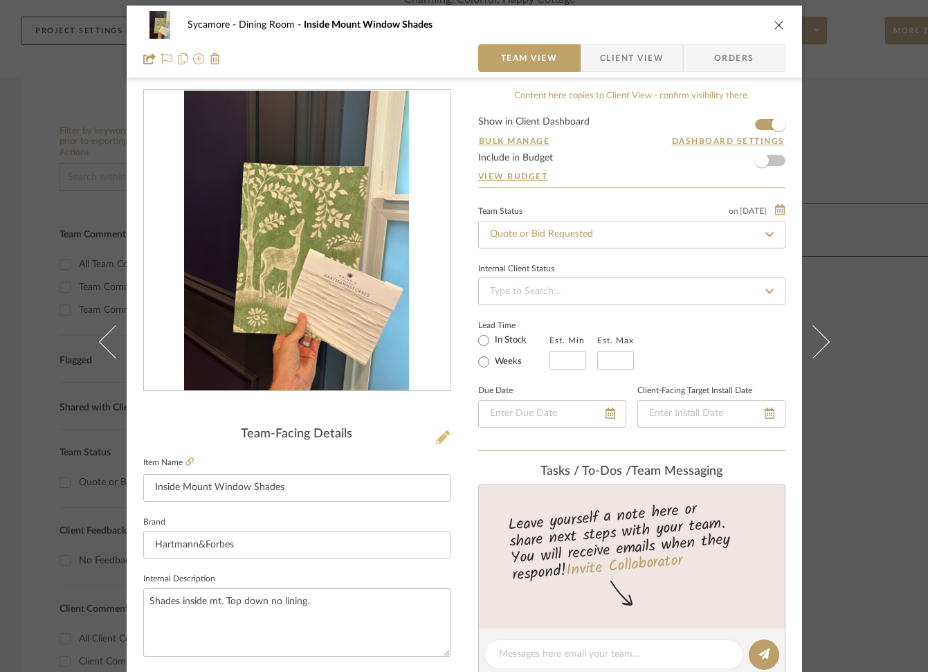
click at [436, 432] on icon at bounding box center [443, 437] width 14 height 14
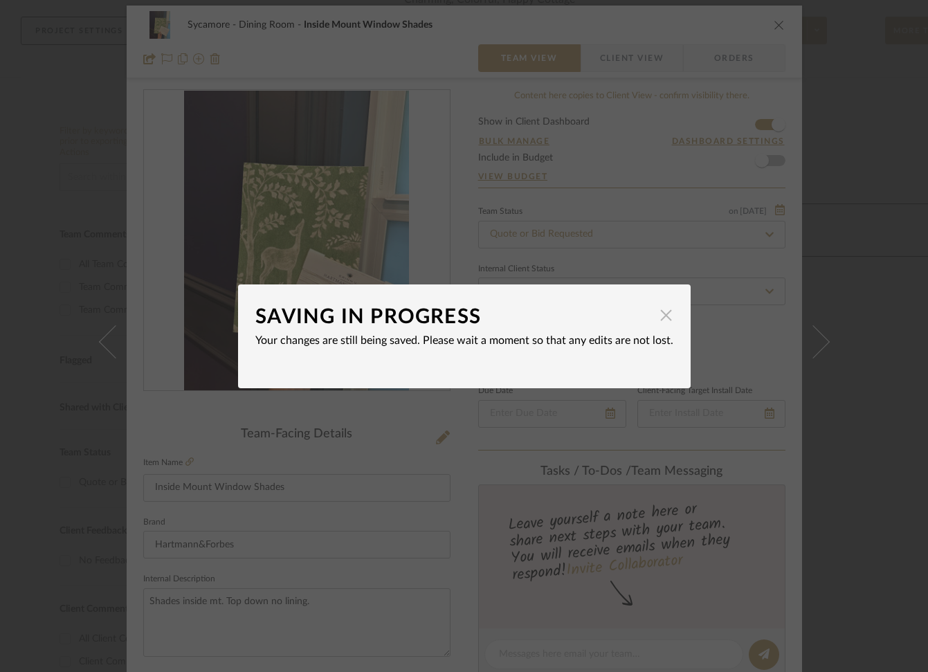
click at [654, 315] on span "button" at bounding box center [666, 316] width 28 height 28
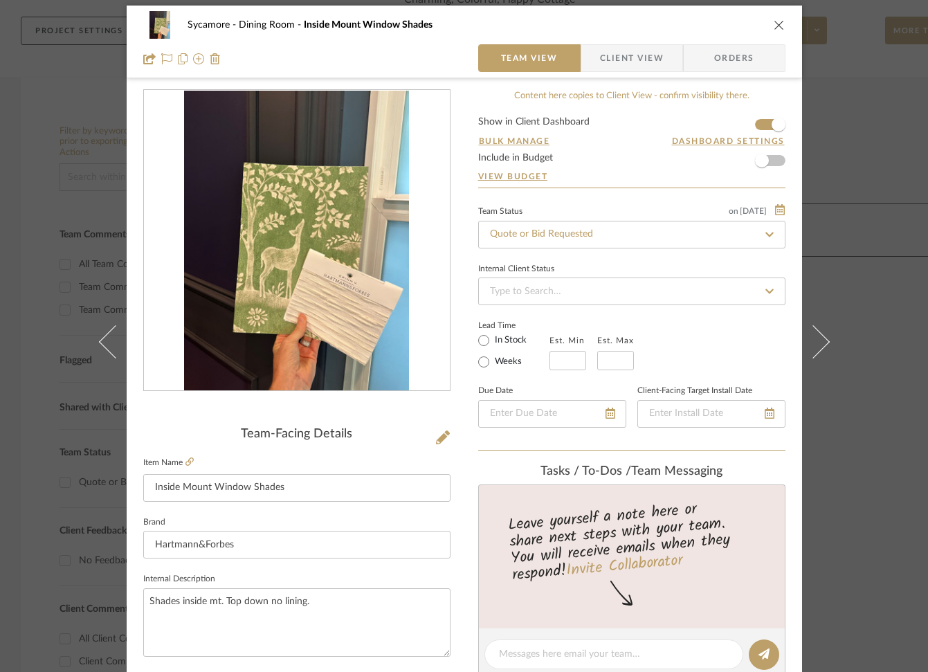
click at [762, 24] on div "Sycamore Dining Room Inside Mount Window Shades" at bounding box center [464, 25] width 642 height 28
click at [773, 22] on icon "close" at bounding box center [778, 24] width 11 height 11
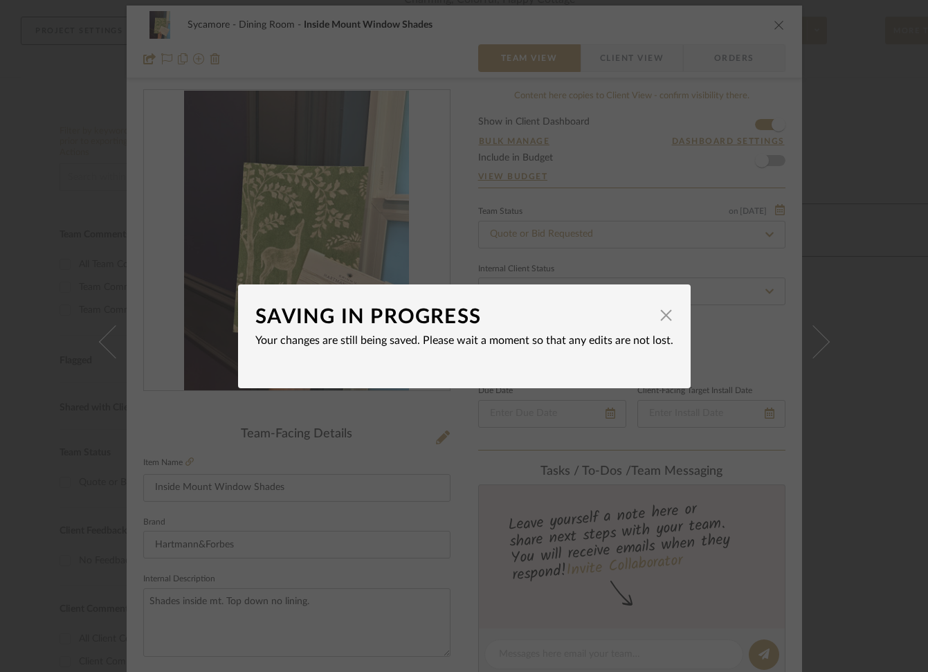
drag, startPoint x: 664, startPoint y: 315, endPoint x: 623, endPoint y: 303, distance: 43.1
click at [663, 314] on span "button" at bounding box center [666, 316] width 28 height 28
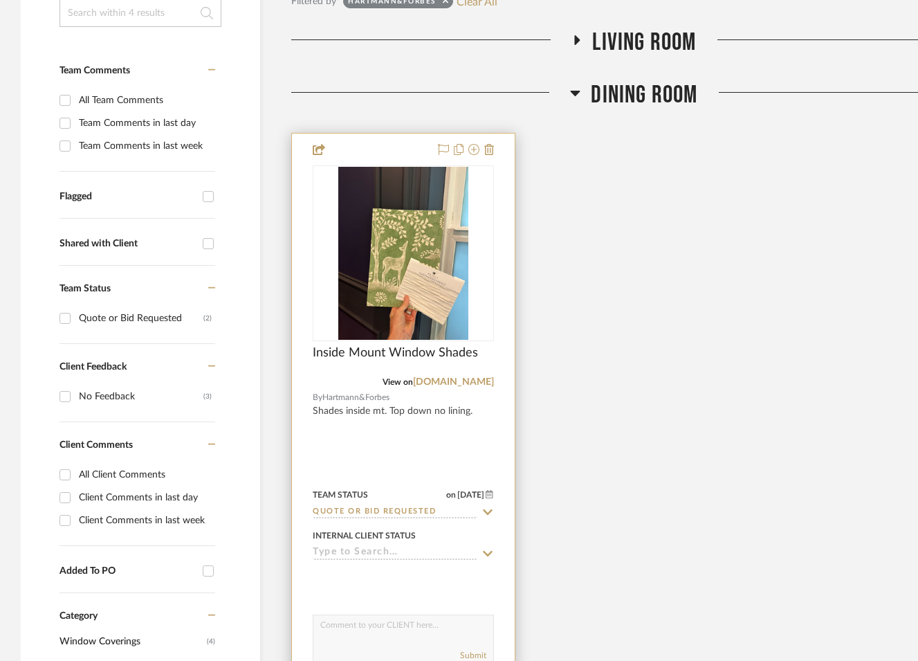
scroll to position [356, 0]
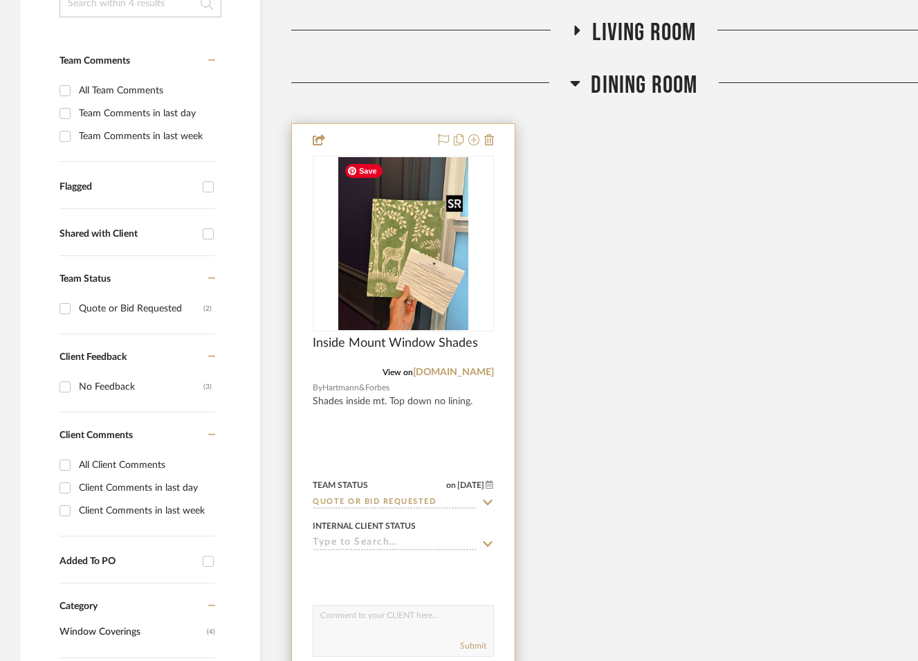
click at [410, 268] on img "0" at bounding box center [403, 243] width 130 height 173
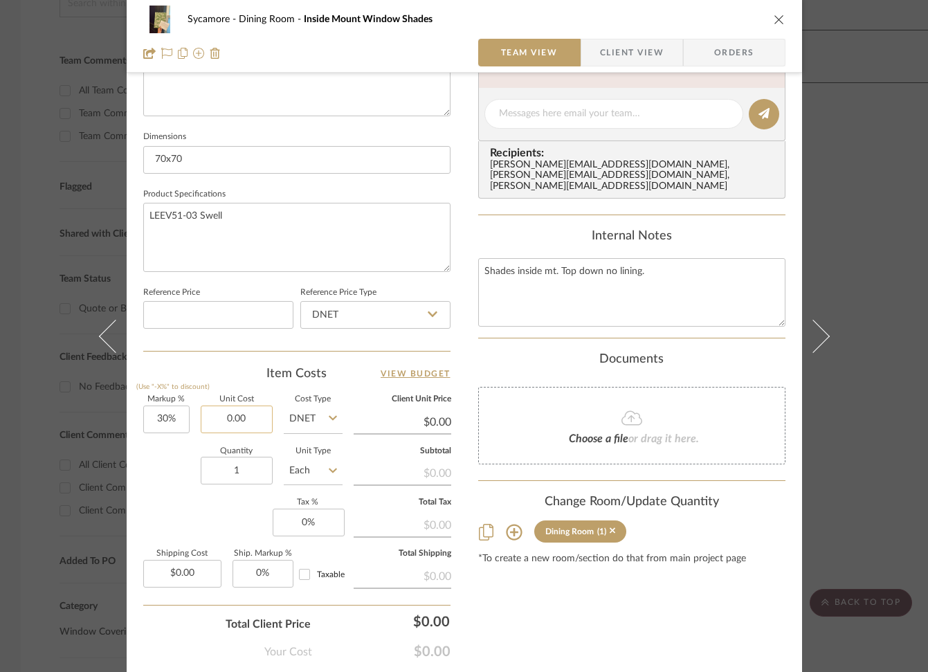
scroll to position [546, 0]
click at [231, 414] on input "0.00" at bounding box center [237, 419] width 72 height 28
type input "$1,822.00"
type input "$2,368.60"
drag, startPoint x: 771, startPoint y: 17, endPoint x: 807, endPoint y: 58, distance: 54.4
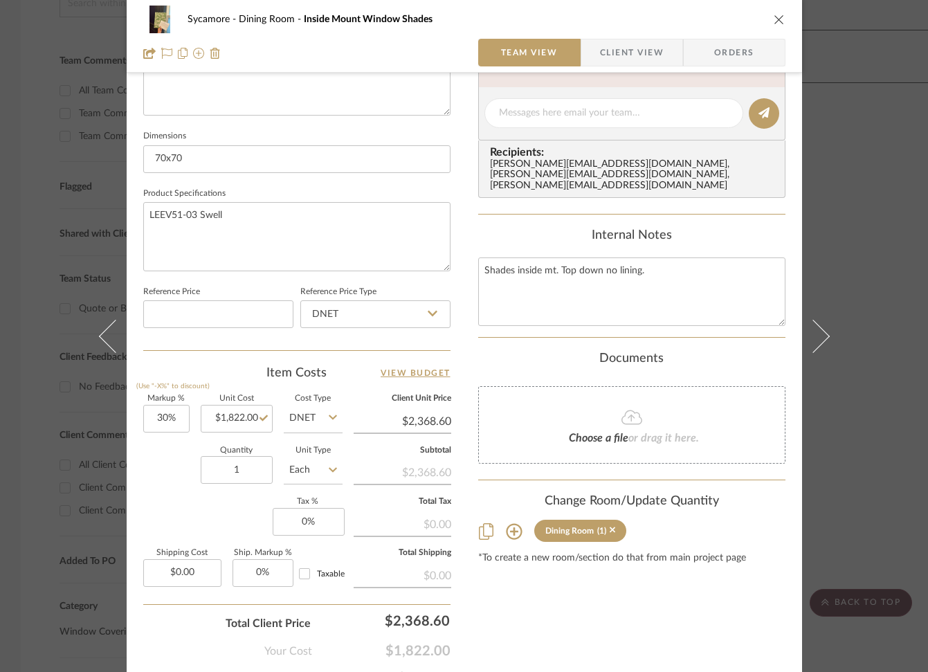
click at [773, 17] on icon "close" at bounding box center [778, 19] width 11 height 11
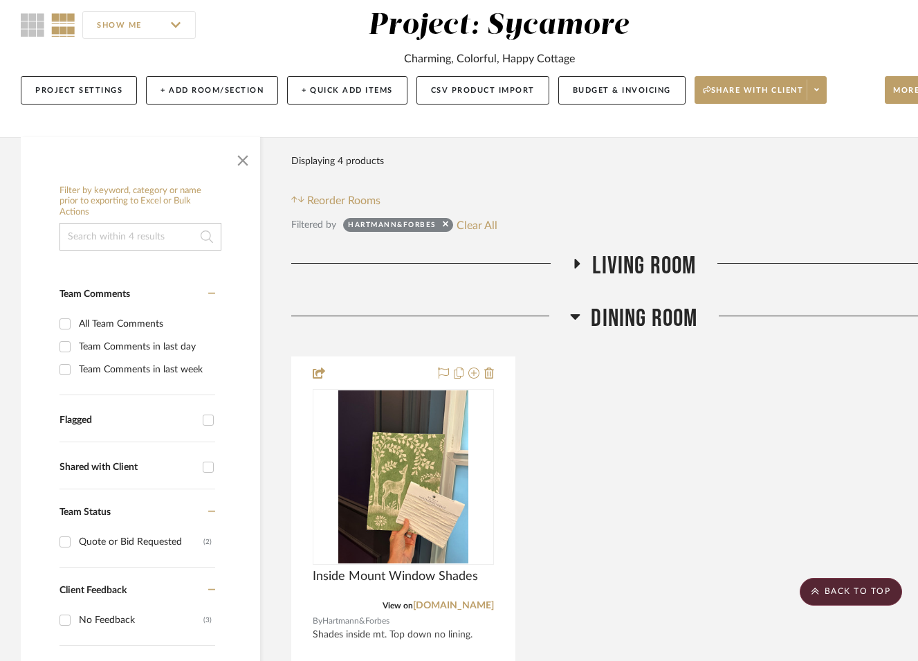
scroll to position [0, 0]
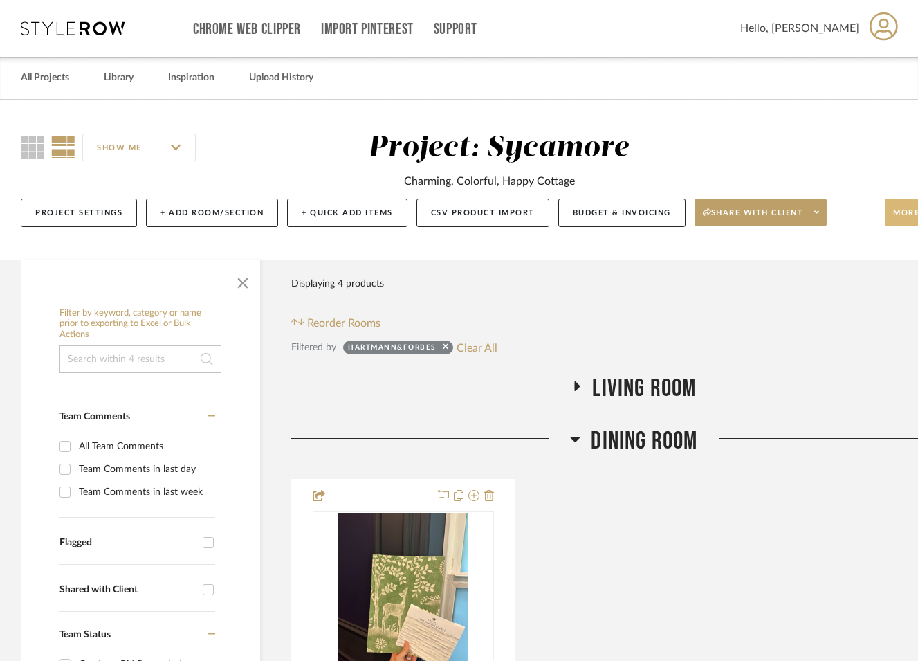
click at [904, 219] on span "More tools" at bounding box center [923, 218] width 60 height 21
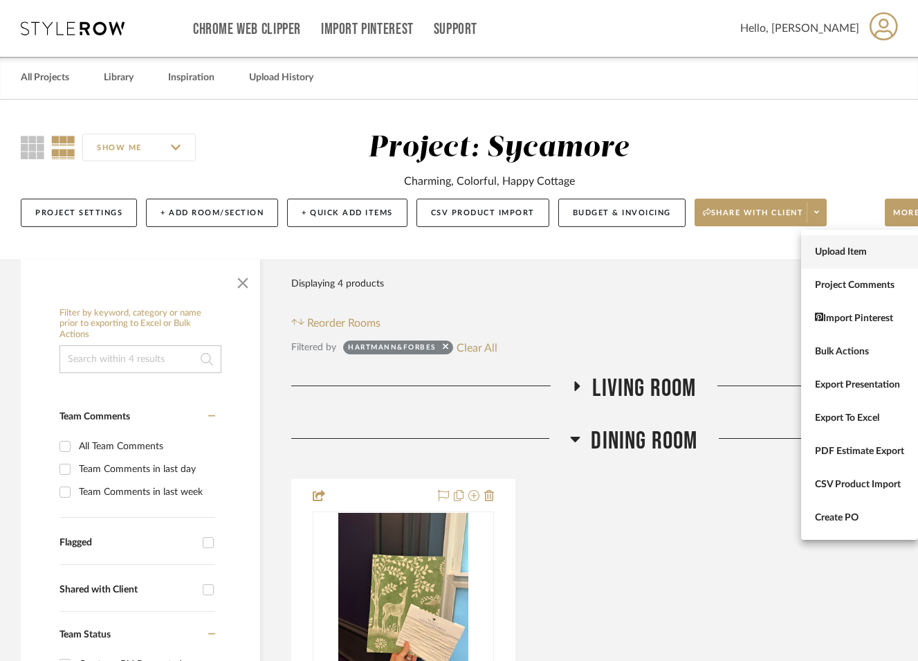
click at [876, 248] on span "Upload Item" at bounding box center [859, 252] width 89 height 12
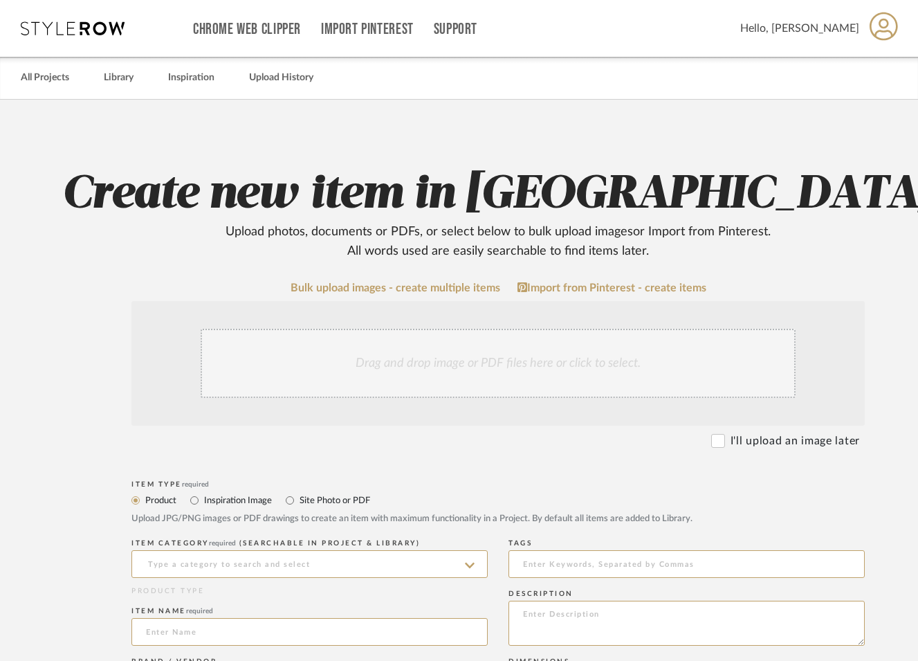
drag, startPoint x: 717, startPoint y: 438, endPoint x: 417, endPoint y: 589, distance: 335.9
click at [715, 438] on input "I'll upload an image later" at bounding box center [718, 441] width 14 height 14
checkbox input "true"
click at [259, 555] on input at bounding box center [309, 564] width 356 height 28
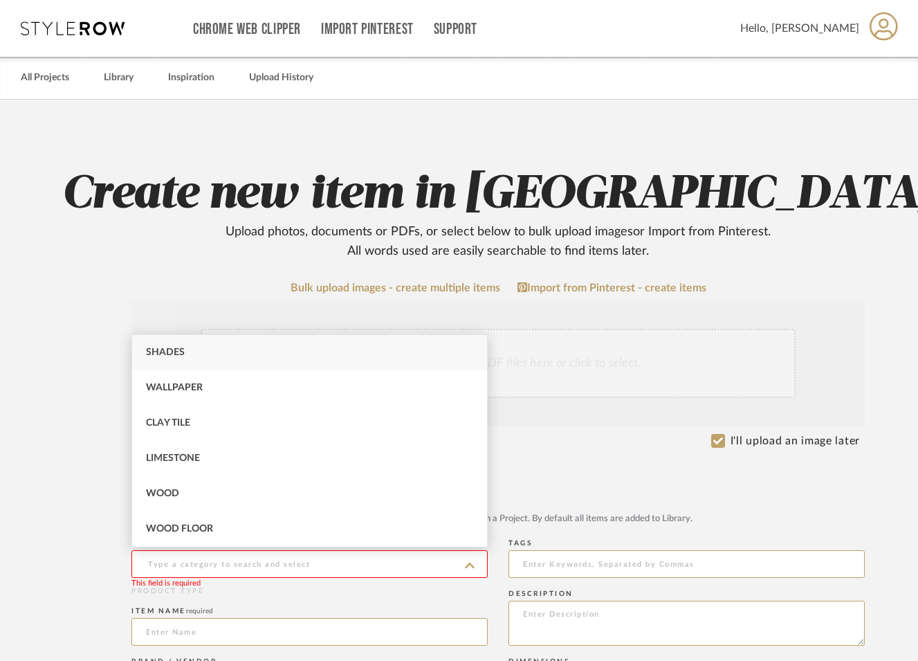
drag, startPoint x: 170, startPoint y: 358, endPoint x: 174, endPoint y: 369, distance: 12.3
click at [170, 359] on div "Shades" at bounding box center [309, 352] width 355 height 35
type input "Shades"
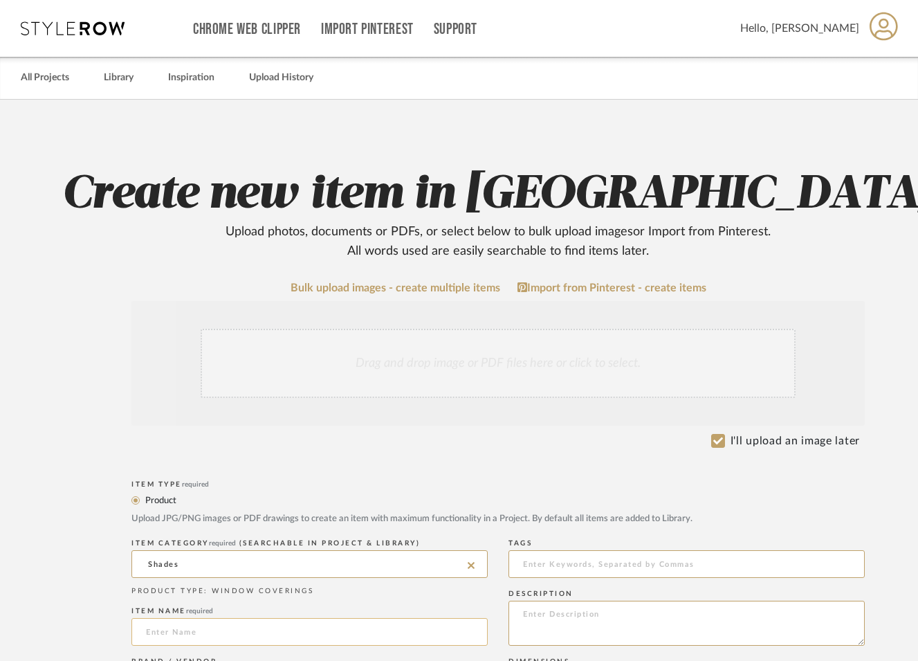
click at [196, 638] on input at bounding box center [309, 632] width 356 height 28
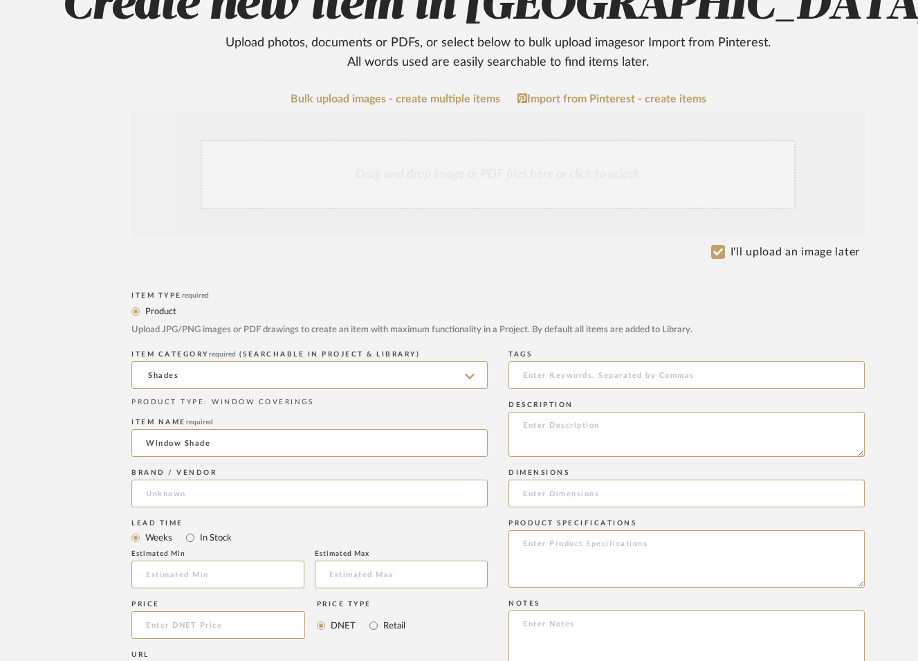
scroll to position [187, 0]
type input "Window Shade"
click at [176, 493] on input at bounding box center [309, 495] width 356 height 28
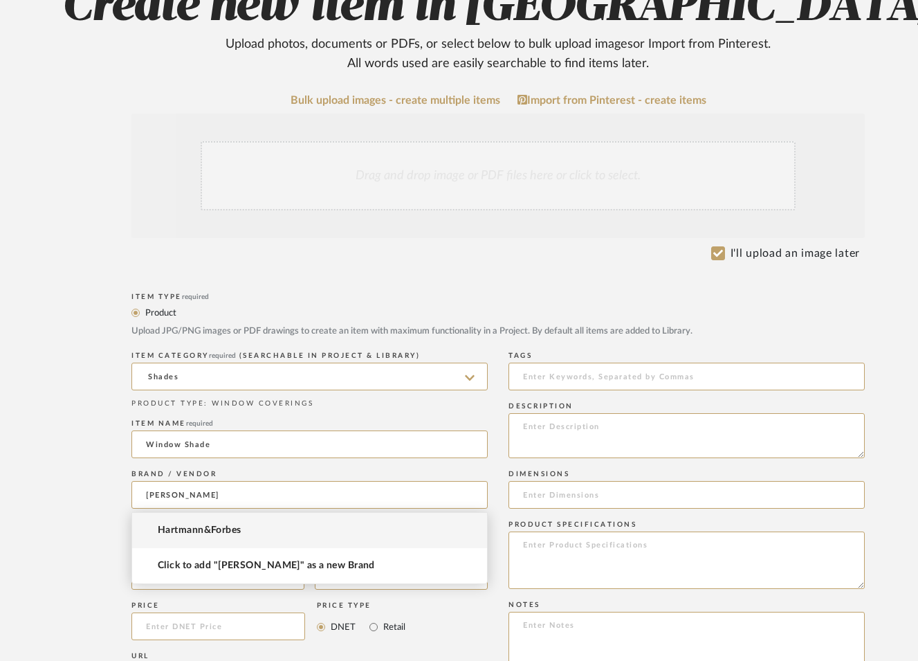
drag, startPoint x: 208, startPoint y: 528, endPoint x: 218, endPoint y: 524, distance: 10.3
click at [209, 528] on span "Hartmann&Forbes" at bounding box center [200, 530] width 84 height 12
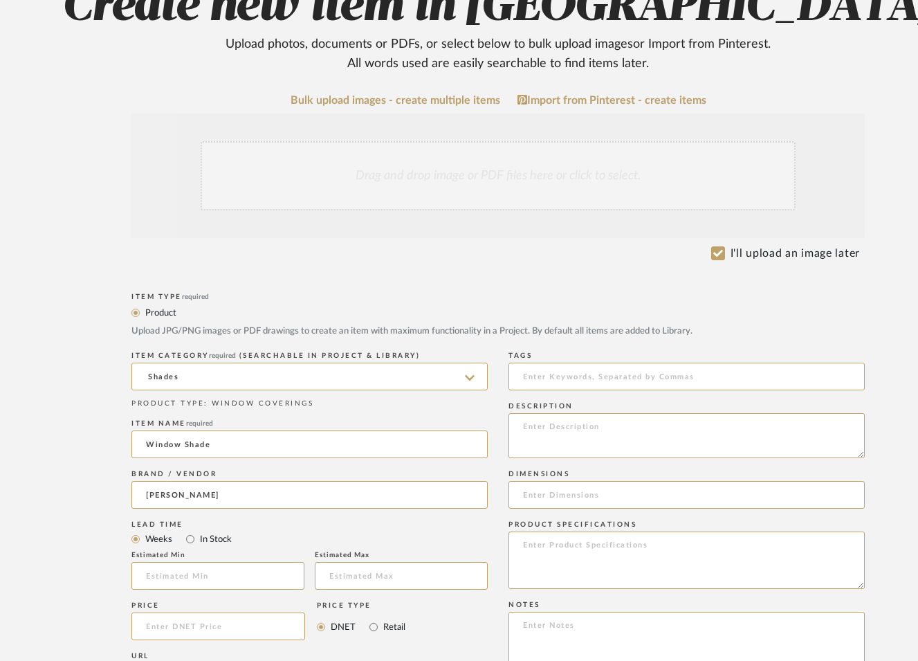
type input "Hartmann&Forbes"
click at [560, 492] on input at bounding box center [686, 495] width 356 height 28
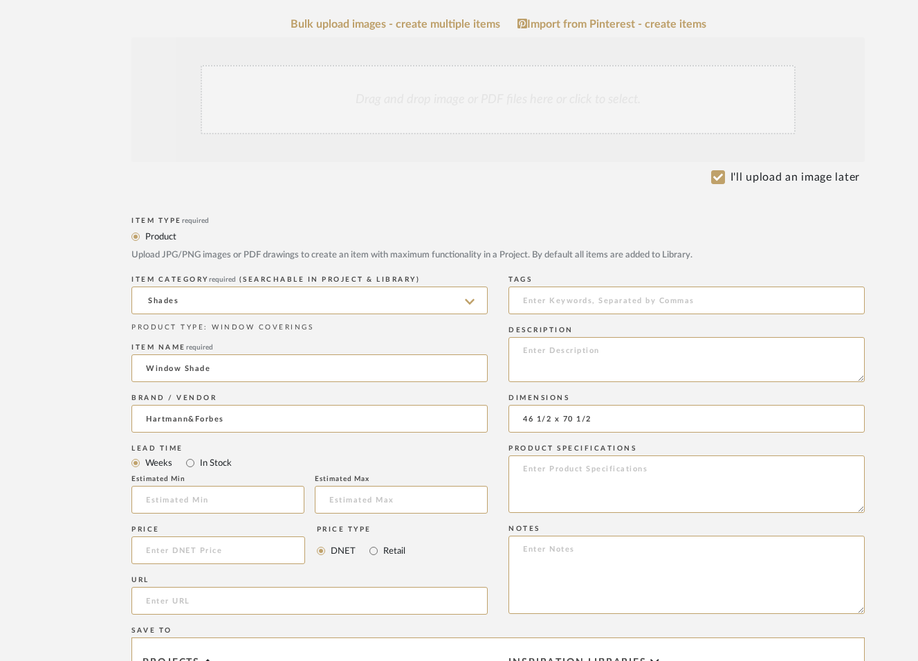
scroll to position [279, 0]
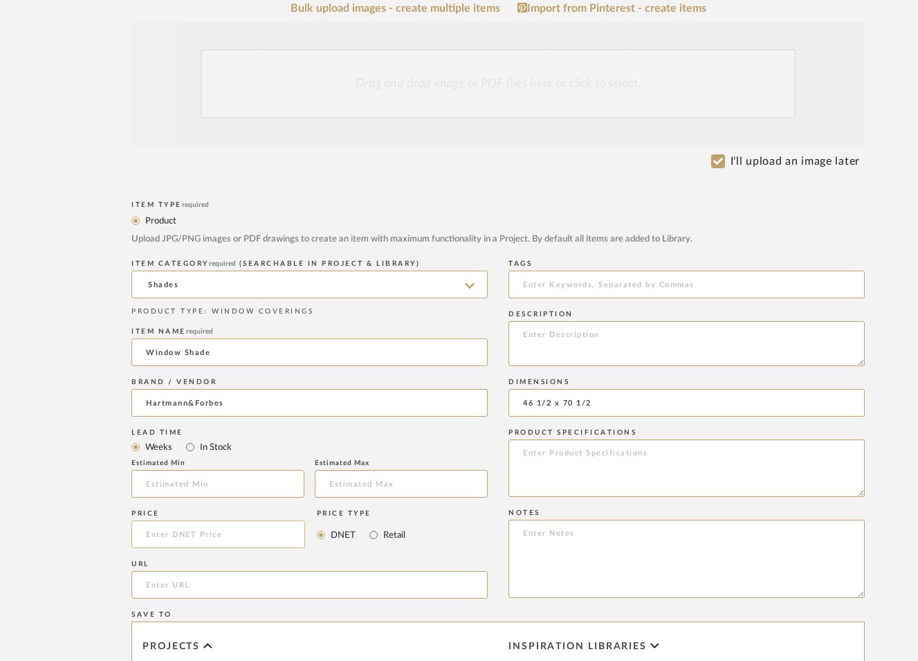
type input "46 1/2 x 70 1/2"
click at [186, 545] on input at bounding box center [218, 534] width 174 height 28
type input "$1,410.00"
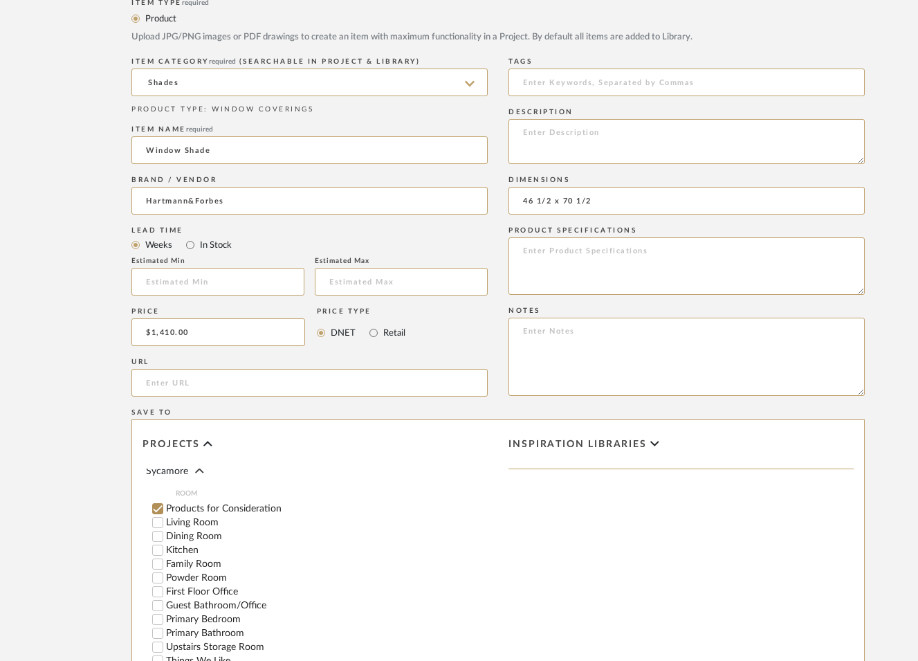
scroll to position [203, 0]
click at [200, 529] on label "Dining Room" at bounding box center [327, 534] width 322 height 10
click at [165, 527] on input "Dining Room" at bounding box center [158, 534] width 14 height 14
checkbox input "false"
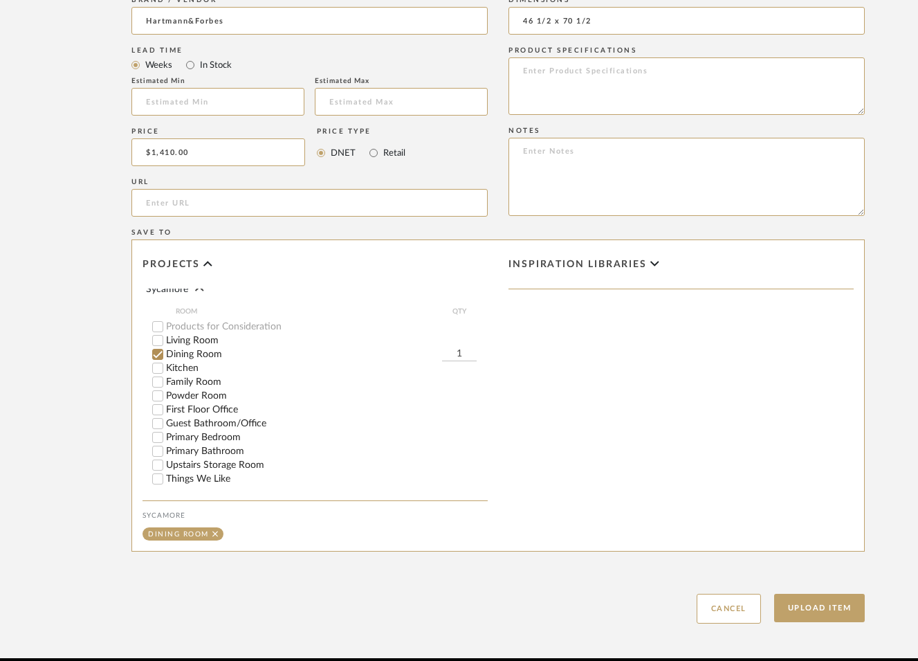
scroll to position [723, 0]
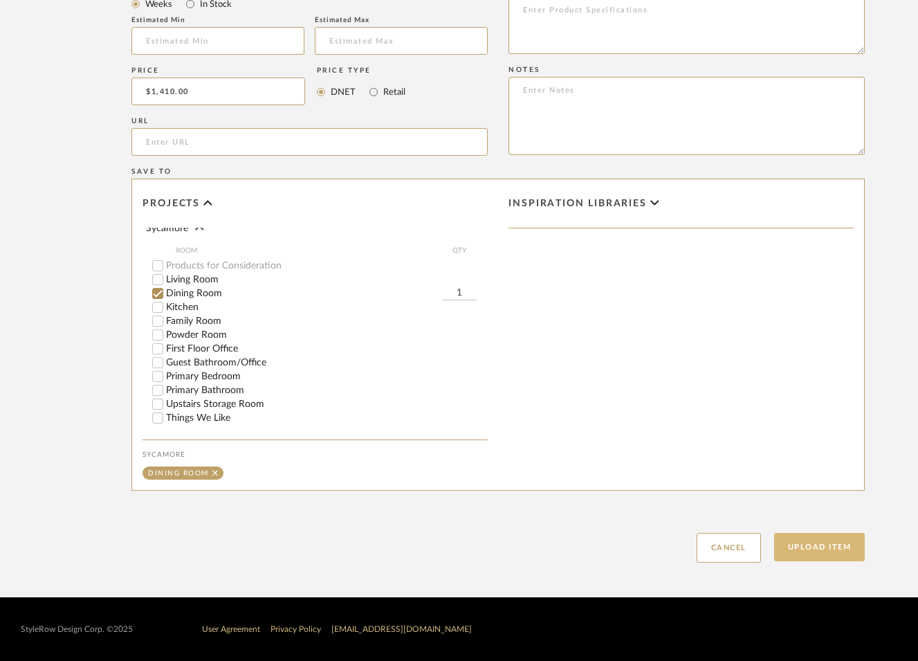
drag, startPoint x: 820, startPoint y: 547, endPoint x: 798, endPoint y: 546, distance: 22.1
click at [818, 547] on button "Upload Item" at bounding box center [819, 547] width 91 height 28
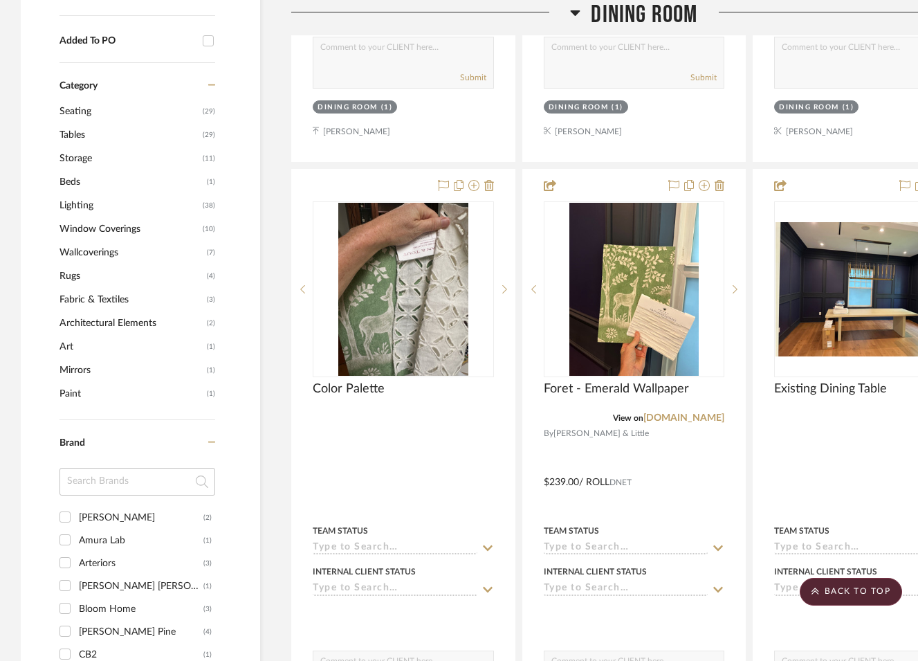
click at [116, 472] on input at bounding box center [137, 482] width 156 height 28
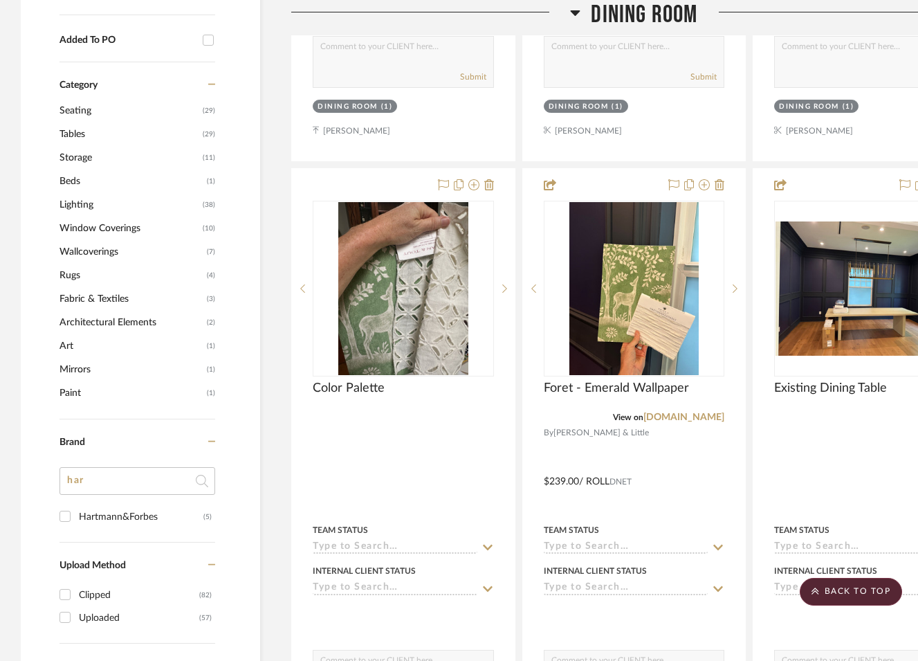
type input "har"
drag, startPoint x: 136, startPoint y: 518, endPoint x: 268, endPoint y: 472, distance: 140.4
click at [136, 518] on div "Hartmann&Forbes" at bounding box center [141, 517] width 125 height 22
click at [76, 518] on input "Hartmann&Forbes (5)" at bounding box center [65, 516] width 22 height 22
checkbox input "true"
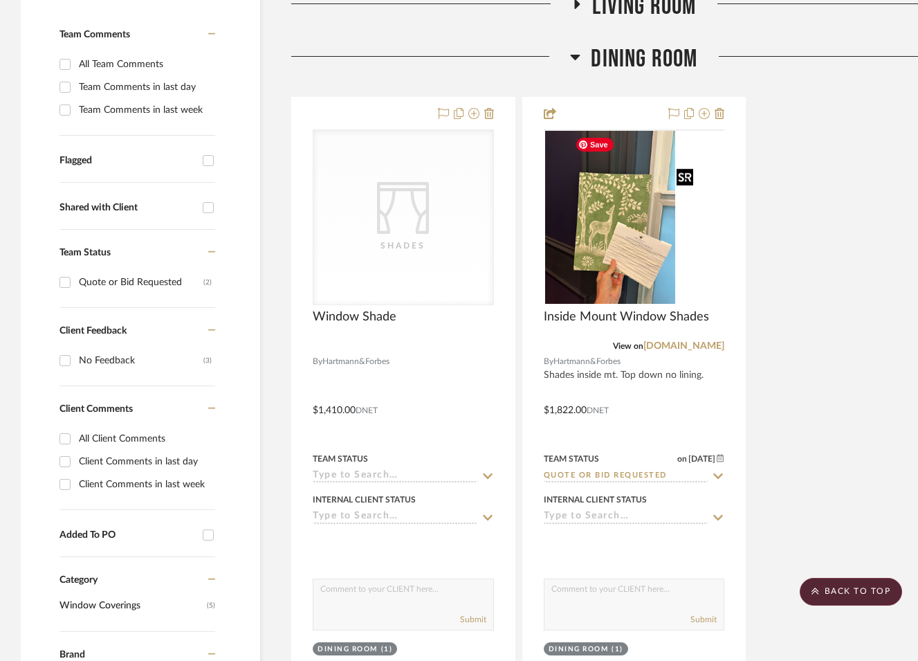
scroll to position [0, 0]
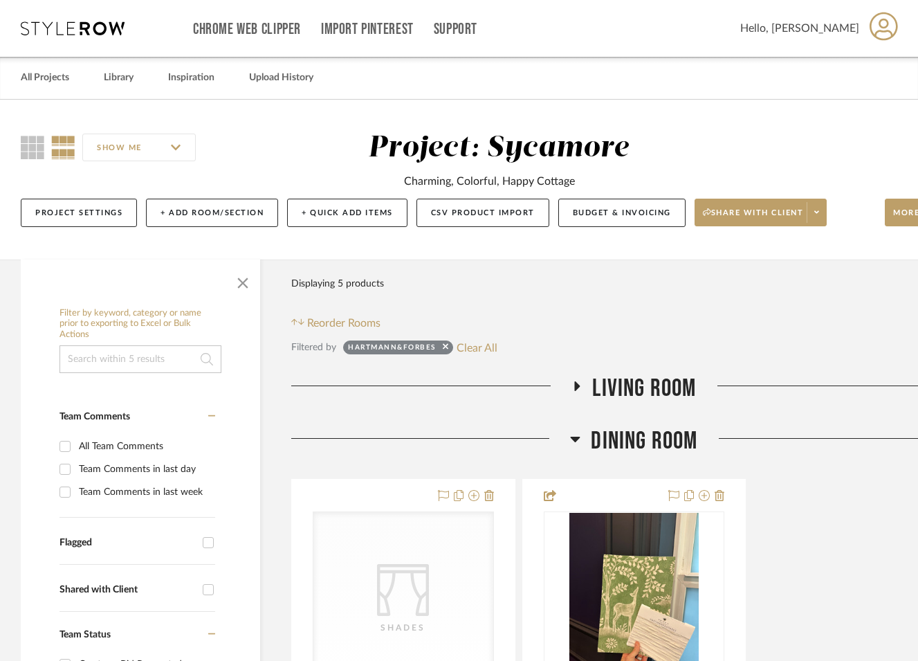
click at [636, 435] on span "Dining Room" at bounding box center [644, 441] width 107 height 30
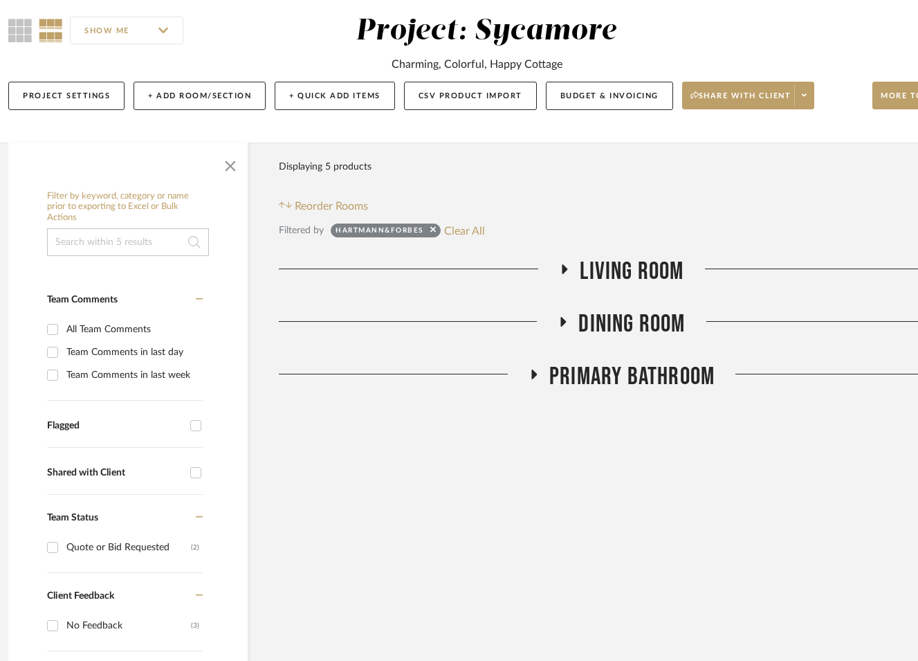
scroll to position [117, 78]
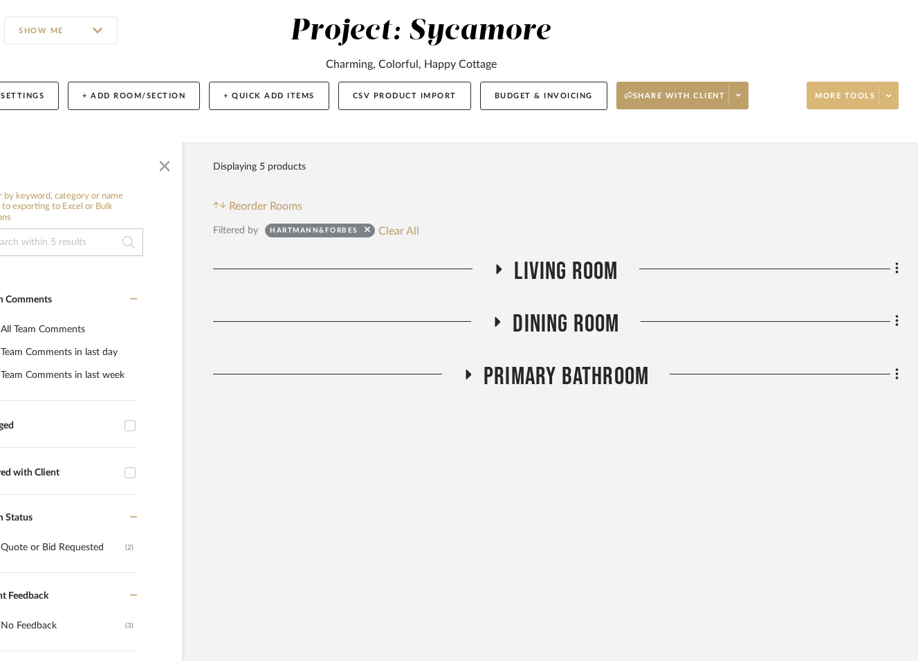
click at [815, 106] on span "More tools" at bounding box center [845, 101] width 60 height 21
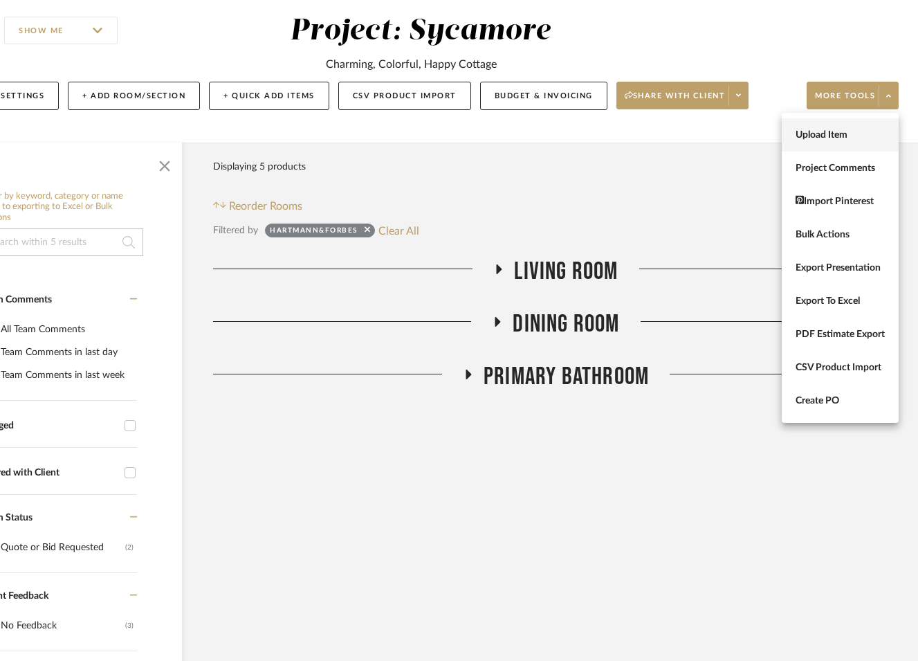
click at [813, 131] on span "Upload Item" at bounding box center [839, 135] width 89 height 12
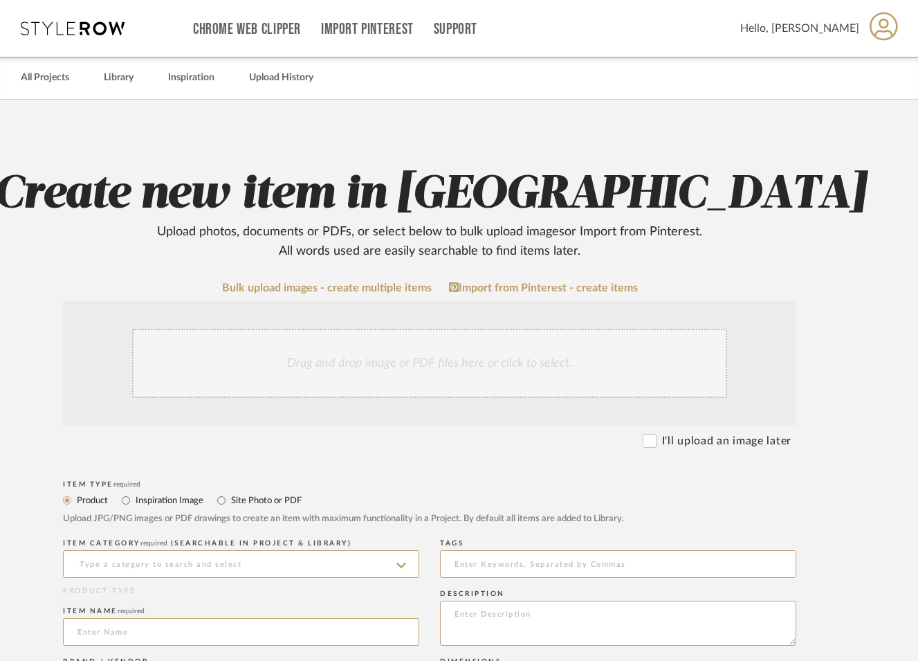
drag, startPoint x: 713, startPoint y: 434, endPoint x: 703, endPoint y: 439, distance: 10.8
click at [713, 434] on label "I'll upload an image later" at bounding box center [726, 440] width 129 height 17
click at [656, 434] on input "I'll upload an image later" at bounding box center [650, 441] width 14 height 14
checkbox input "true"
click at [190, 565] on input at bounding box center [241, 564] width 356 height 28
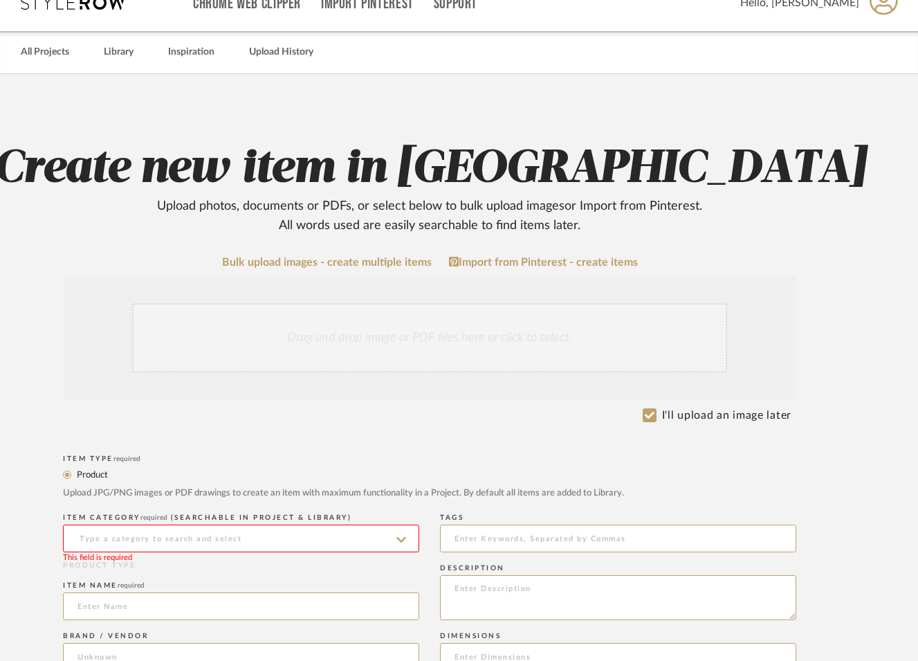
click at [114, 538] on input at bounding box center [241, 538] width 356 height 28
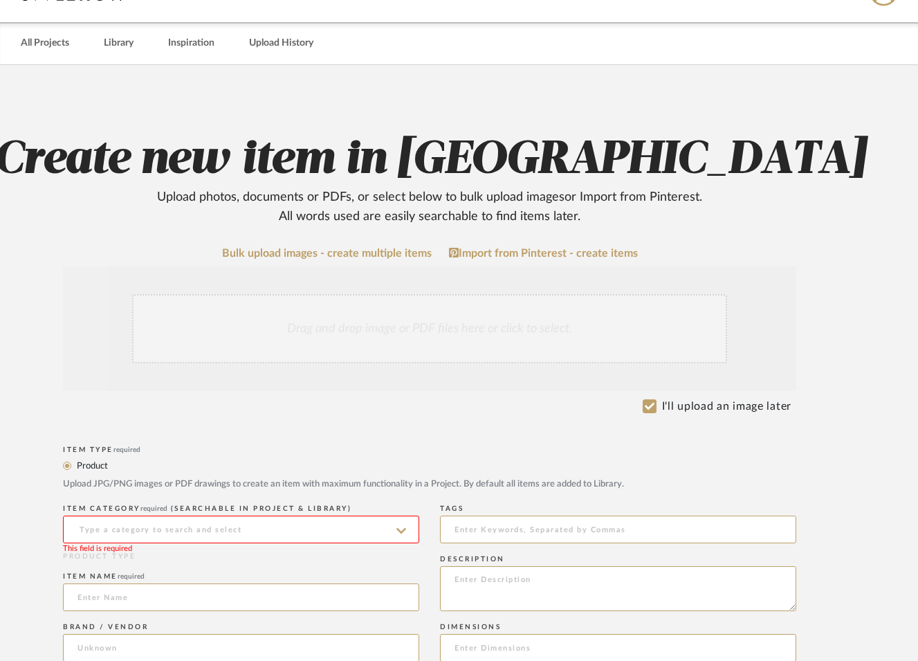
click at [94, 522] on input at bounding box center [241, 529] width 356 height 28
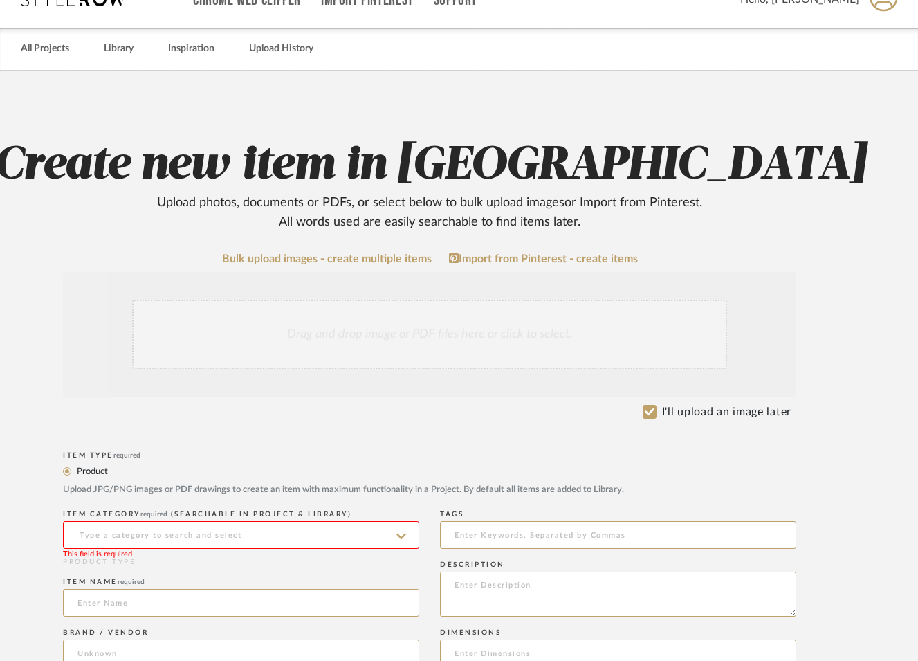
click at [95, 530] on input at bounding box center [241, 535] width 356 height 28
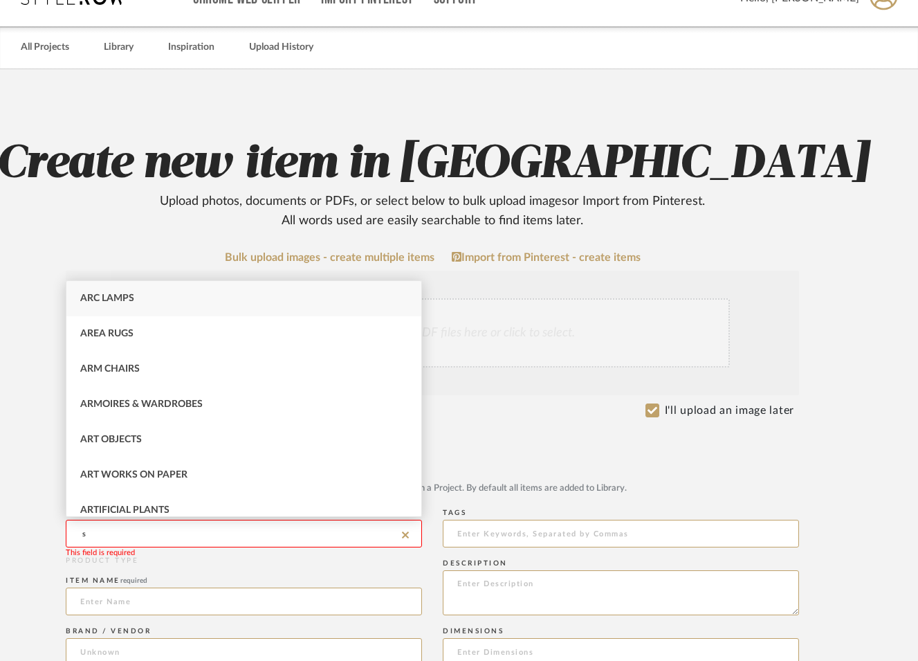
scroll to position [30, 64]
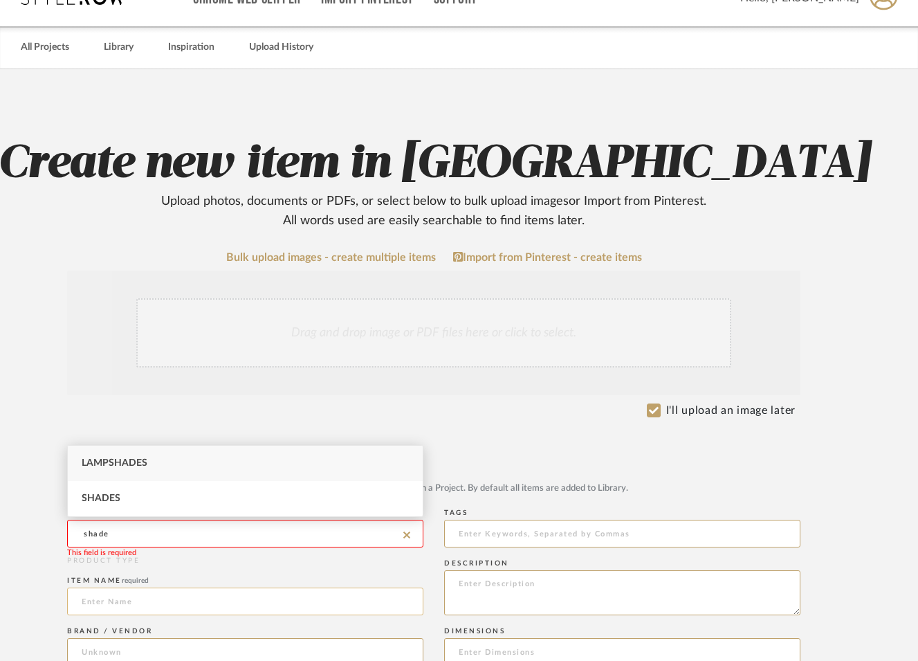
drag, startPoint x: 116, startPoint y: 495, endPoint x: 138, endPoint y: 587, distance: 94.8
click at [116, 495] on span "Shades" at bounding box center [101, 498] width 39 height 10
type input "Shades"
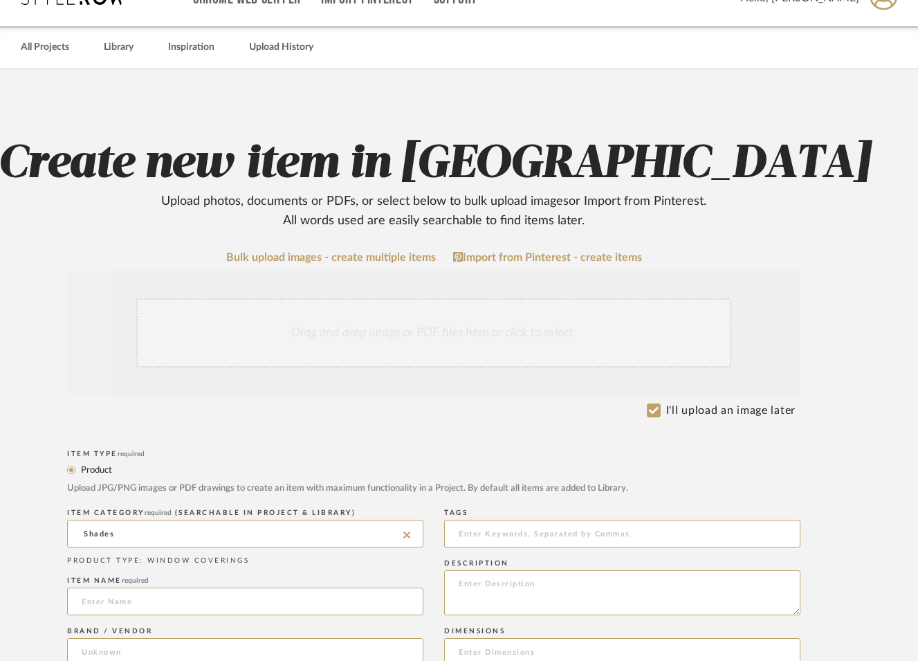
click at [136, 615] on div "Item name required" at bounding box center [245, 598] width 356 height 50
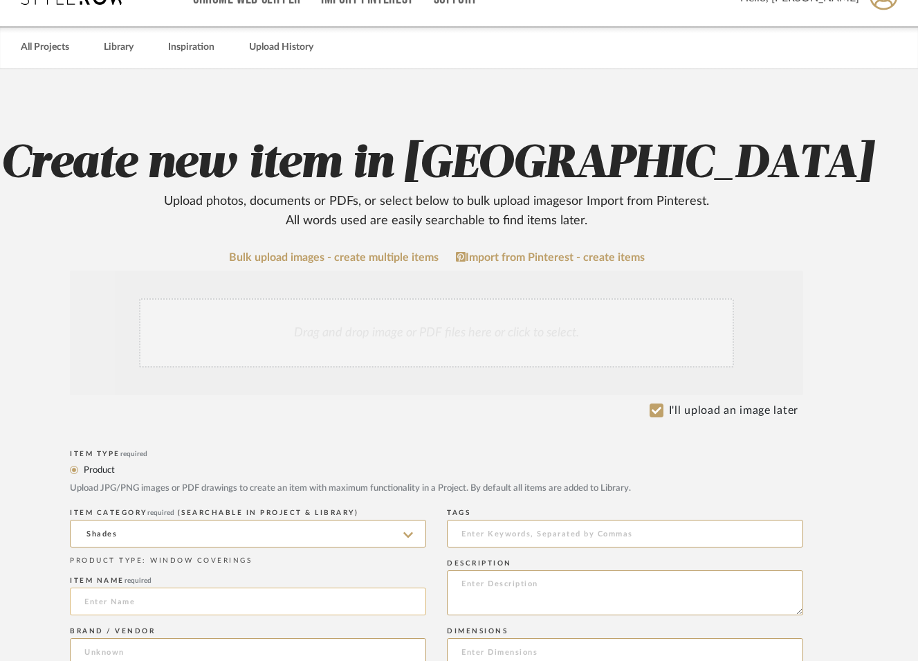
click at [185, 609] on input at bounding box center [248, 601] width 356 height 28
type input "Window Shade"
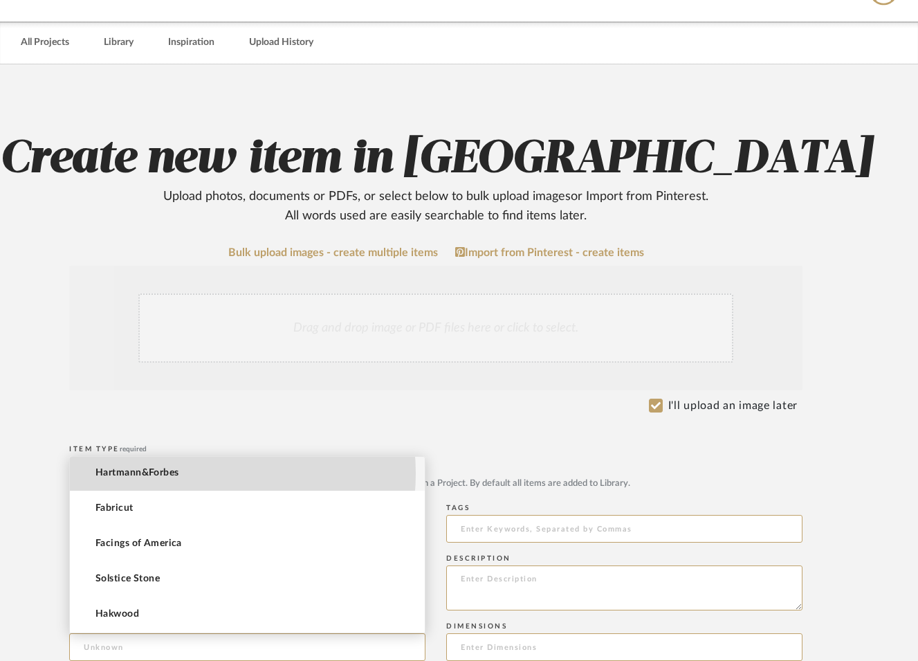
scroll to position [3, 0]
click at [183, 473] on mat-option "Hartmann&Forbes" at bounding box center [247, 471] width 355 height 35
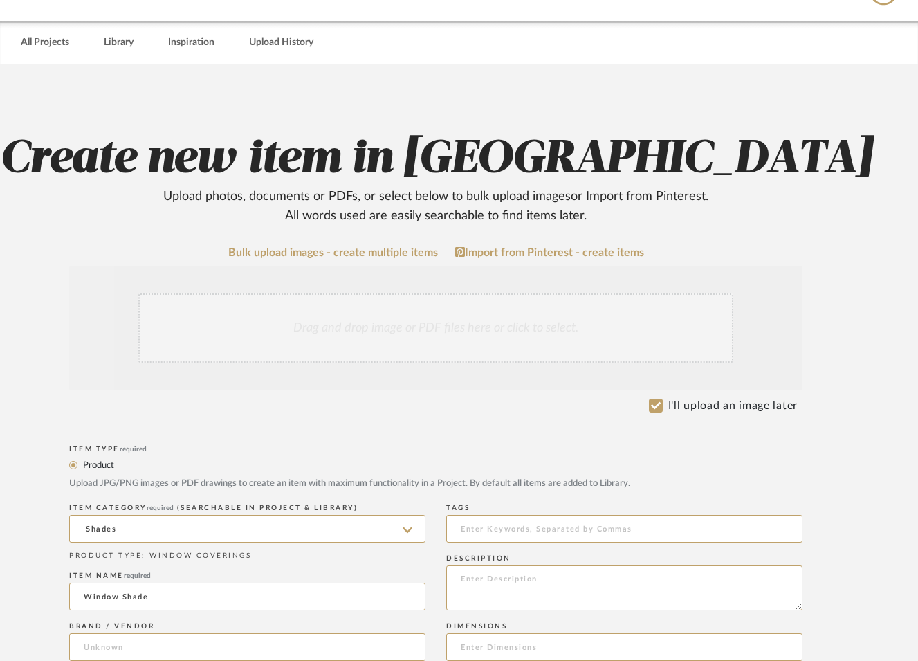
type input "Hartmann&Forbes"
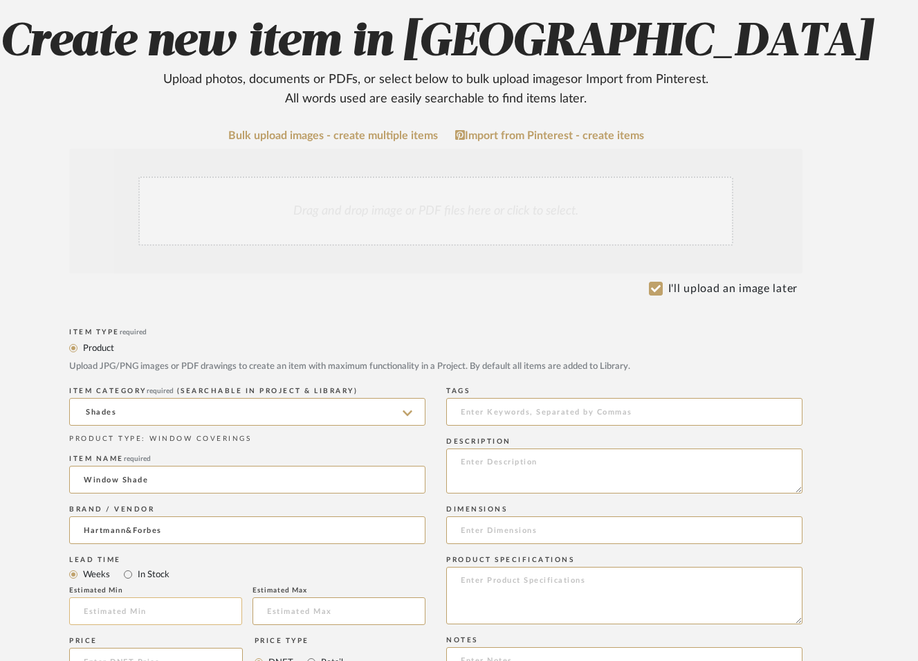
scroll to position [228, 62]
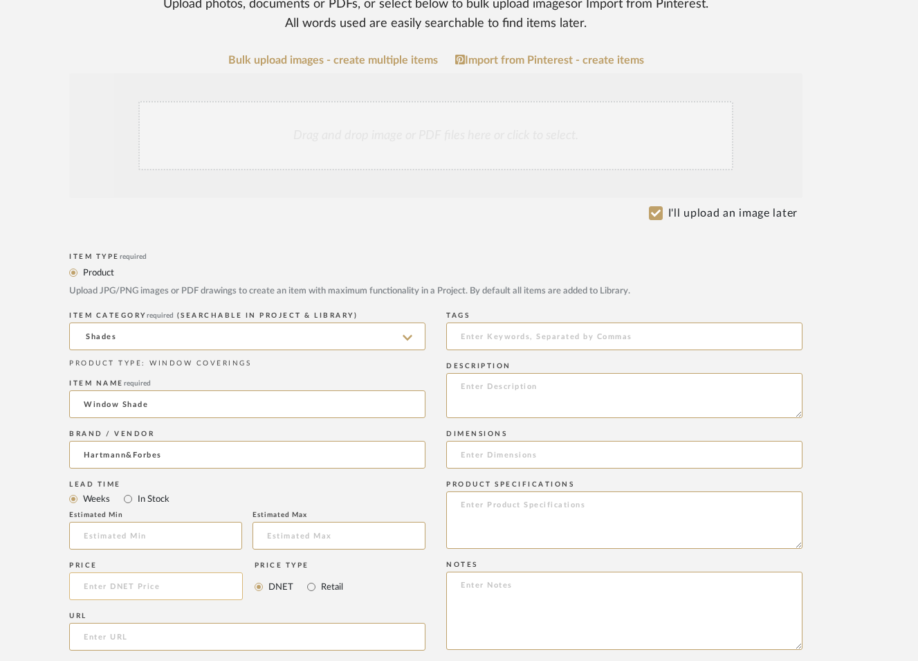
click at [127, 591] on input at bounding box center [156, 586] width 174 height 28
type input "$149.00"
click at [488, 519] on textarea at bounding box center [625, 519] width 356 height 57
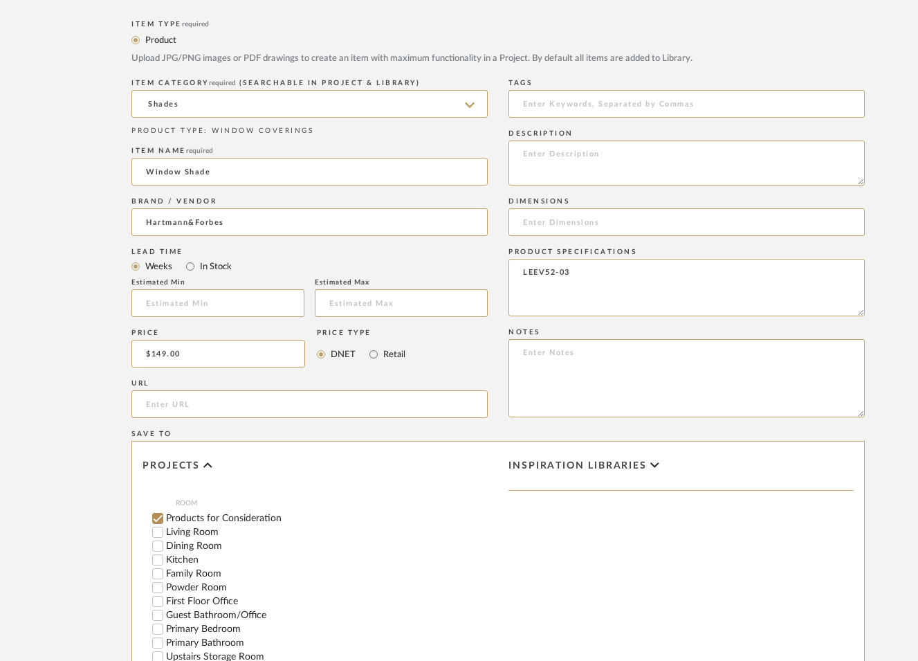
scroll to position [493, 0]
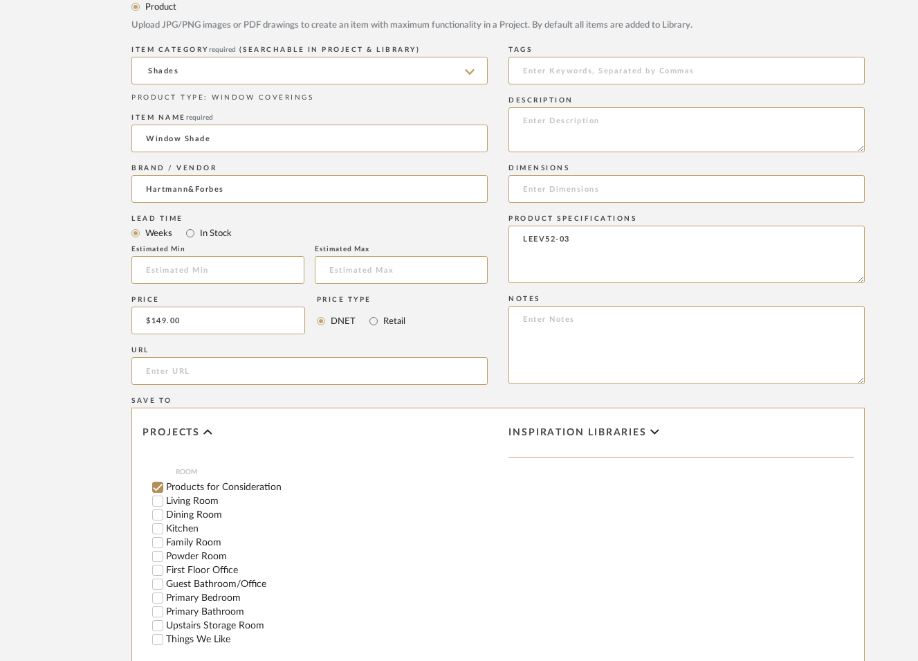
type textarea "LEEV52-03"
click at [159, 562] on input "First Floor Office" at bounding box center [158, 569] width 14 height 14
checkbox input "false"
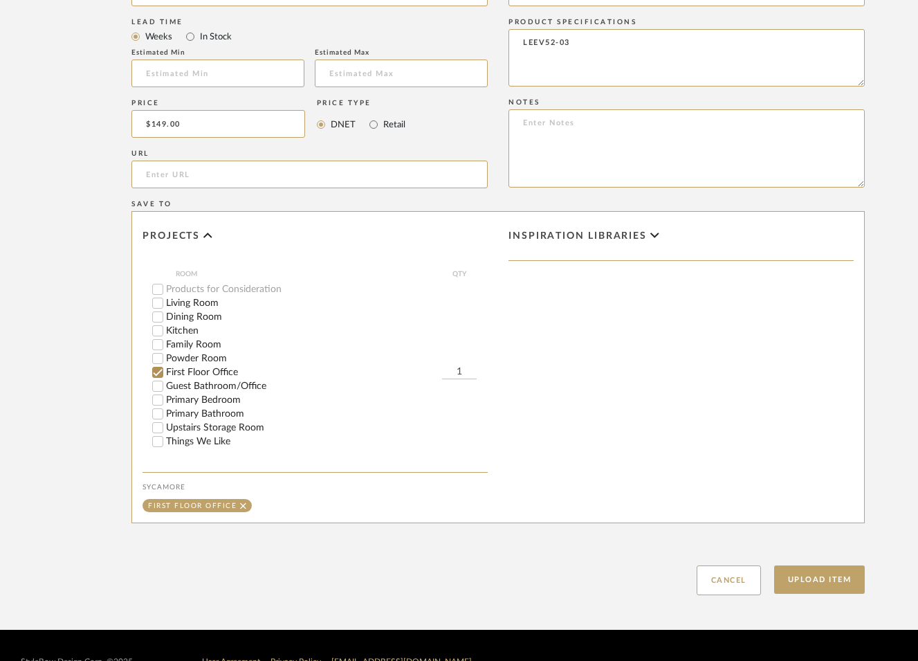
scroll to position [723, 0]
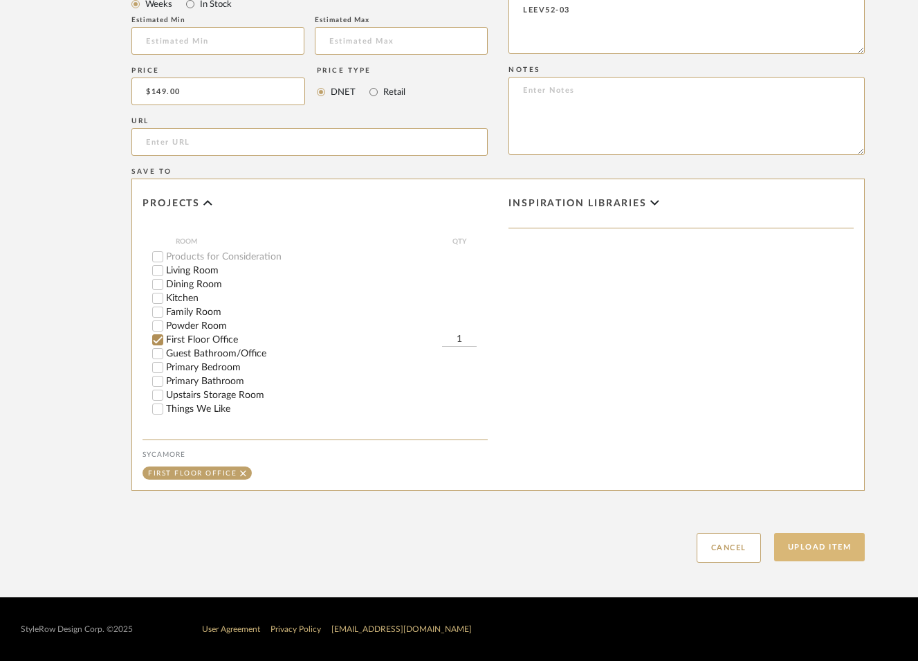
click at [821, 546] on button "Upload Item" at bounding box center [819, 547] width 91 height 28
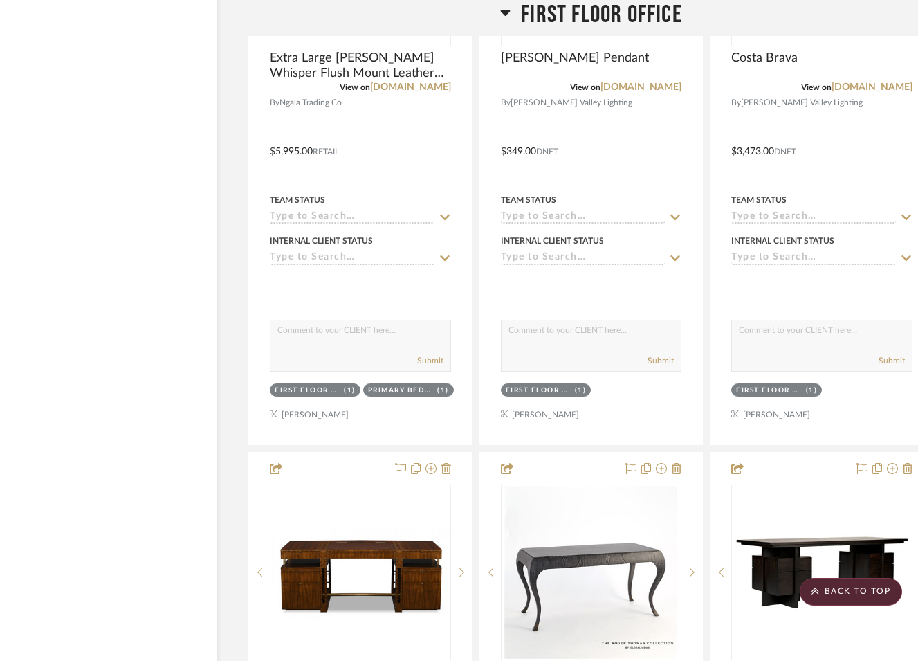
scroll to position [4833, 43]
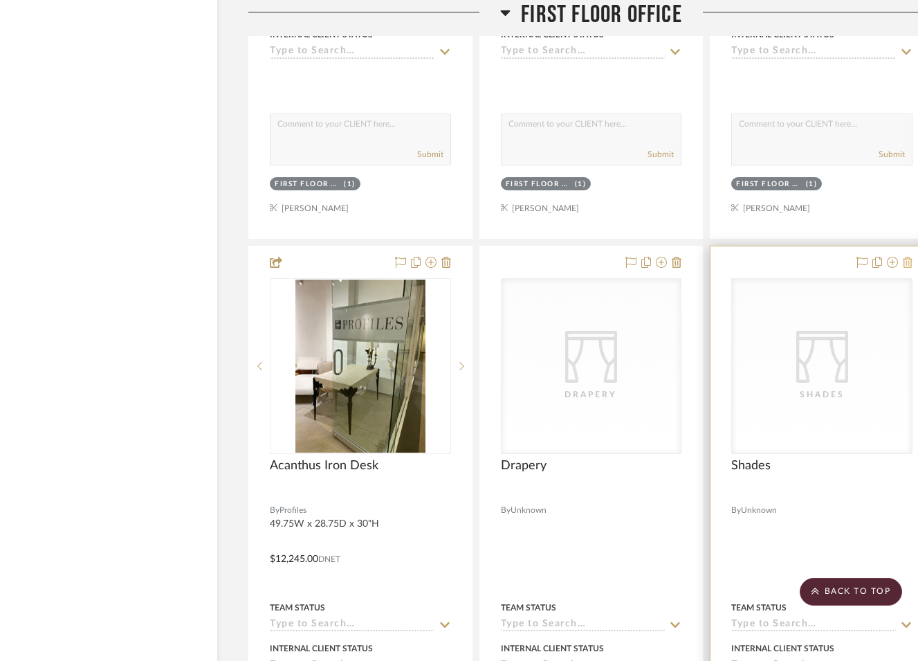
click at [911, 257] on icon at bounding box center [908, 262] width 10 height 11
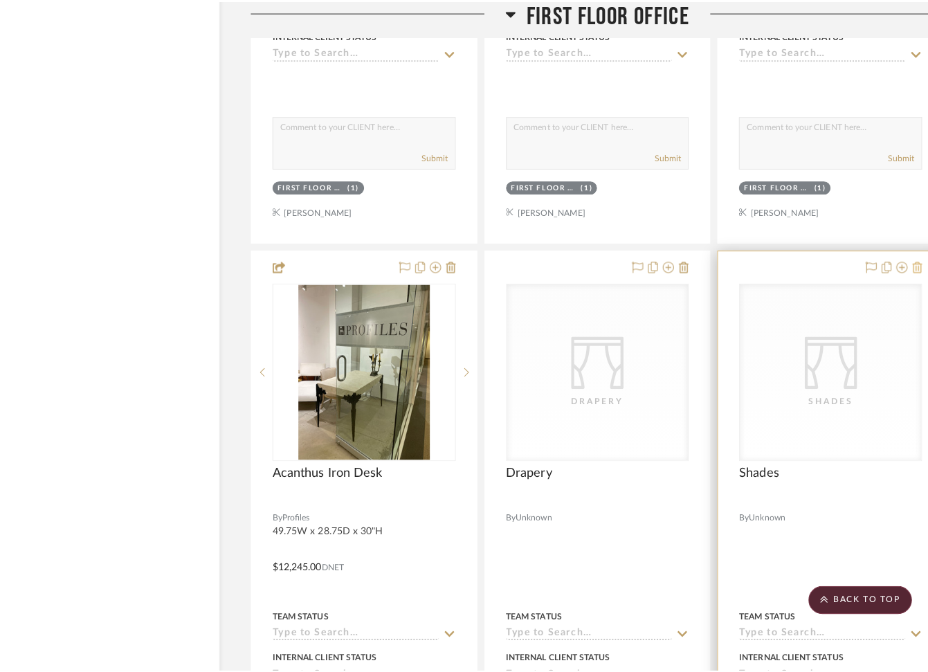
scroll to position [0, 0]
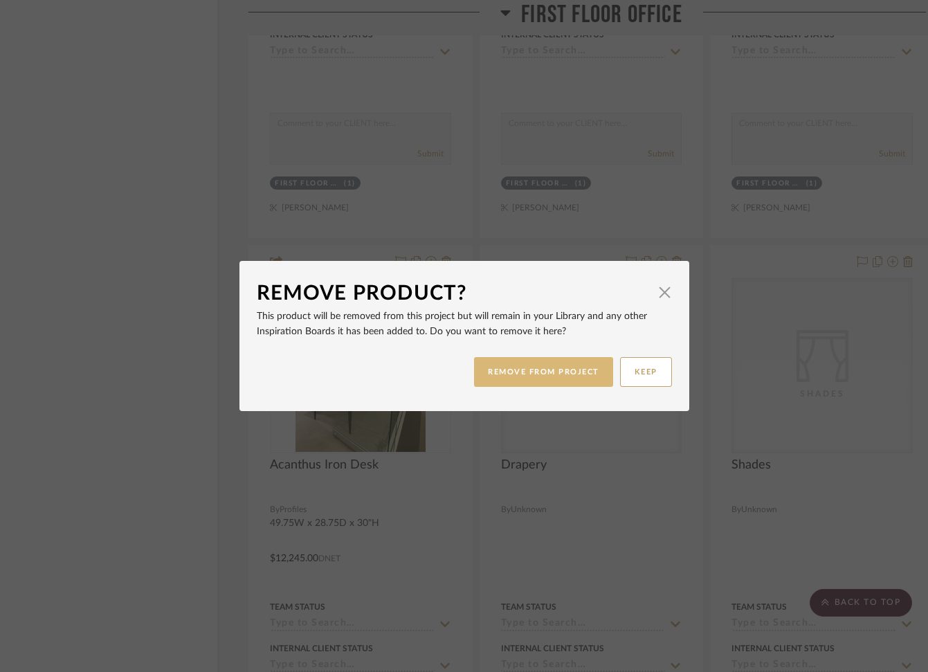
click at [584, 361] on button "REMOVE FROM PROJECT" at bounding box center [543, 372] width 139 height 30
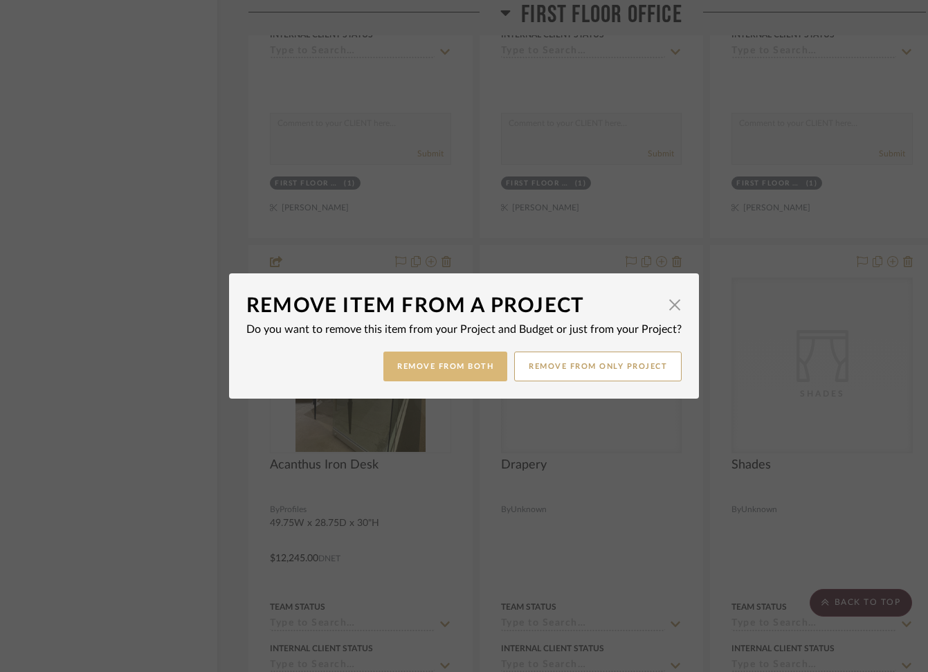
click at [485, 362] on button "Remove from Both" at bounding box center [445, 366] width 124 height 30
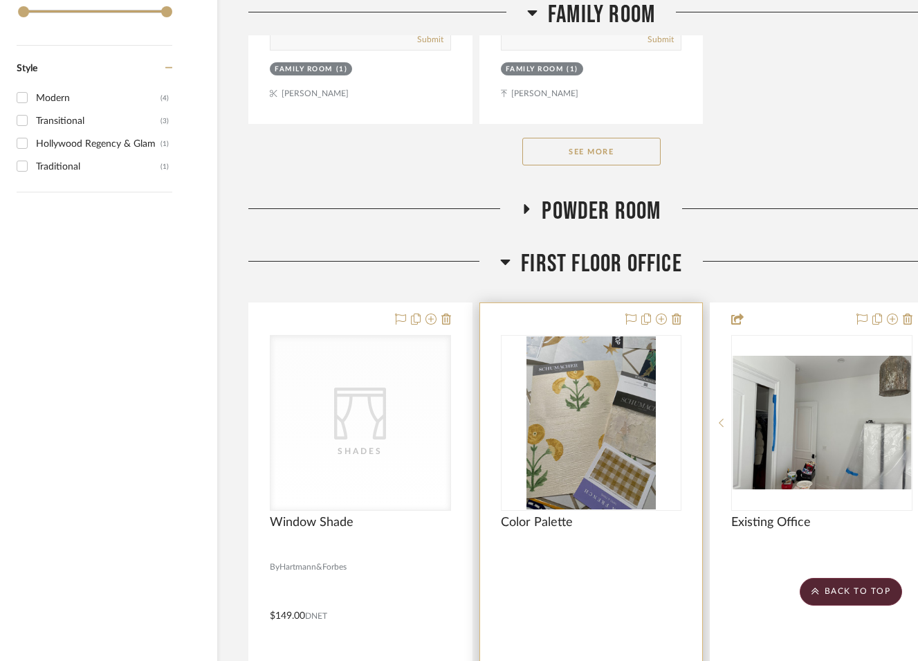
scroll to position [2711, 43]
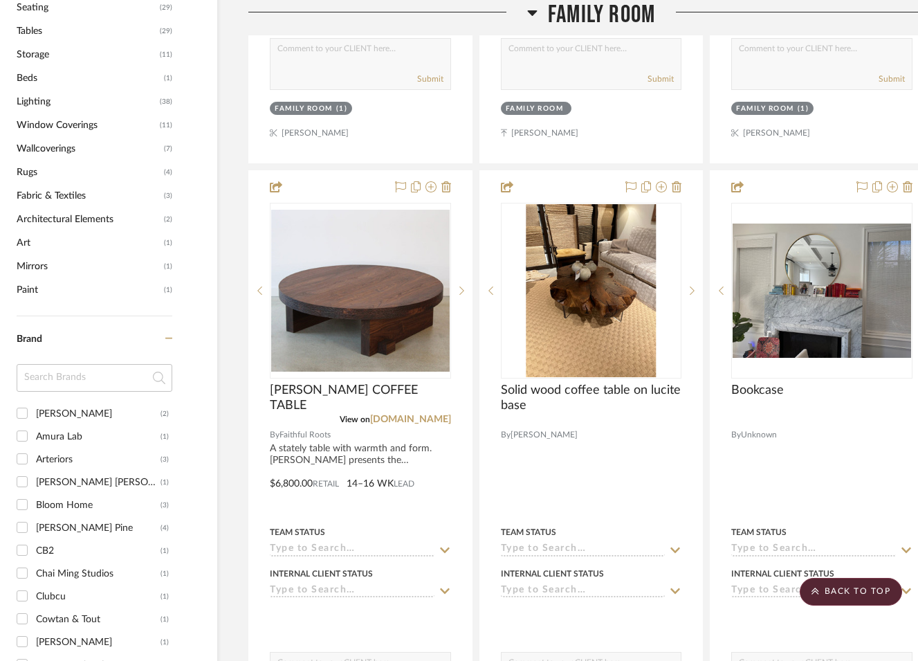
click at [65, 391] on input at bounding box center [95, 378] width 156 height 28
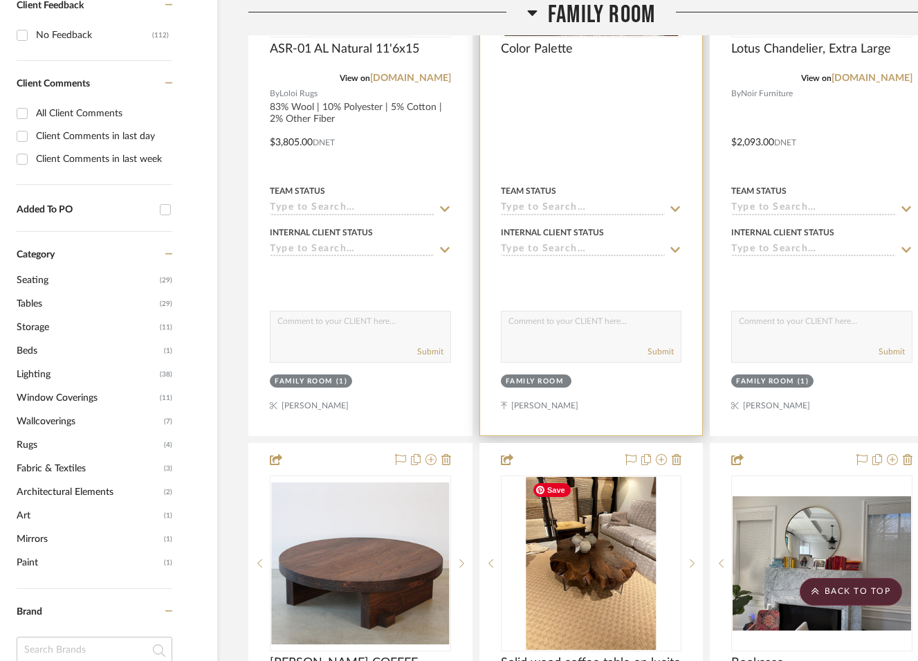
scroll to position [431, 43]
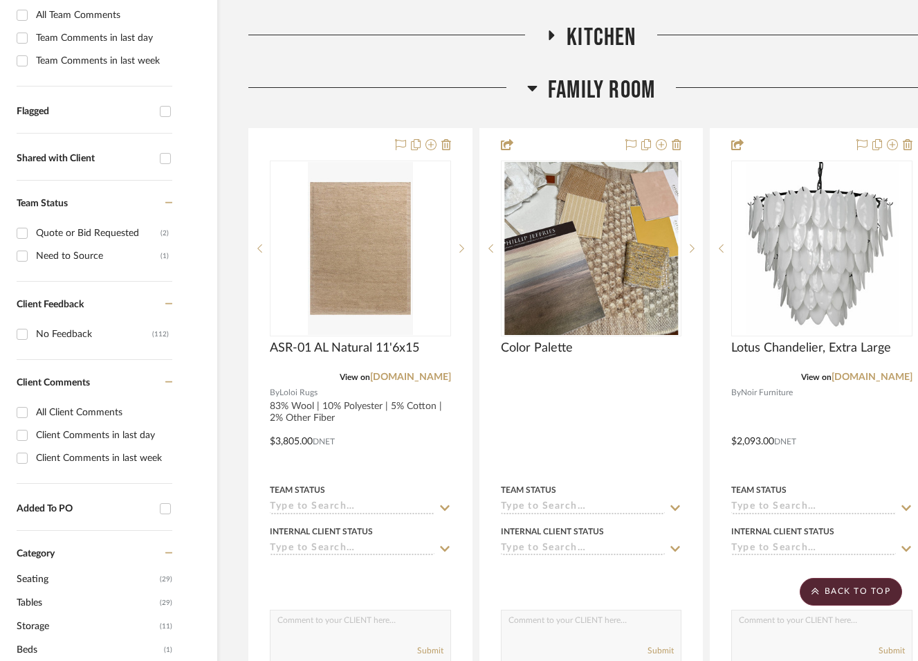
click at [618, 82] on span "Family Room" at bounding box center [601, 90] width 107 height 30
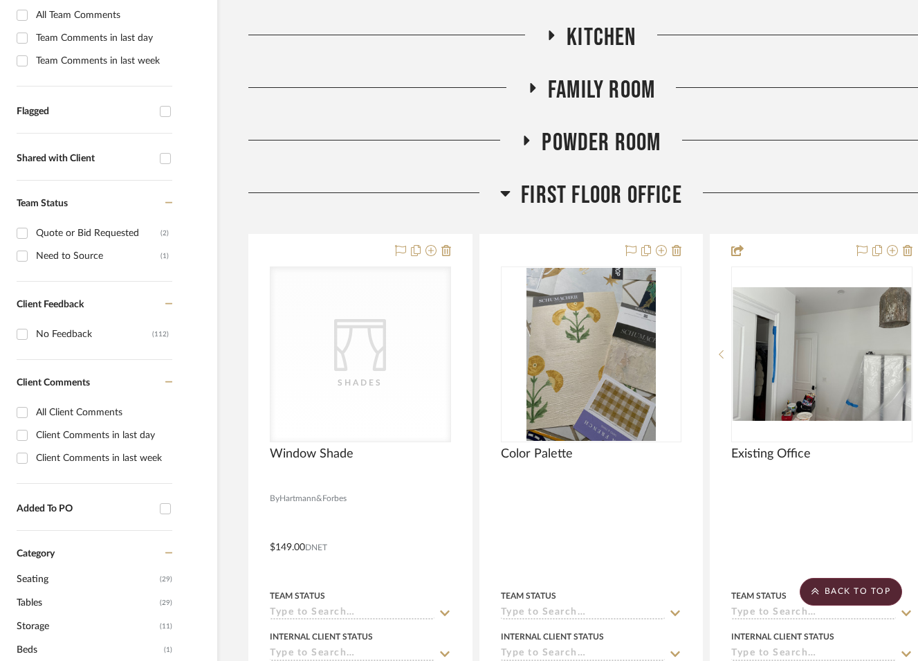
click at [614, 185] on span "First Floor Office" at bounding box center [601, 196] width 161 height 30
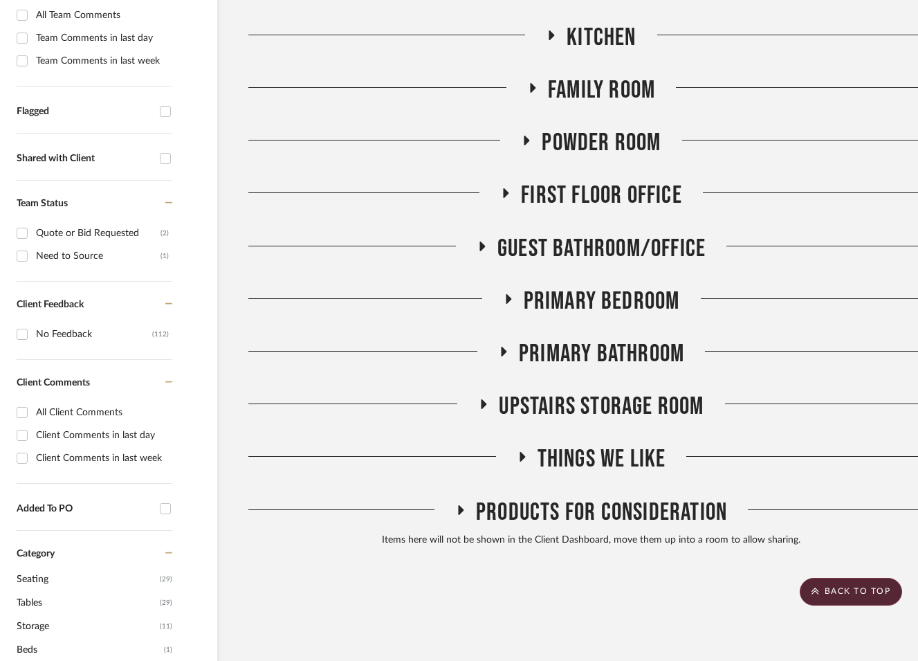
click at [602, 293] on span "Primary Bedroom" at bounding box center [602, 301] width 156 height 30
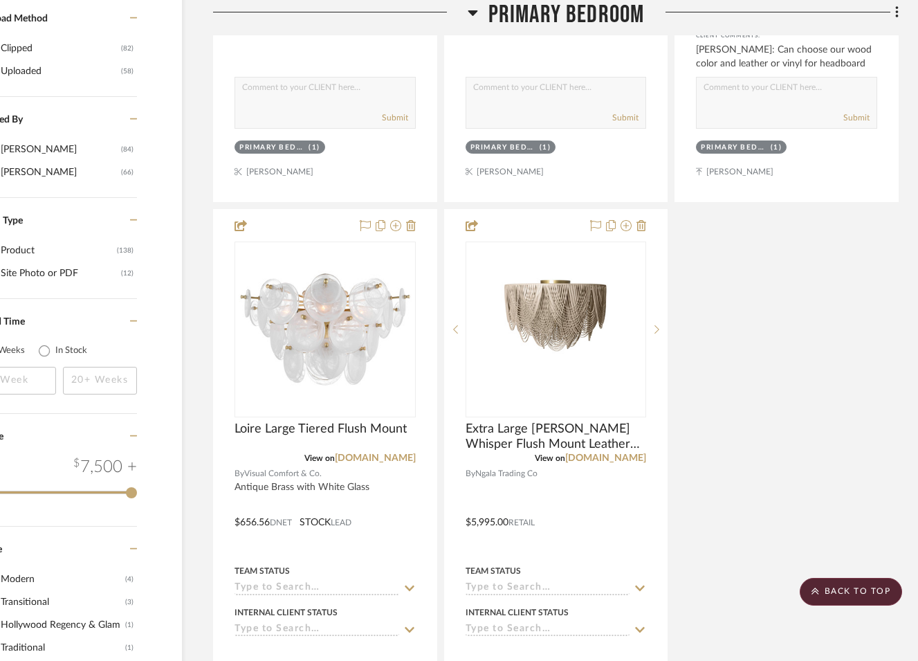
scroll to position [2201, 78]
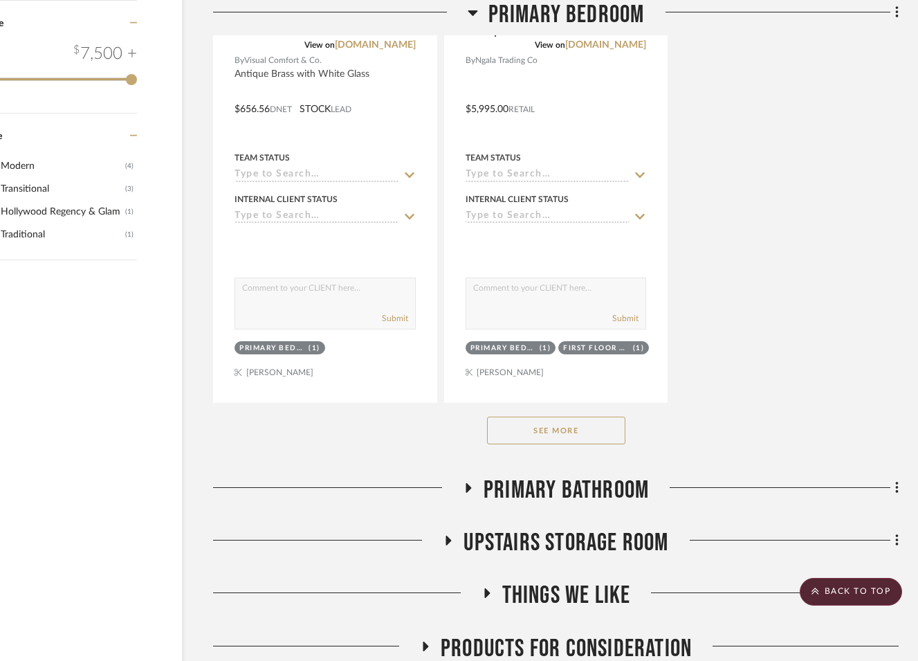
click at [551, 418] on button "See More" at bounding box center [556, 430] width 138 height 28
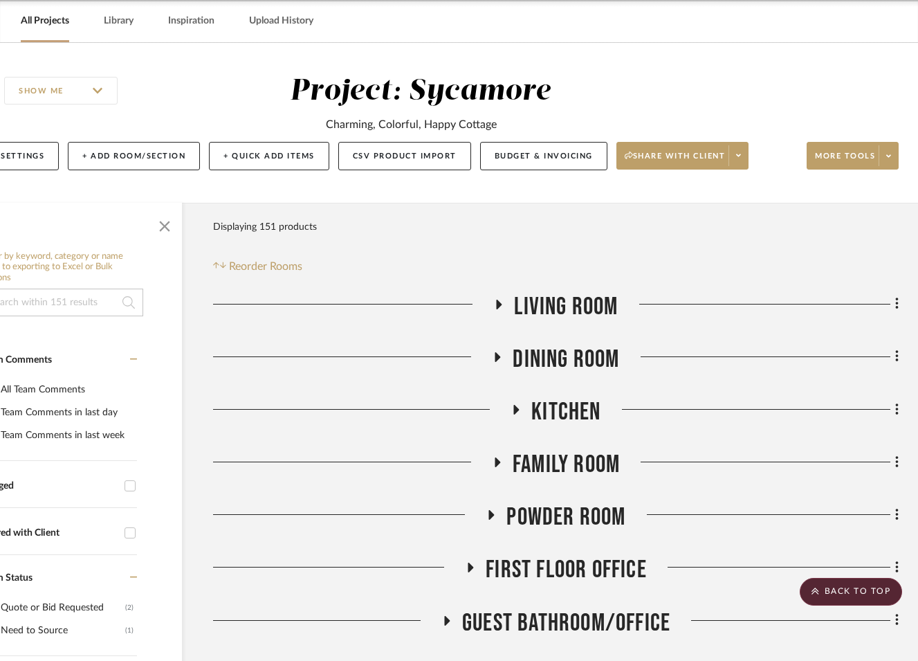
scroll to position [0, 78]
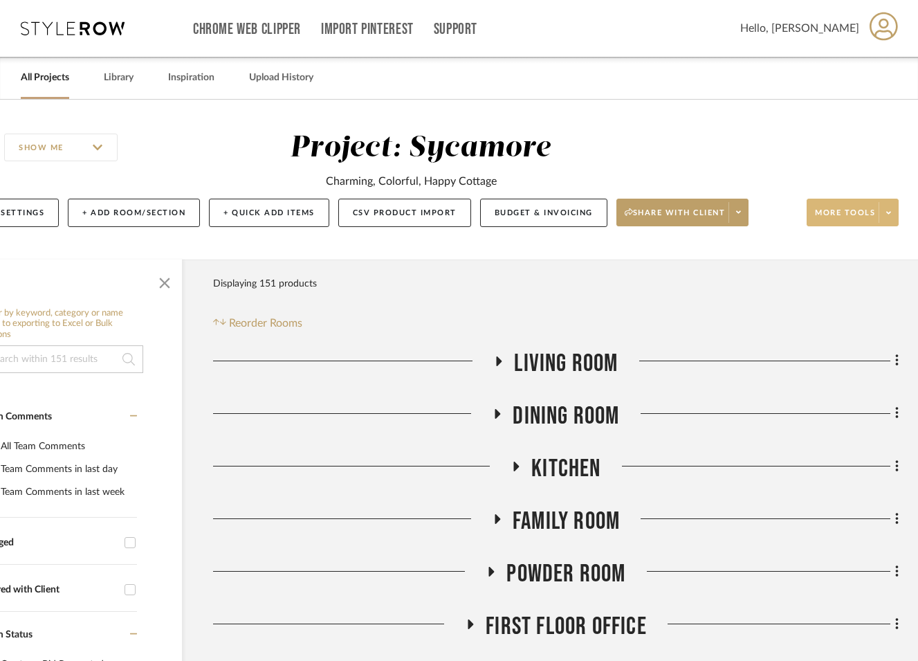
click at [850, 211] on span "More tools" at bounding box center [845, 218] width 60 height 21
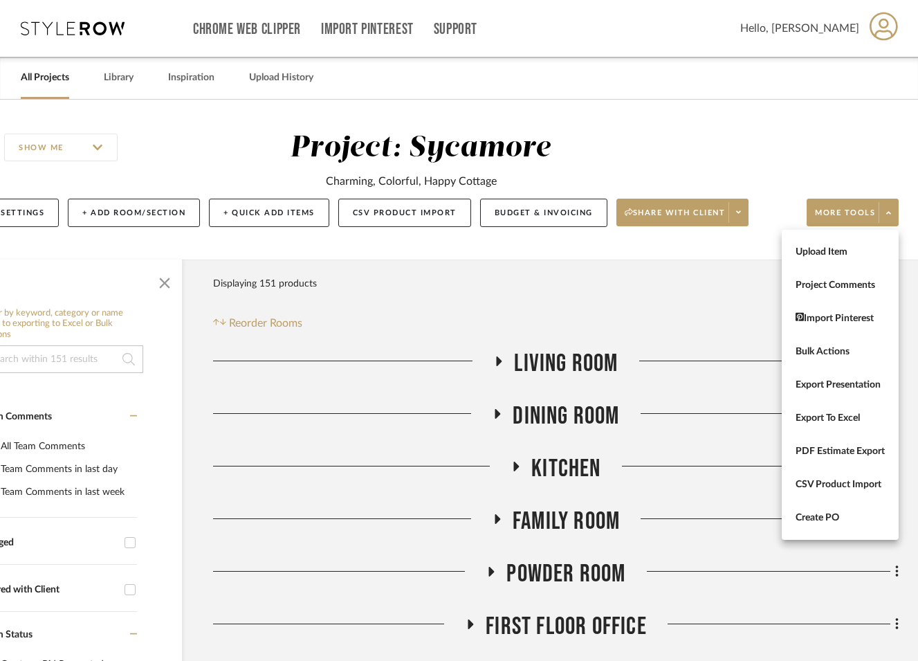
click at [844, 250] on span "Upload Item" at bounding box center [839, 252] width 89 height 12
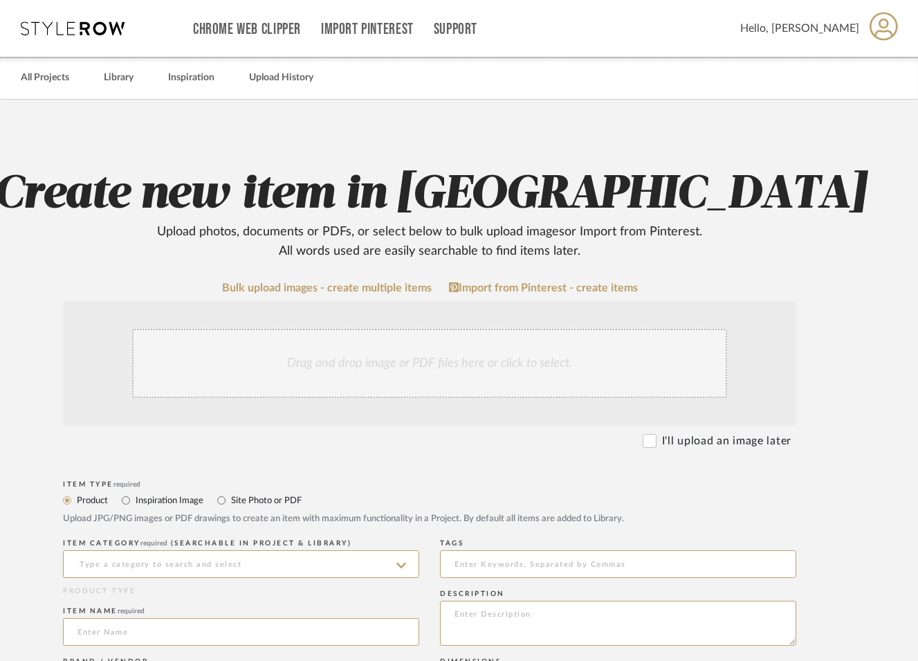
drag, startPoint x: 668, startPoint y: 441, endPoint x: 633, endPoint y: 448, distance: 35.9
click at [662, 442] on label "I'll upload an image later" at bounding box center [726, 440] width 129 height 17
click at [176, 564] on input at bounding box center [241, 564] width 356 height 28
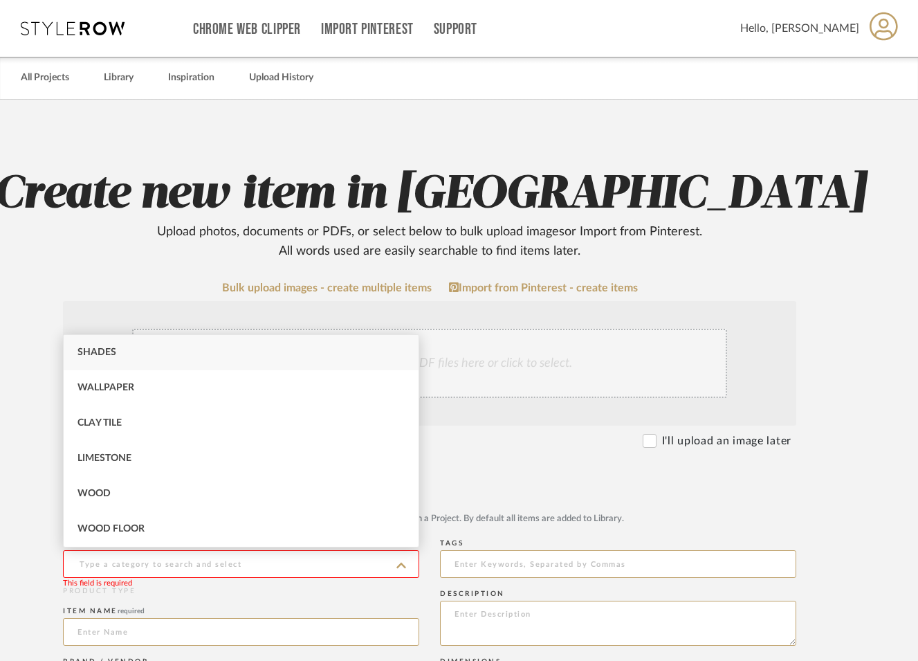
click at [89, 348] on span "Shades" at bounding box center [96, 352] width 39 height 10
type input "Shades"
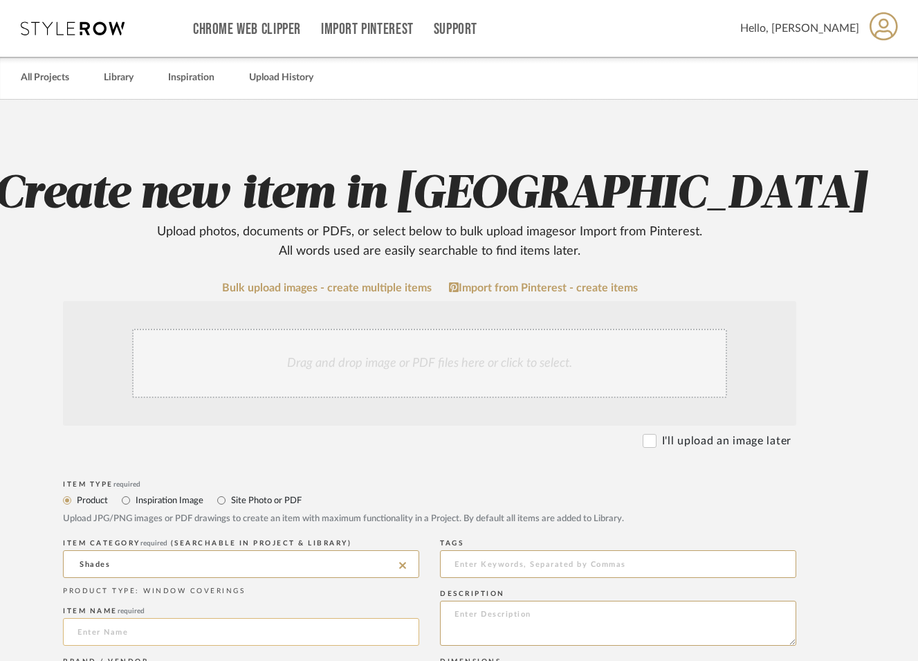
click at [136, 631] on input at bounding box center [241, 632] width 356 height 28
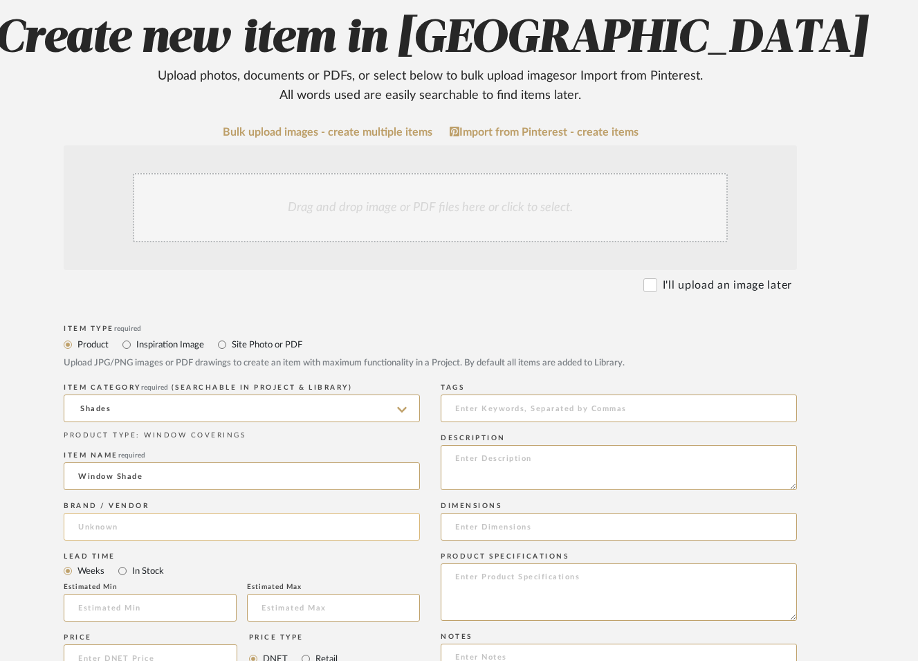
scroll to position [153, 68]
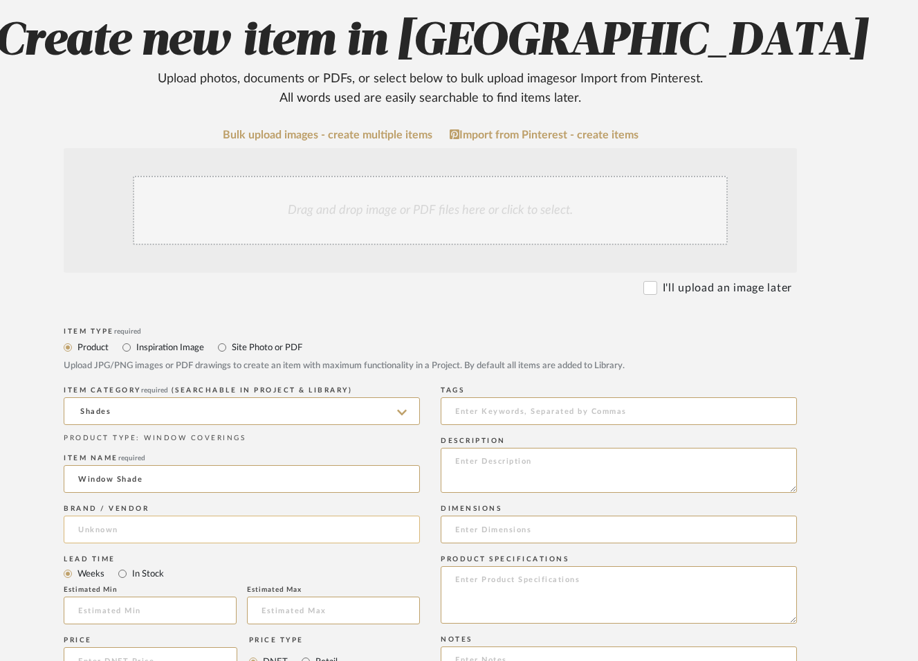
type input "Window Shade"
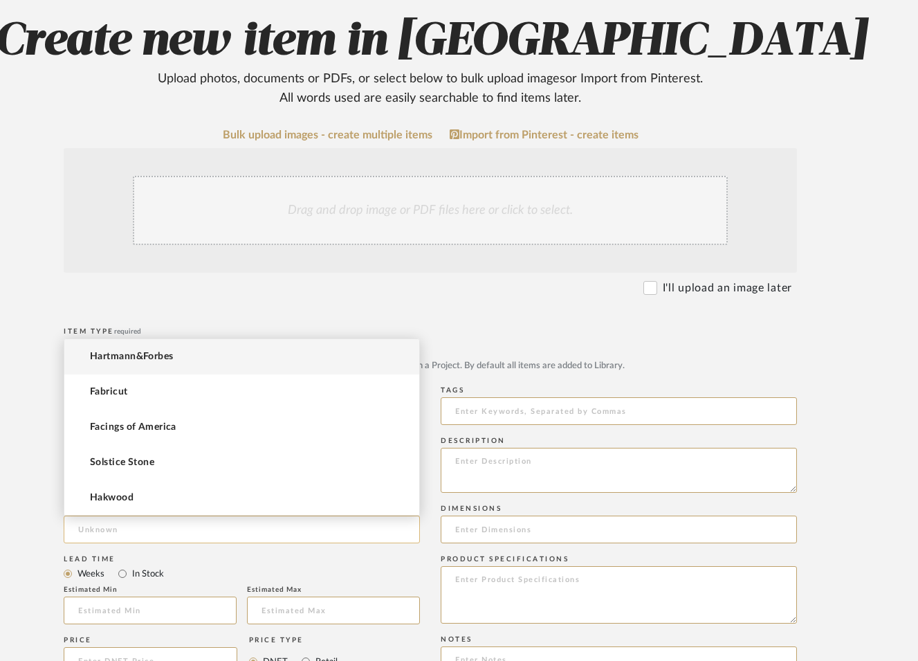
click at [113, 521] on input at bounding box center [242, 529] width 356 height 28
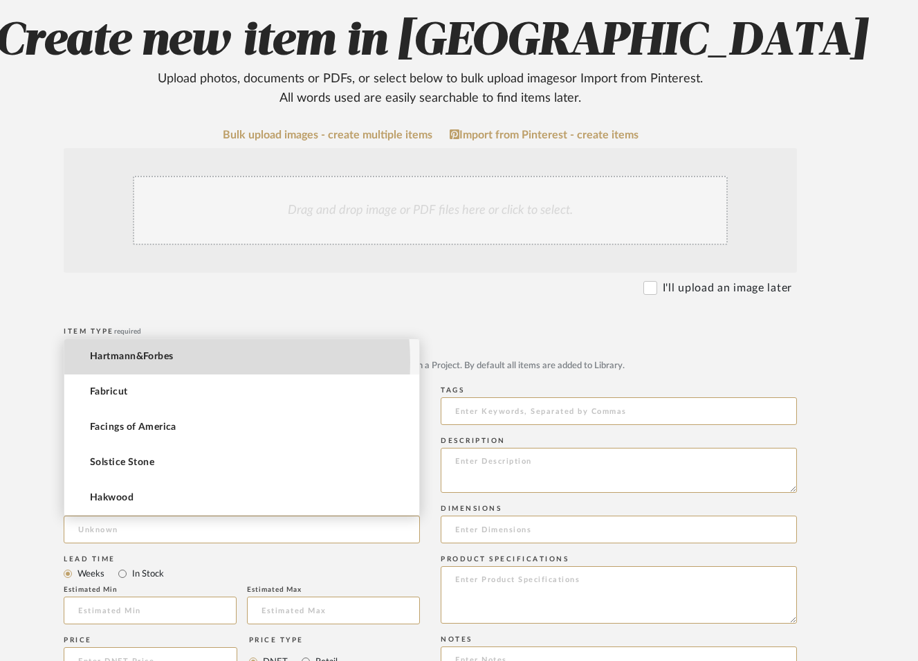
click at [145, 362] on span "Hartmann&Forbes" at bounding box center [132, 357] width 84 height 12
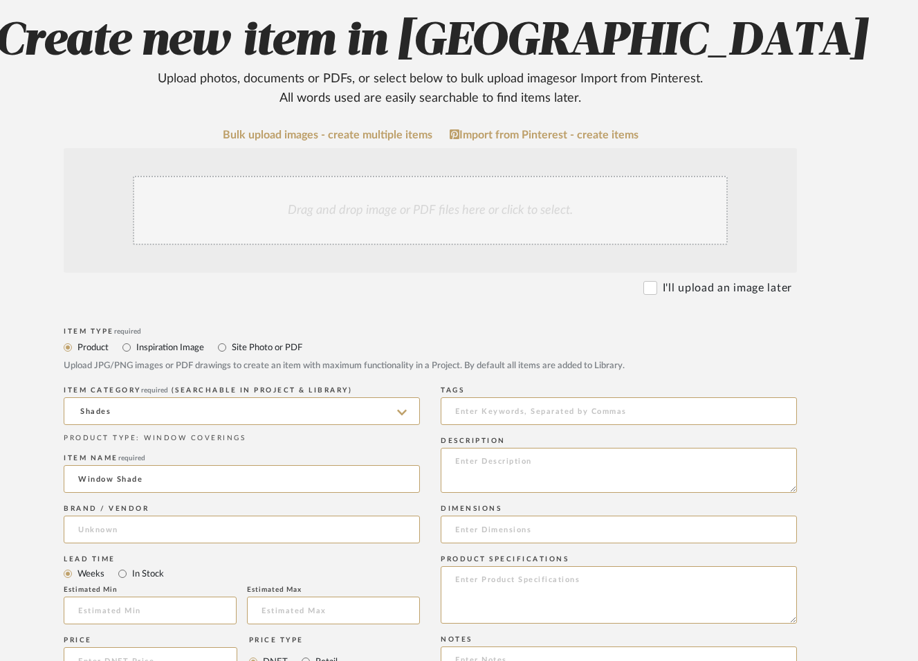
type input "Hartmann&Forbes"
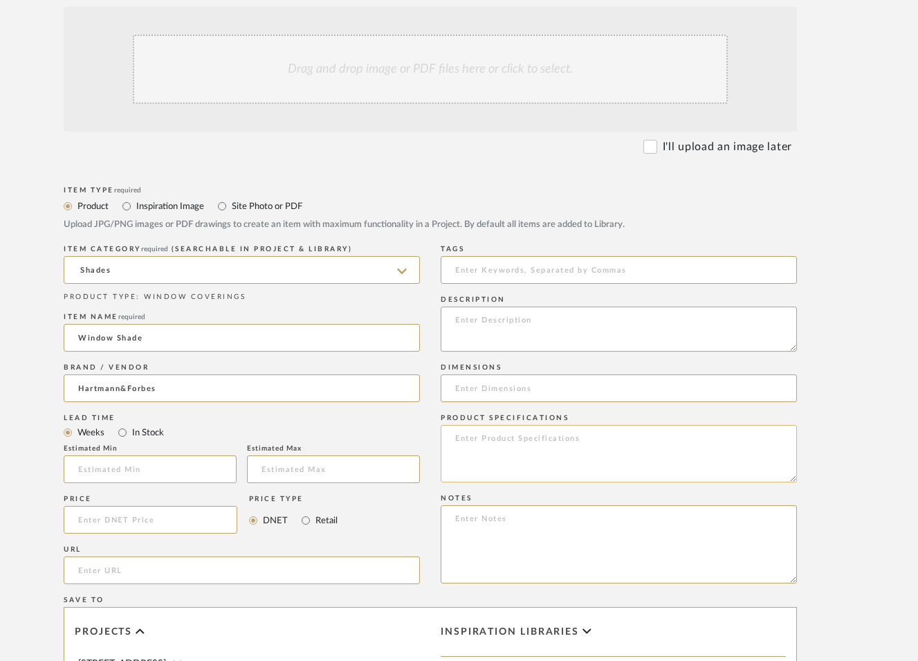
click at [551, 438] on textarea at bounding box center [619, 453] width 356 height 57
type textarea "Black out lined LEEV52-03"
click at [110, 519] on input at bounding box center [151, 519] width 174 height 28
type input "$1,151.00"
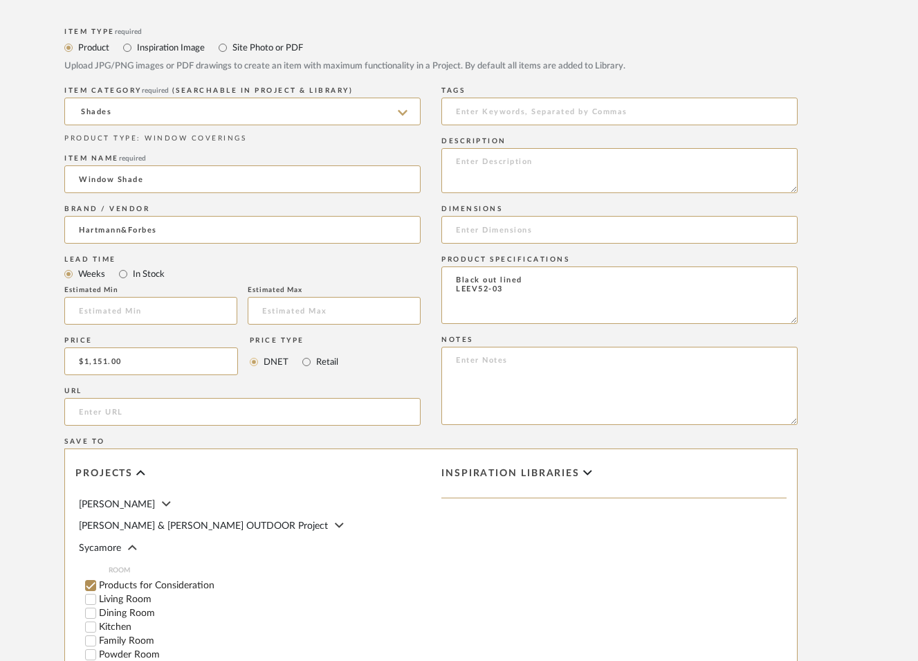
scroll to position [213, 0]
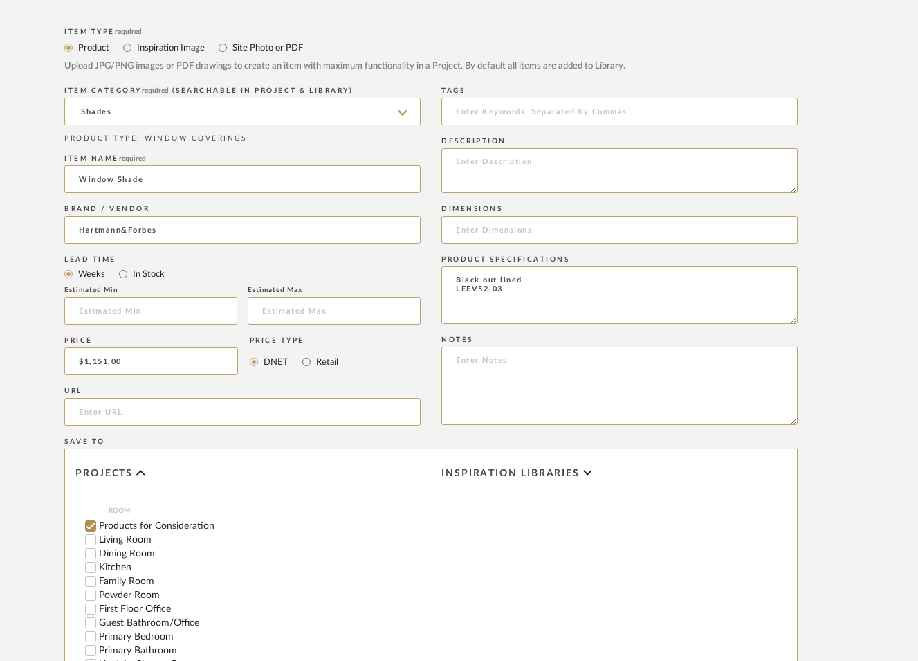
drag, startPoint x: 91, startPoint y: 620, endPoint x: 138, endPoint y: 613, distance: 48.3
click at [91, 629] on input "Primary Bedroom" at bounding box center [91, 636] width 14 height 14
checkbox input "false"
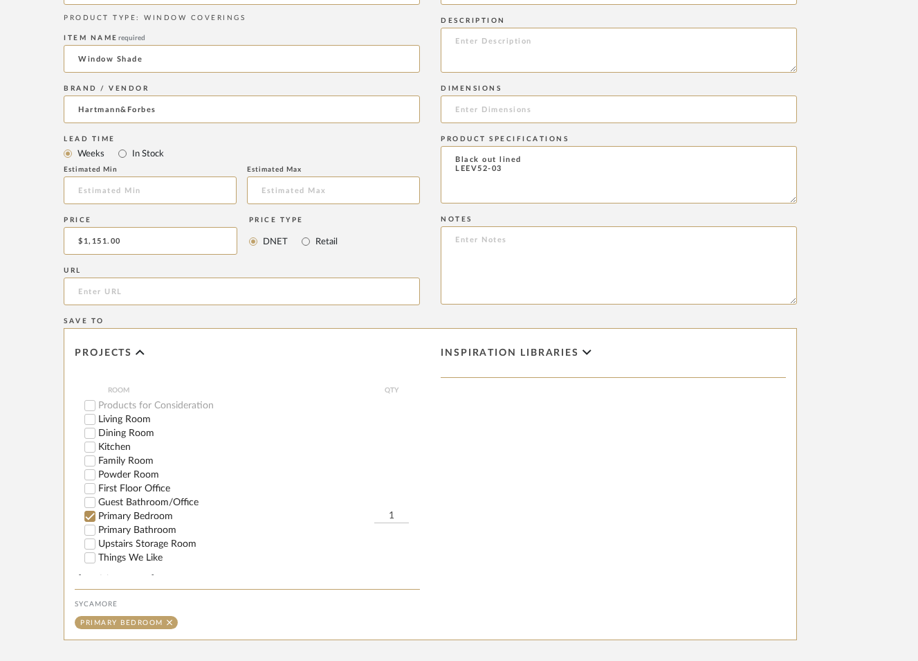
scroll to position [723, 68]
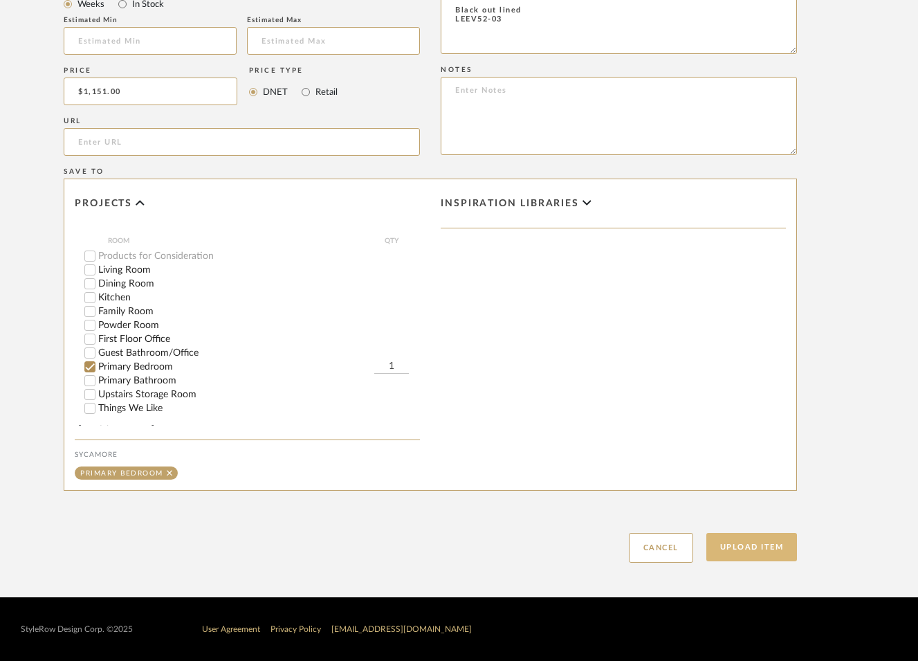
click at [767, 545] on button "Upload Item" at bounding box center [751, 547] width 91 height 28
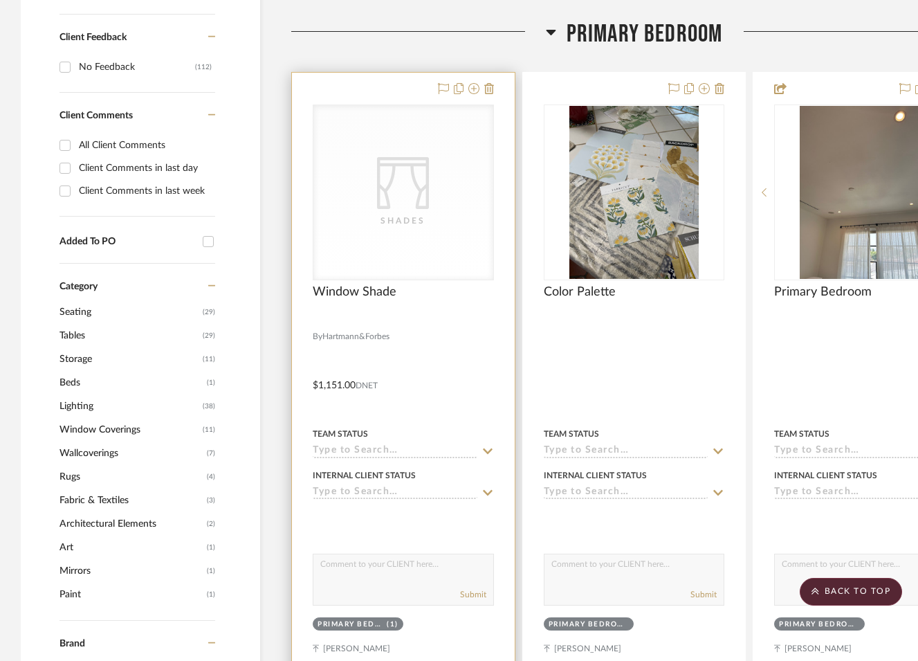
scroll to position [717, 0]
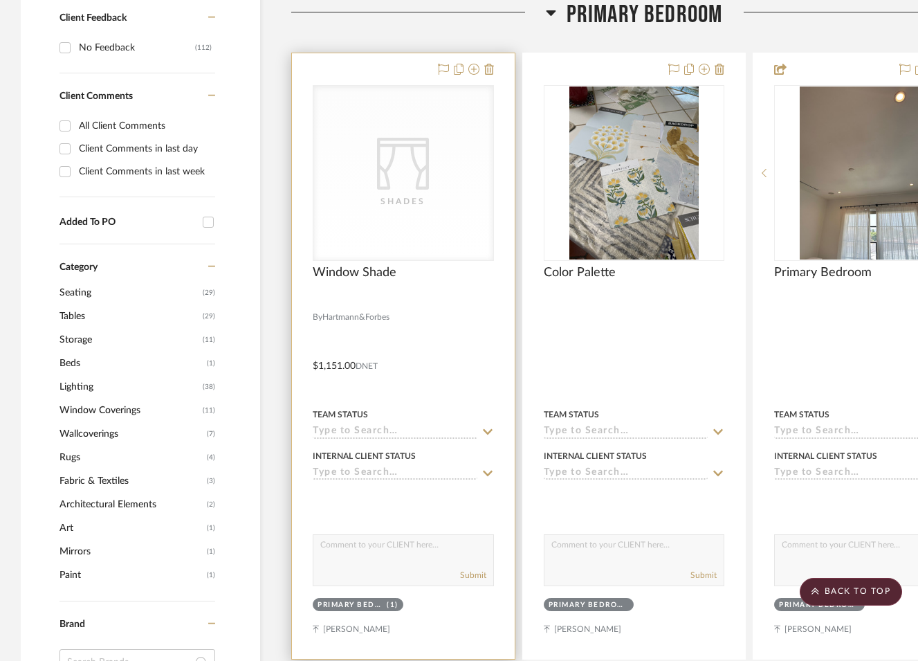
click at [0, 0] on div "CategoryIconFabrics Created with Sketch. Shades" at bounding box center [0, 0] width 0 height 0
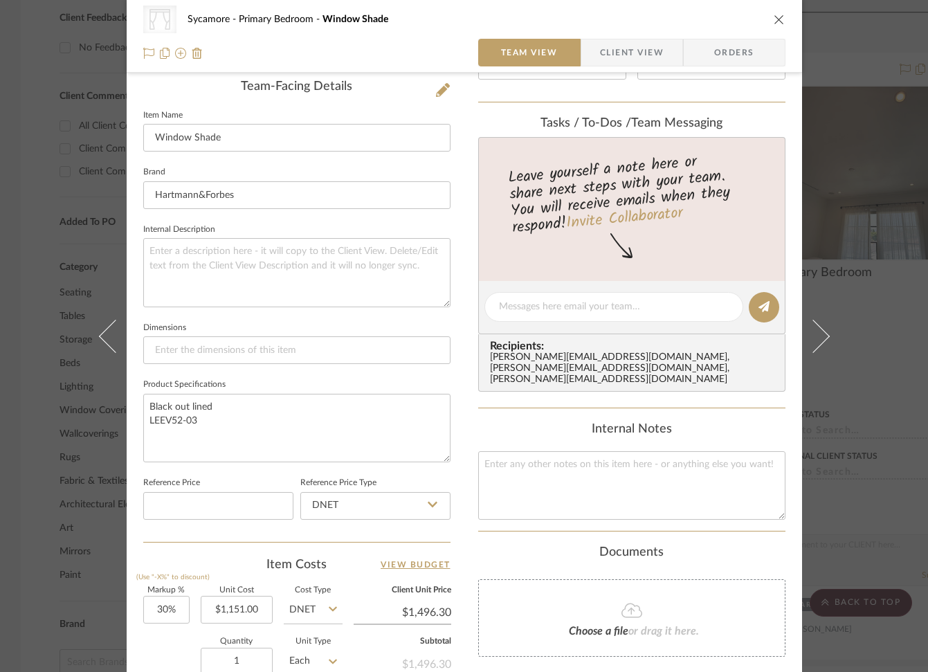
scroll to position [579, 0]
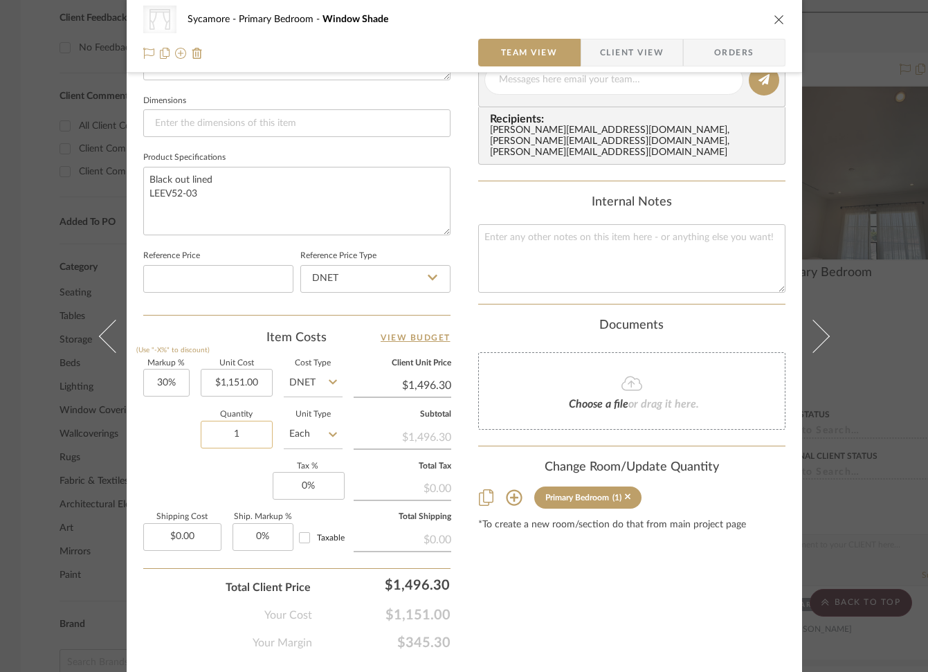
click at [231, 427] on input "1" at bounding box center [237, 435] width 72 height 28
type input "3"
click at [146, 461] on div "Markup % (Use "-X%" to discount) 30% Unit Cost $1,151.00 Cost Type DNET Client …" at bounding box center [296, 461] width 307 height 202
click at [671, 42] on span "Client View" at bounding box center [631, 53] width 101 height 28
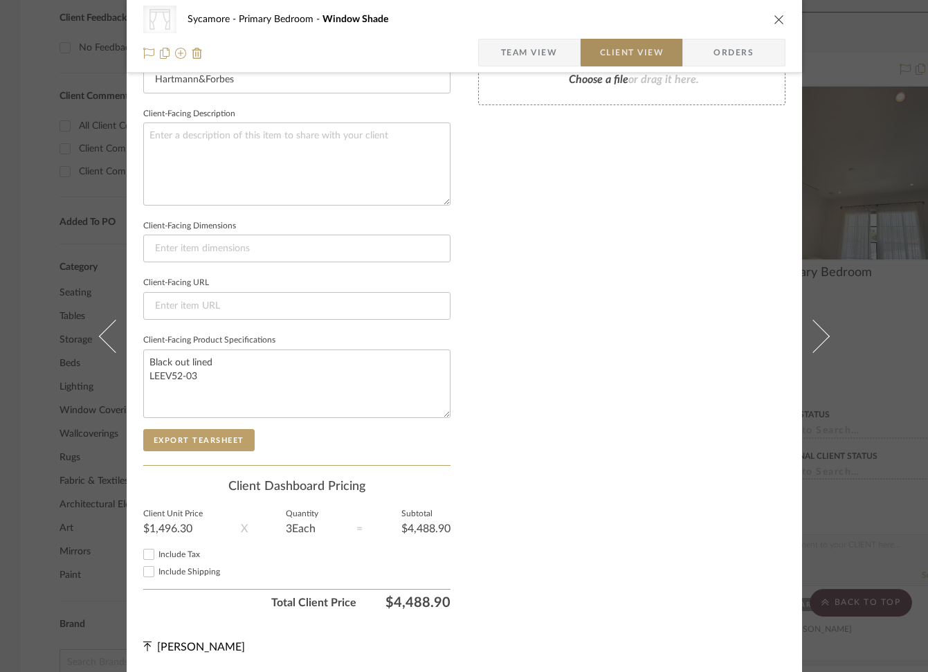
scroll to position [467, 0]
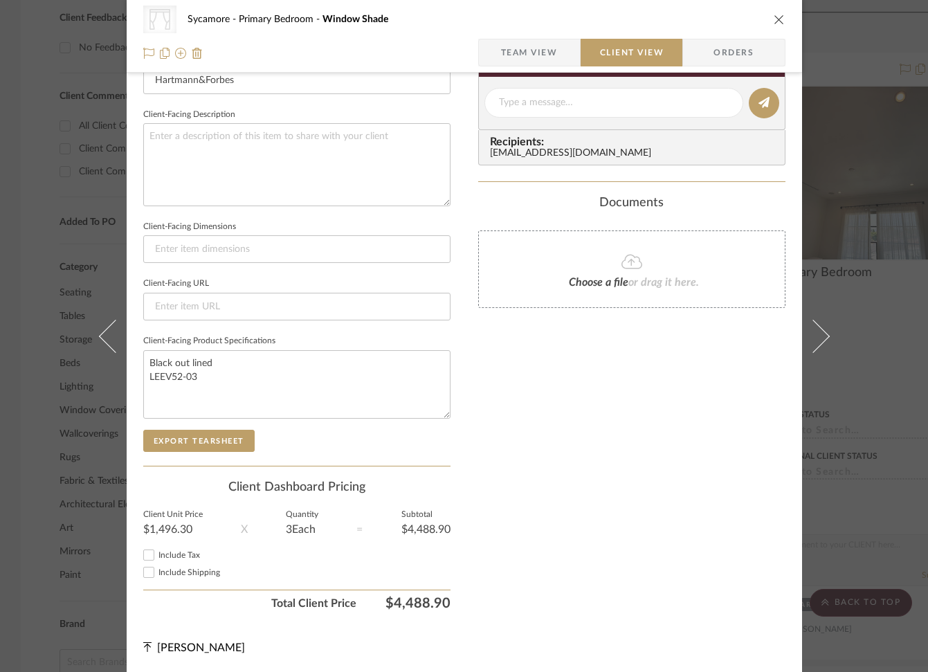
click at [775, 14] on icon "close" at bounding box center [778, 19] width 11 height 11
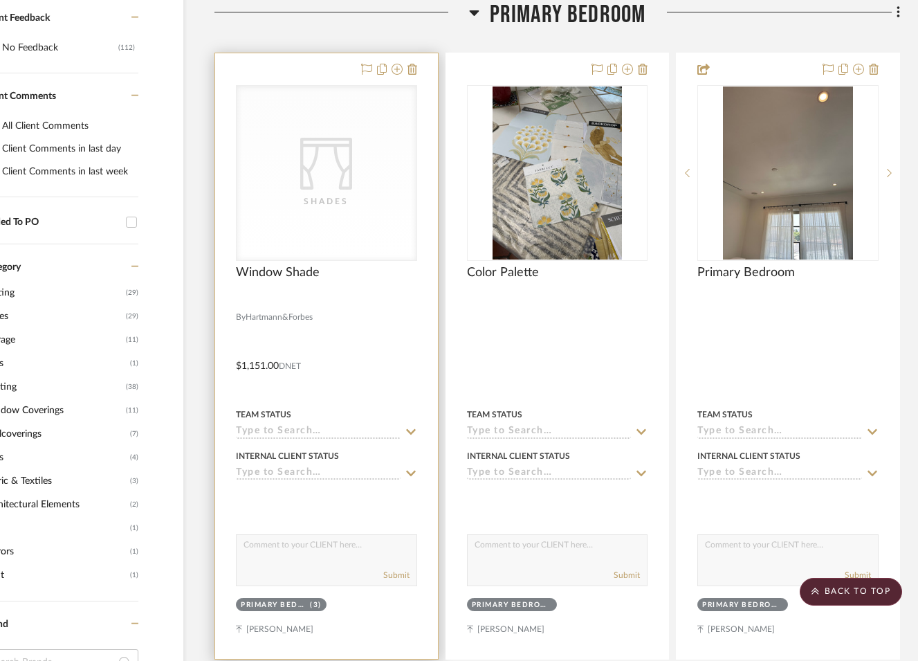
scroll to position [717, 78]
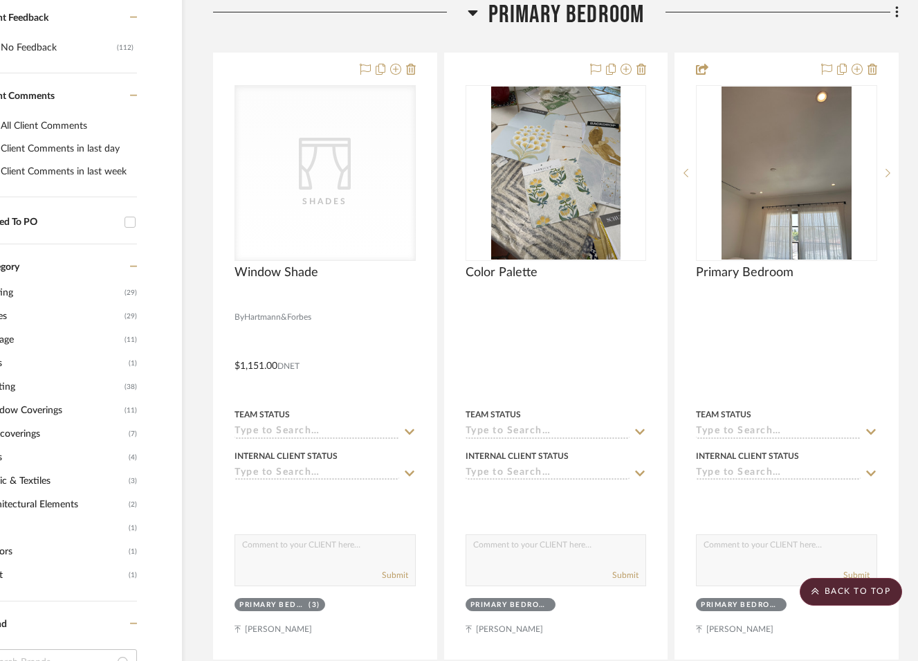
click at [585, 26] on span "Primary Bedroom" at bounding box center [566, 15] width 156 height 30
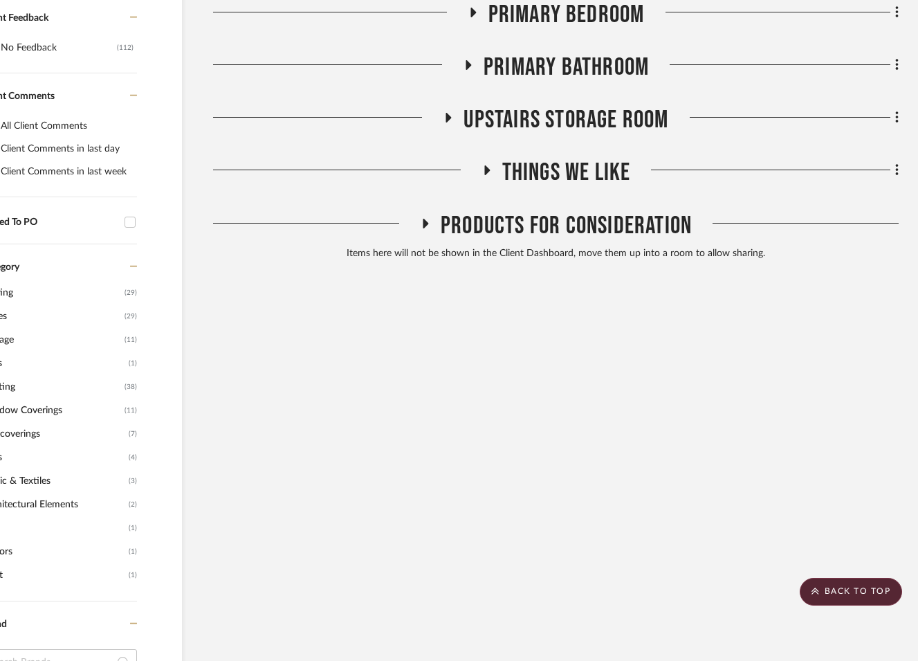
click at [587, 61] on span "Primary Bathroom" at bounding box center [565, 68] width 165 height 30
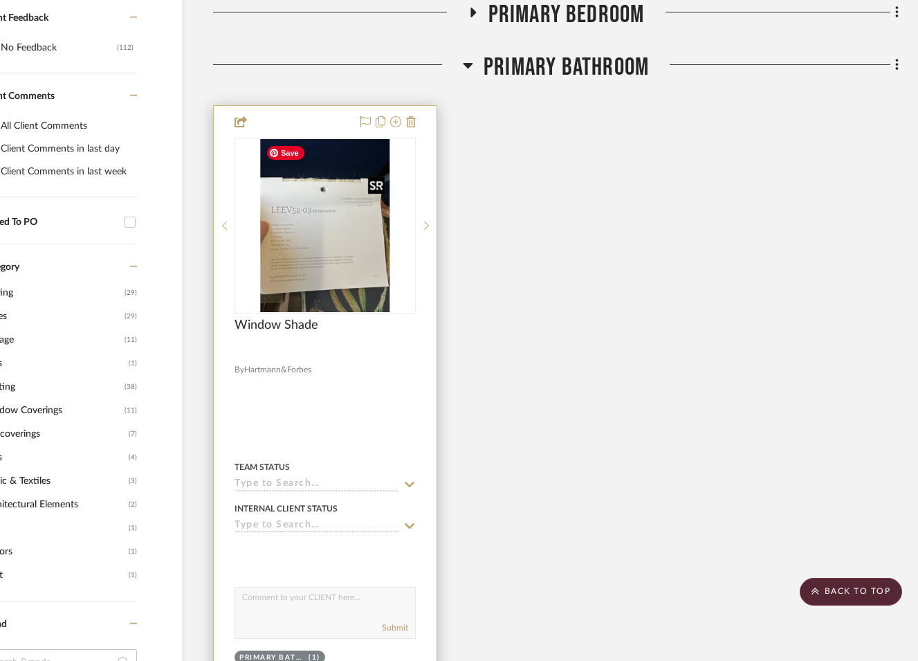
click at [0, 0] on img at bounding box center [0, 0] width 0 height 0
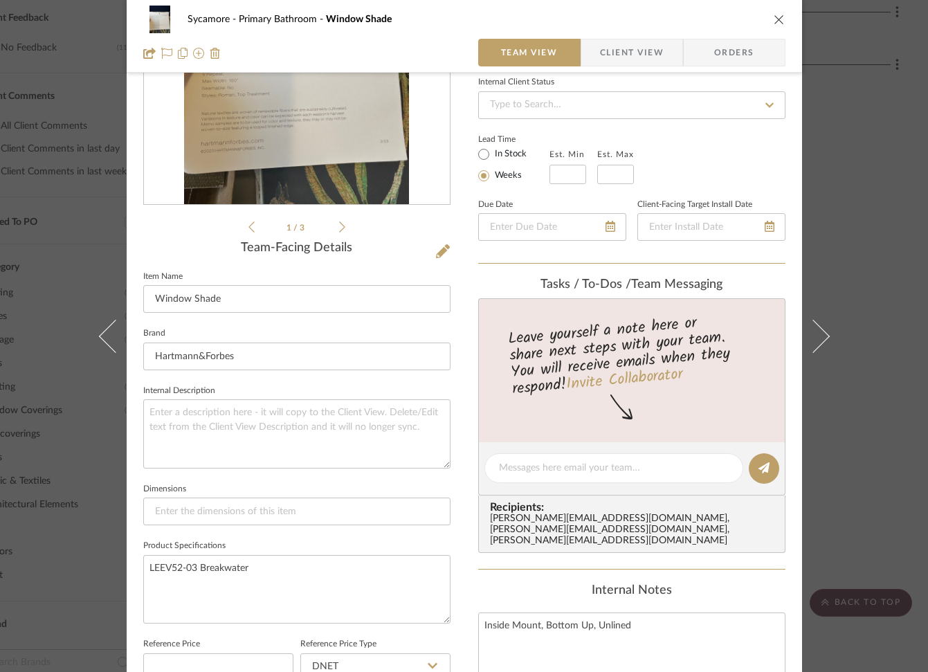
scroll to position [206, 0]
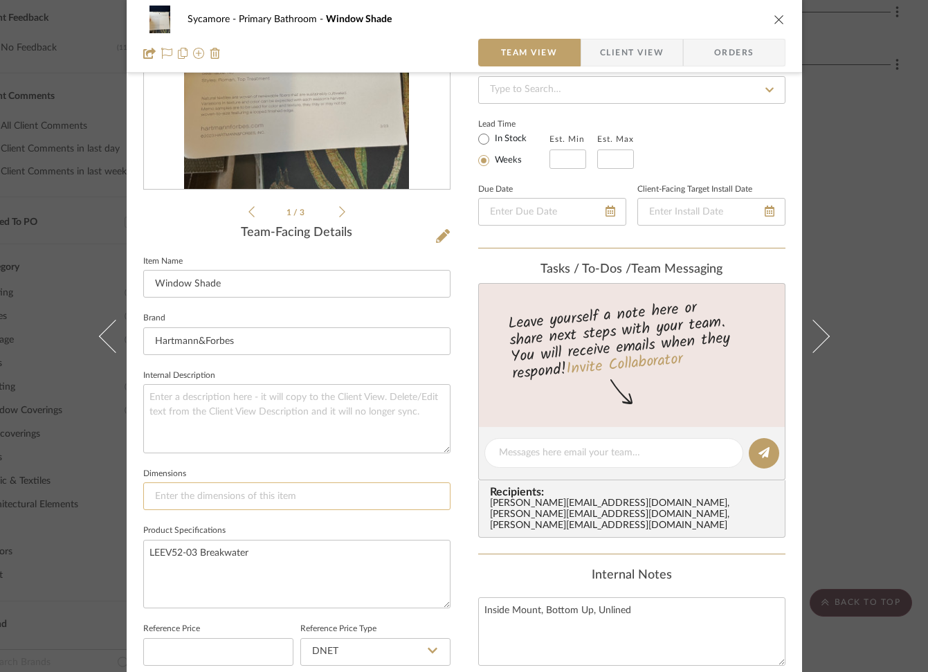
click at [198, 490] on input at bounding box center [296, 496] width 307 height 28
type input "58 1/2 x 46 1/2"
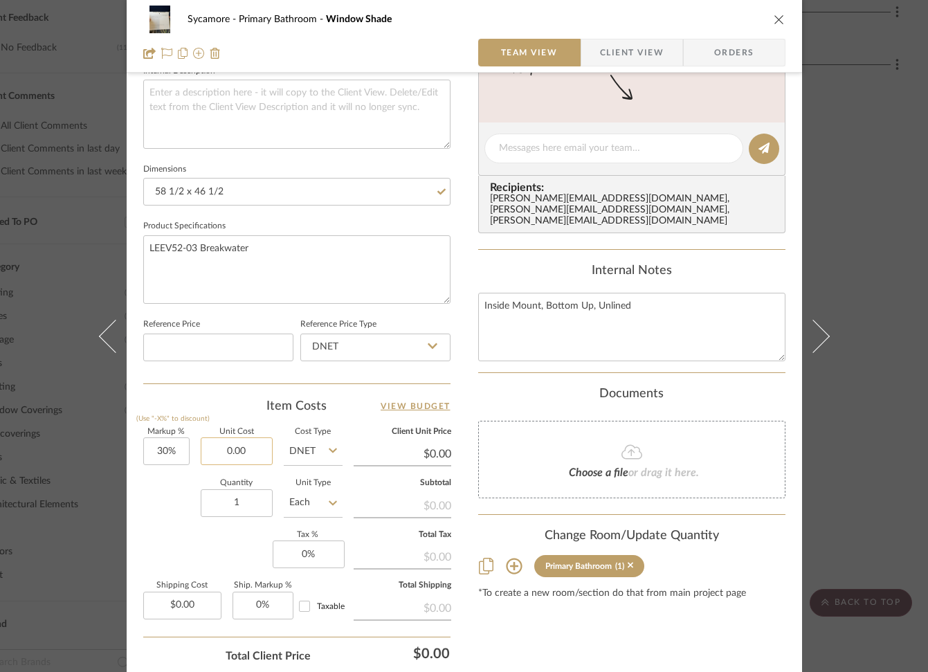
click at [230, 452] on input "0.00" at bounding box center [237, 451] width 72 height 28
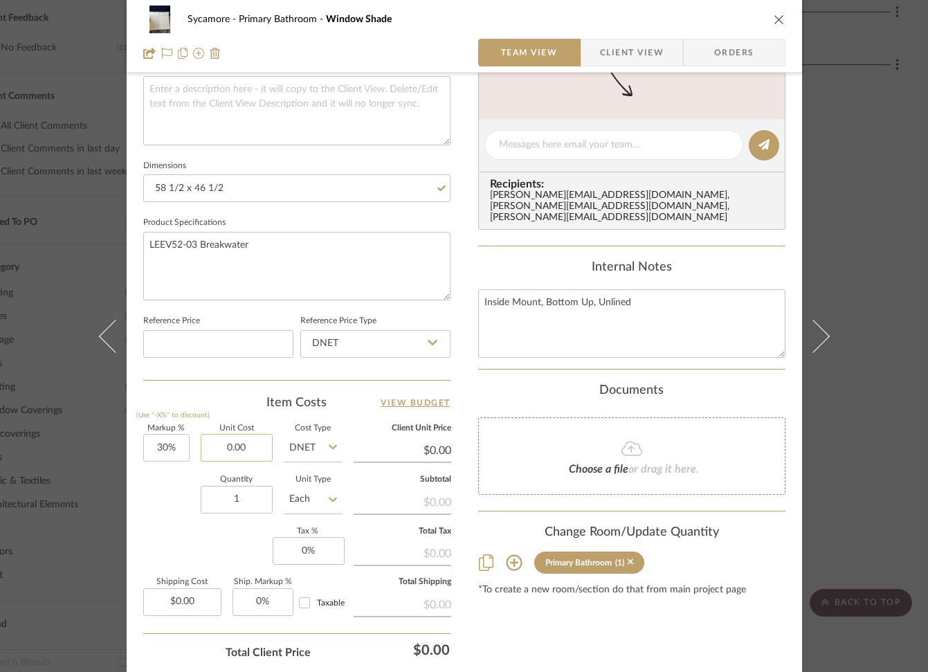
scroll to position [515, 0]
type input "$1,509.00"
type input "$1,961.70"
click at [177, 544] on div "Markup % (Use "-X%" to discount) 30% Unit Cost $1,509.00 Cost Type DNET Client …" at bounding box center [296, 524] width 307 height 202
click at [775, 20] on icon "close" at bounding box center [778, 19] width 11 height 11
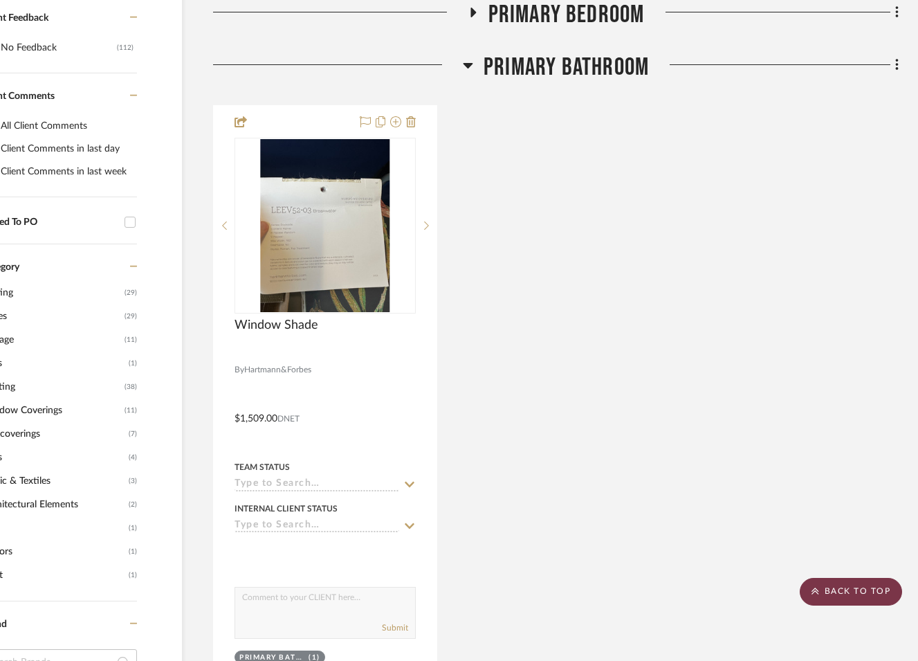
click at [852, 600] on scroll-to-top-button "BACK TO TOP" at bounding box center [851, 592] width 102 height 28
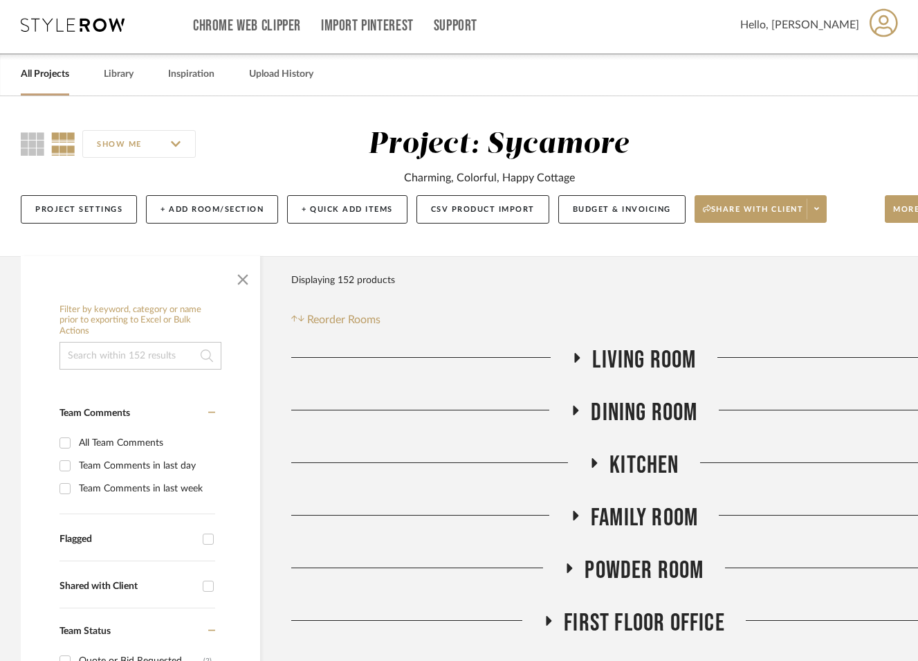
scroll to position [0, 0]
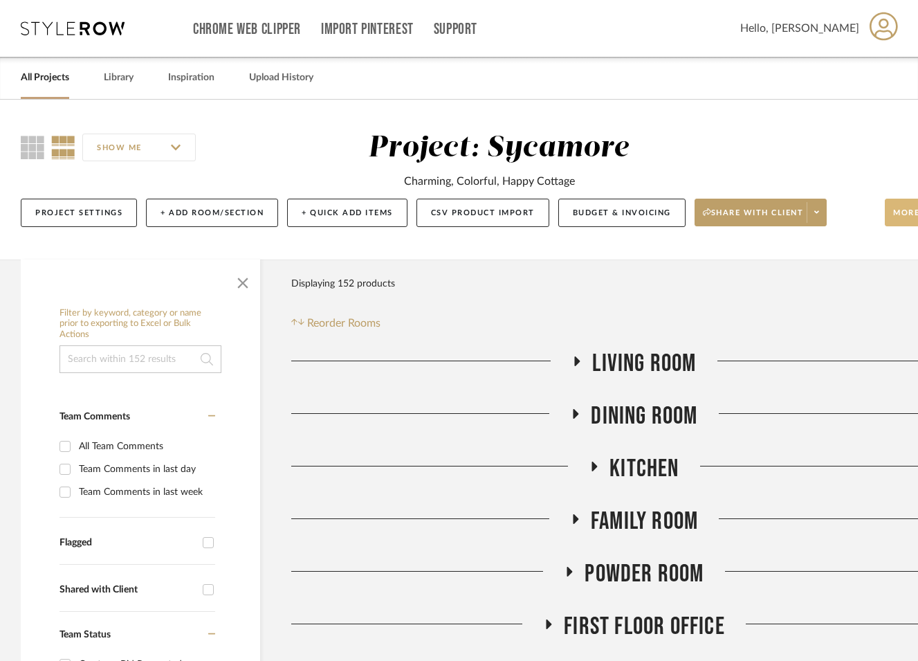
click at [897, 214] on span "More tools" at bounding box center [923, 218] width 60 height 21
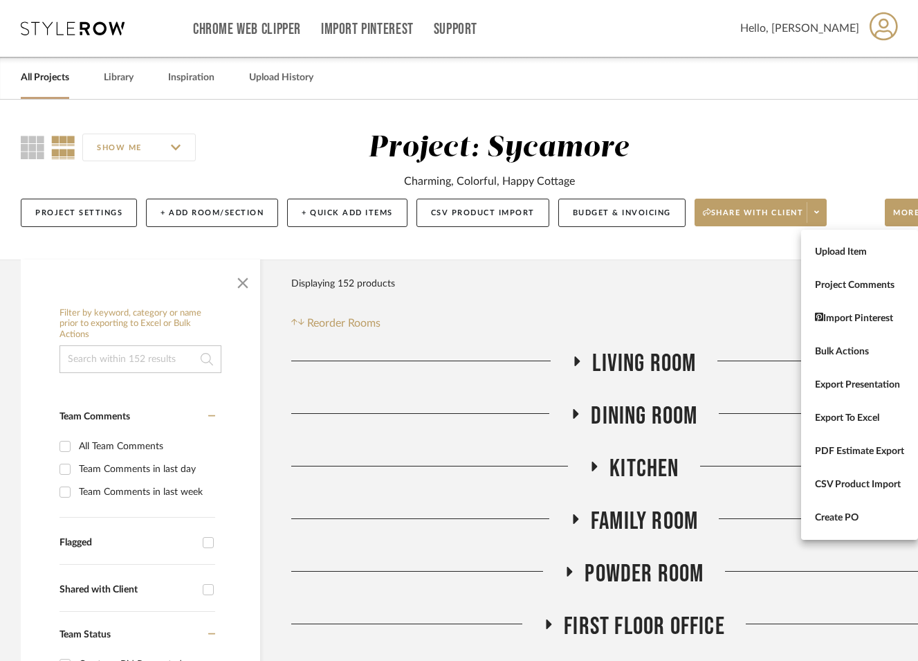
drag, startPoint x: 865, startPoint y: 255, endPoint x: 858, endPoint y: 254, distance: 7.1
click at [865, 255] on span "Upload Item" at bounding box center [859, 252] width 89 height 12
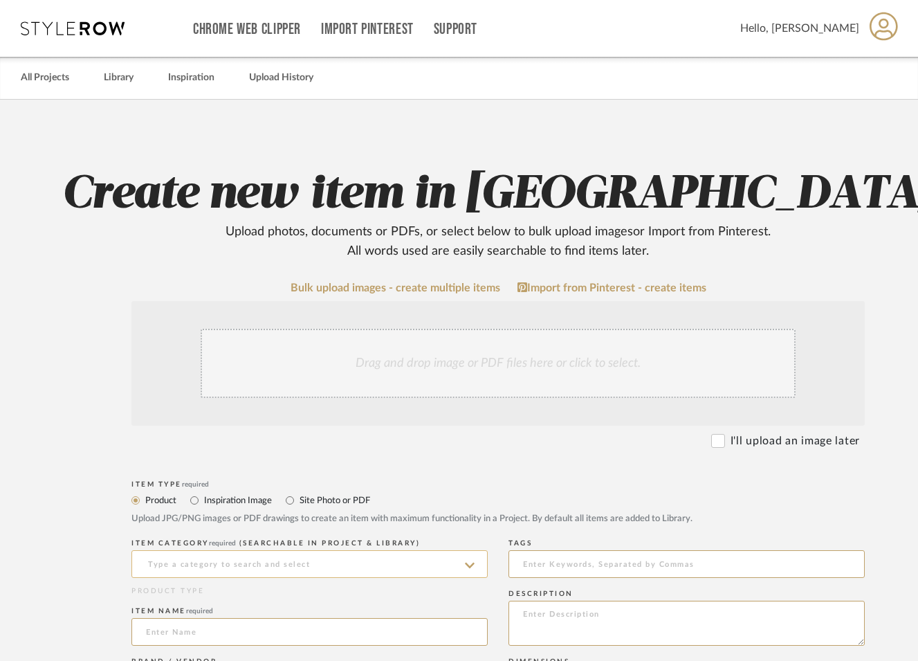
drag, startPoint x: 779, startPoint y: 441, endPoint x: 475, endPoint y: 567, distance: 329.0
click at [779, 441] on label "I'll upload an image later" at bounding box center [794, 440] width 129 height 17
click at [725, 441] on input "I'll upload an image later" at bounding box center [718, 441] width 14 height 14
checkbox input "true"
click at [274, 564] on input at bounding box center [309, 564] width 356 height 28
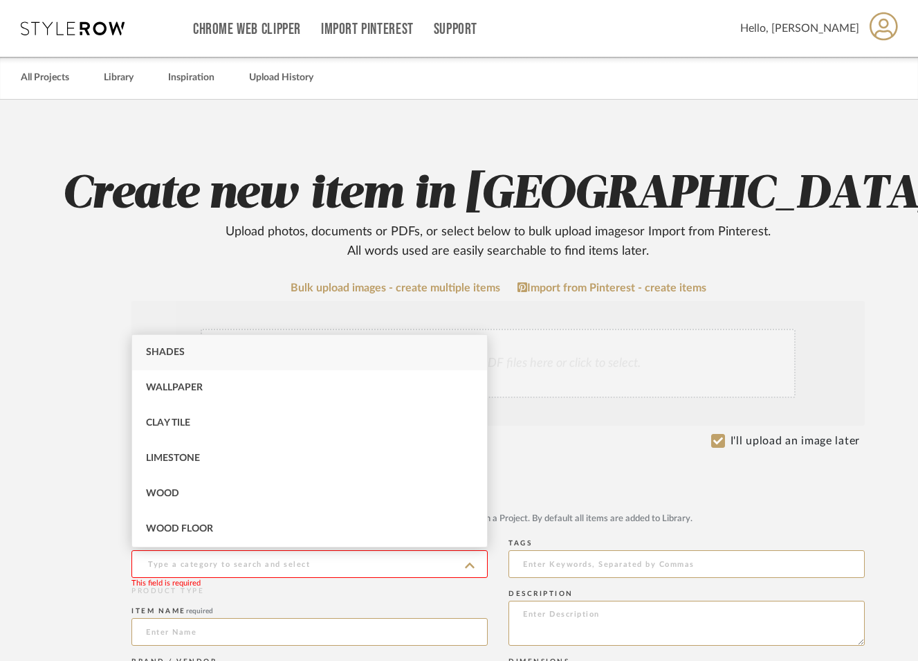
click at [210, 349] on div "Shades" at bounding box center [309, 352] width 355 height 35
type input "Shades"
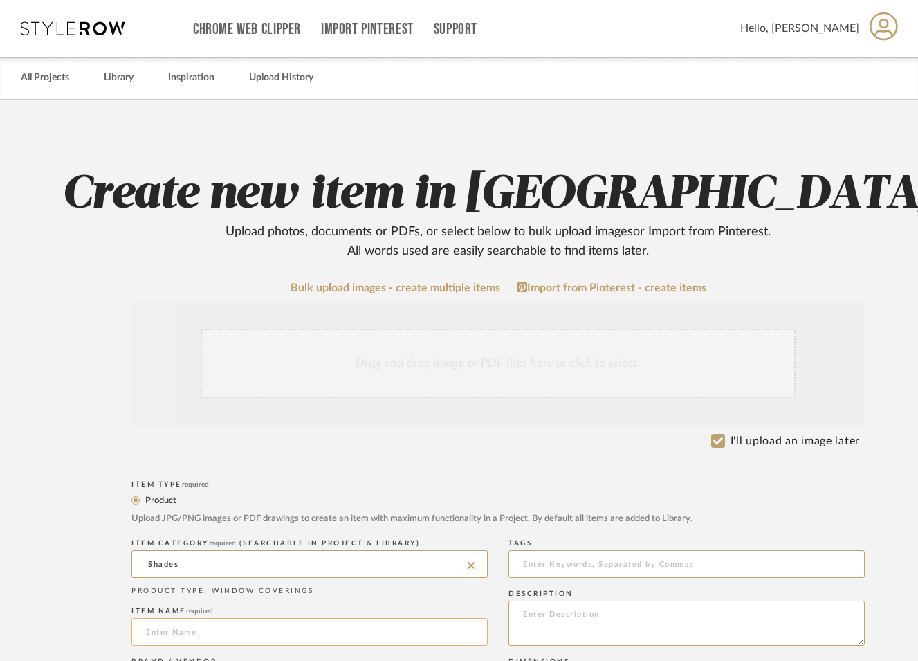
click at [216, 626] on input at bounding box center [309, 632] width 356 height 28
type input "Window Shade"
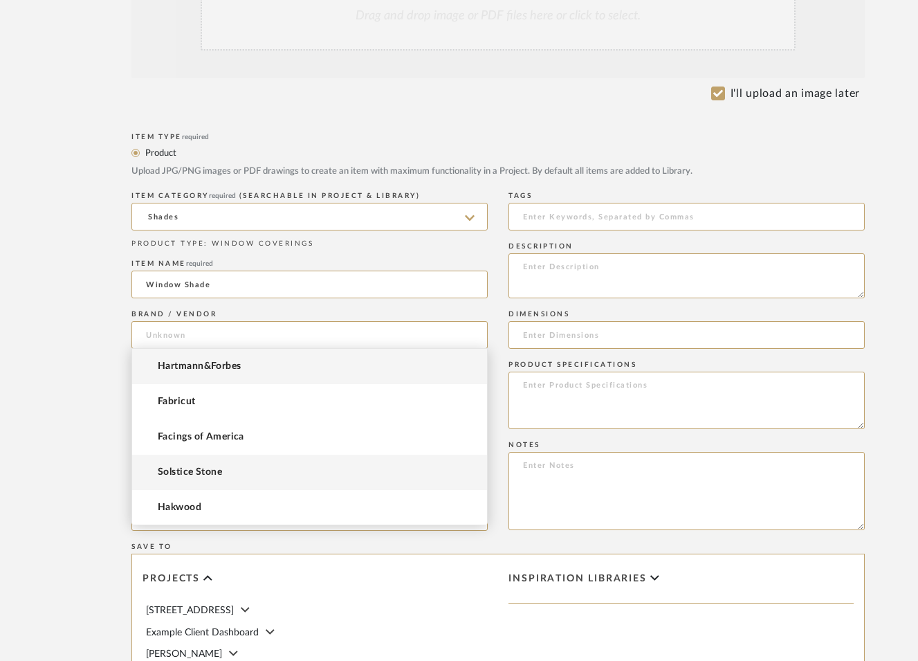
scroll to position [352, 0]
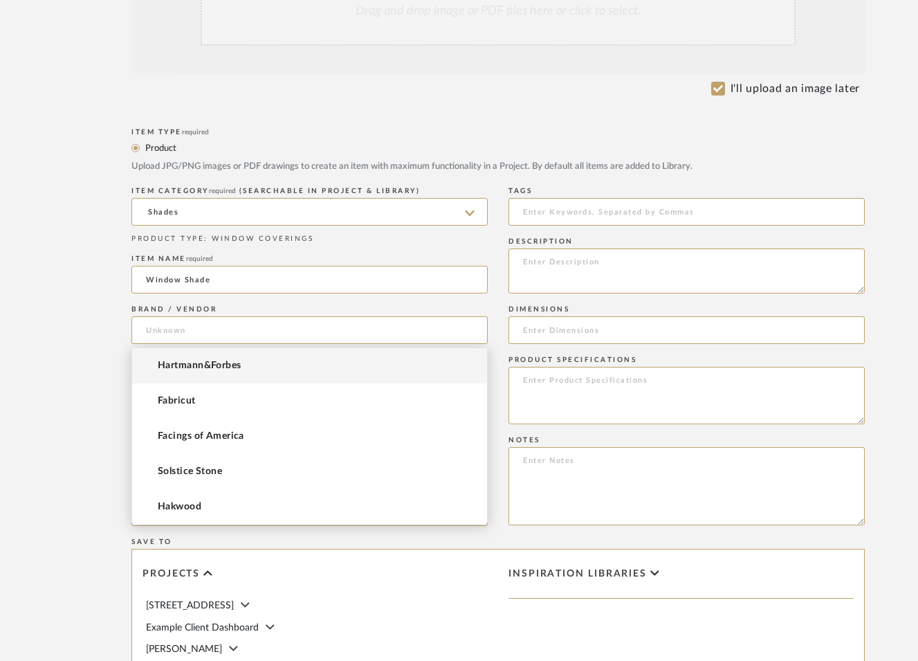
drag, startPoint x: 231, startPoint y: 376, endPoint x: 237, endPoint y: 401, distance: 26.3
click at [231, 376] on mat-option "Hartmann&Forbes" at bounding box center [309, 365] width 355 height 35
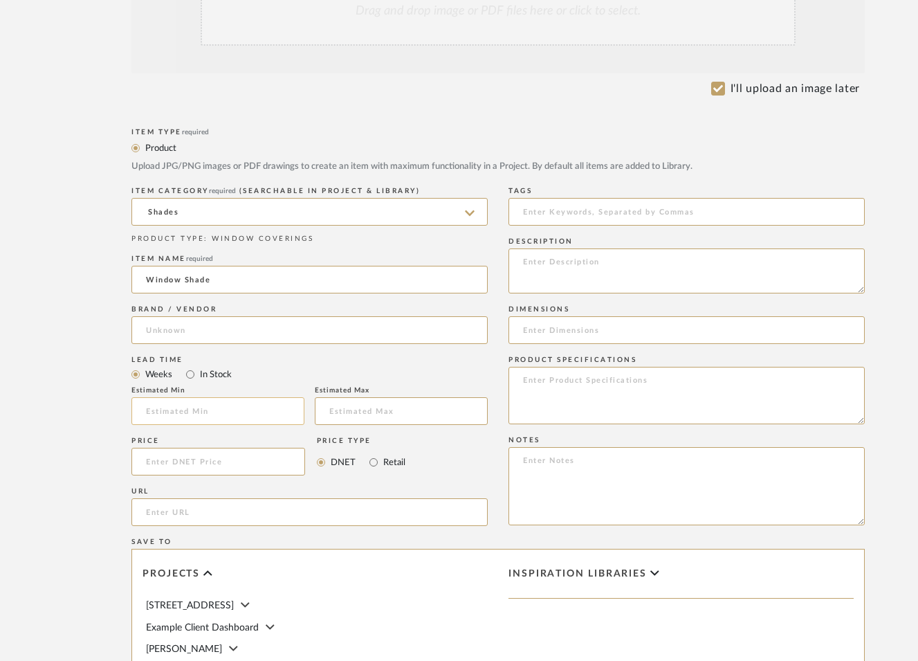
type input "Hartmann&Forbes"
click at [206, 454] on input at bounding box center [218, 462] width 174 height 28
type input "$1,151.00"
click at [606, 329] on input at bounding box center [686, 330] width 356 height 28
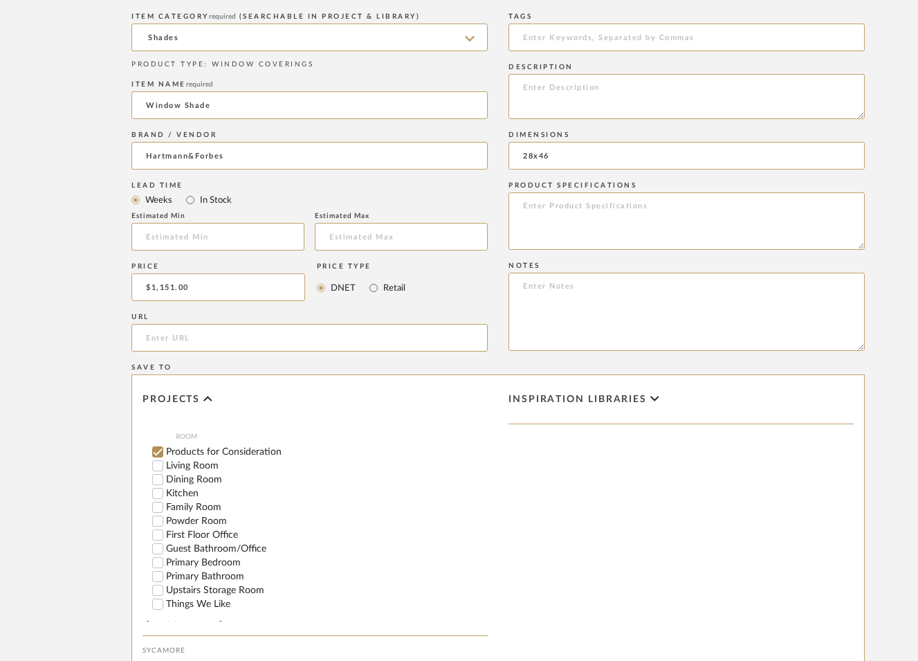
scroll to position [212, 0]
type input "28x46"
drag, startPoint x: 178, startPoint y: 566, endPoint x: 176, endPoint y: 555, distance: 11.2
click at [178, 572] on label "Primary Bathroom" at bounding box center [325, 577] width 322 height 10
click at [163, 570] on input "Primary Bathroom" at bounding box center [156, 577] width 14 height 14
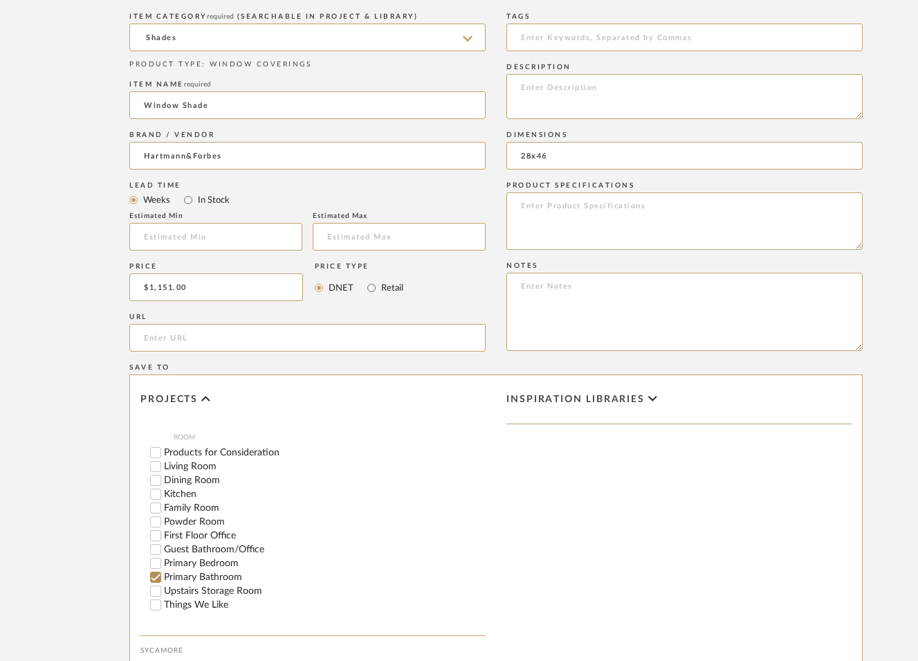
checkbox input "false"
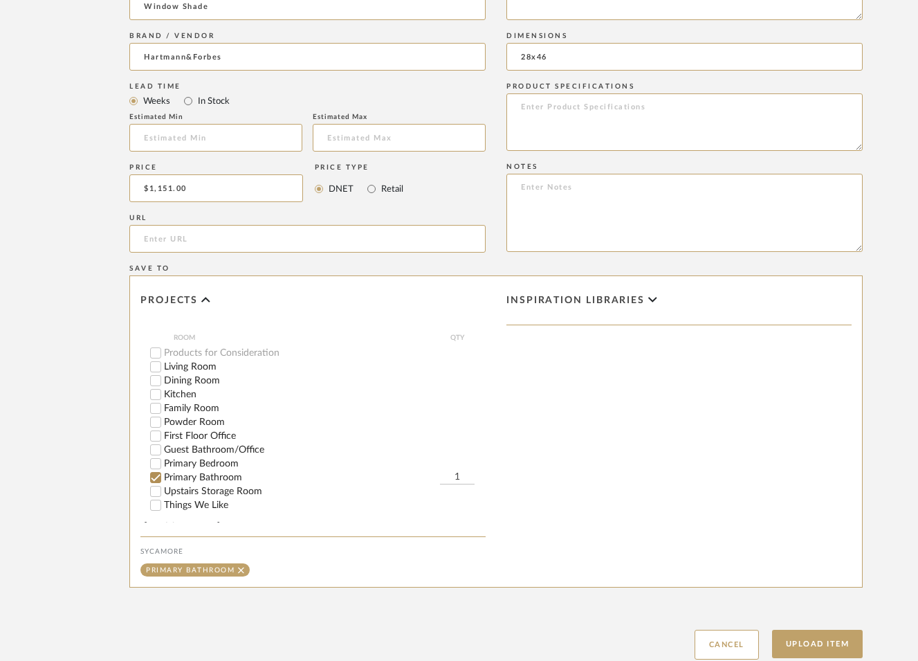
scroll to position [723, 2]
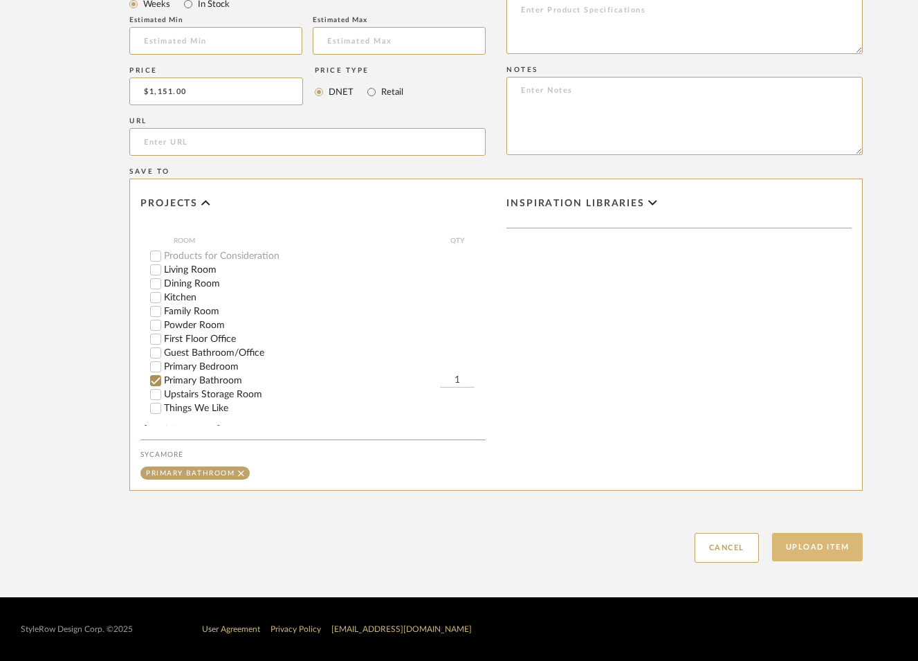
click at [820, 556] on button "Upload Item" at bounding box center [817, 547] width 91 height 28
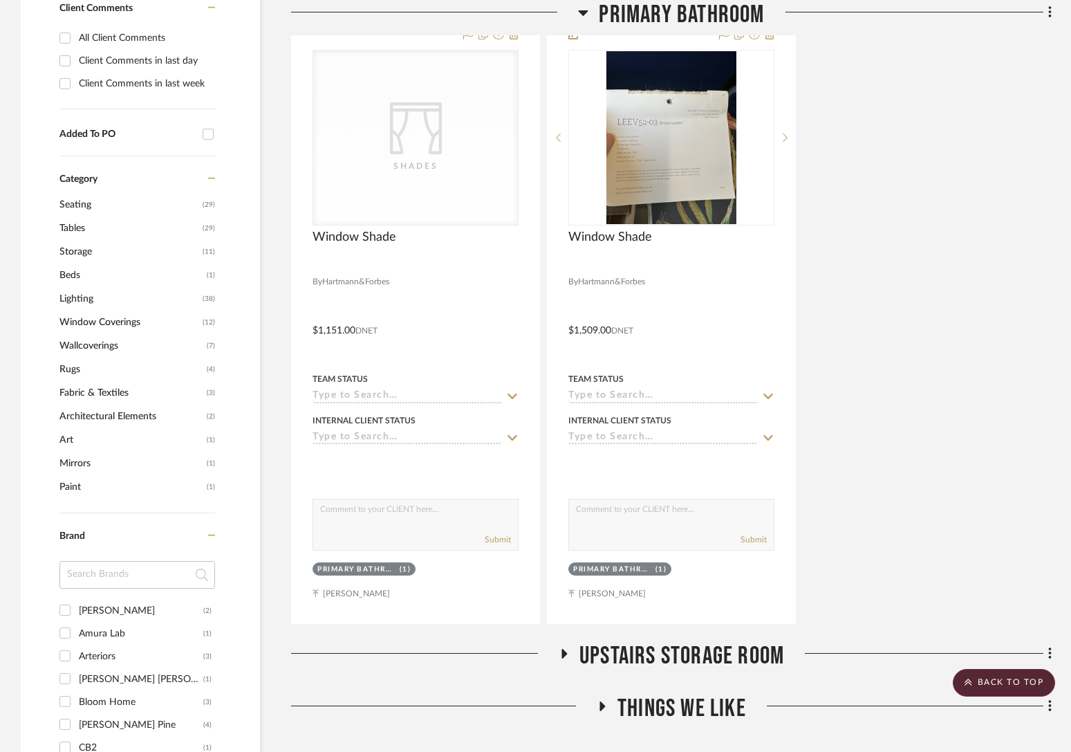
scroll to position [880, 0]
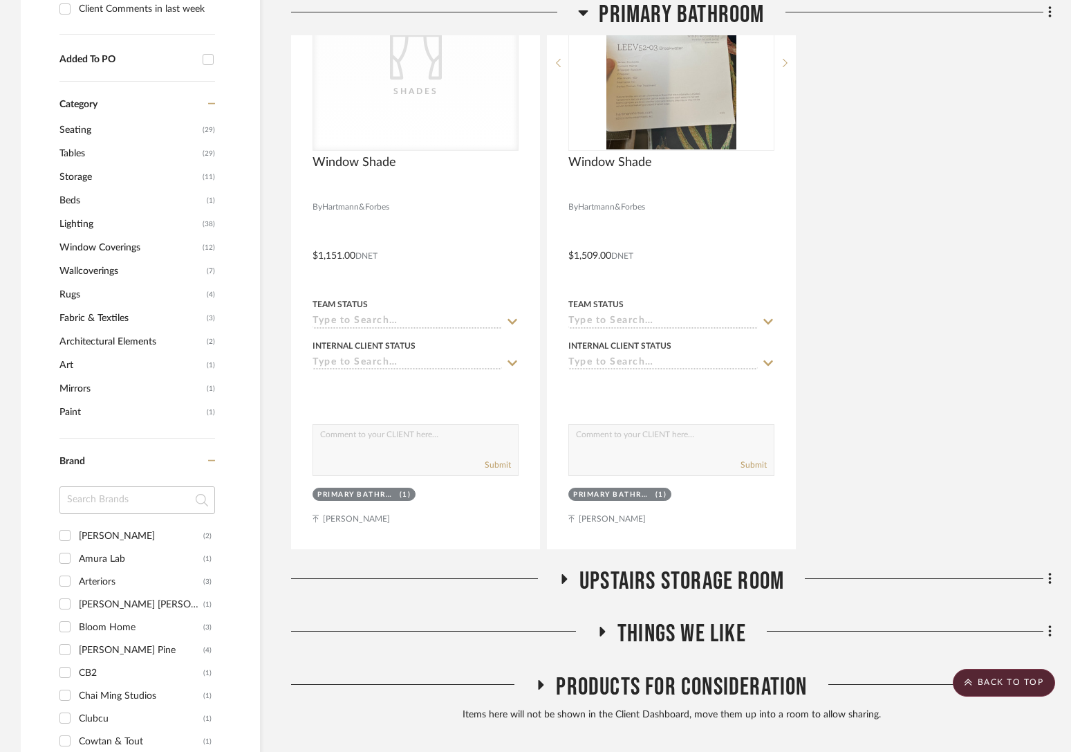
click at [95, 267] on span "Wallcoverings" at bounding box center [131, 271] width 144 height 24
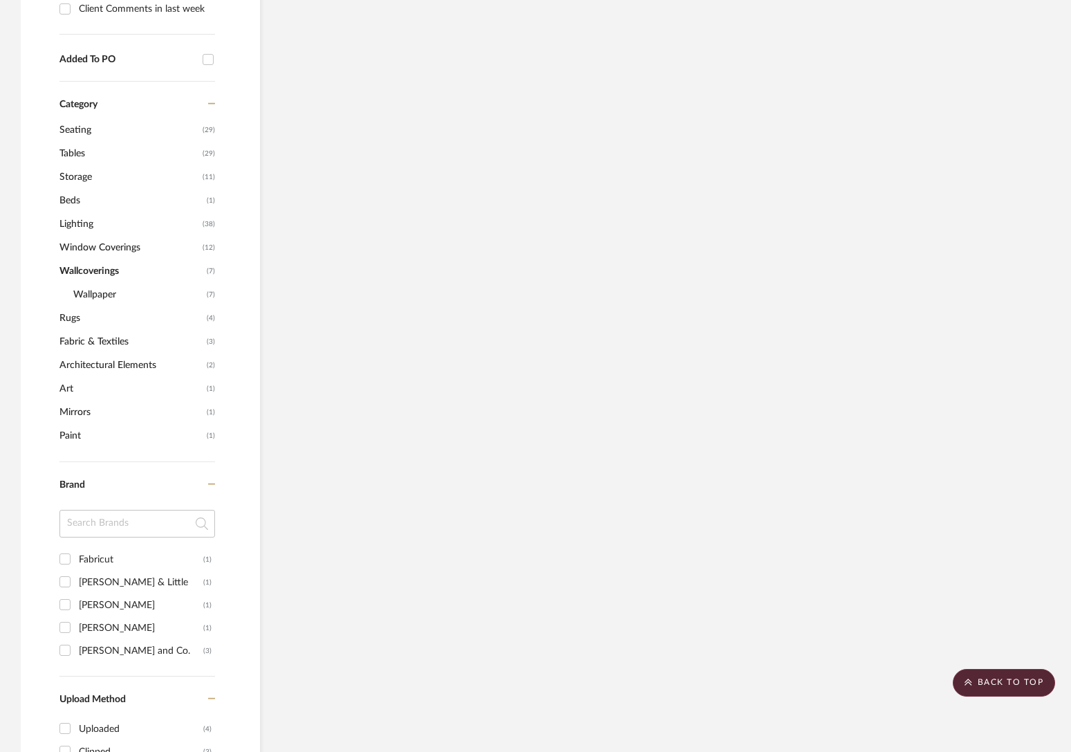
scroll to position [225, 0]
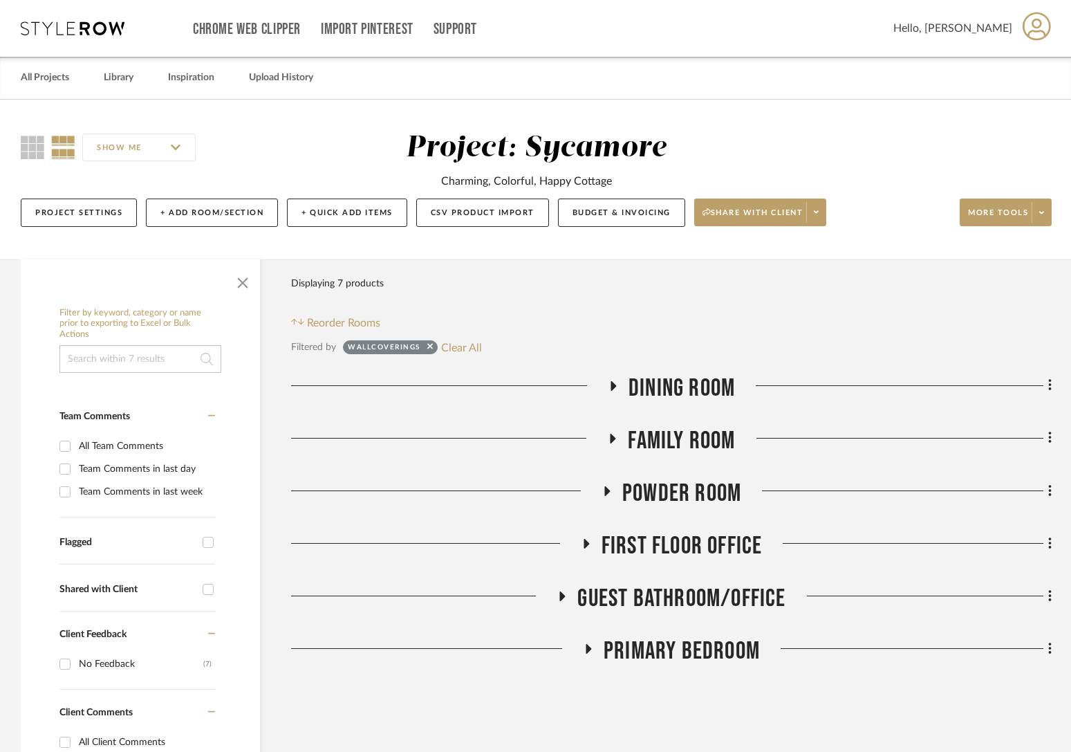
click at [685, 389] on span "Dining Room" at bounding box center [682, 389] width 107 height 30
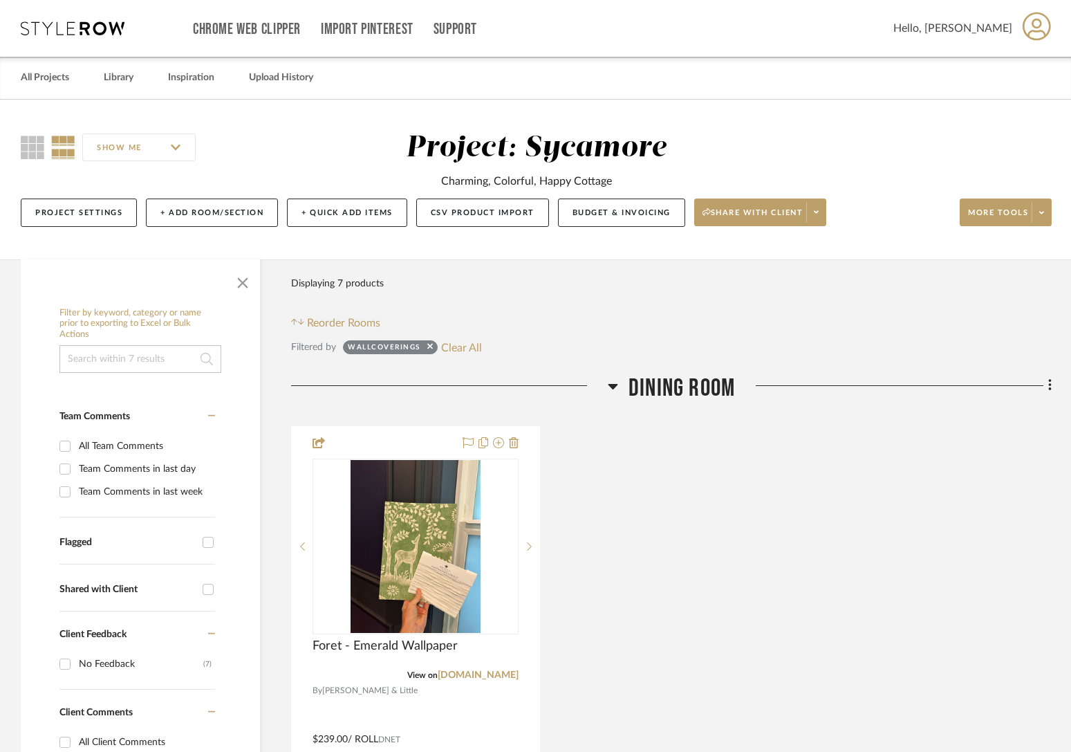
click at [666, 396] on span "Dining Room" at bounding box center [682, 389] width 107 height 30
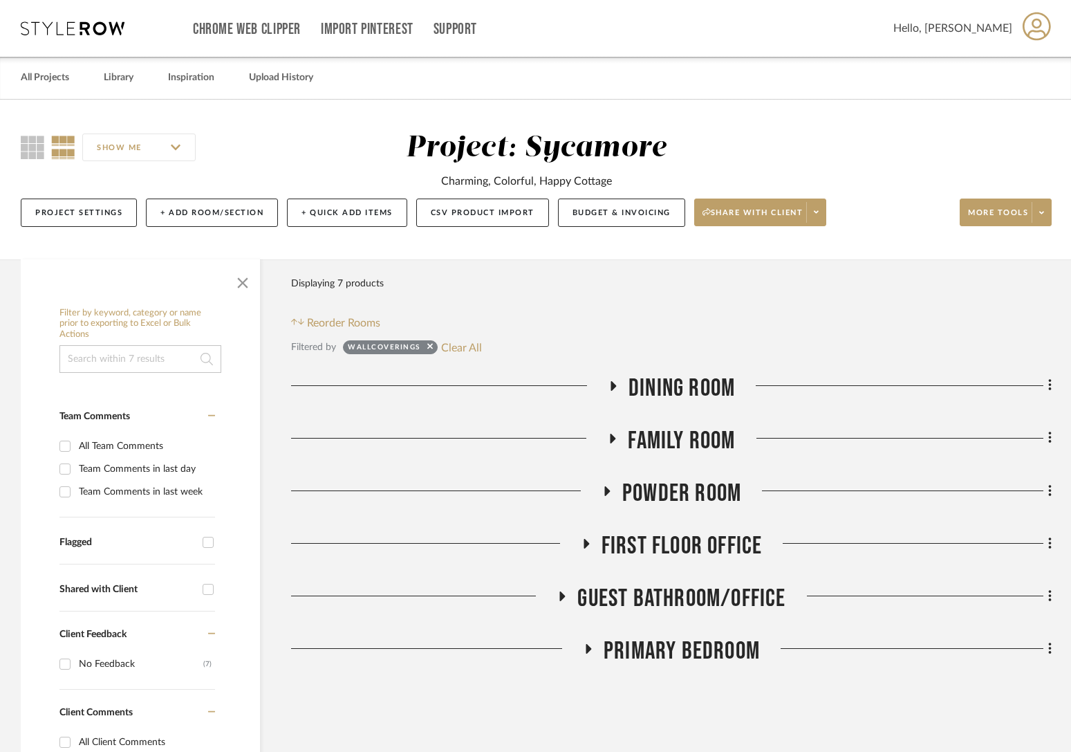
drag, startPoint x: 672, startPoint y: 597, endPoint x: 658, endPoint y: 596, distance: 13.2
click at [672, 597] on span "Guest Bathroom/Office" at bounding box center [682, 599] width 208 height 30
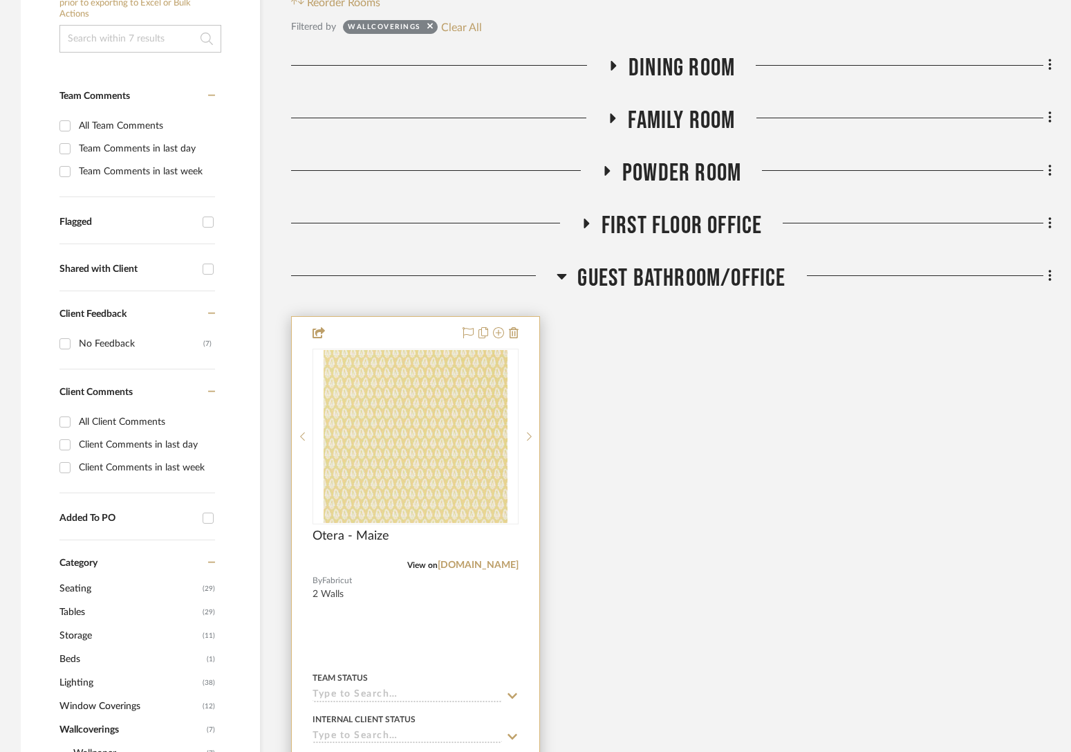
scroll to position [335, 0]
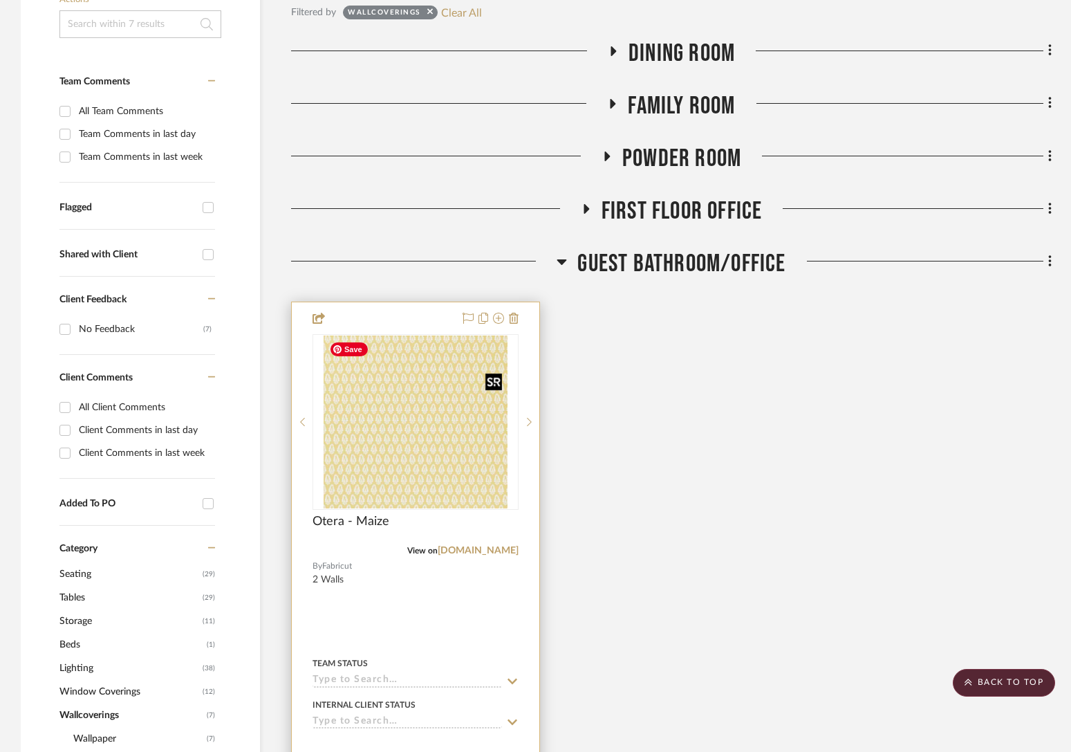
click at [402, 448] on img "0" at bounding box center [415, 421] width 183 height 173
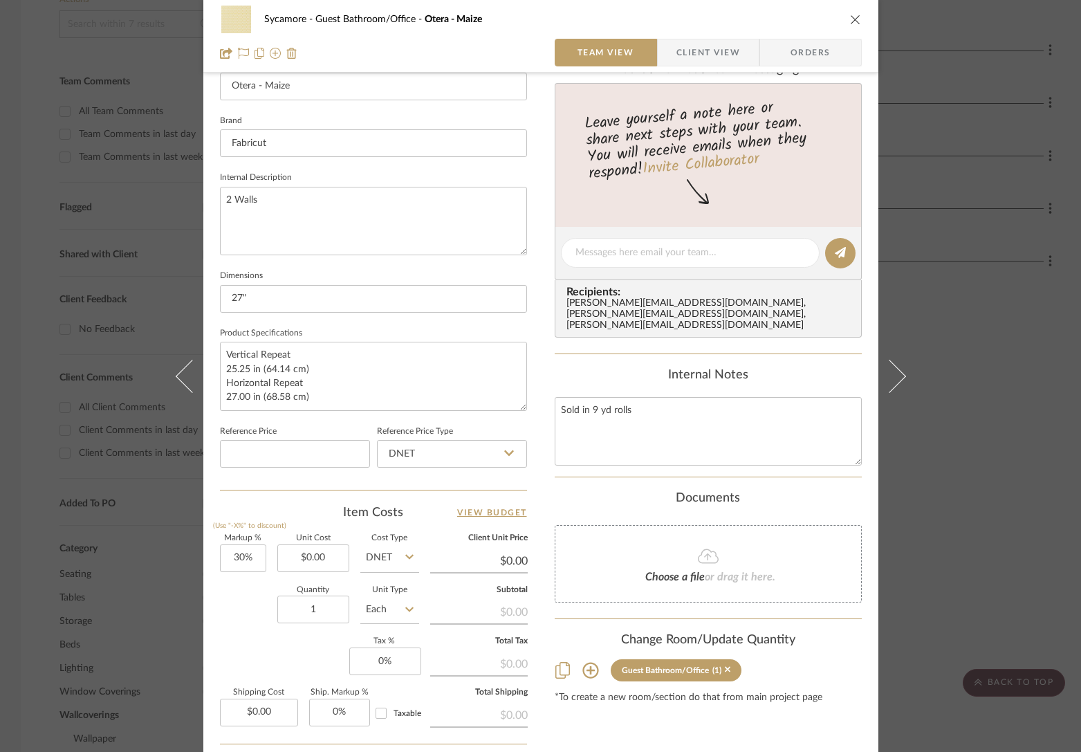
scroll to position [407, 0]
click at [315, 605] on input "1" at bounding box center [313, 609] width 72 height 28
type input "2"
click at [382, 608] on input "Each" at bounding box center [389, 609] width 59 height 28
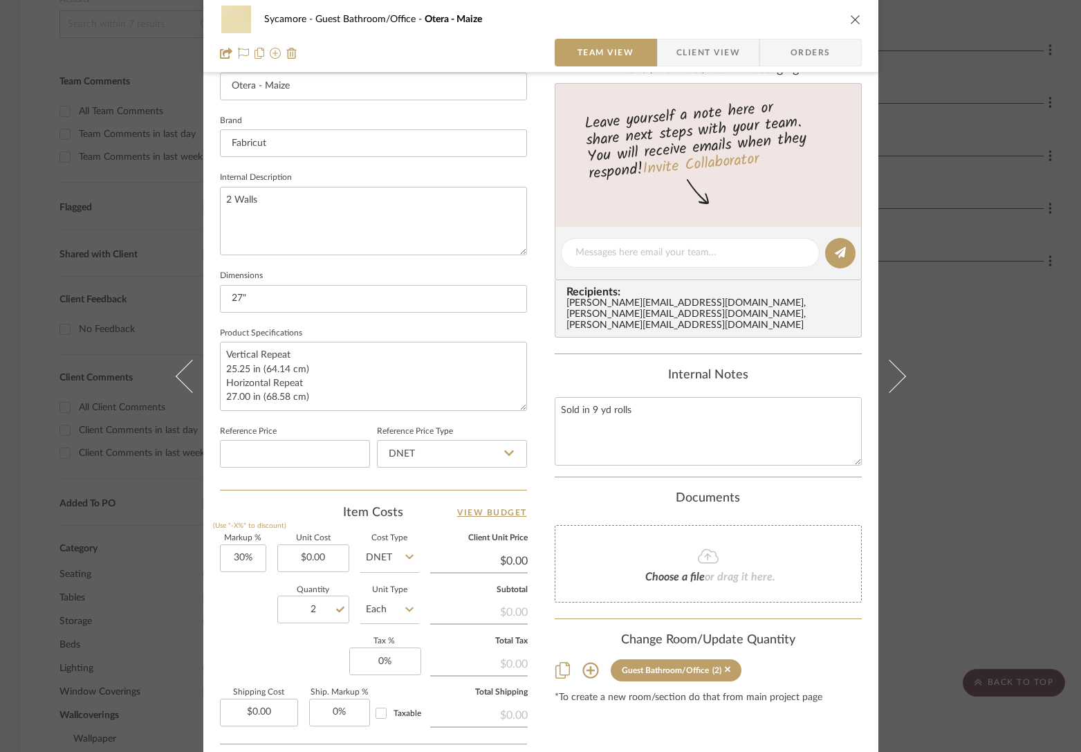
click at [382, 608] on input "Each" at bounding box center [389, 610] width 59 height 28
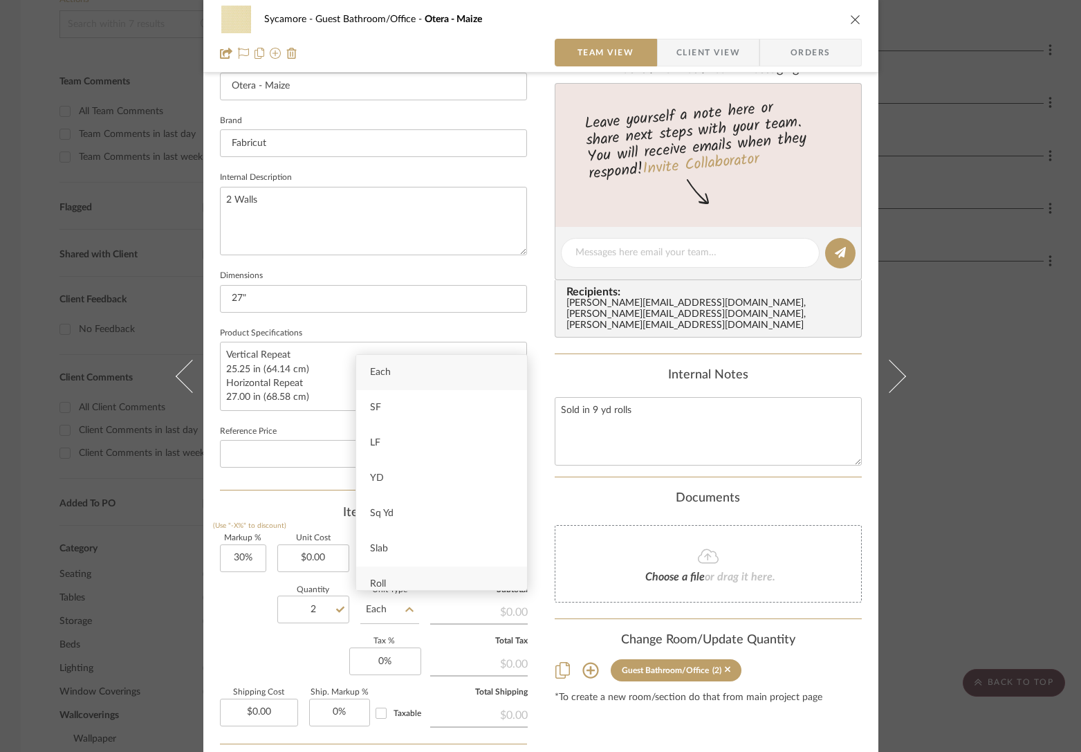
click at [396, 578] on div "Roll" at bounding box center [441, 583] width 171 height 35
type input "Roll"
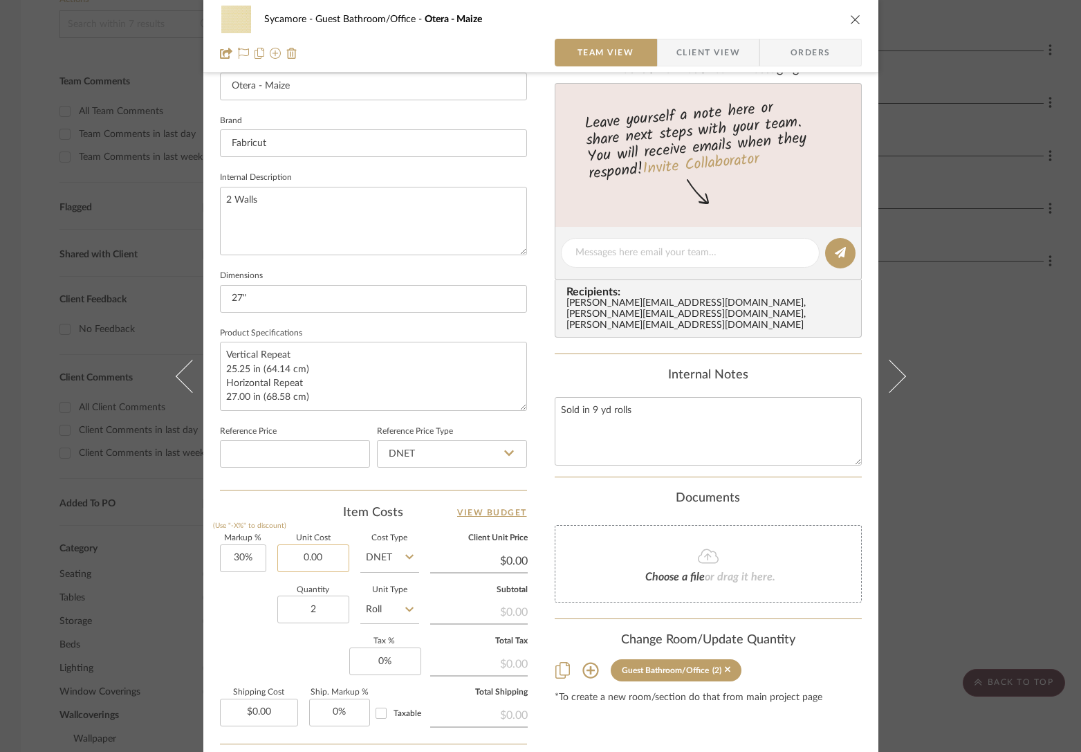
click at [300, 551] on input "0.00" at bounding box center [313, 558] width 72 height 28
paste input "14.5"
type input "$14.50"
type input "$18.85"
click at [239, 614] on div "Quantity 2 Unit Type Roll" at bounding box center [319, 611] width 199 height 49
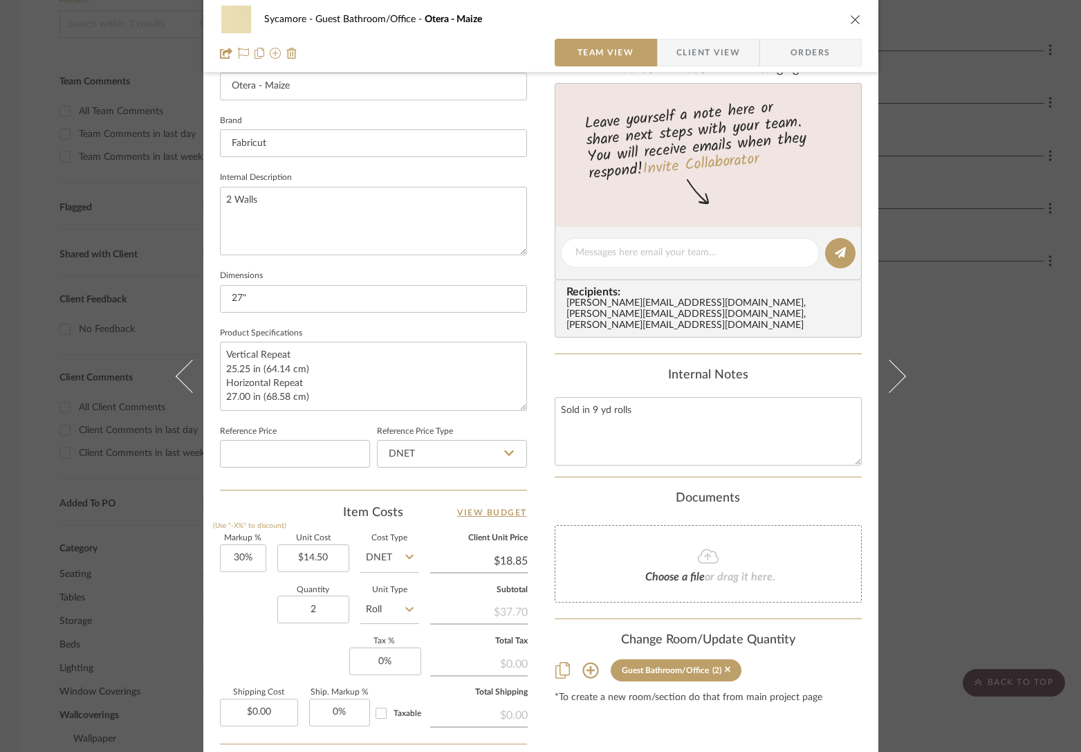
click at [624, 446] on summary-project-notes "Internal Notes Sold in 9 yd rolls" at bounding box center [708, 422] width 307 height 109
click at [661, 397] on textarea "Sold in 9 yd rolls" at bounding box center [708, 431] width 307 height 68
click at [658, 401] on textarea "Sold in 9 yd rolls" at bounding box center [708, 431] width 307 height 68
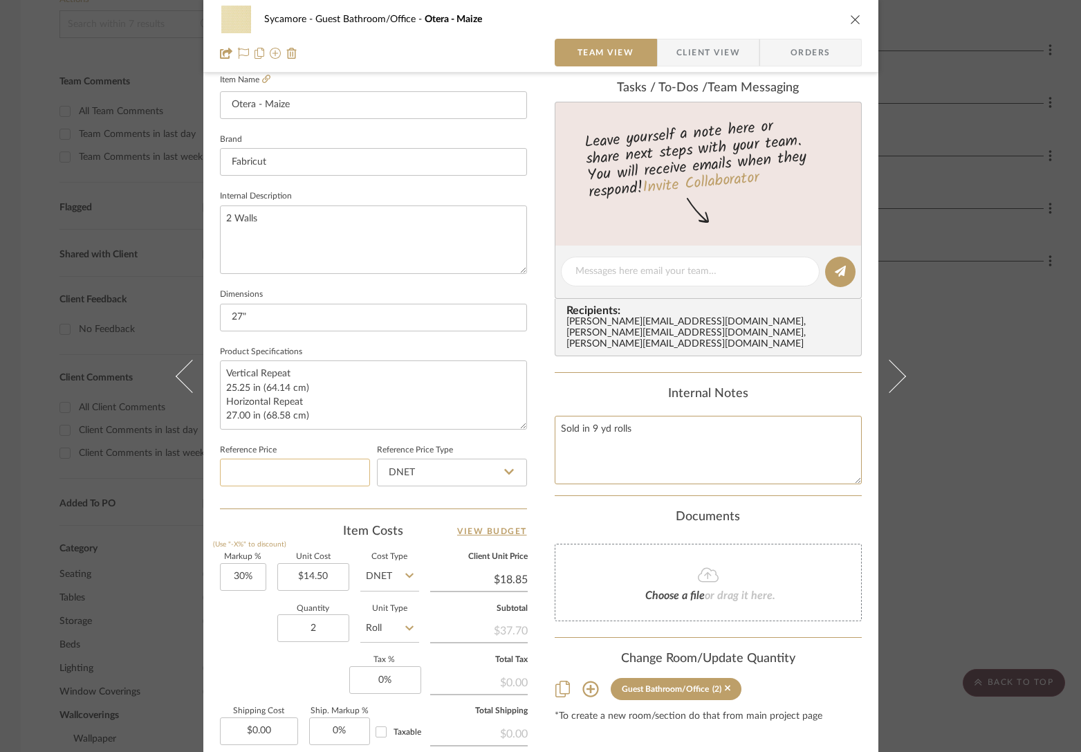
scroll to position [317, 0]
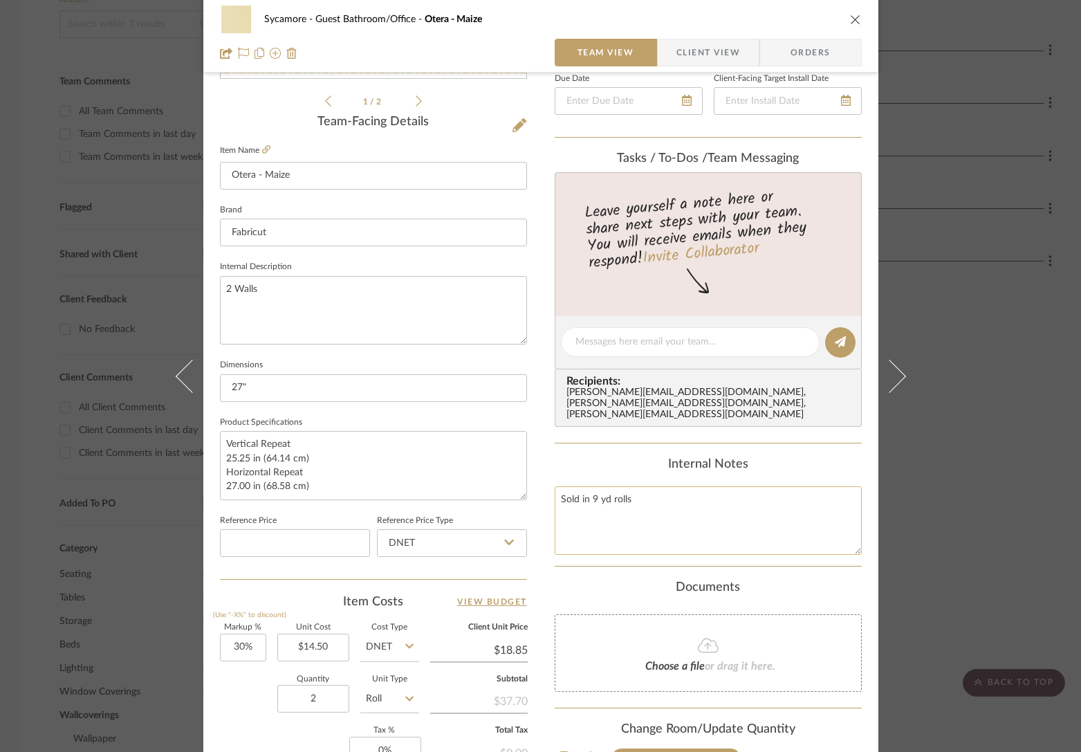
click at [694, 486] on textarea "Sold in 9 yd rolls" at bounding box center [708, 520] width 307 height 68
type textarea "Sold in 9 yd rolls LABOR -$650"
click at [705, 504] on textarea "Sold in 9 yd rolls LABOR -$650" at bounding box center [708, 520] width 307 height 68
click at [850, 23] on icon "close" at bounding box center [855, 19] width 11 height 11
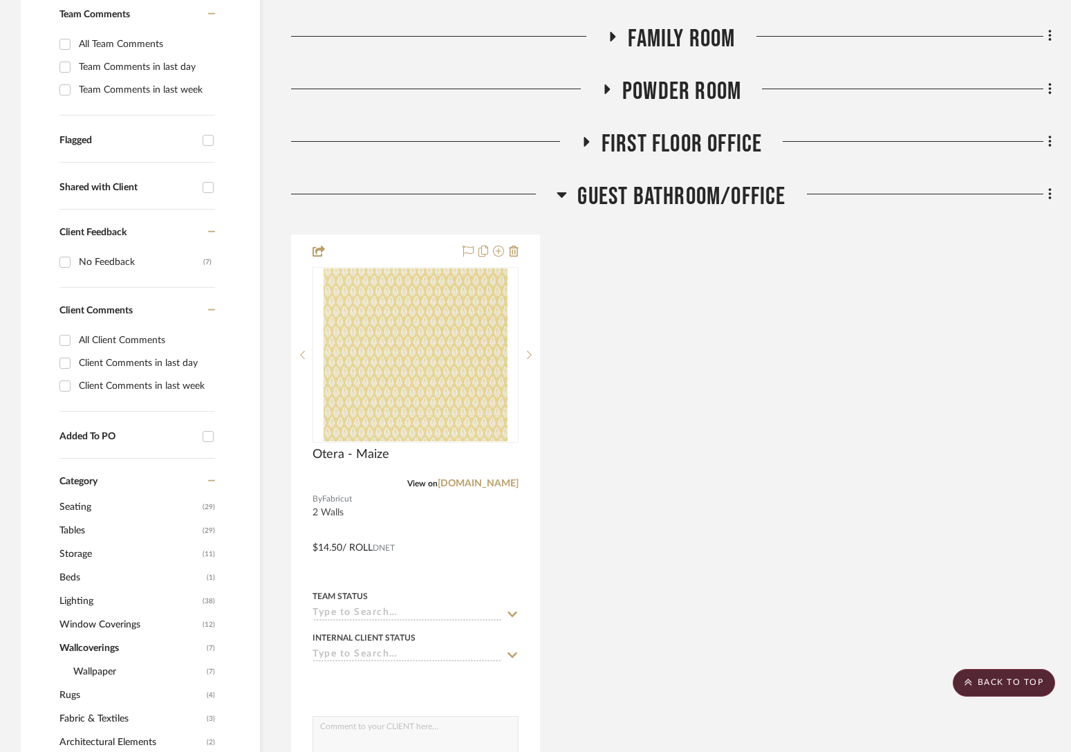
scroll to position [399, 0]
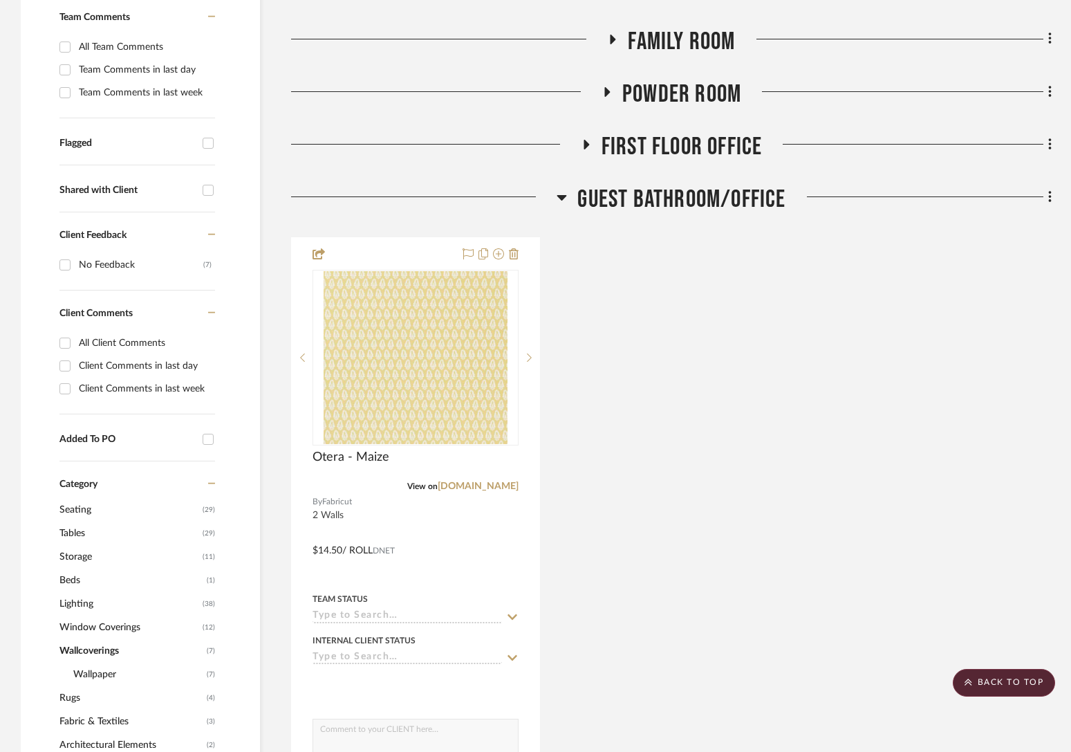
click at [683, 203] on span "Guest Bathroom/Office" at bounding box center [682, 200] width 208 height 30
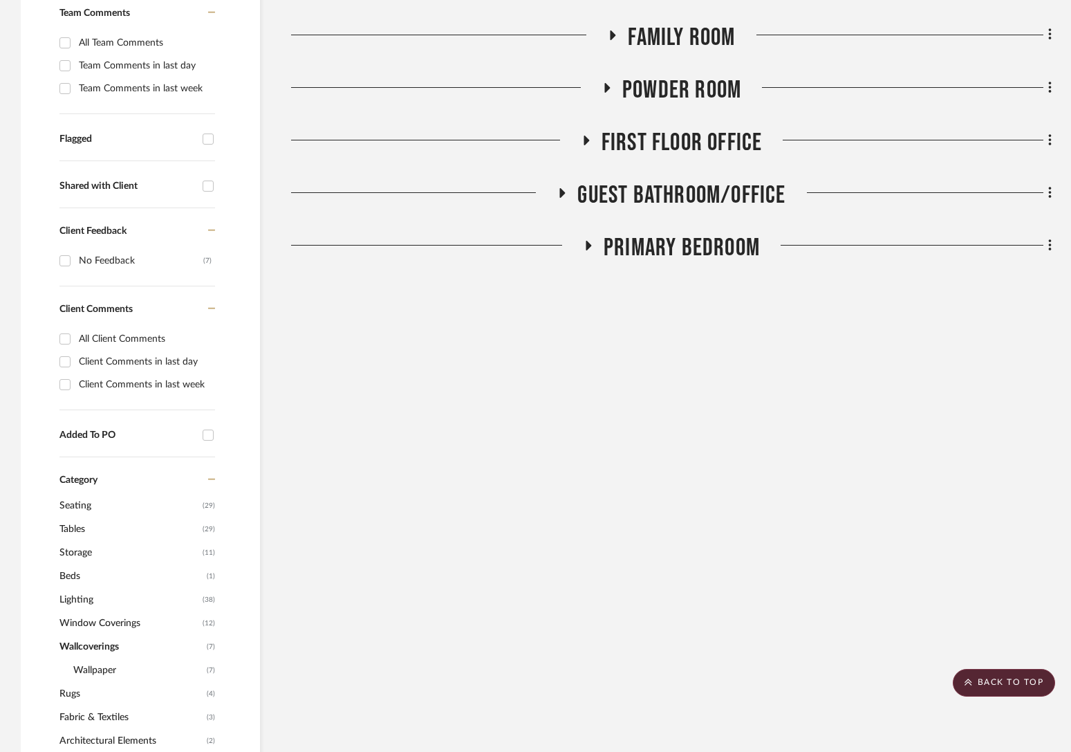
scroll to position [405, 0]
click at [703, 141] on span "First Floor Office" at bounding box center [682, 142] width 161 height 30
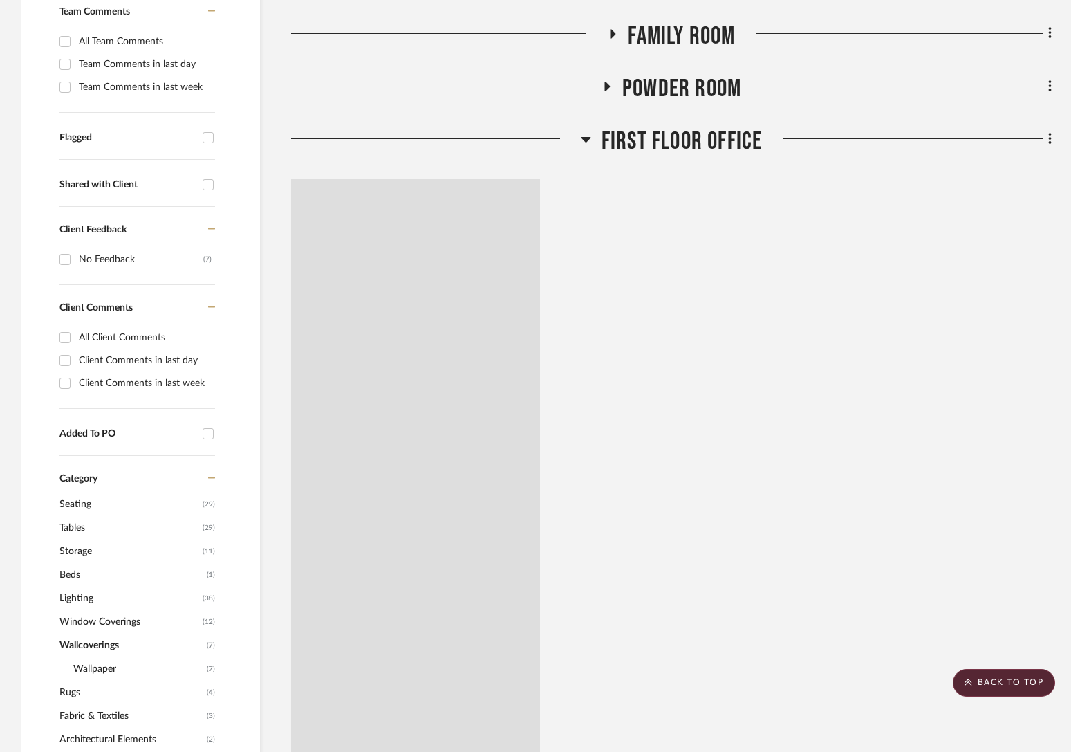
scroll to position [406, 0]
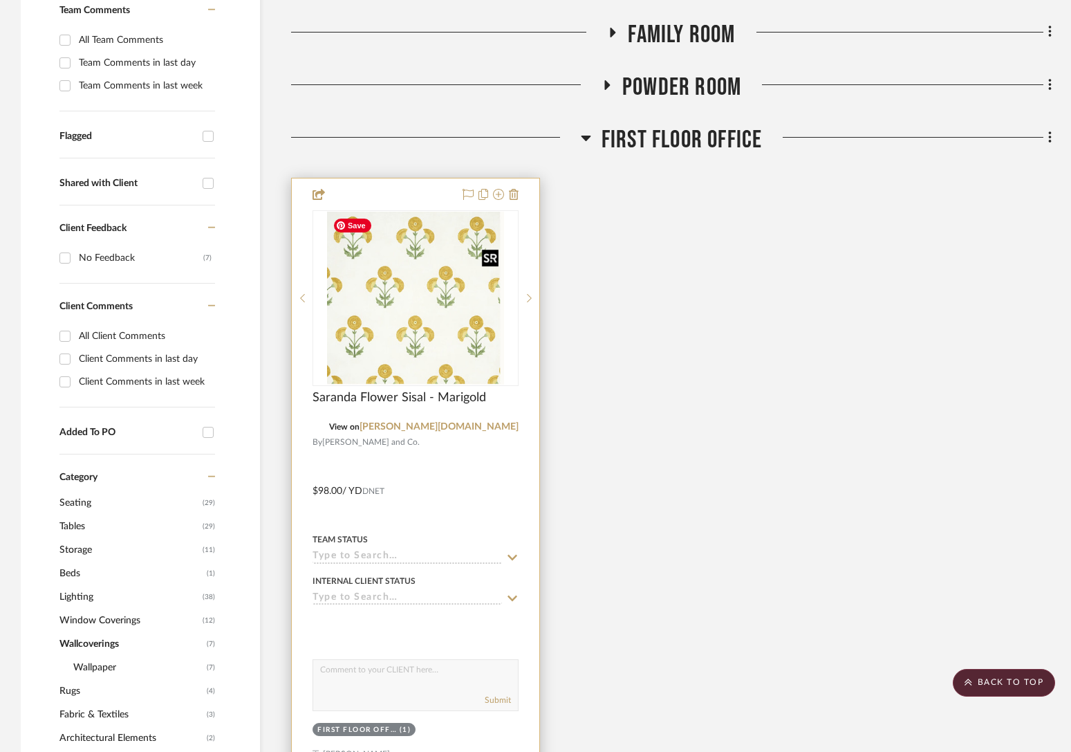
click at [459, 314] on img "0" at bounding box center [415, 298] width 176 height 173
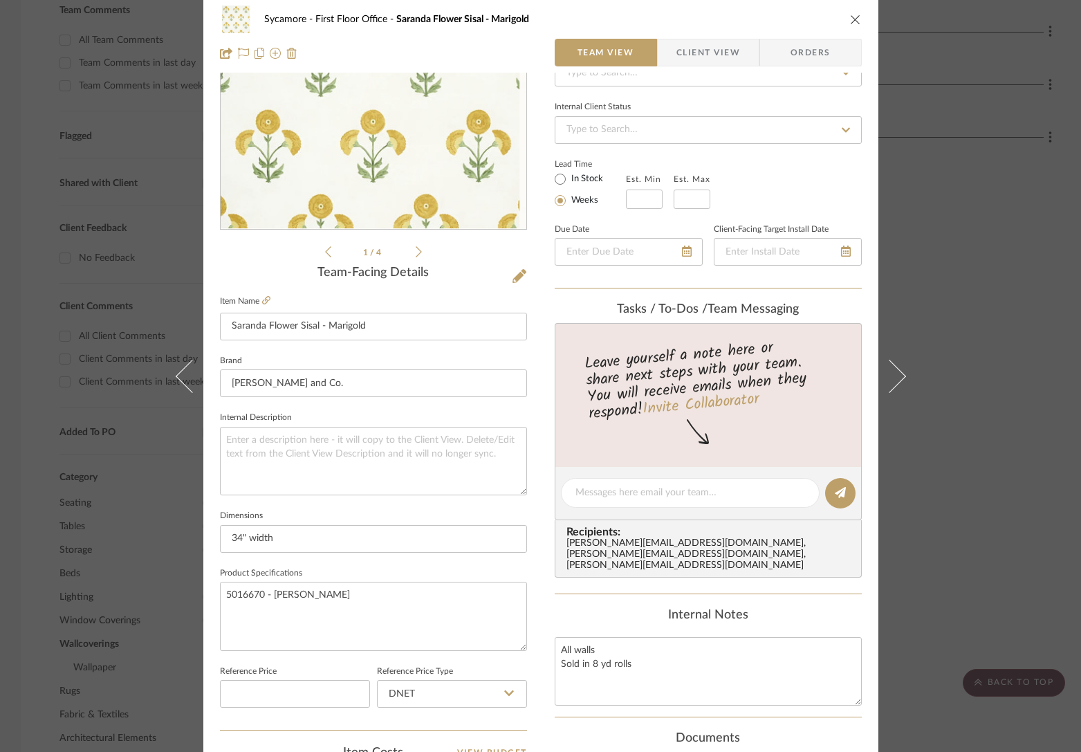
scroll to position [191, 0]
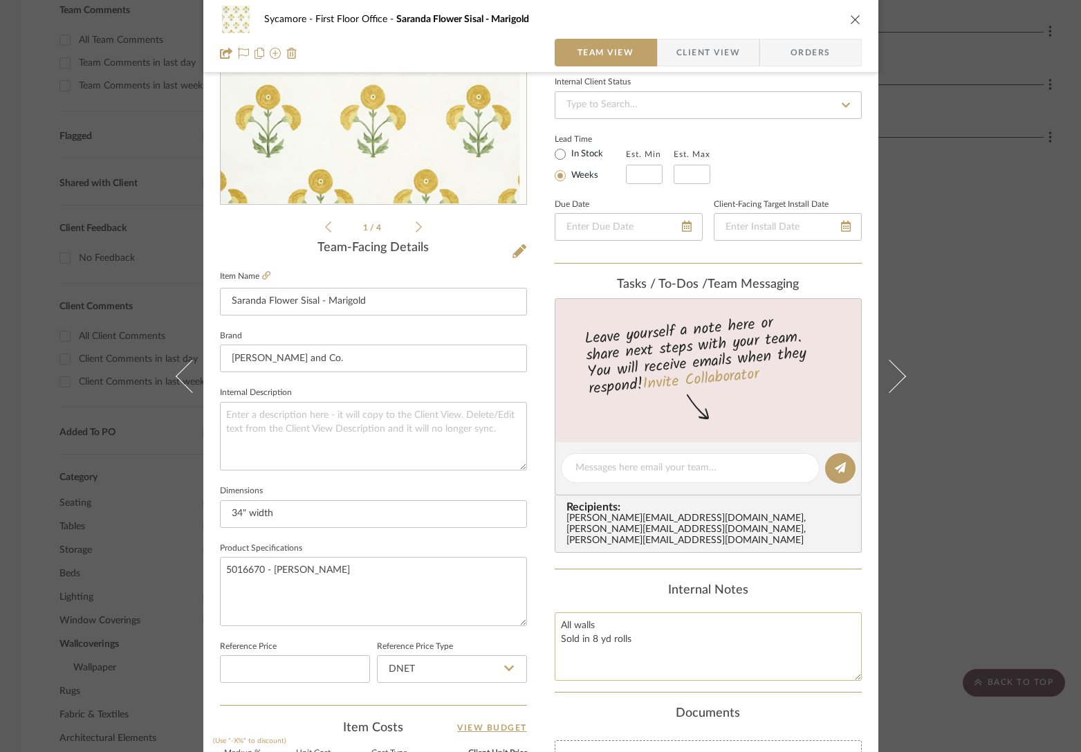
click at [643, 641] on textarea "All walls Sold in 8 yd rolls" at bounding box center [708, 646] width 307 height 68
type textarea "All walls Sold in 8 yd rolls LABOR $1,950"
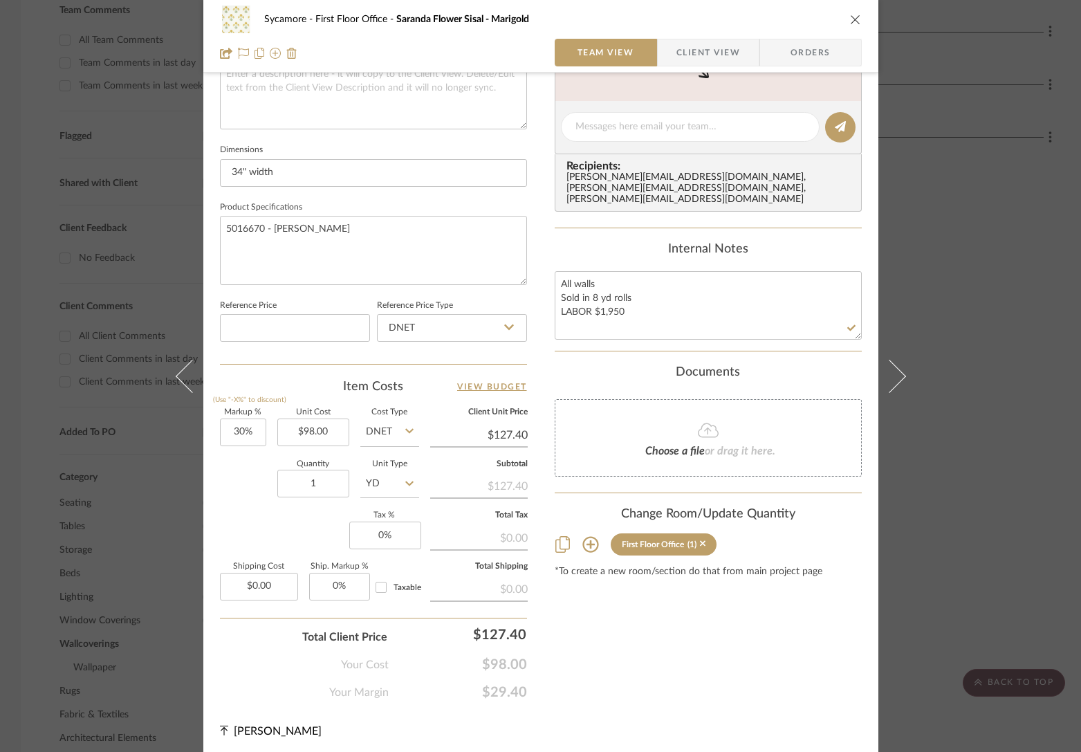
scroll to position [533, 0]
click at [405, 480] on icon at bounding box center [409, 482] width 8 height 5
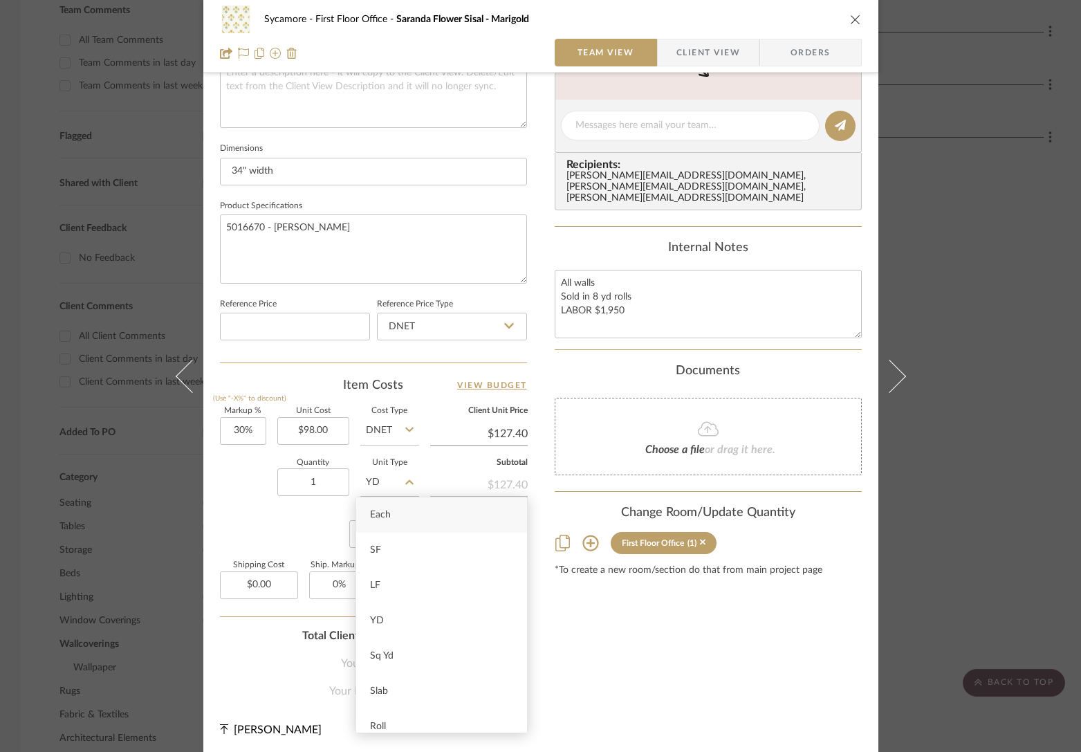
click at [404, 671] on div "Roll" at bounding box center [441, 726] width 171 height 35
type input "Roll"
click at [305, 476] on input "1" at bounding box center [313, 482] width 72 height 28
type input "13"
click at [563, 241] on div "Internal Notes" at bounding box center [708, 248] width 307 height 15
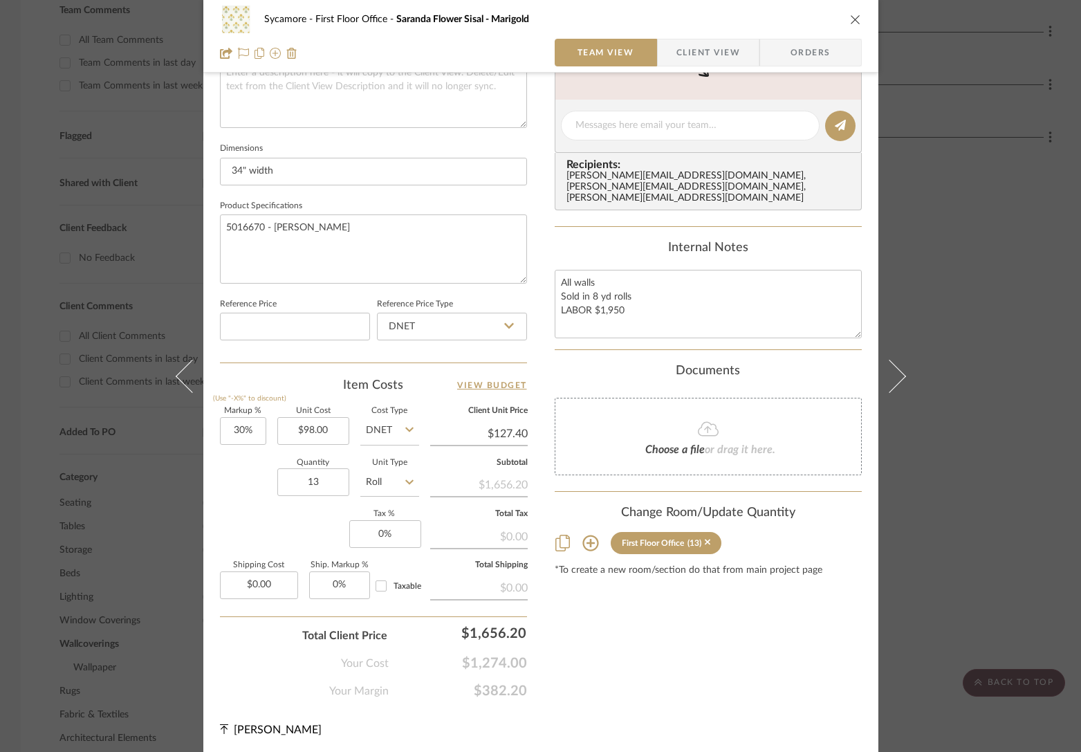
click at [850, 18] on icon "close" at bounding box center [855, 19] width 11 height 11
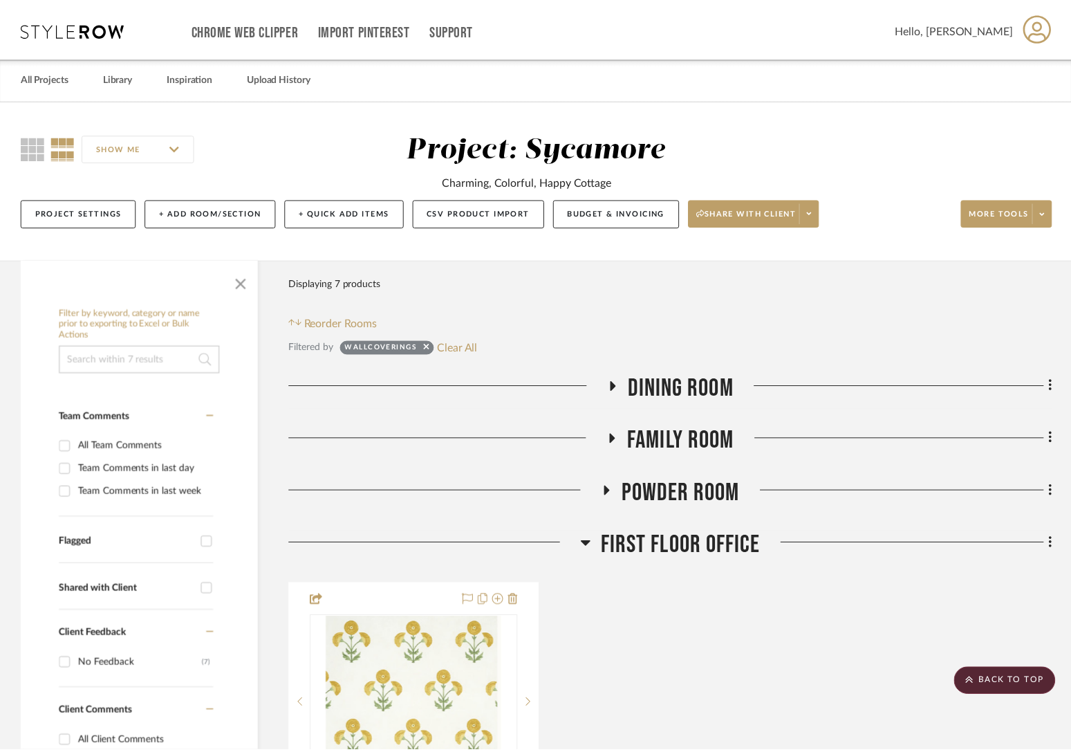
scroll to position [406, 0]
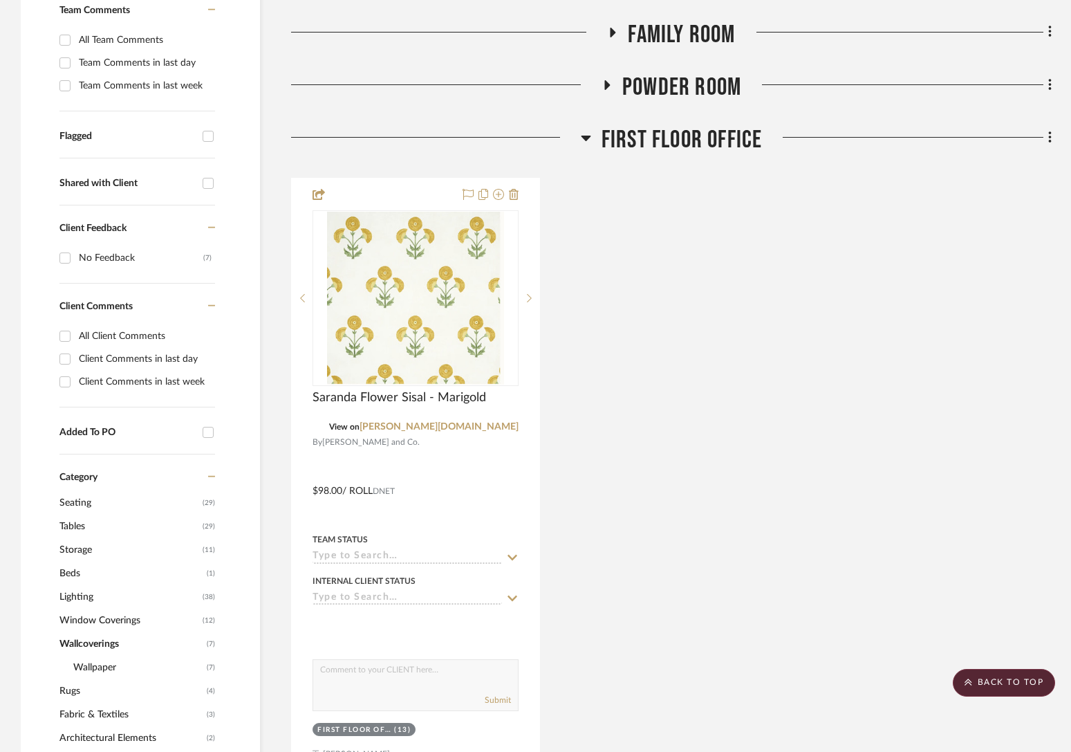
click at [703, 143] on span "First Floor Office" at bounding box center [682, 140] width 161 height 30
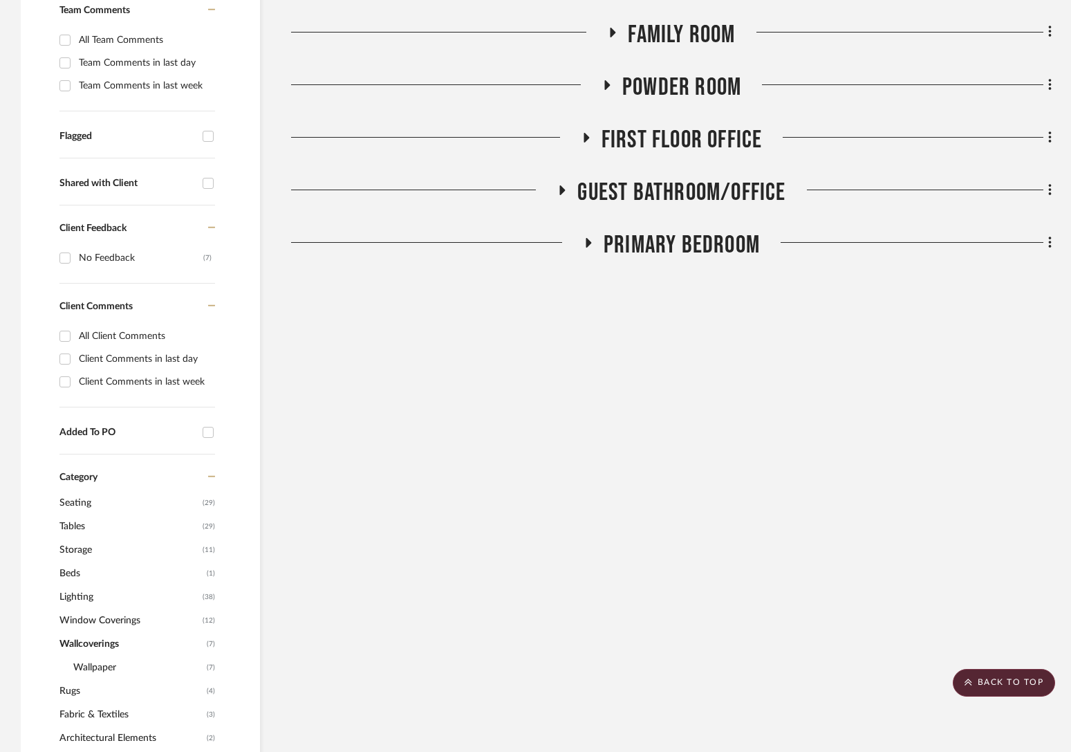
click at [707, 89] on span "Powder Room" at bounding box center [682, 88] width 119 height 30
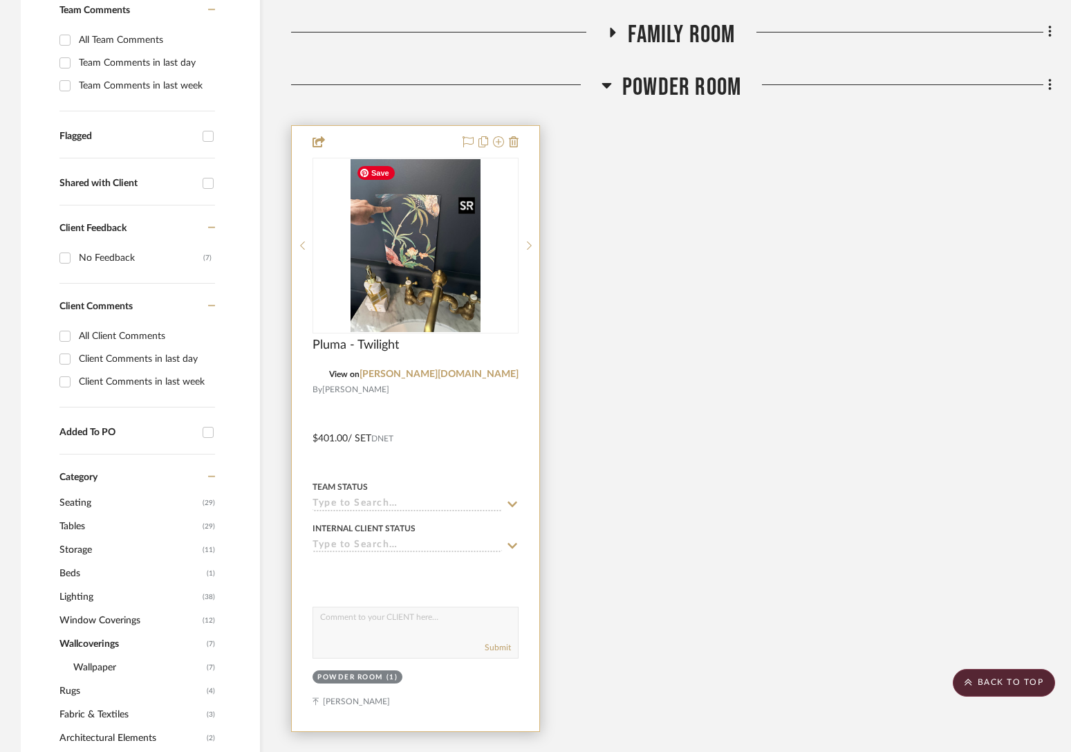
click at [389, 268] on img "0" at bounding box center [416, 245] width 130 height 173
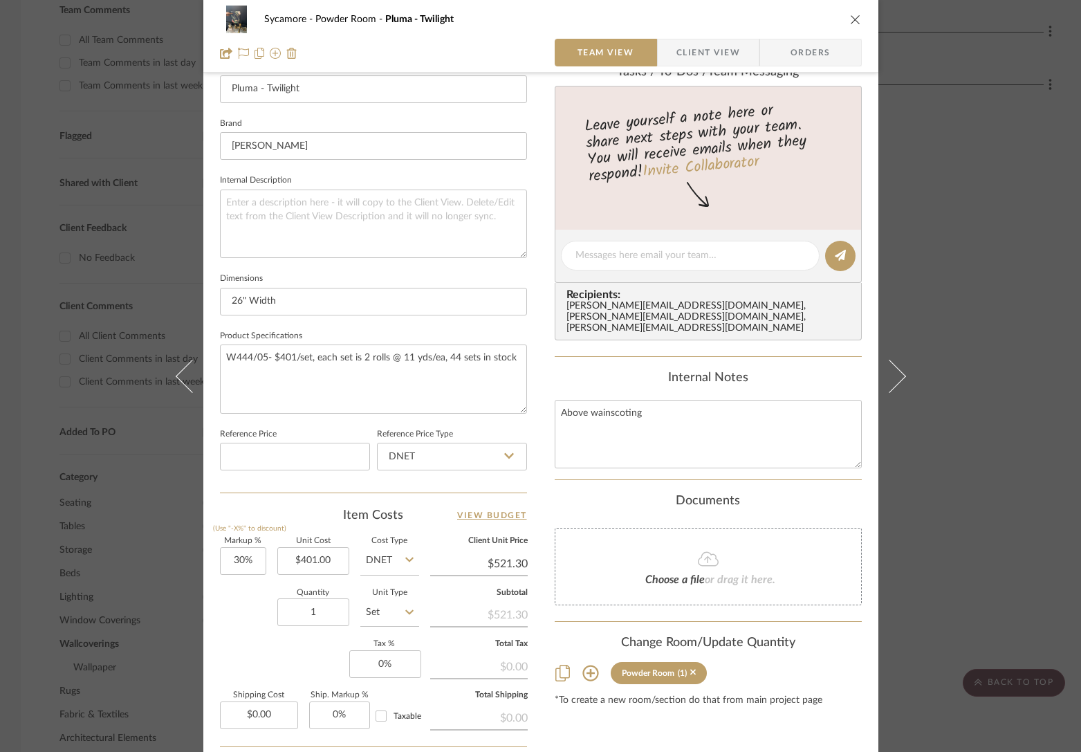
scroll to position [403, 0]
click at [313, 616] on input "1" at bounding box center [313, 613] width 72 height 28
type input "2"
click at [716, 371] on div "Internal Notes" at bounding box center [708, 378] width 307 height 15
click at [717, 400] on textarea "Above wainscoting" at bounding box center [708, 434] width 307 height 68
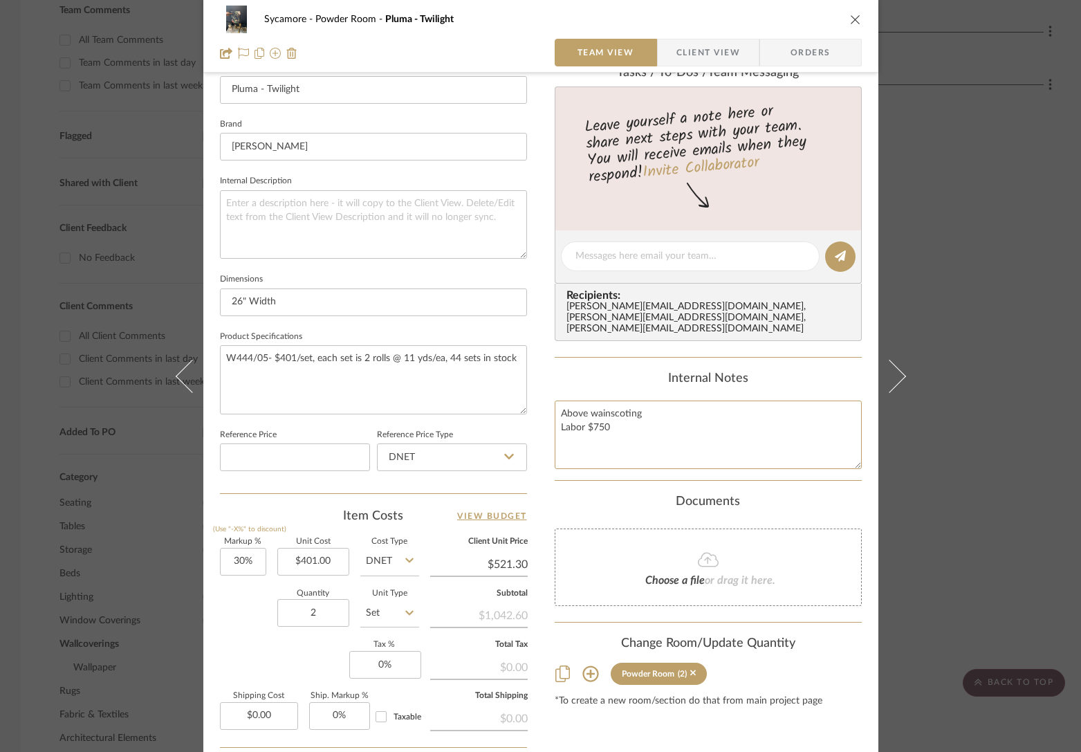
type textarea "Above wainscoting Labor $750"
click at [806, 21] on div "Sycamore Powder Room Pluma - Twilight" at bounding box center [551, 20] width 574 height 10
click at [853, 21] on icon "close" at bounding box center [855, 19] width 11 height 11
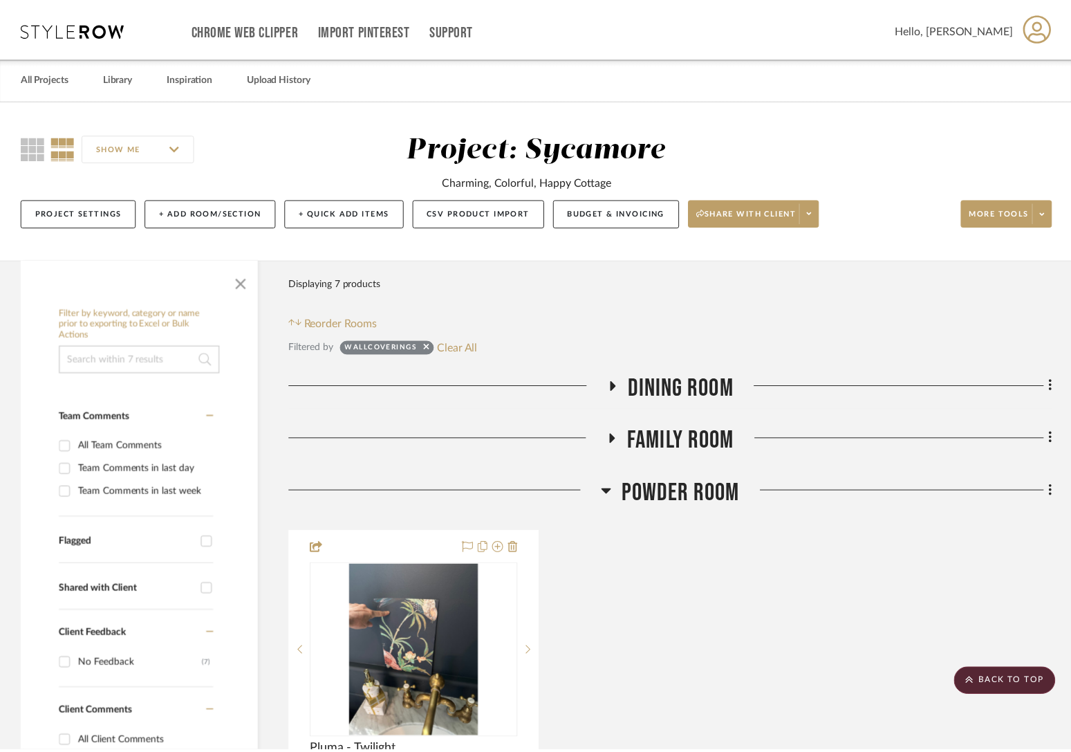
scroll to position [406, 0]
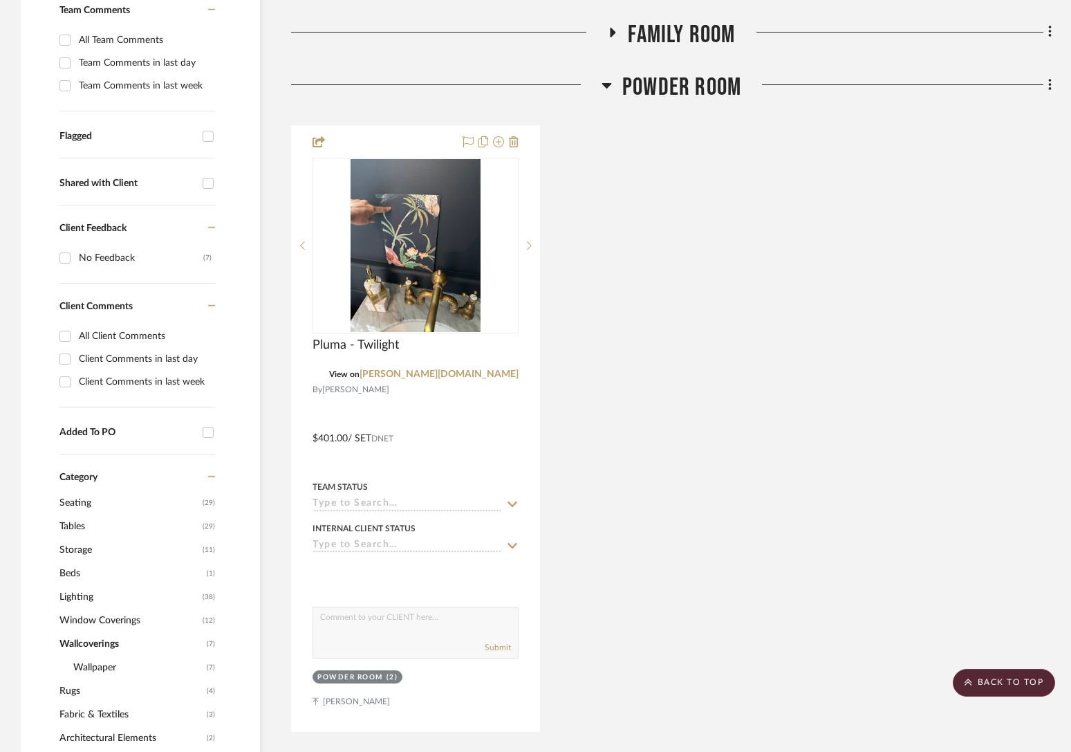
drag, startPoint x: 717, startPoint y: 89, endPoint x: 706, endPoint y: 75, distance: 18.2
click at [717, 89] on span "Powder Room" at bounding box center [682, 88] width 119 height 30
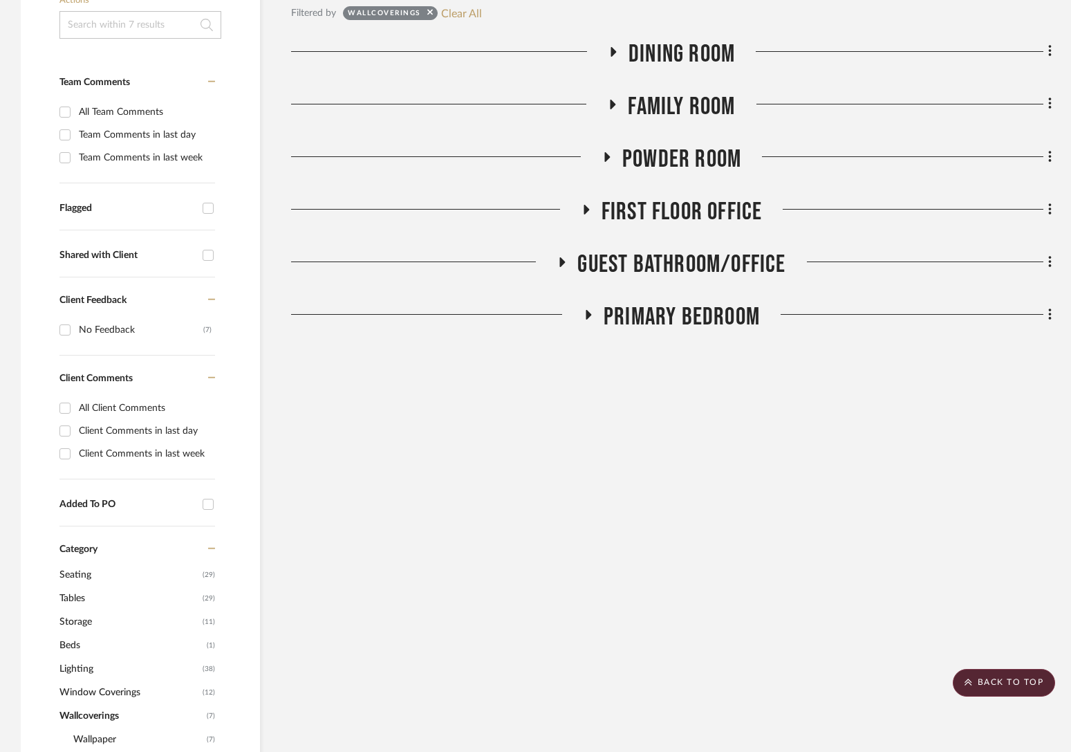
scroll to position [333, 0]
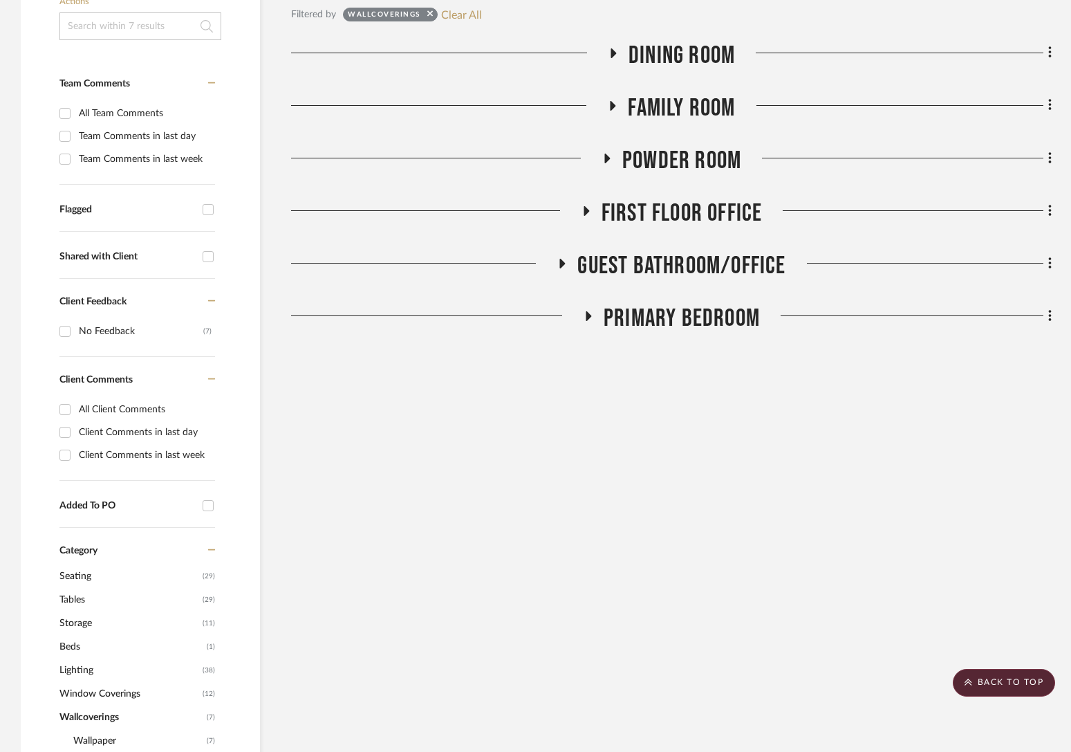
click at [712, 107] on span "Family Room" at bounding box center [681, 108] width 107 height 30
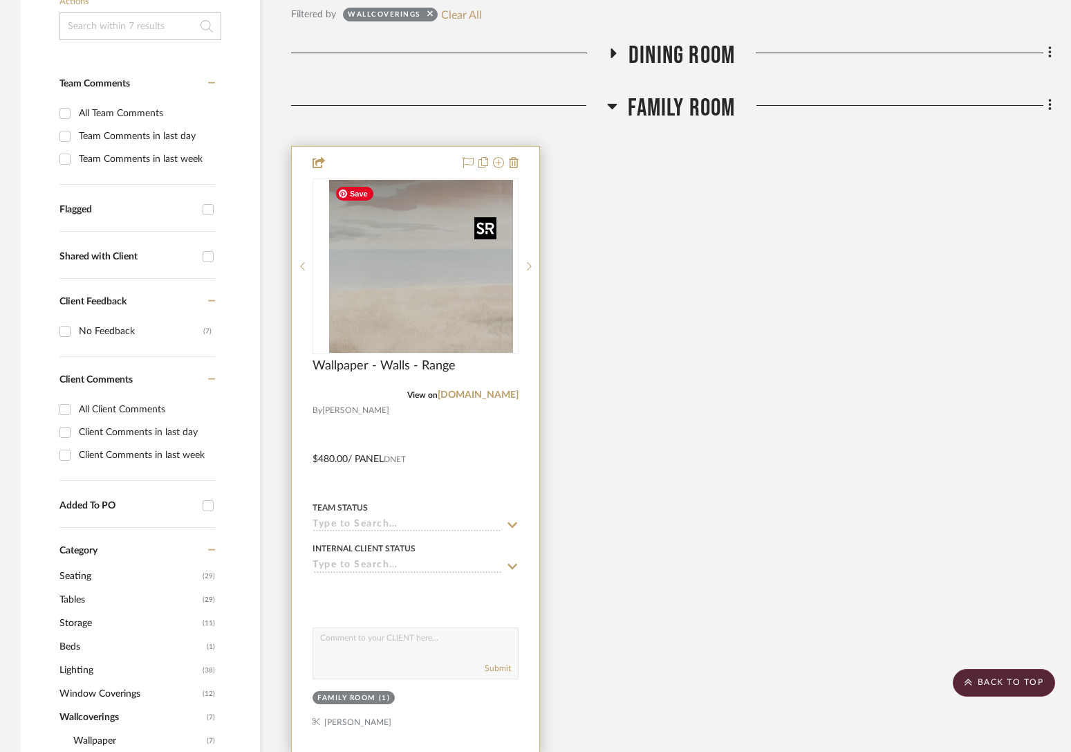
click at [439, 277] on img "0" at bounding box center [426, 266] width 173 height 173
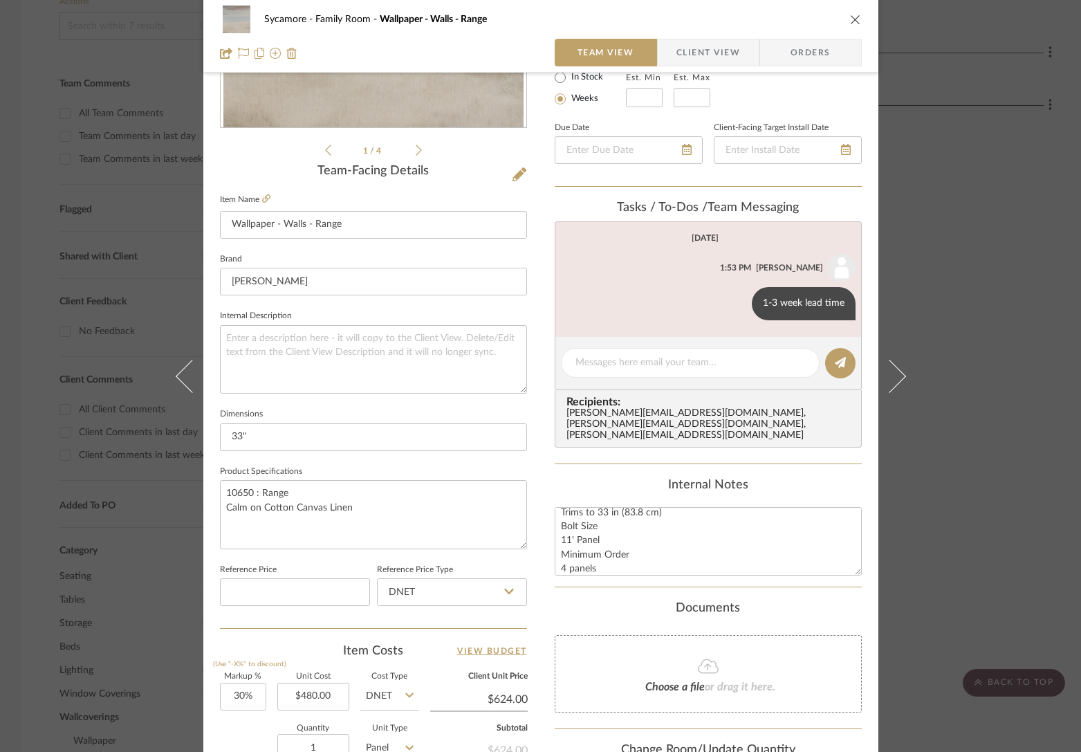
scroll to position [357, 0]
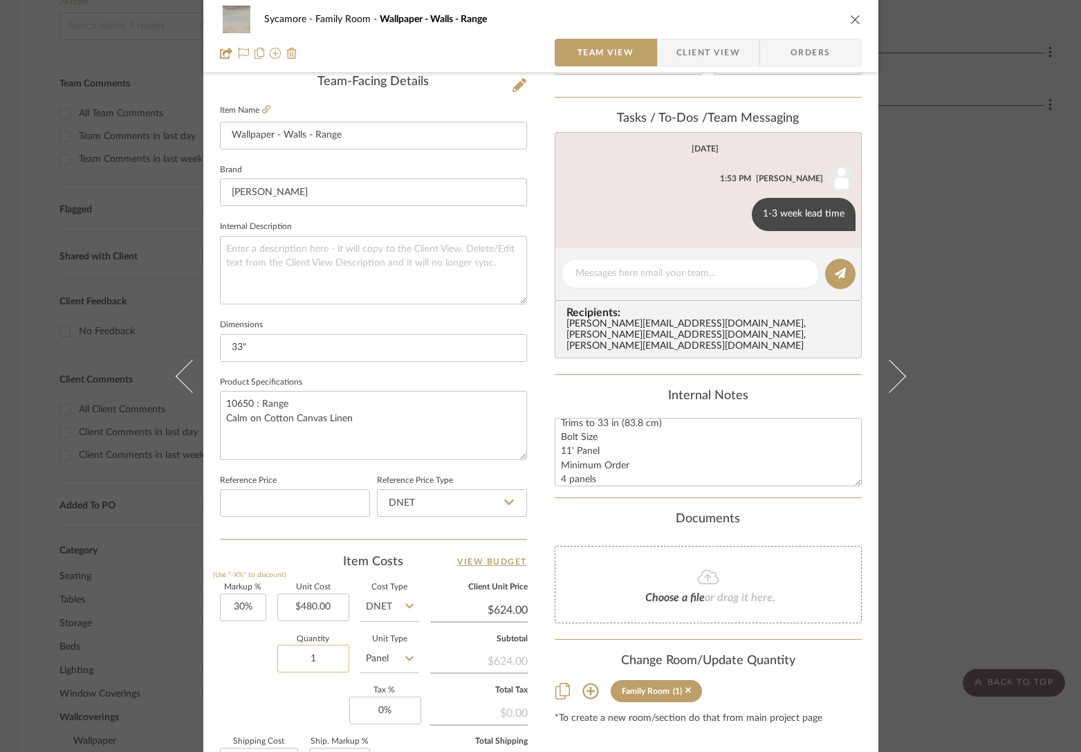
click at [322, 656] on input "1" at bounding box center [313, 659] width 72 height 28
type input "4"
click at [738, 447] on textarea "Width Trims to 33 in (83.8 cm) Bolt Size 11' Panel Minimum Order 4 panels" at bounding box center [708, 452] width 307 height 68
click at [631, 452] on textarea "Width Trims to 33 in (83.8 cm) Bolt Size 11' Panel Minimum Order 4 panels" at bounding box center [708, 452] width 307 height 68
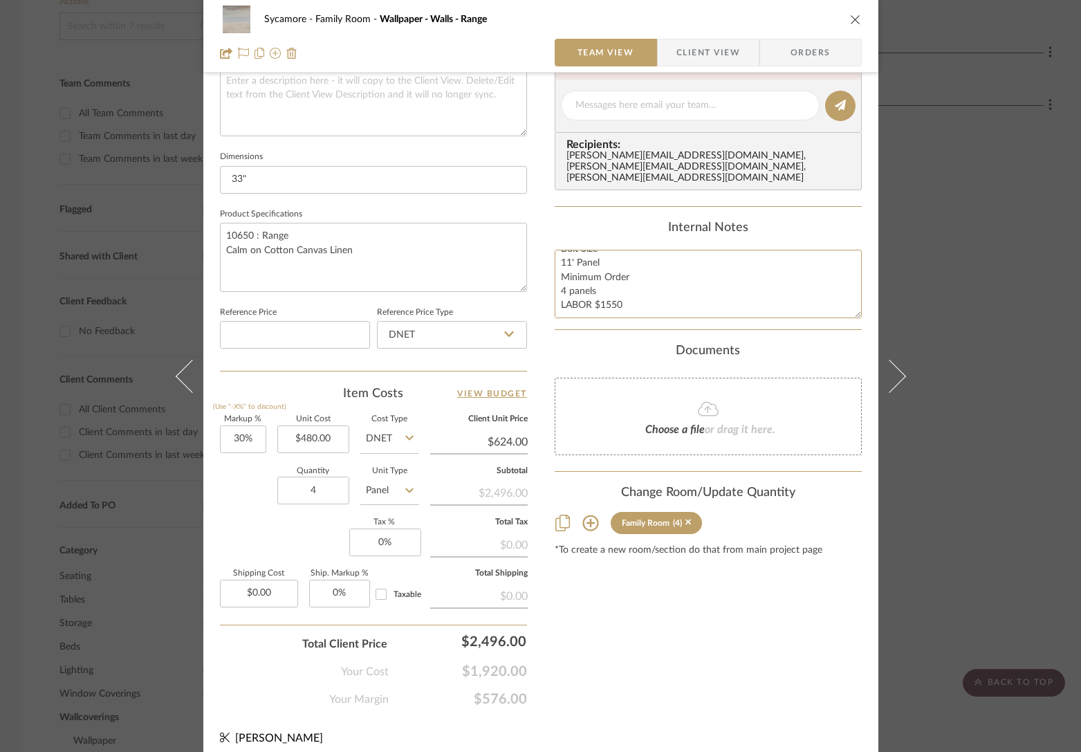
scroll to position [533, 0]
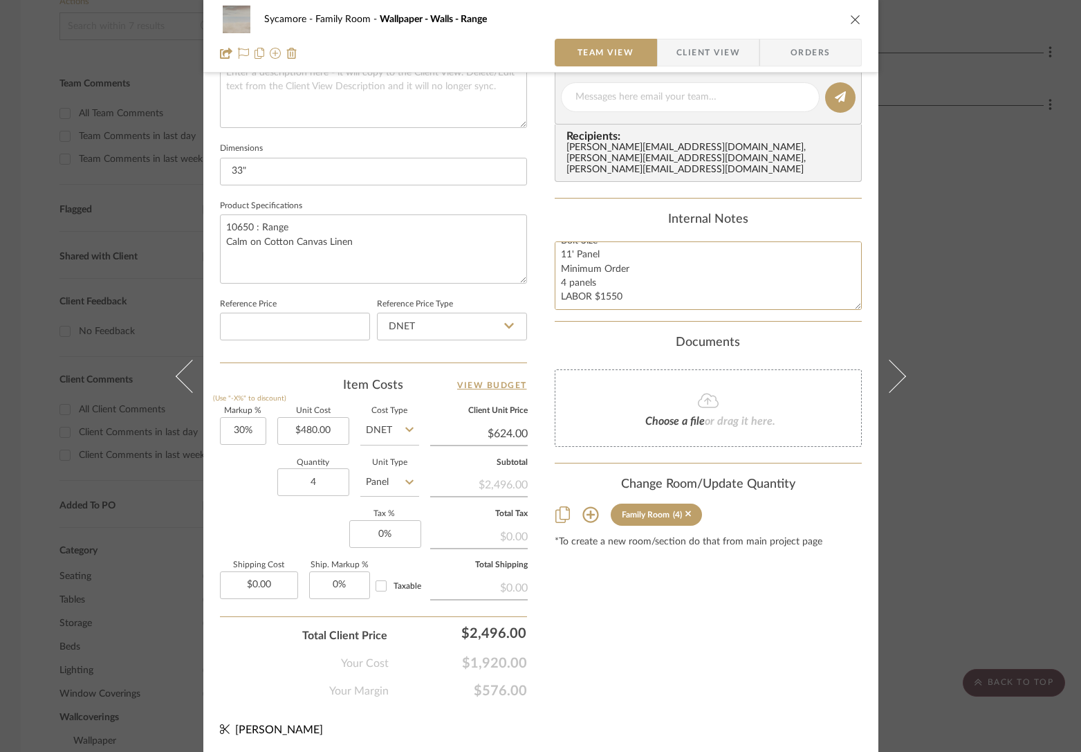
type textarea "Width Trims to 33 in (83.8 cm) Bolt Size 11' Panel Minimum Order 4 panels LABOR…"
drag, startPoint x: 849, startPoint y: 618, endPoint x: 844, endPoint y: 612, distance: 7.4
click at [849, 618] on div "Content here copies to Client View - confirm visibility there. Show in Client D…" at bounding box center [708, 130] width 307 height 1138
click at [853, 15] on icon "close" at bounding box center [855, 19] width 11 height 11
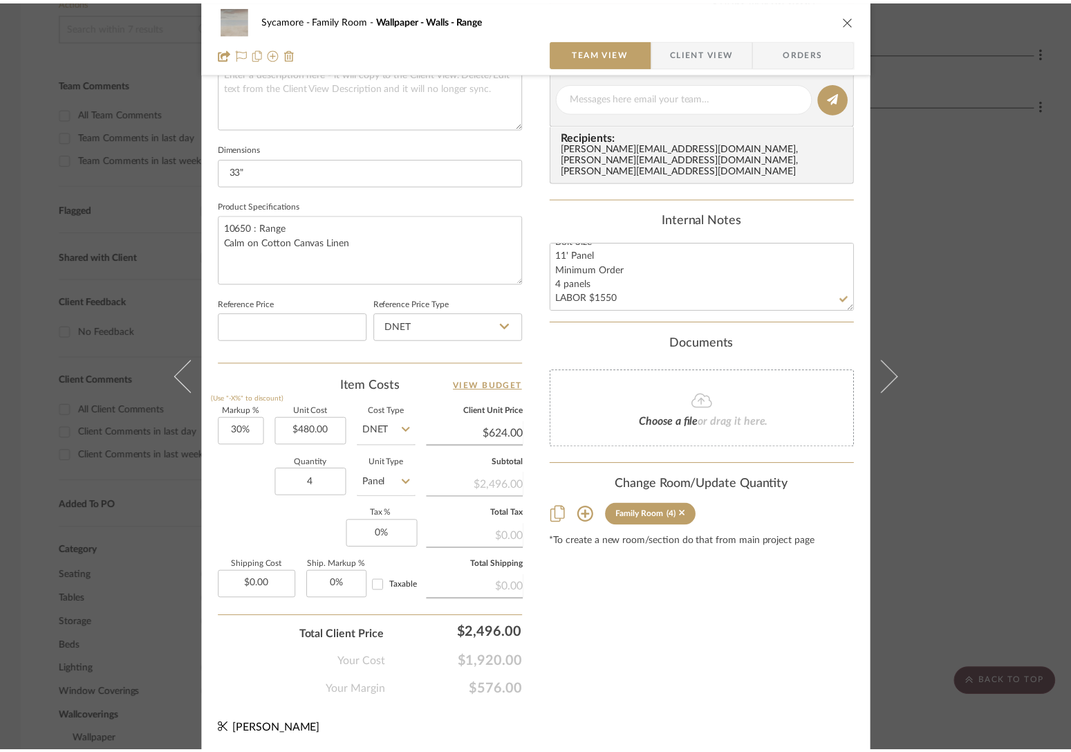
scroll to position [333, 0]
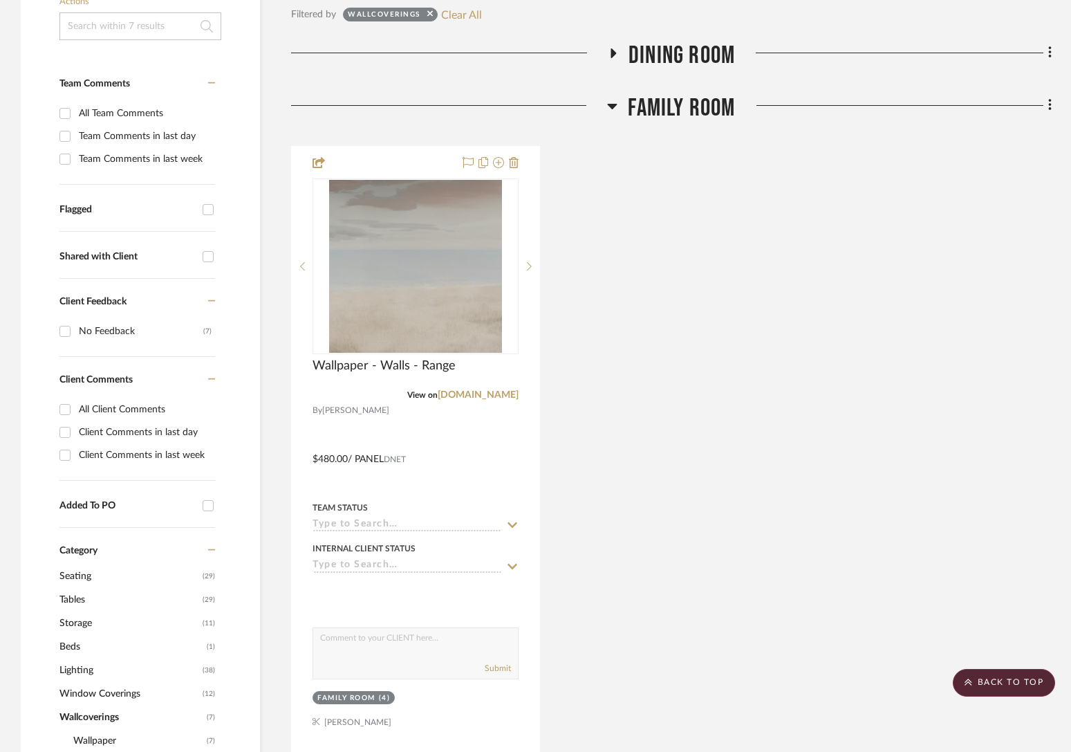
click at [725, 97] on span "Family Room" at bounding box center [681, 108] width 107 height 30
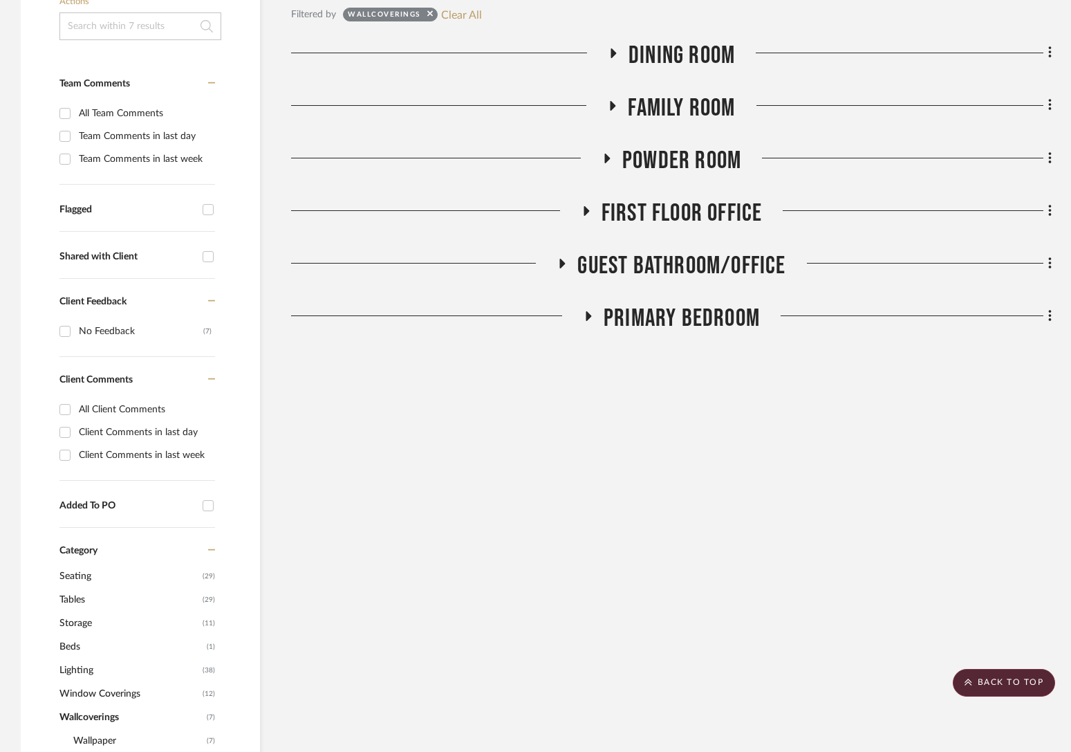
click at [720, 62] on span "Dining Room" at bounding box center [682, 56] width 107 height 30
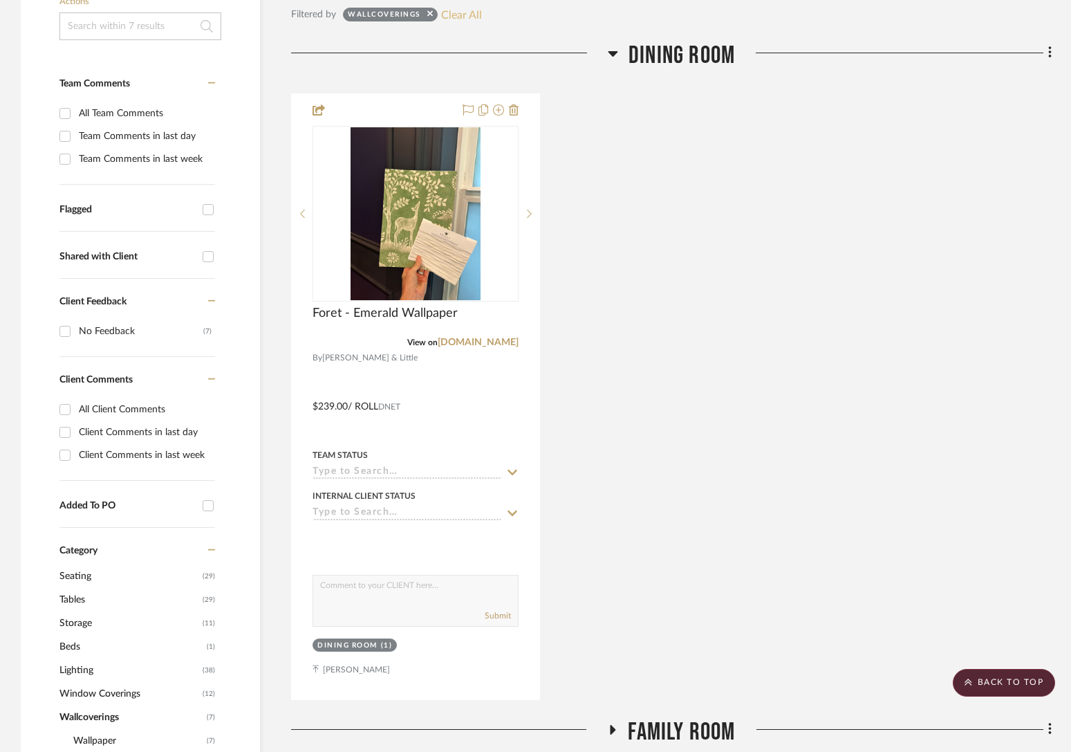
click at [471, 11] on button "Clear All" at bounding box center [461, 15] width 41 height 18
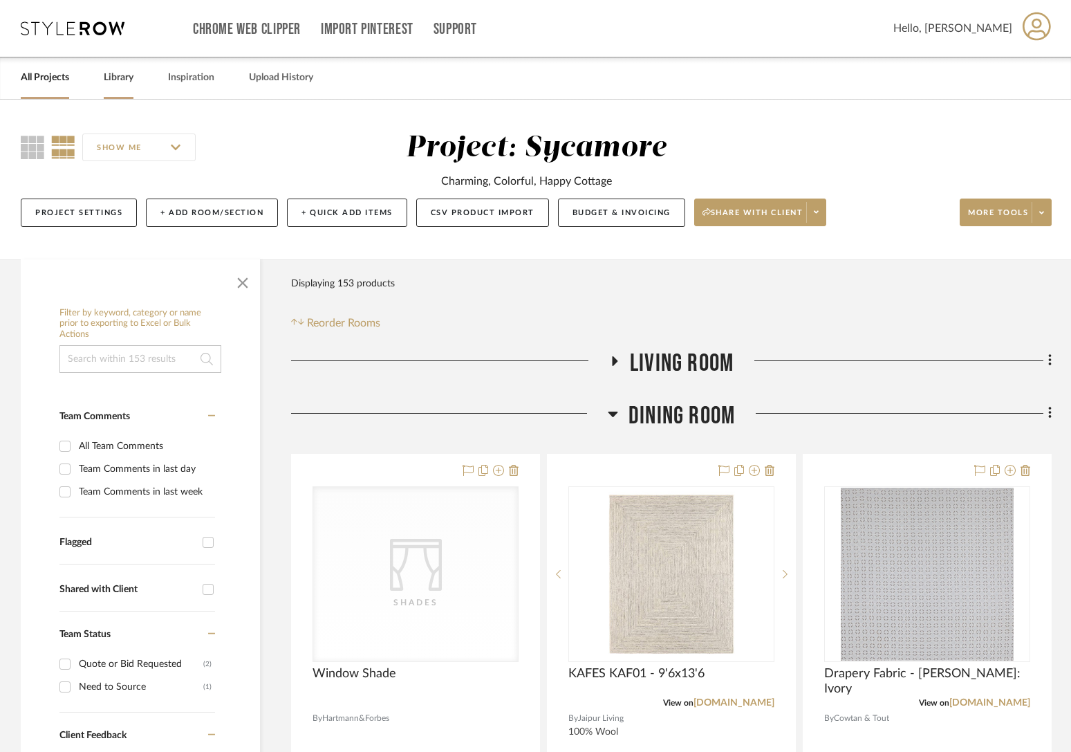
click at [121, 80] on link "Library" at bounding box center [119, 77] width 30 height 19
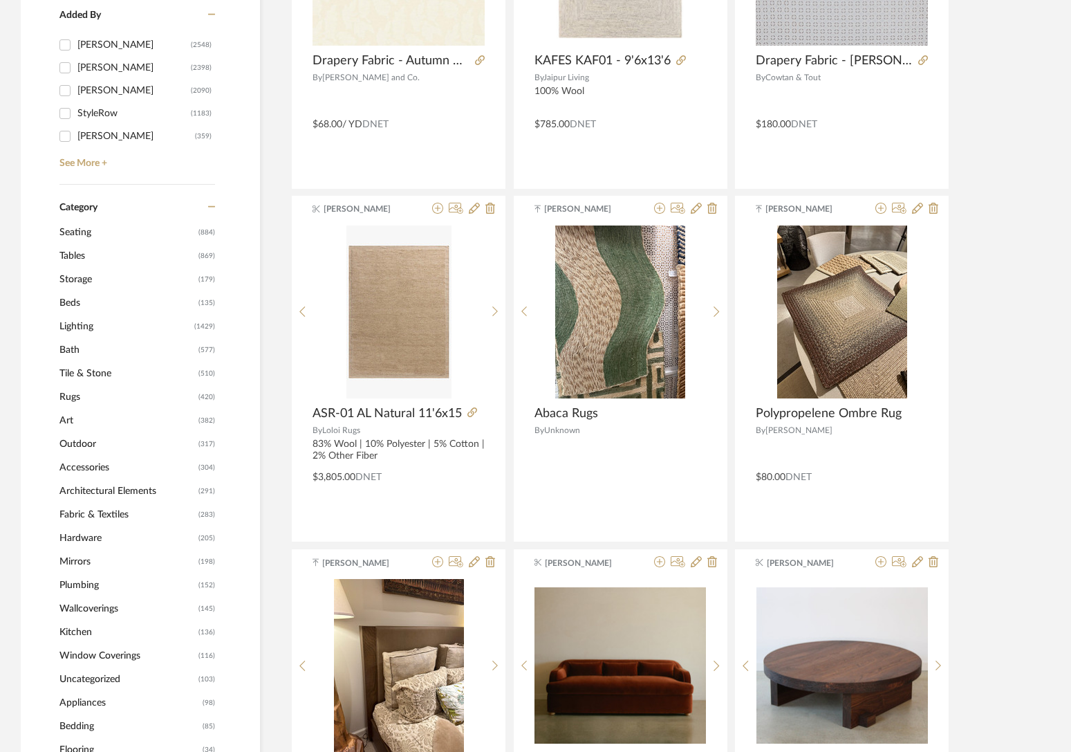
click at [73, 398] on span "Rugs" at bounding box center [127, 397] width 136 height 24
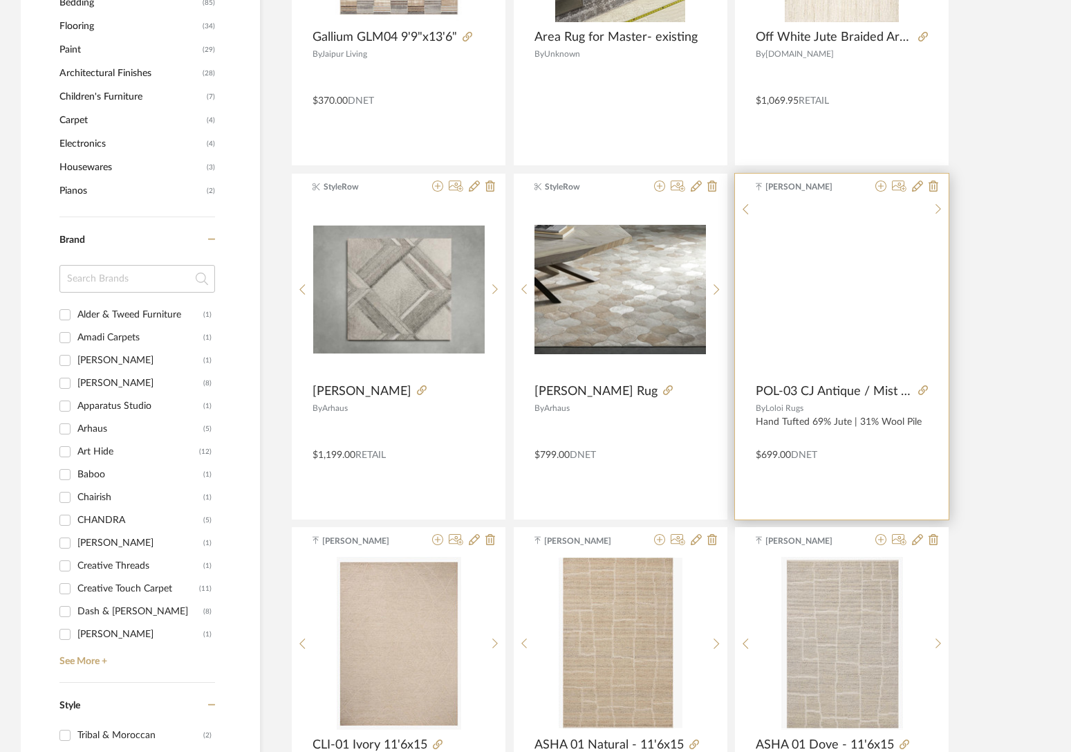
scroll to position [1264, 0]
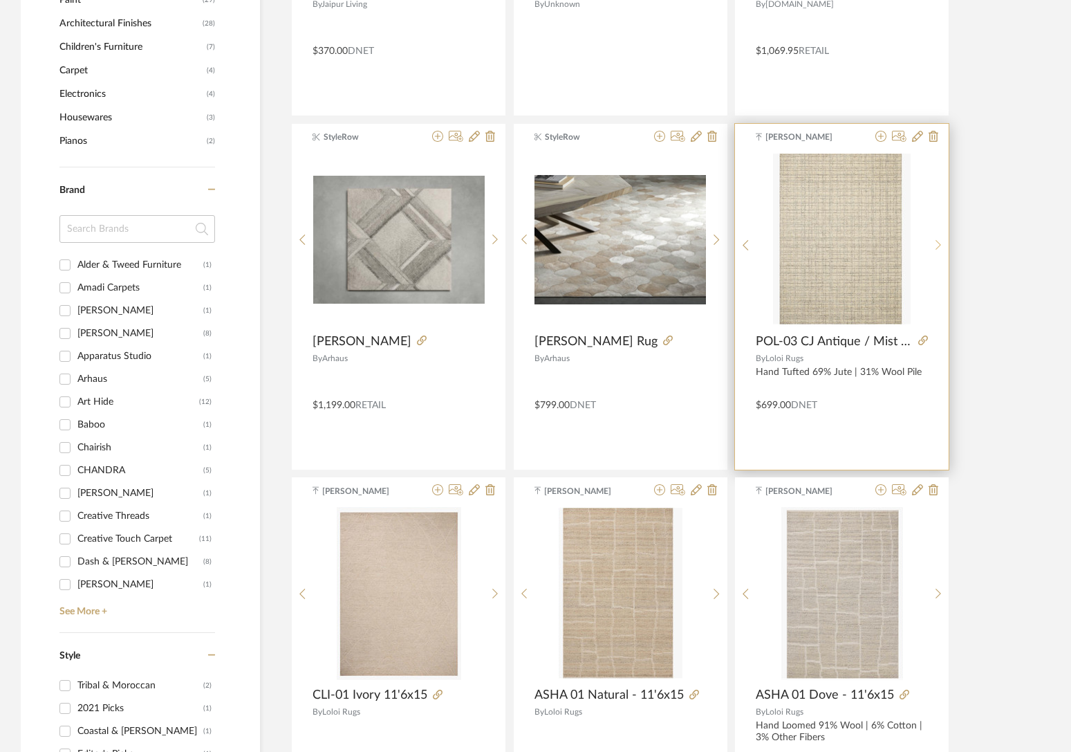
click at [927, 245] on icon at bounding box center [939, 245] width 6 height 12
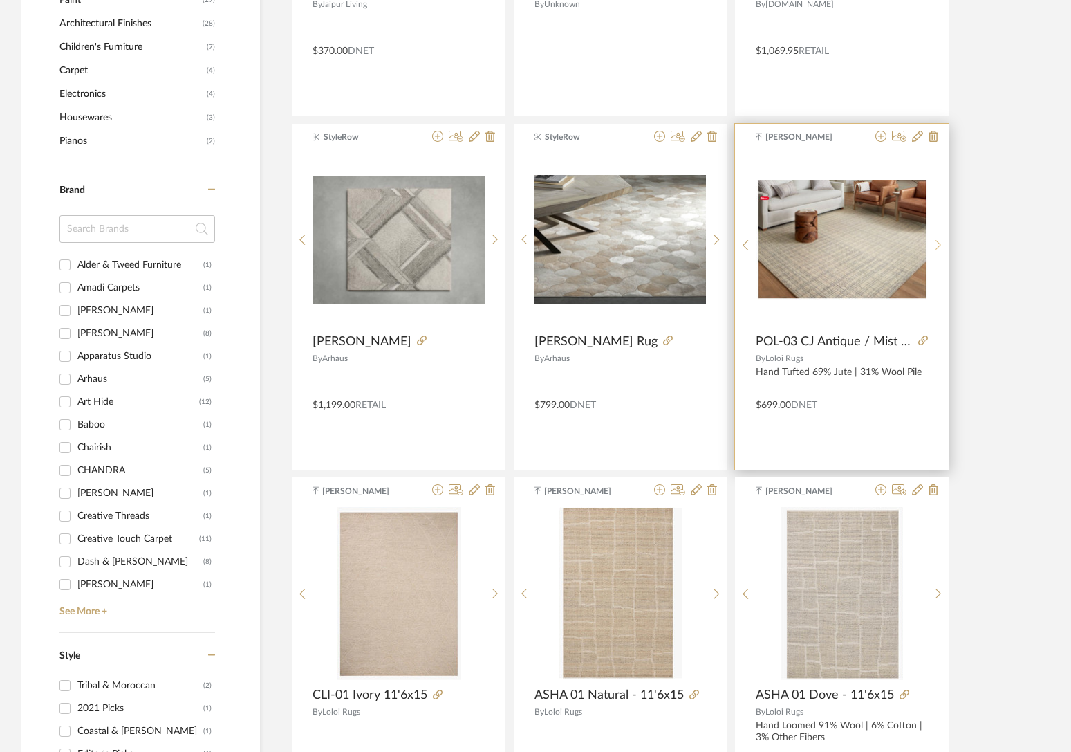
click at [927, 245] on icon at bounding box center [939, 245] width 6 height 10
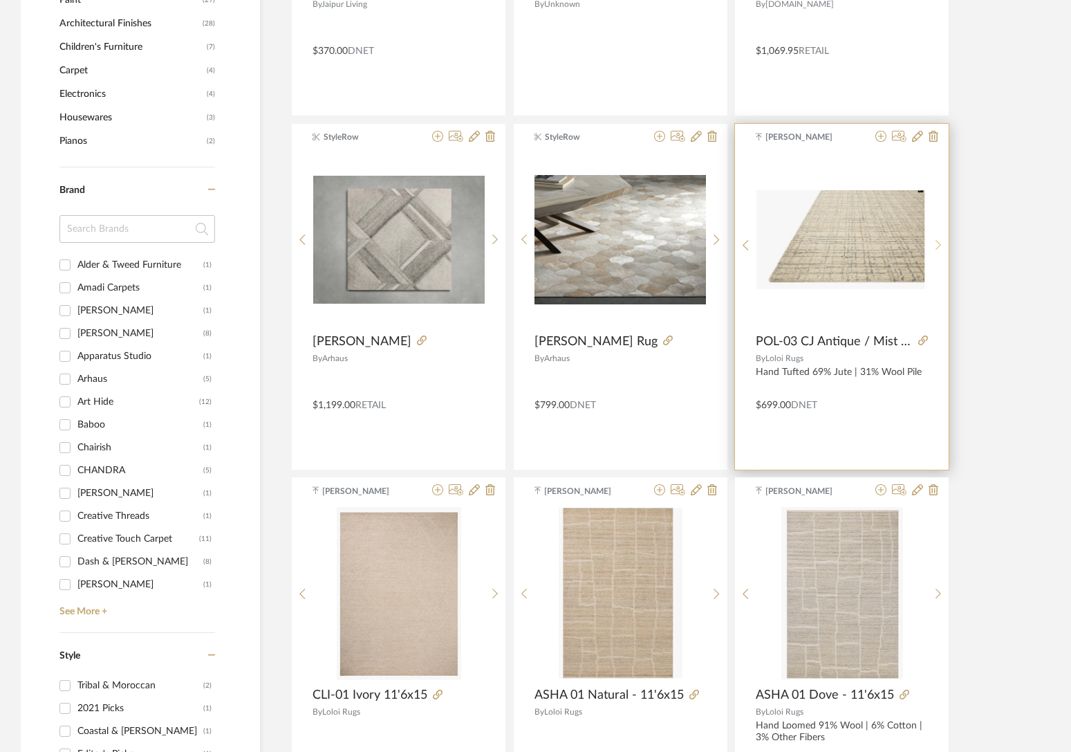
click at [927, 245] on icon at bounding box center [939, 245] width 6 height 10
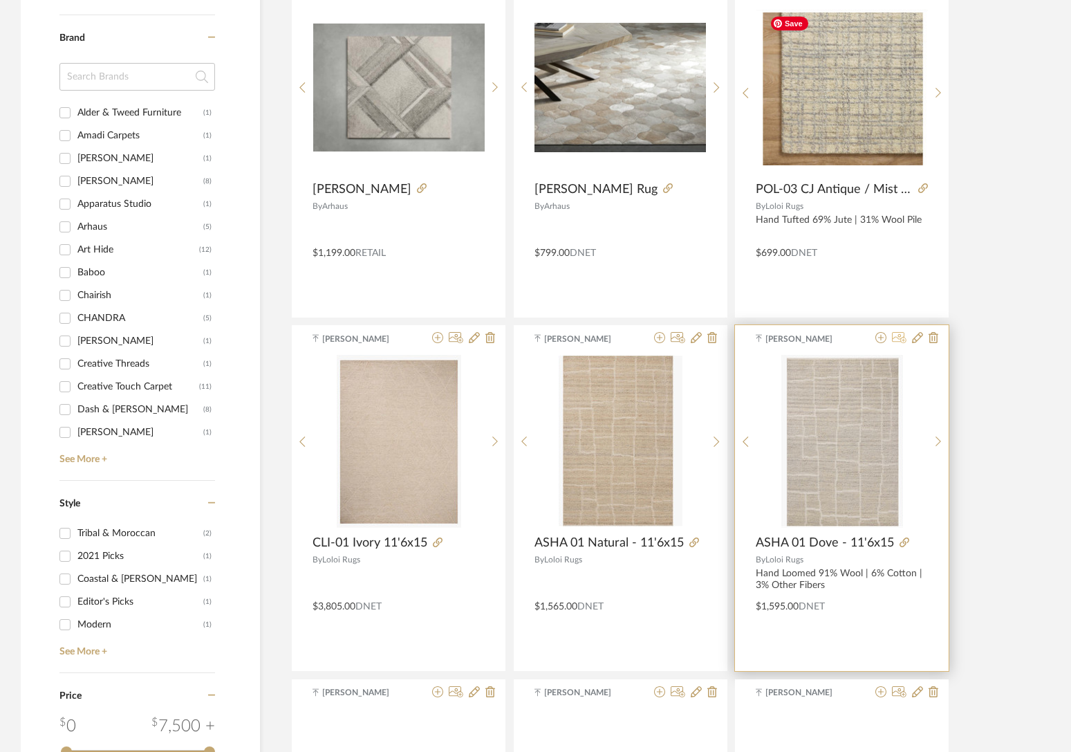
scroll to position [1491, 0]
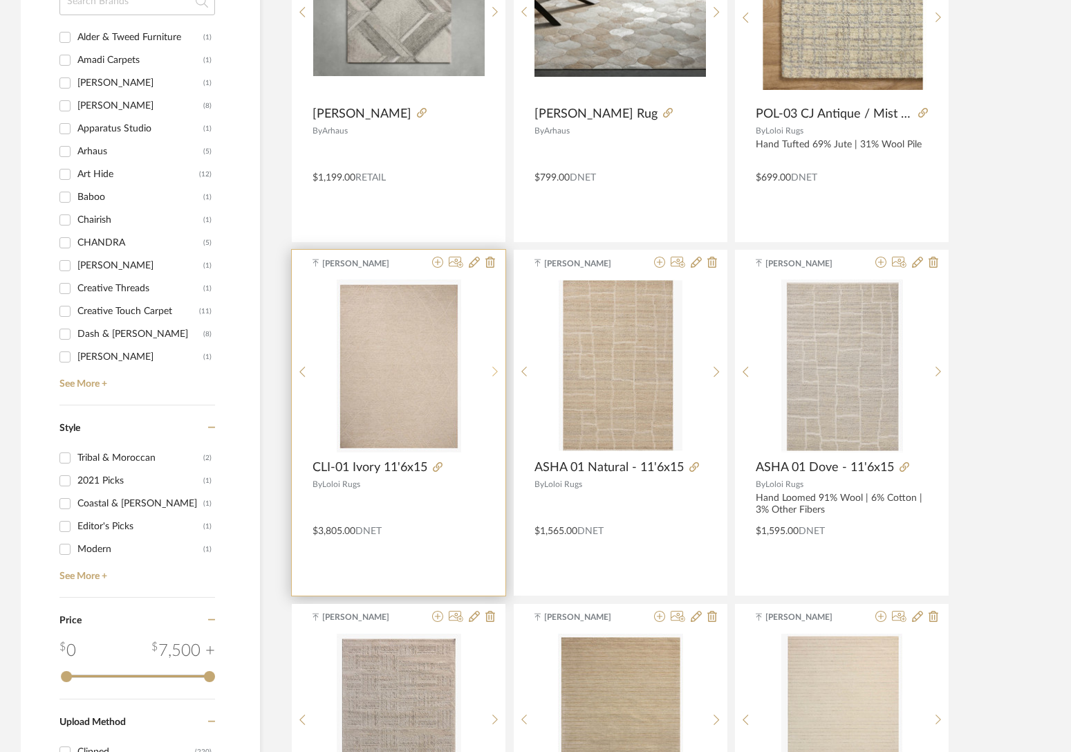
click at [491, 366] on sr-next-btn at bounding box center [495, 372] width 21 height 12
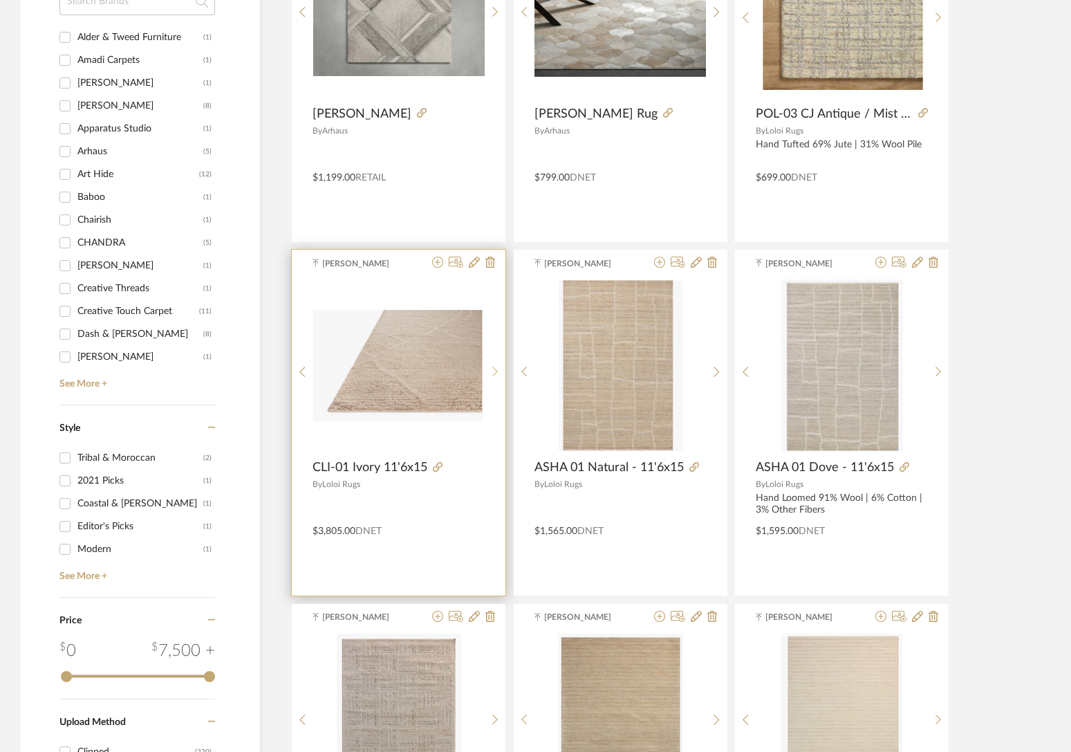
click at [491, 365] on div at bounding box center [495, 371] width 21 height 184
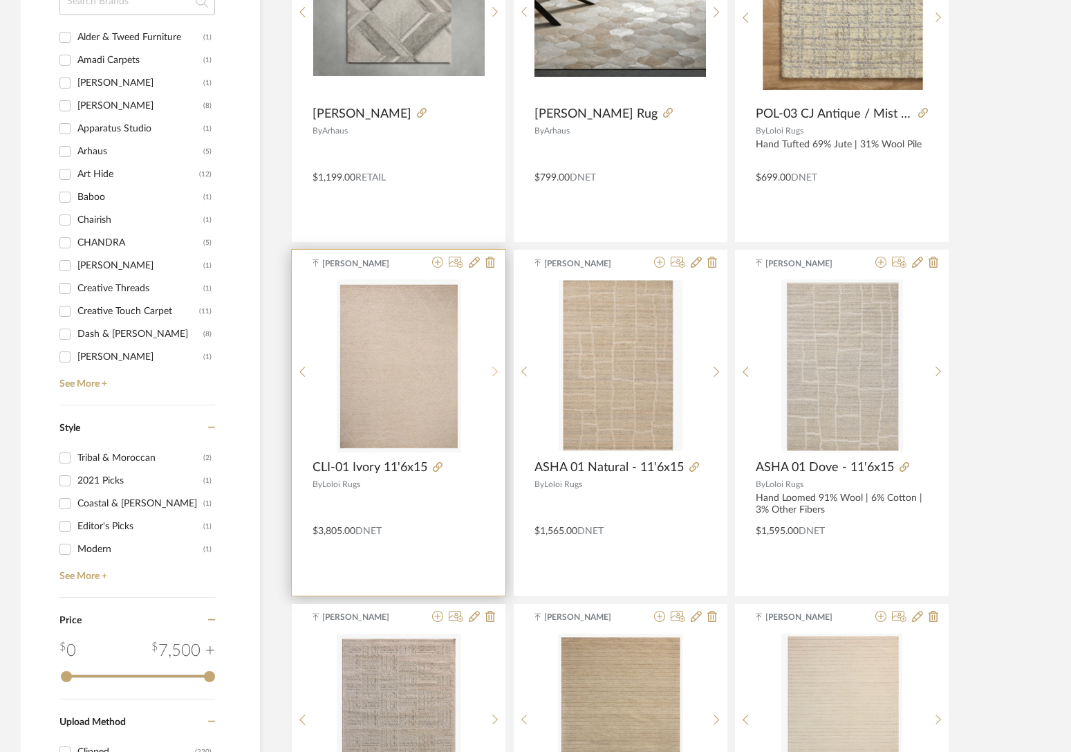
click at [497, 376] on icon at bounding box center [495, 372] width 6 height 12
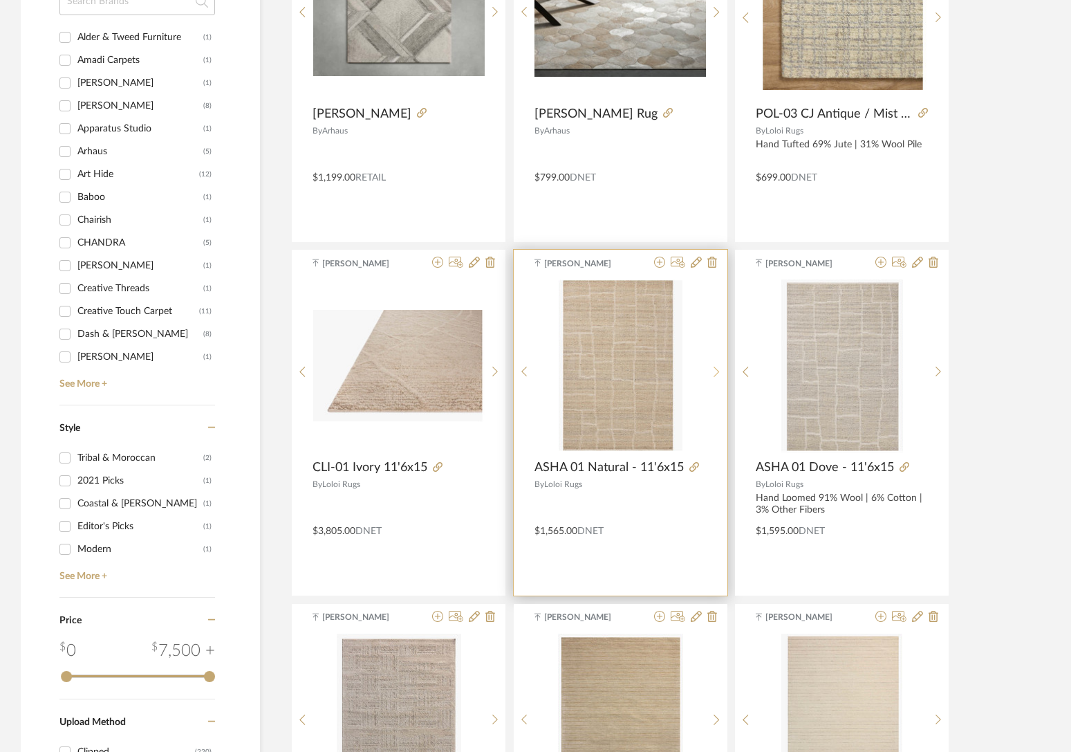
click at [710, 372] on sr-next-btn at bounding box center [716, 372] width 21 height 12
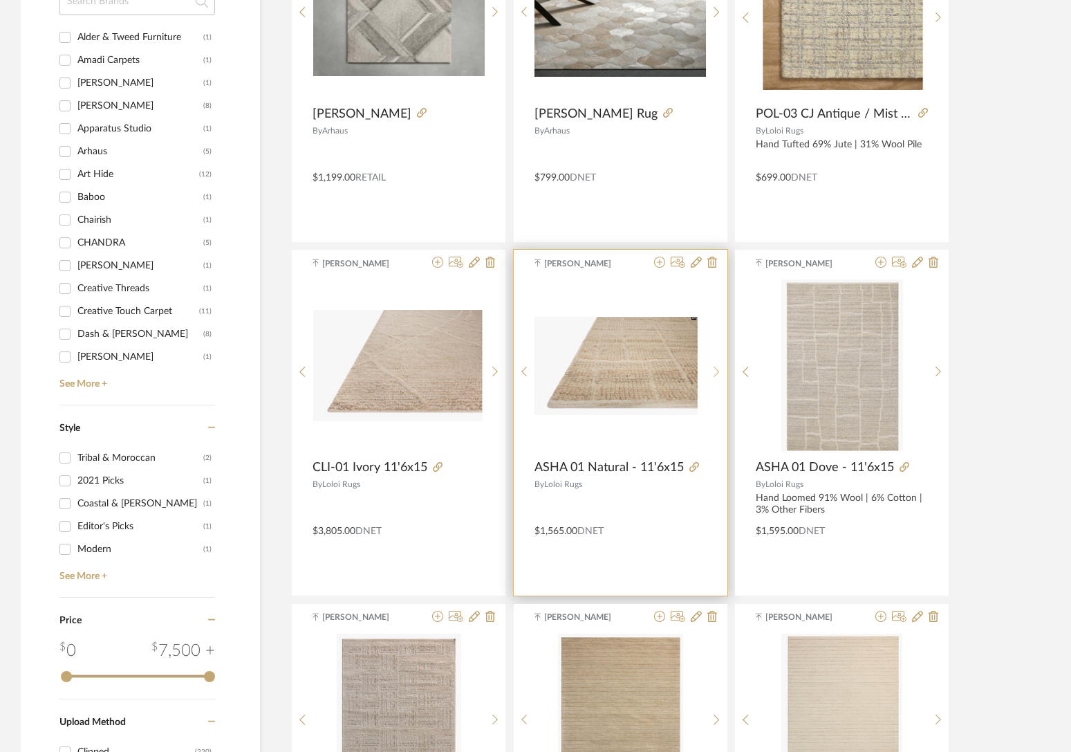
click at [709, 372] on sr-next-btn at bounding box center [716, 372] width 21 height 12
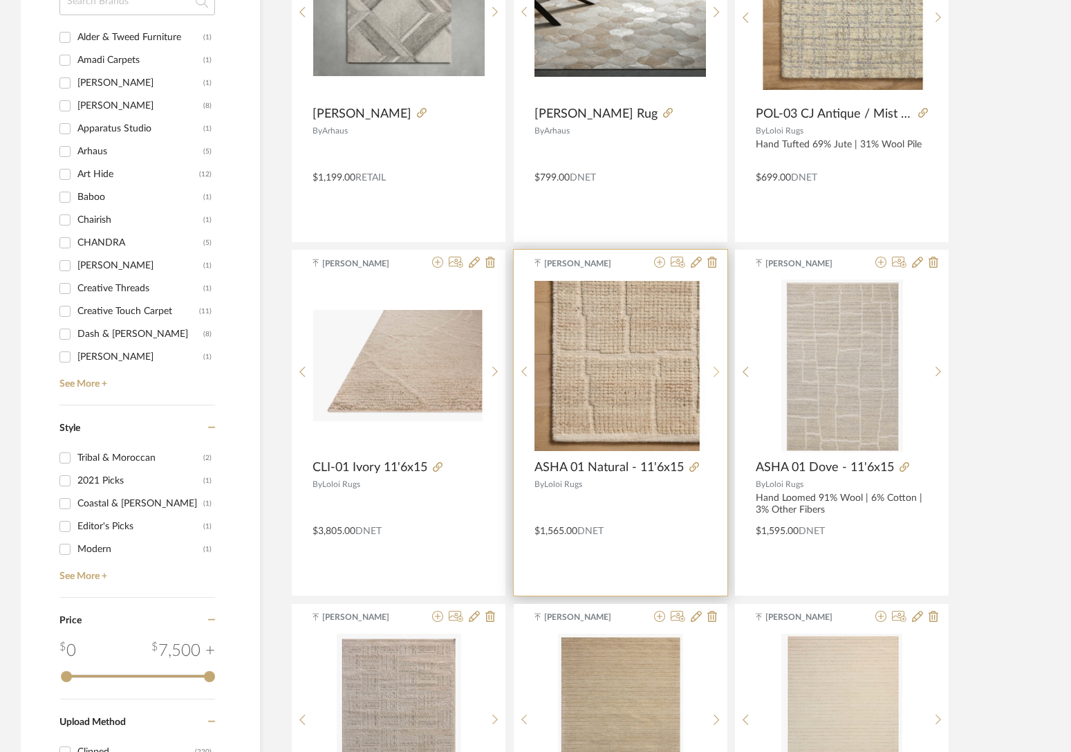
click at [709, 372] on sr-next-btn at bounding box center [716, 372] width 21 height 12
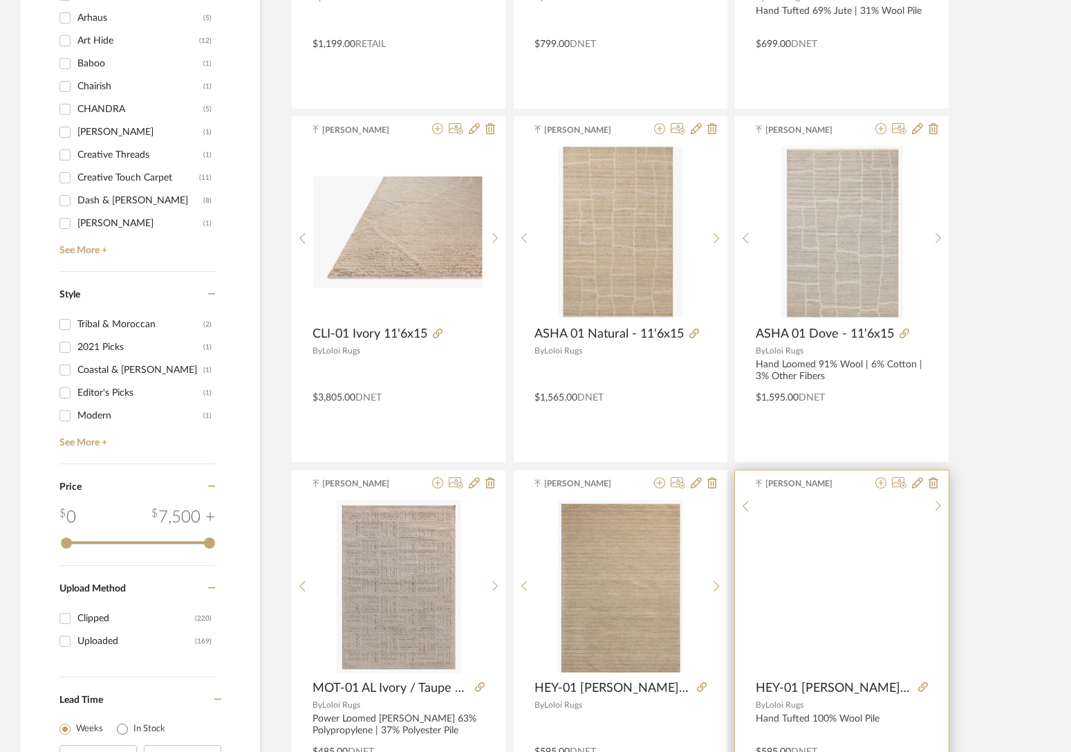
scroll to position [1817, 0]
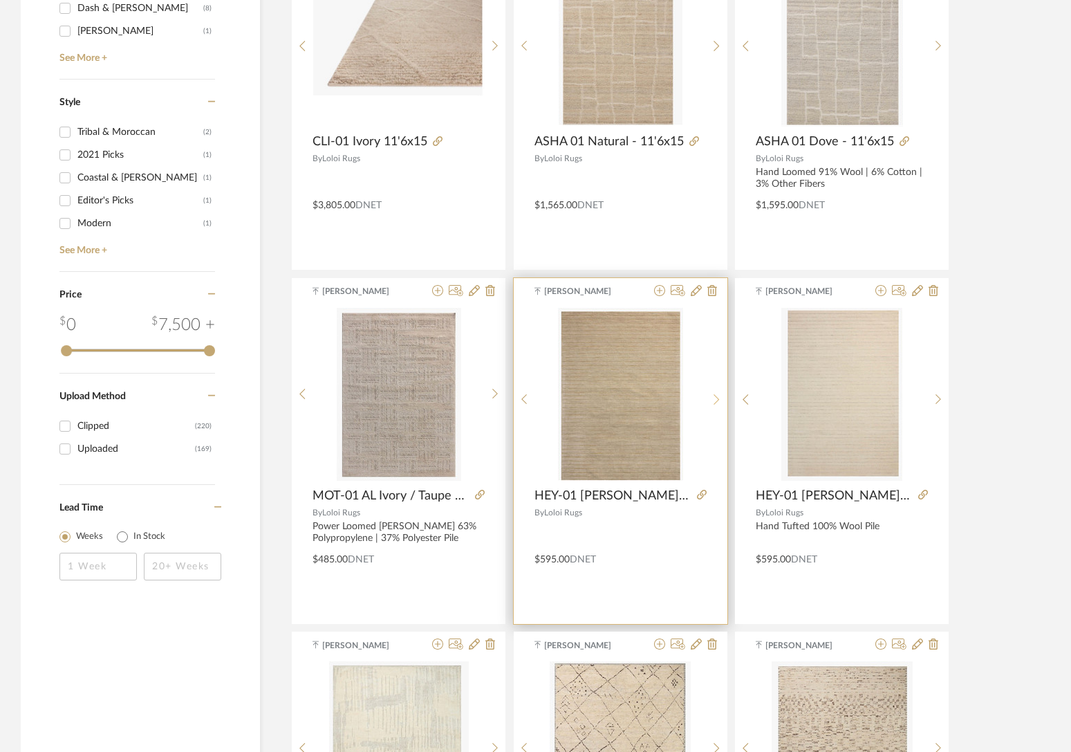
click at [714, 391] on div at bounding box center [716, 400] width 21 height 184
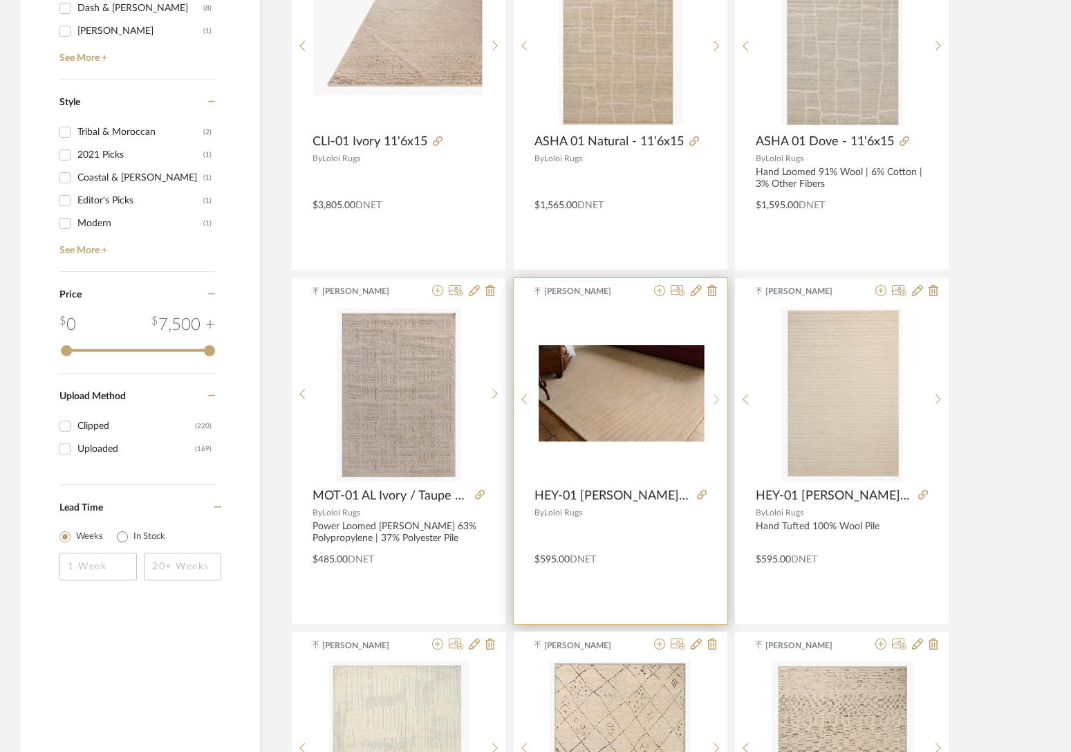
click at [714, 391] on div at bounding box center [716, 400] width 21 height 184
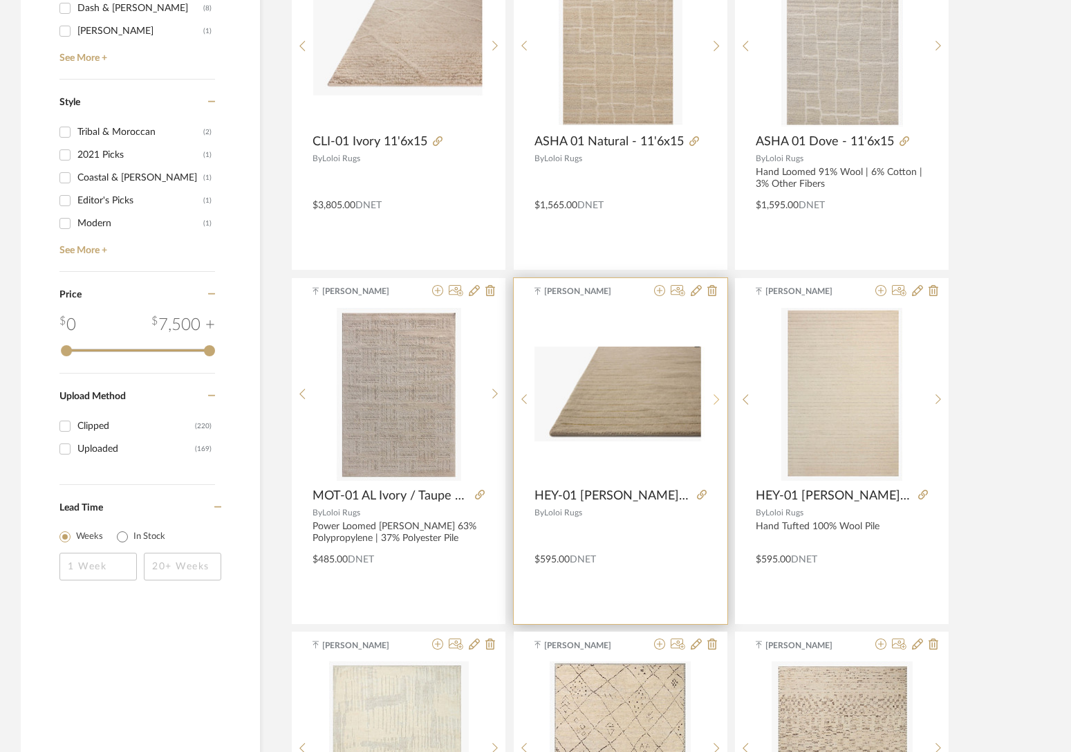
click at [714, 391] on div at bounding box center [716, 400] width 21 height 184
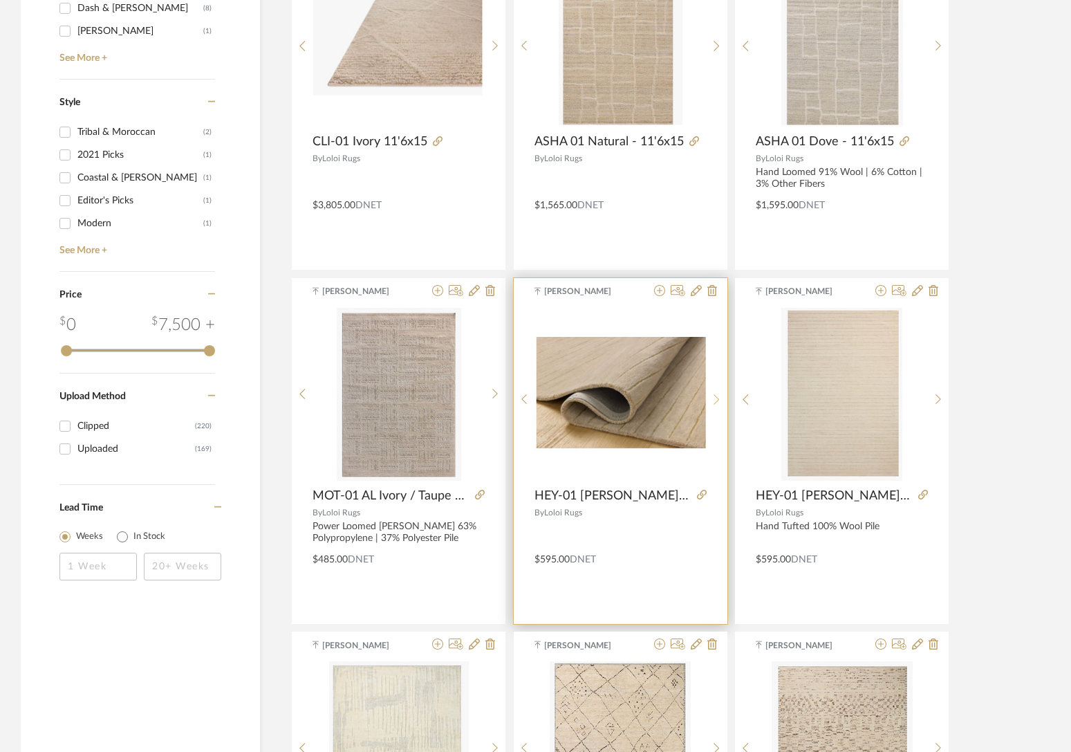
click at [714, 391] on div at bounding box center [716, 400] width 21 height 184
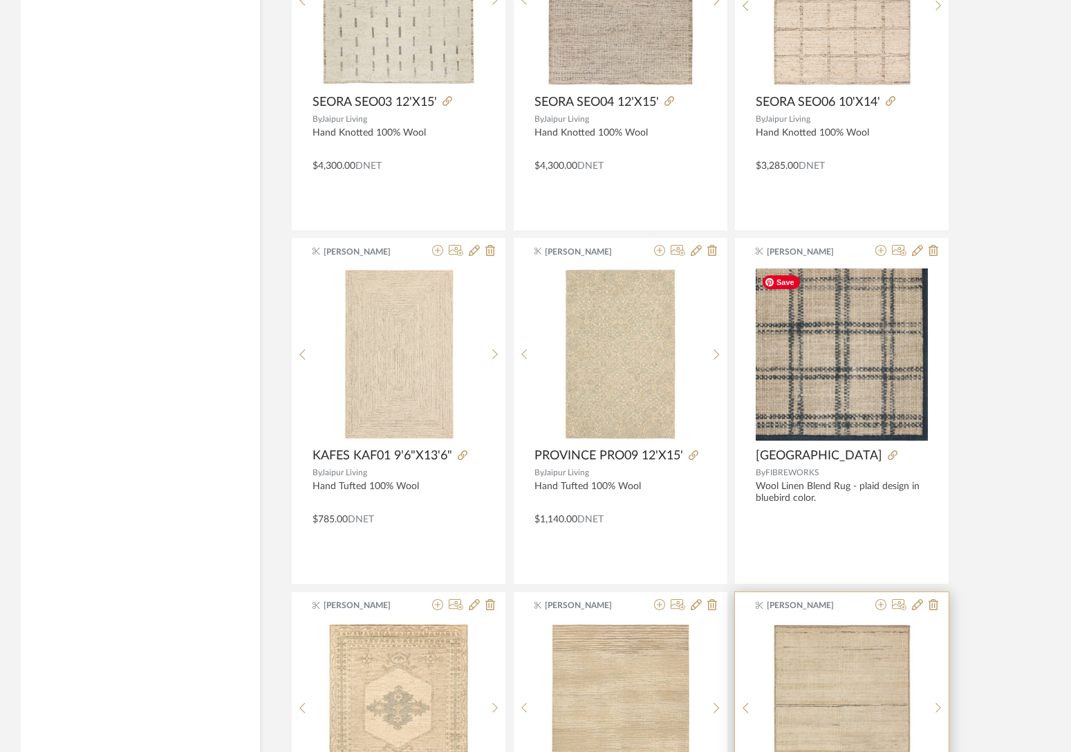
scroll to position [3958, 0]
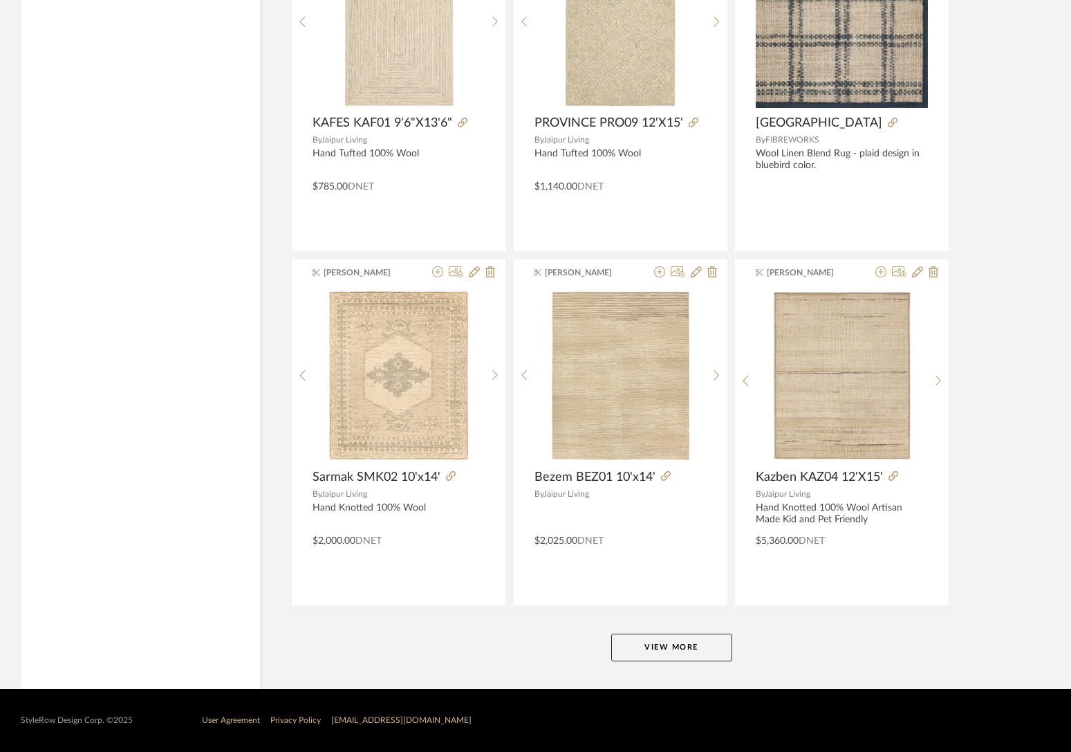
click at [692, 647] on button "View More" at bounding box center [671, 648] width 121 height 28
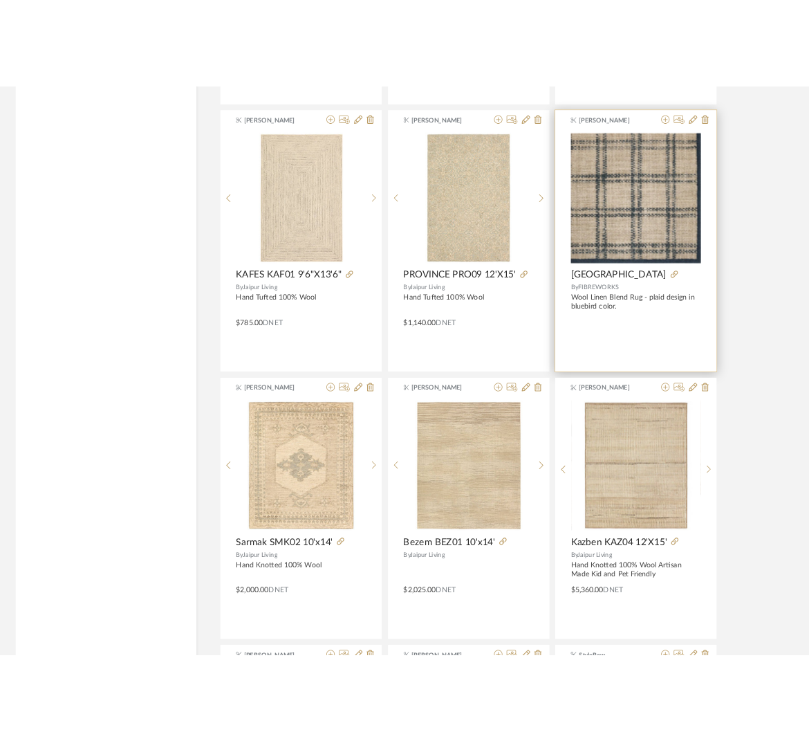
scroll to position [3859, 0]
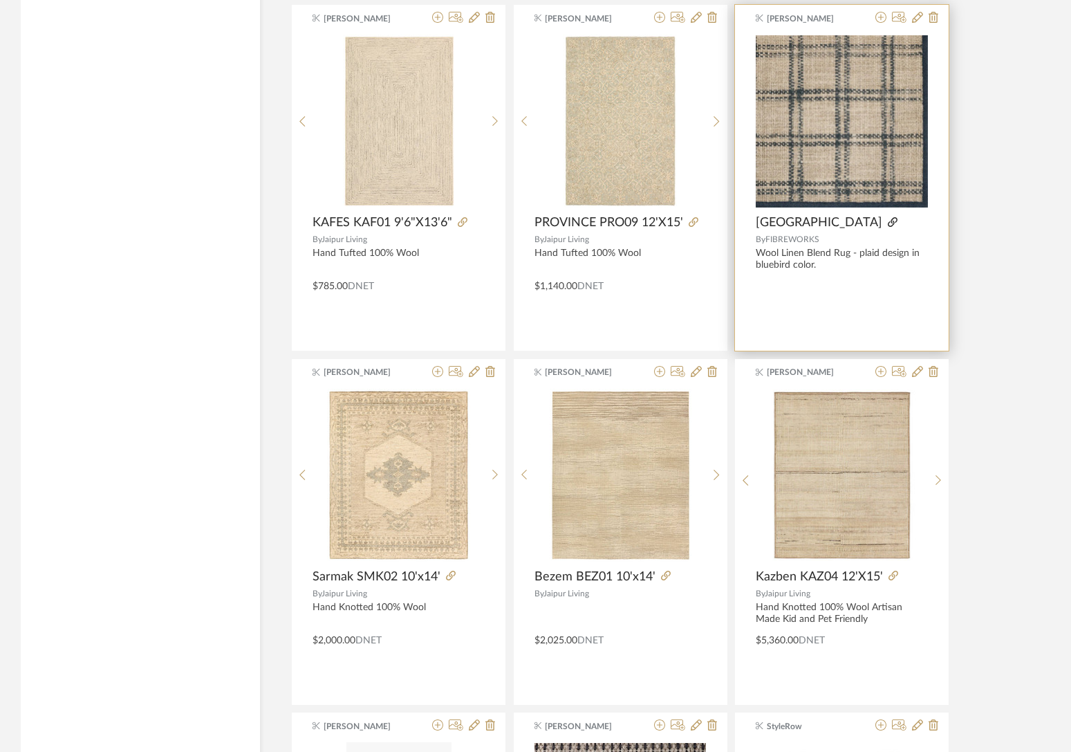
click at [888, 222] on icon at bounding box center [893, 222] width 10 height 10
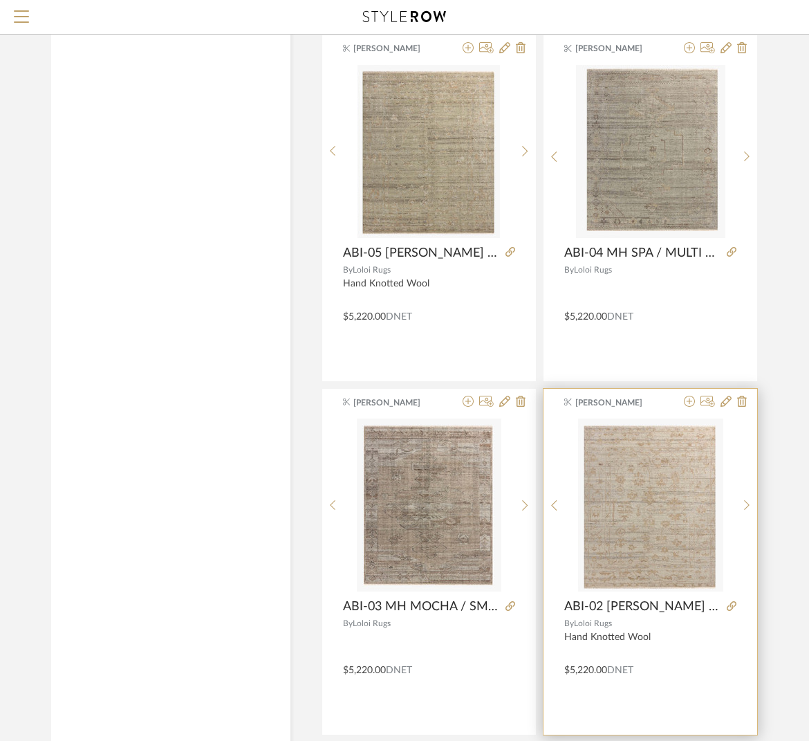
scroll to position [4119, 0]
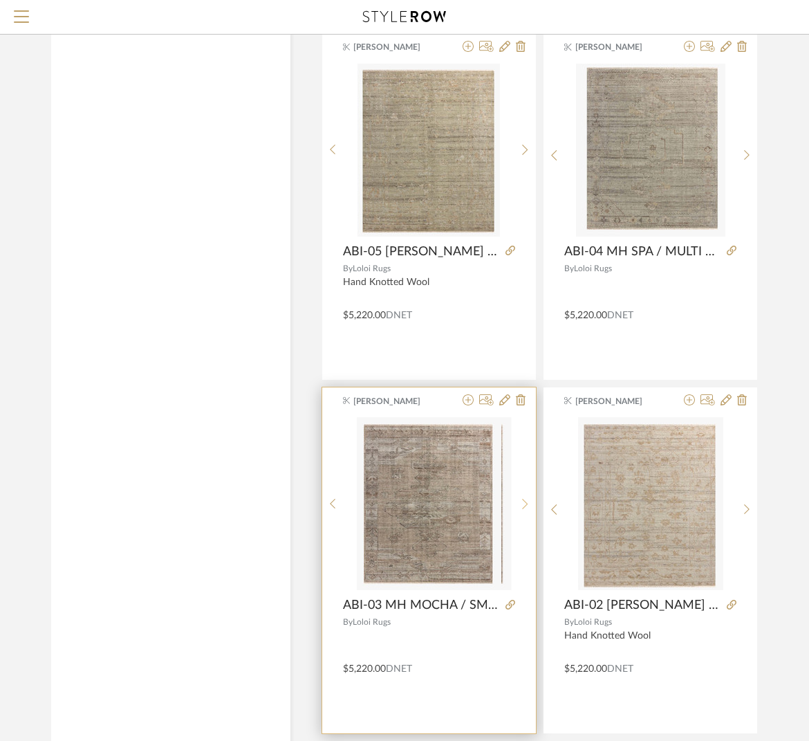
click at [528, 501] on div at bounding box center [525, 503] width 21 height 173
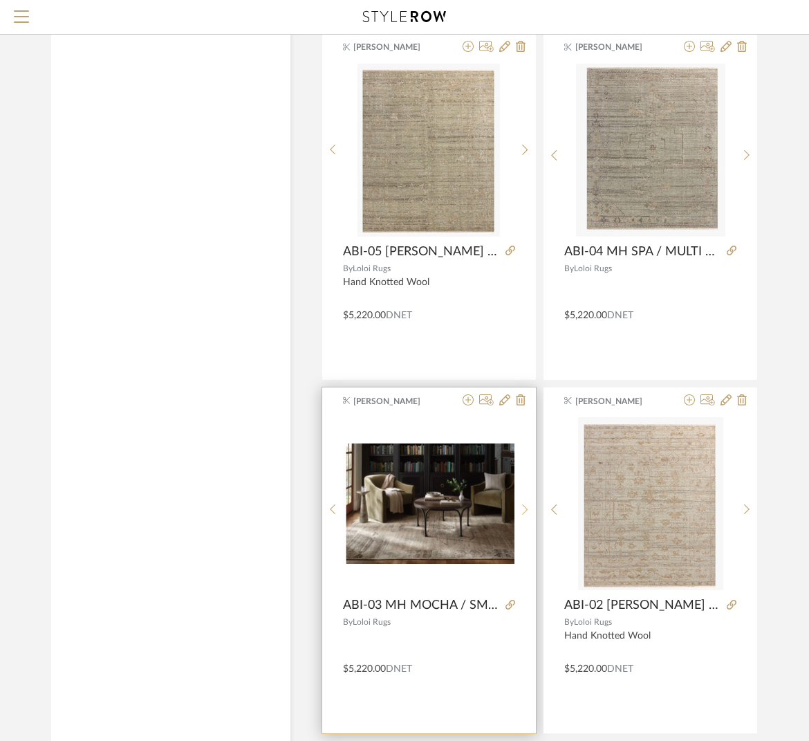
click at [528, 501] on div at bounding box center [525, 509] width 21 height 184
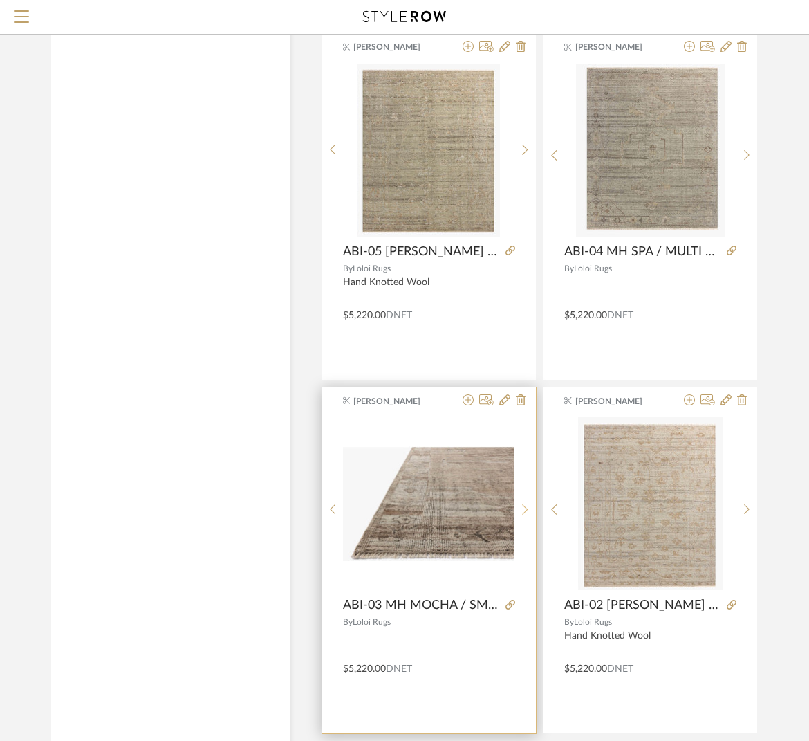
click at [528, 502] on div at bounding box center [525, 509] width 21 height 184
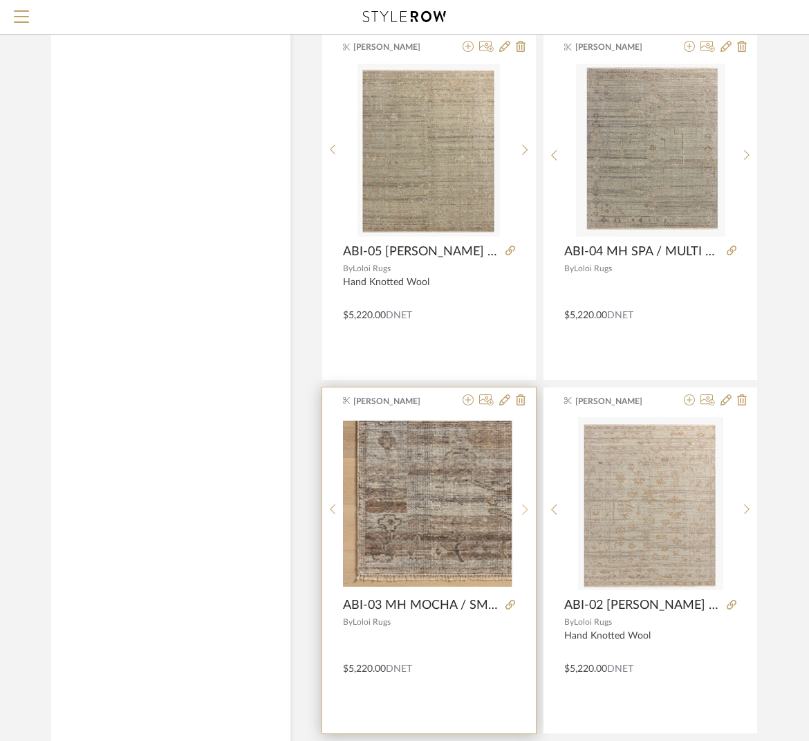
click at [528, 502] on div at bounding box center [525, 509] width 21 height 184
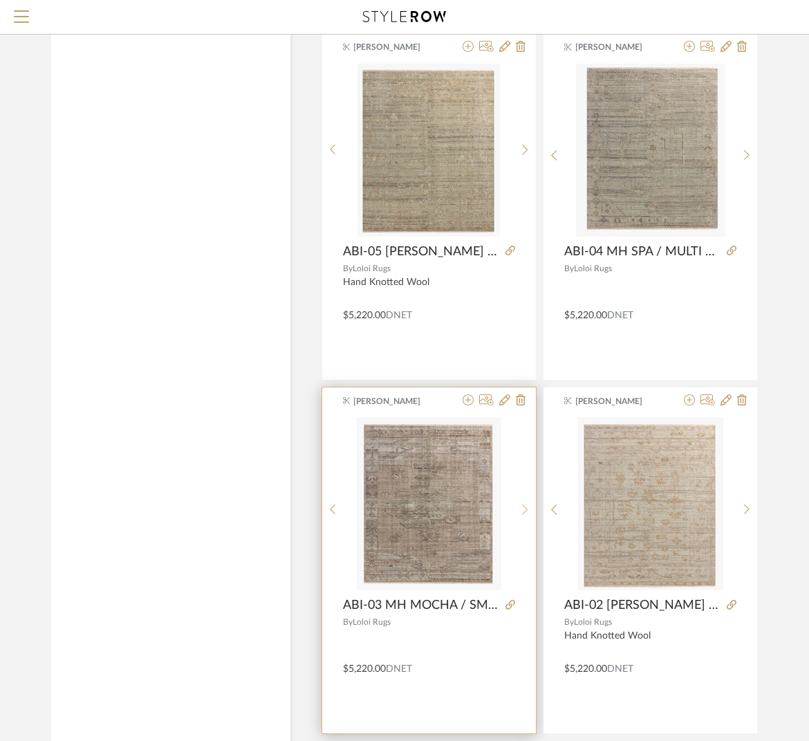
click at [528, 502] on div at bounding box center [525, 509] width 21 height 184
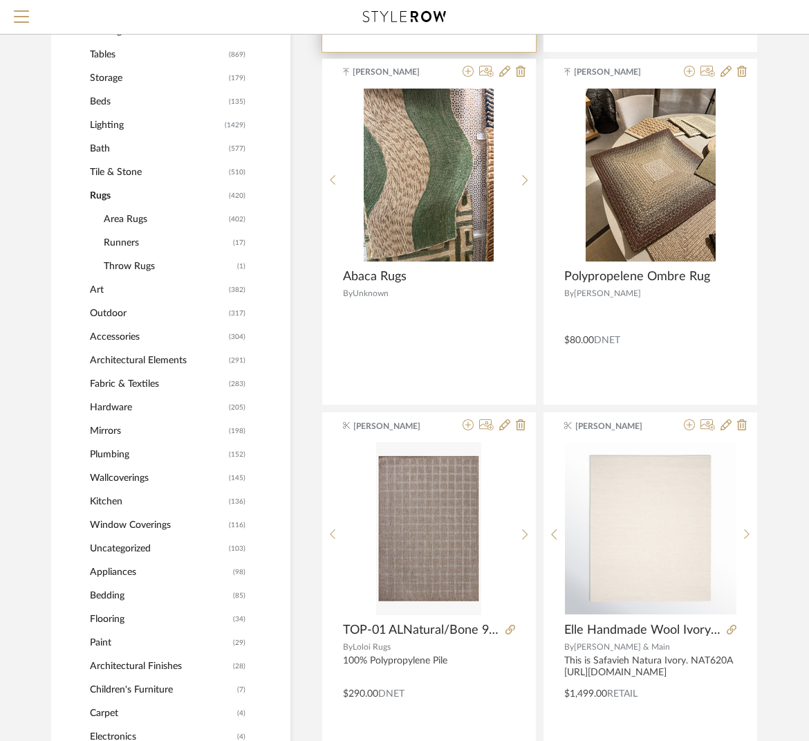
scroll to position [0, 0]
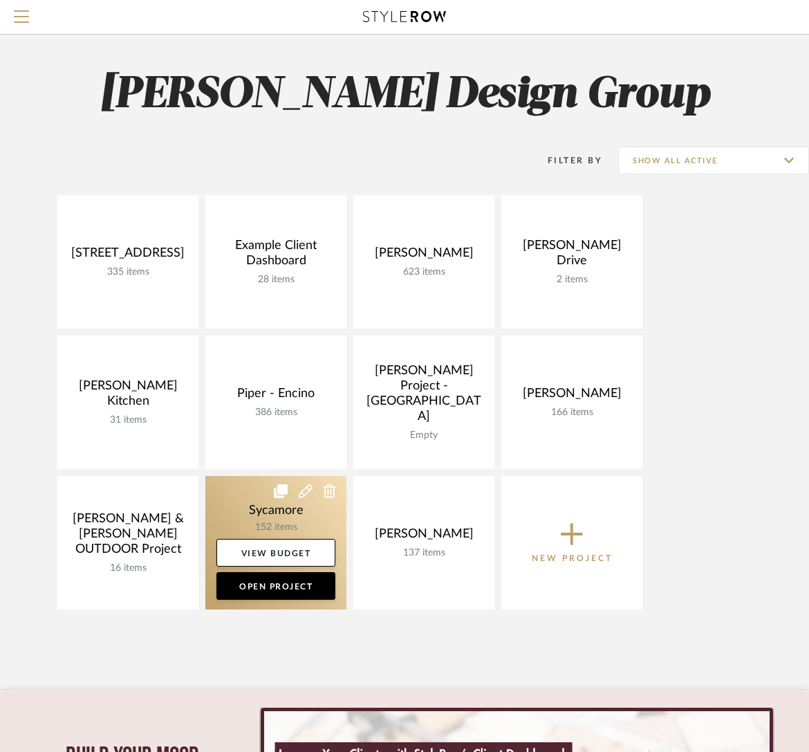
click at [241, 515] on link at bounding box center [275, 542] width 141 height 133
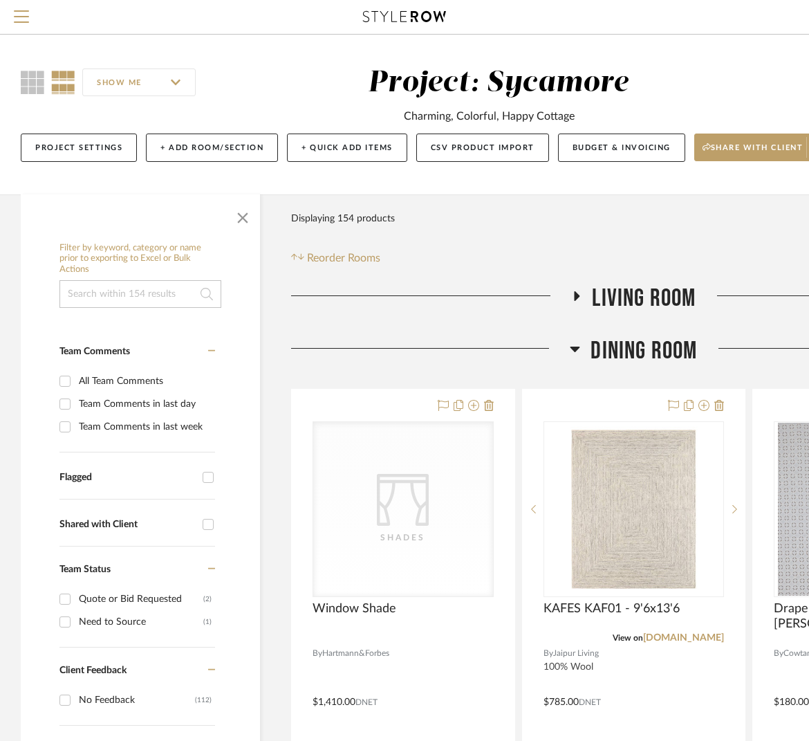
click at [656, 363] on span "Dining Room" at bounding box center [644, 351] width 107 height 30
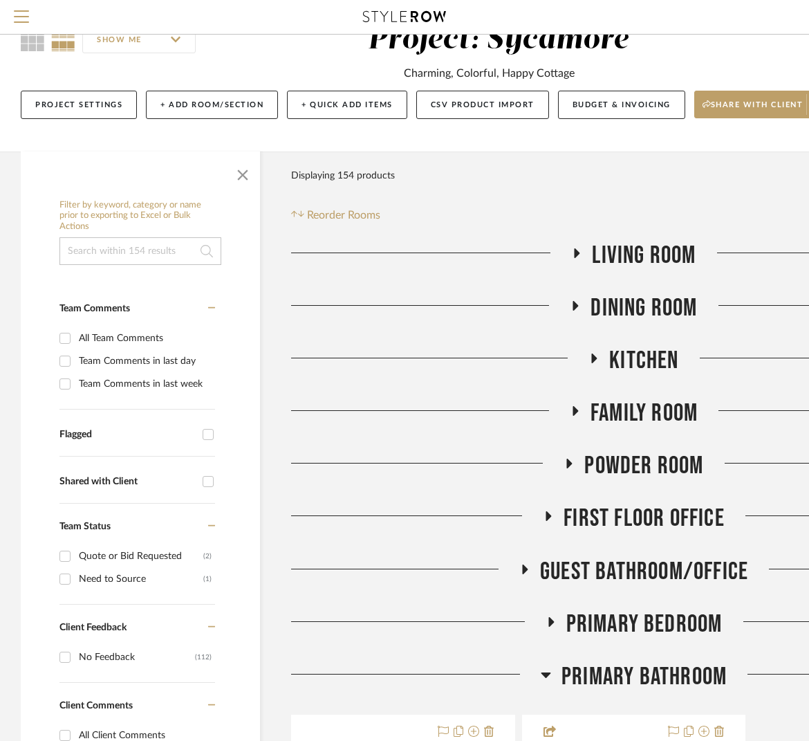
scroll to position [44, 0]
click at [667, 517] on span "First Floor Office" at bounding box center [644, 518] width 161 height 30
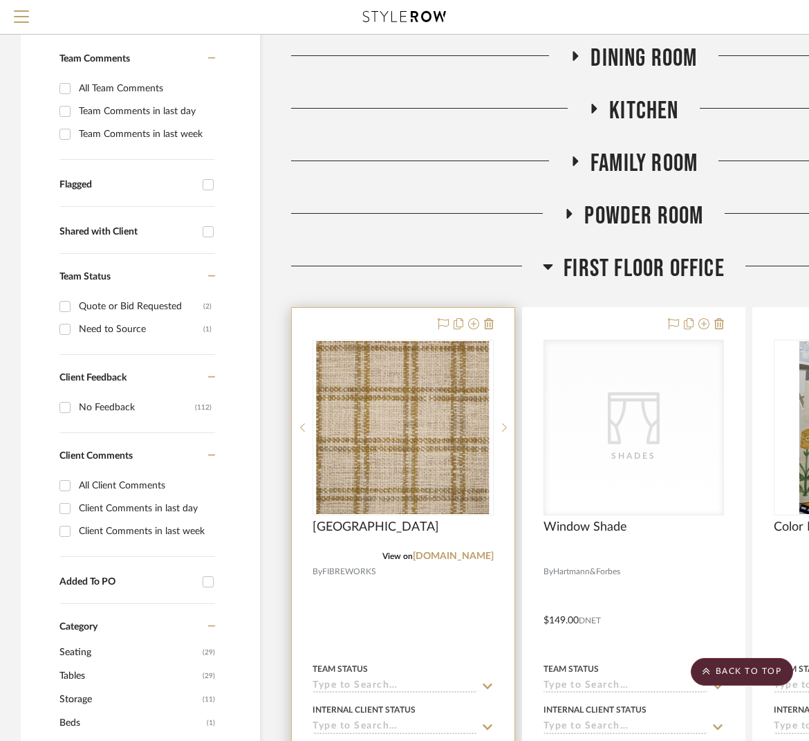
scroll to position [302, 0]
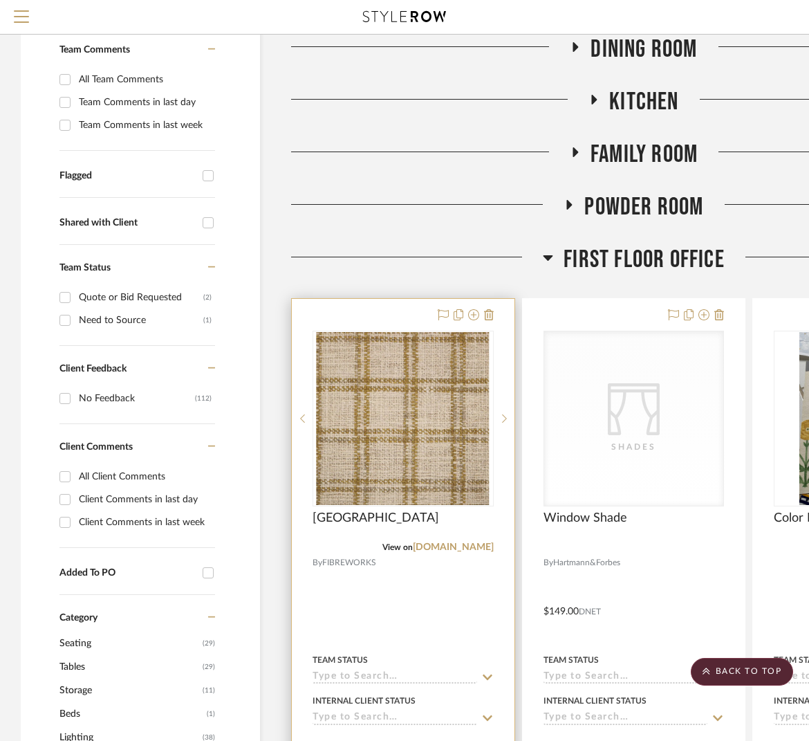
click at [385, 433] on div "0" at bounding box center [403, 418] width 180 height 174
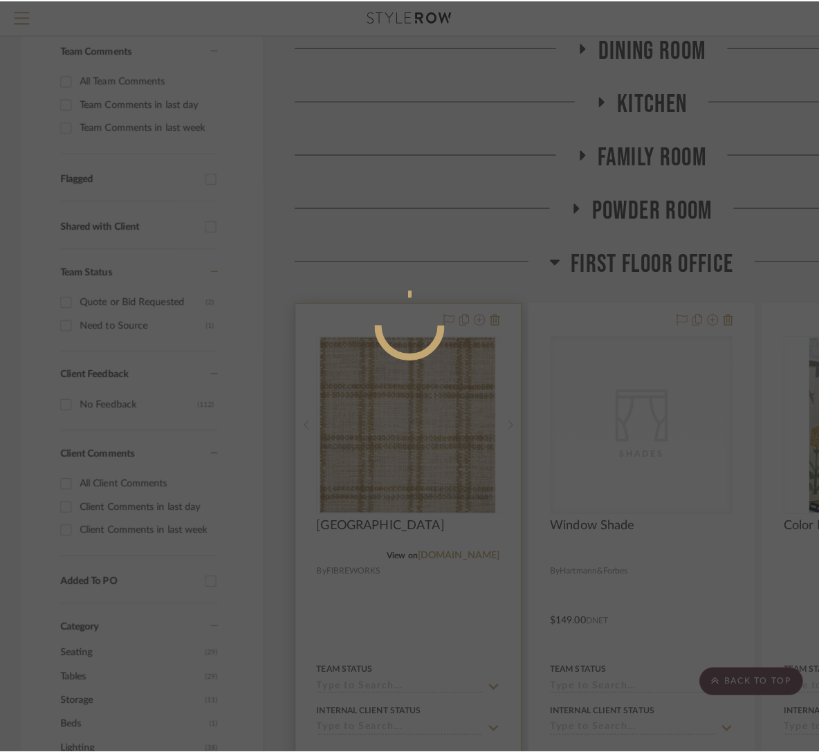
scroll to position [0, 0]
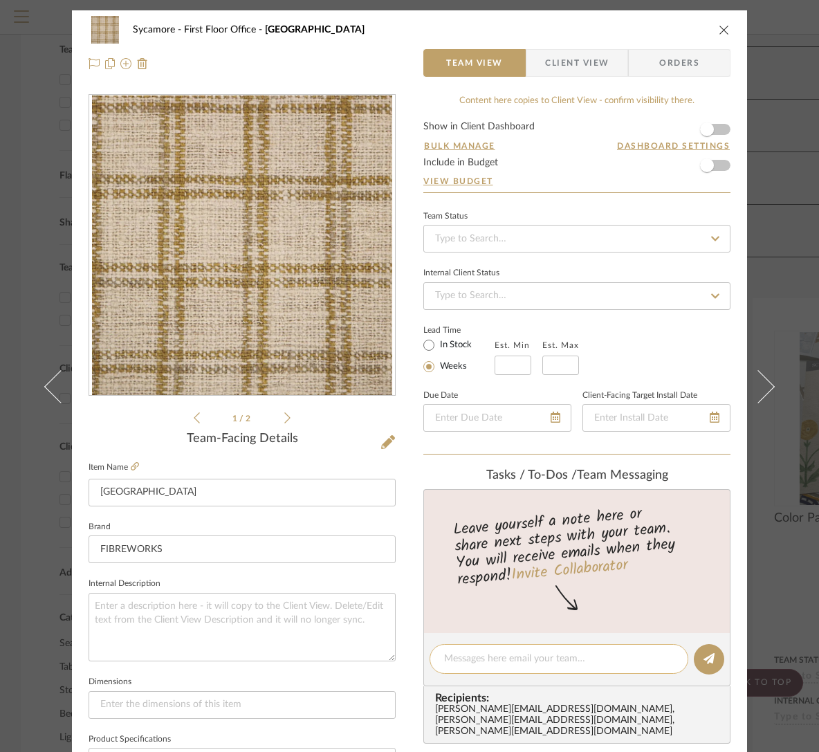
click at [485, 667] on div at bounding box center [559, 659] width 259 height 30
click at [486, 657] on textarea at bounding box center [559, 659] width 230 height 15
type textarea "rug option!"
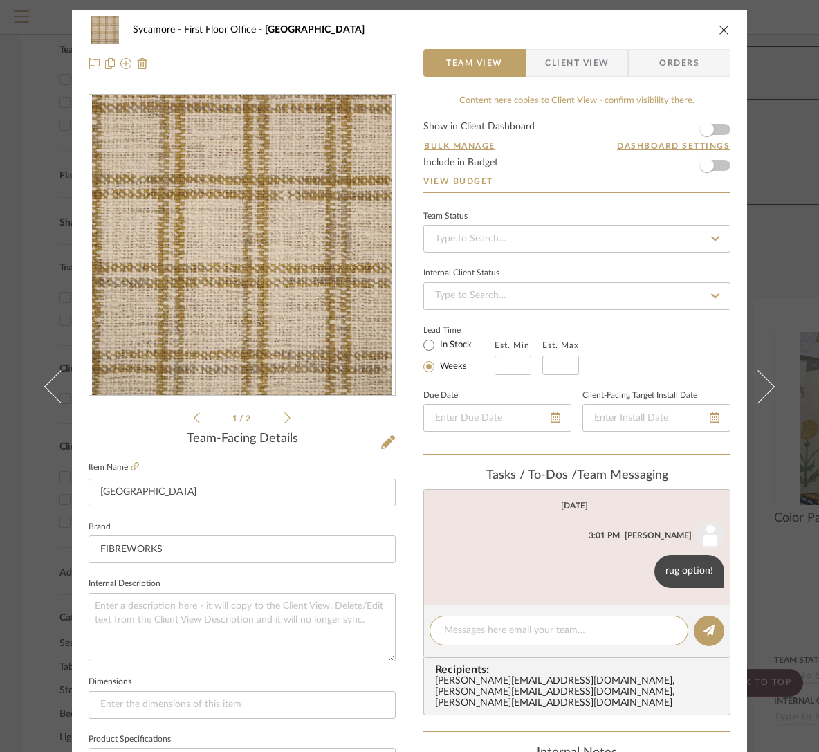
click at [277, 418] on li "1 / 2" at bounding box center [242, 417] width 84 height 17
click at [284, 419] on icon at bounding box center [287, 418] width 6 height 12
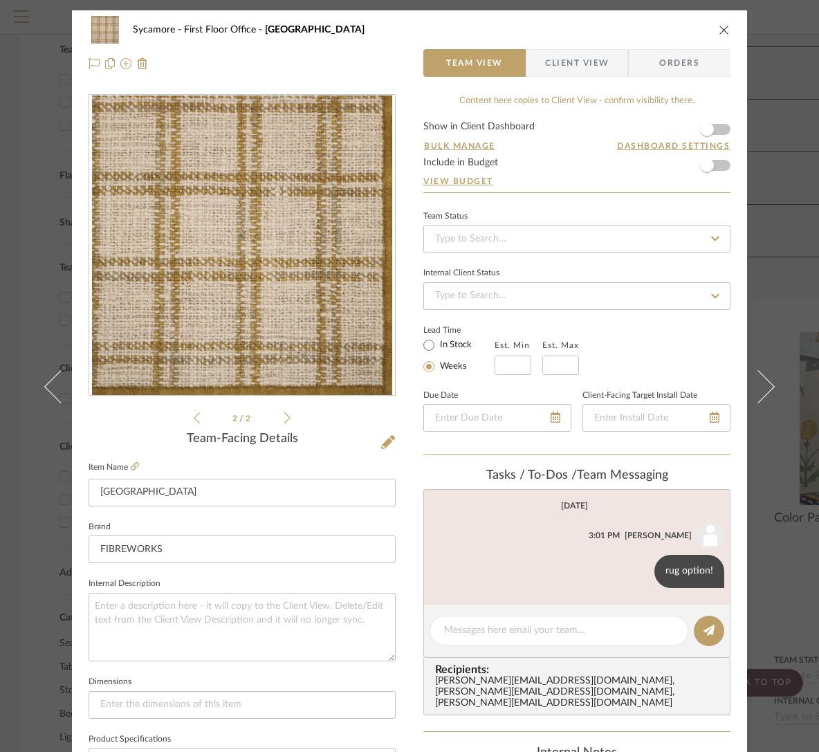
click at [284, 419] on icon at bounding box center [287, 418] width 6 height 12
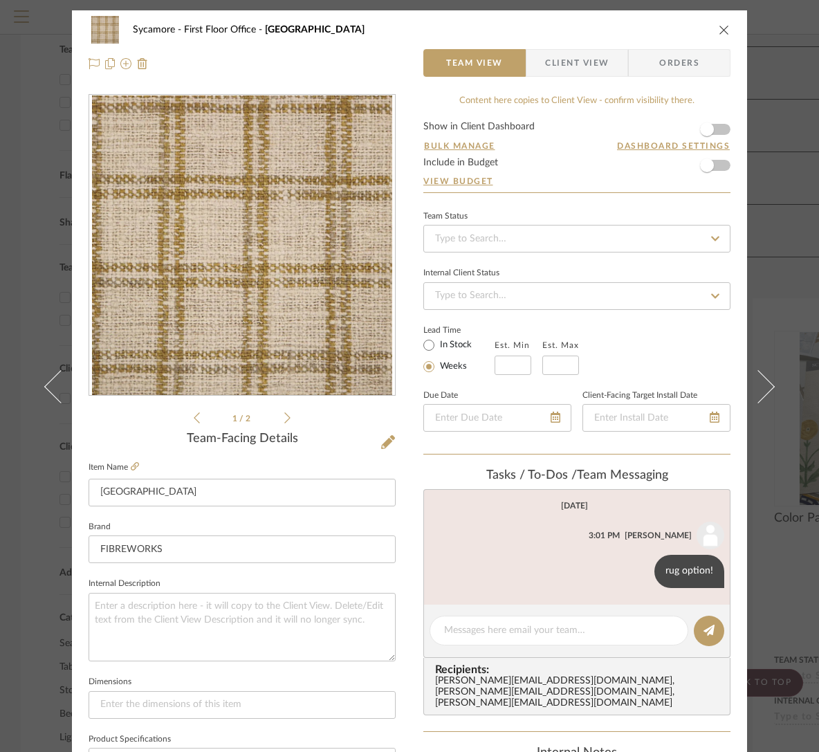
drag, startPoint x: 717, startPoint y: 30, endPoint x: 710, endPoint y: 54, distance: 25.4
click at [719, 31] on icon "close" at bounding box center [724, 29] width 11 height 11
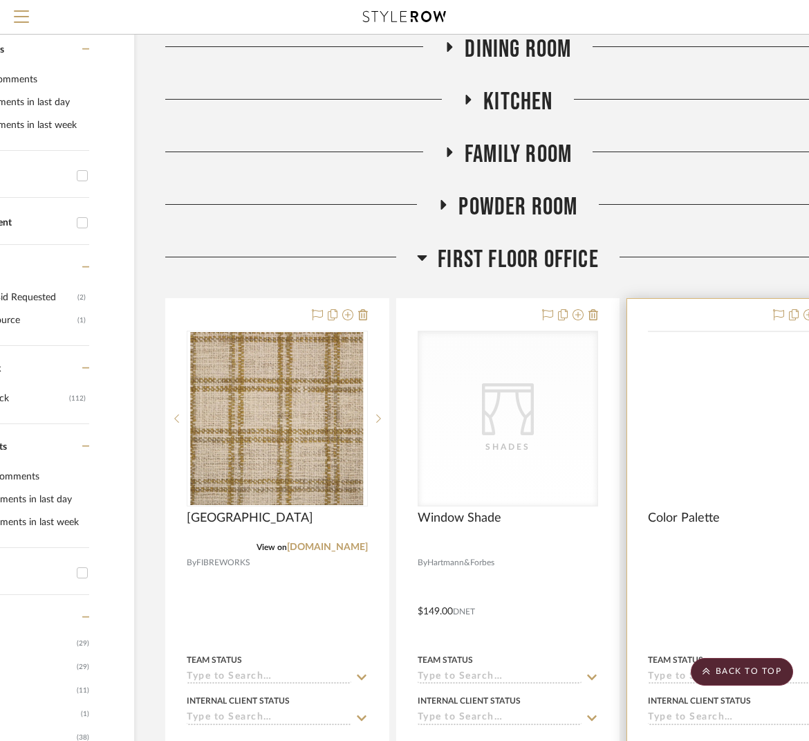
scroll to position [302, 187]
